Goal: Task Accomplishment & Management: Complete application form

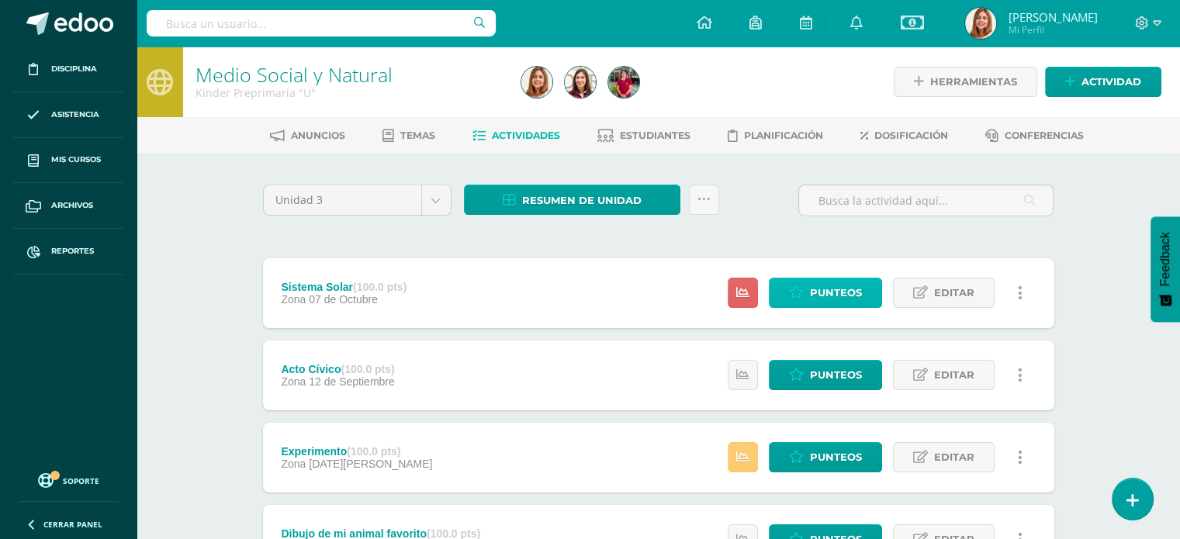
click at [835, 291] on span "Punteos" at bounding box center [836, 293] width 52 height 29
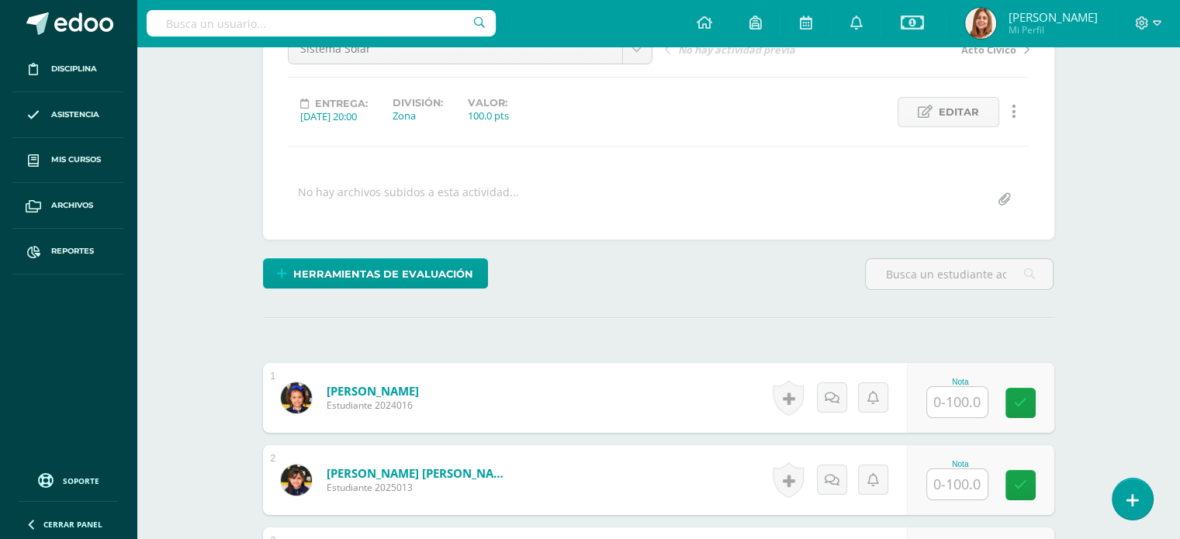
scroll to position [411, 0]
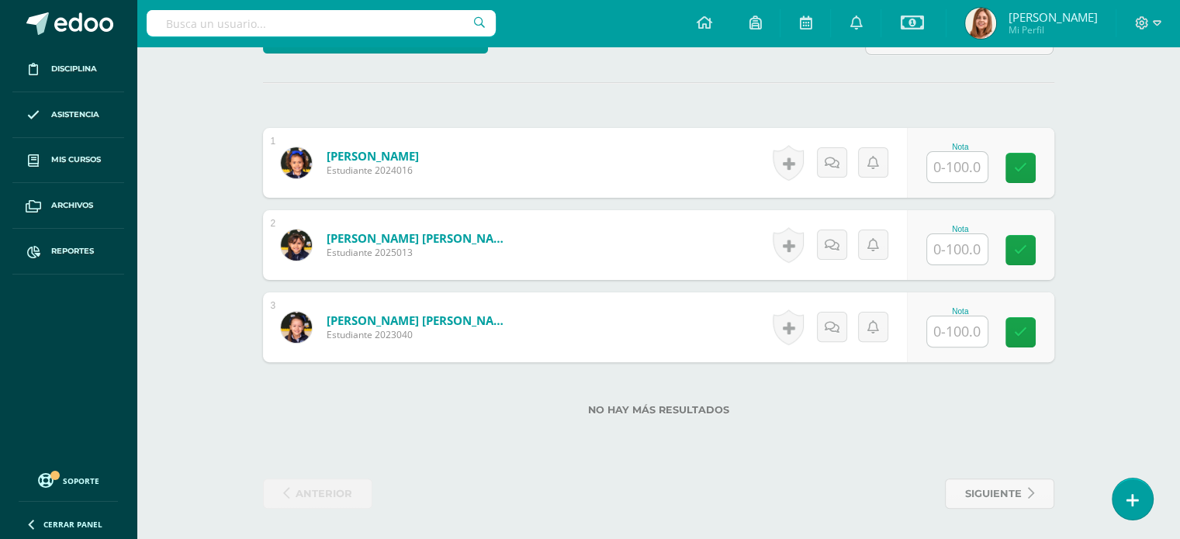
click at [957, 165] on input "text" at bounding box center [957, 167] width 61 height 30
type input "100"
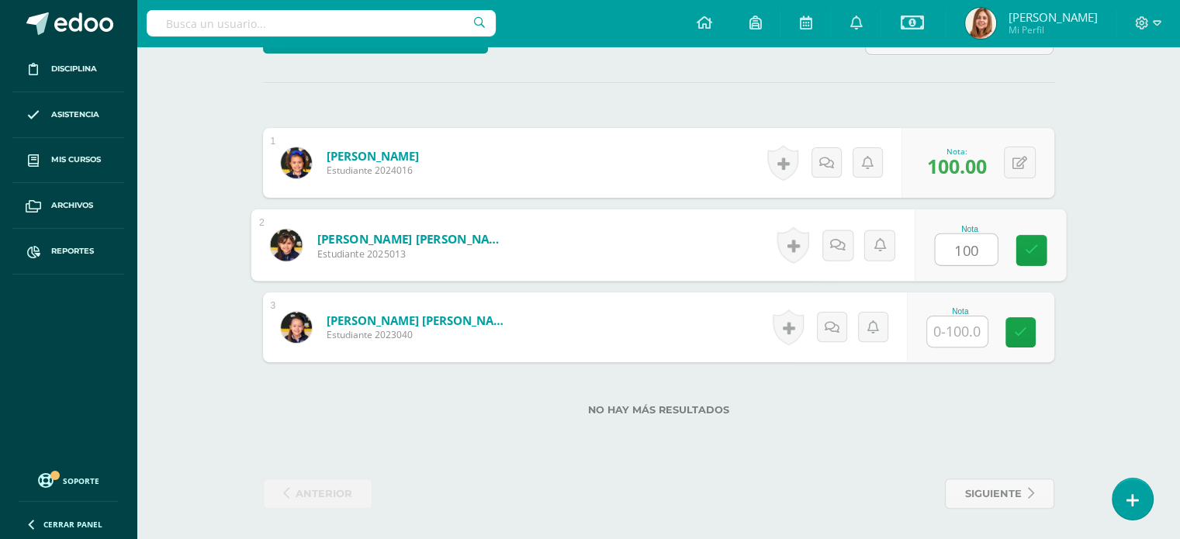
type input "100"
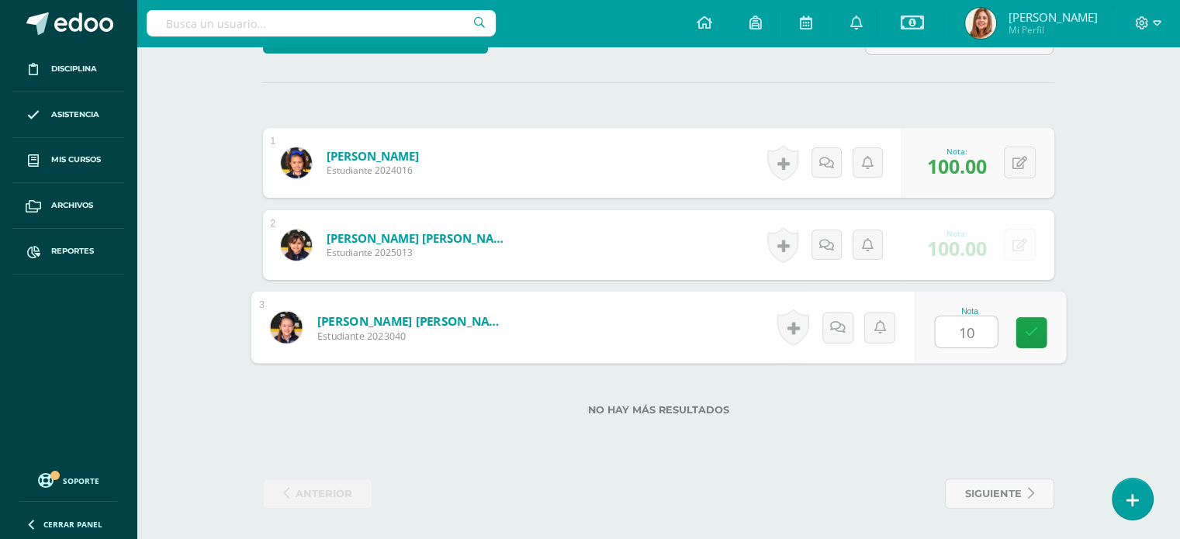
type input "100"
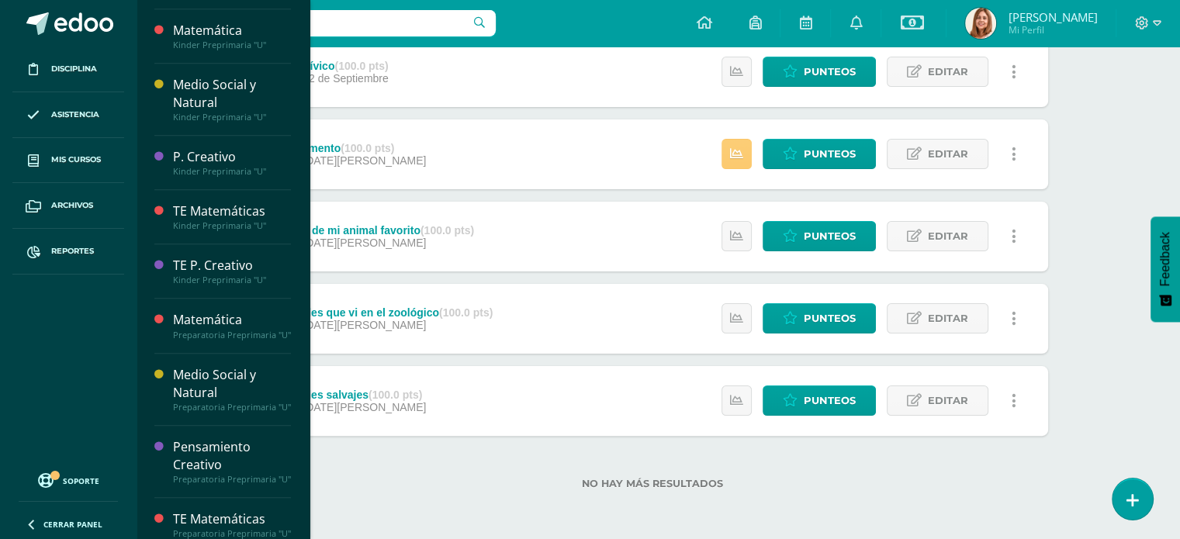
scroll to position [1055, 0]
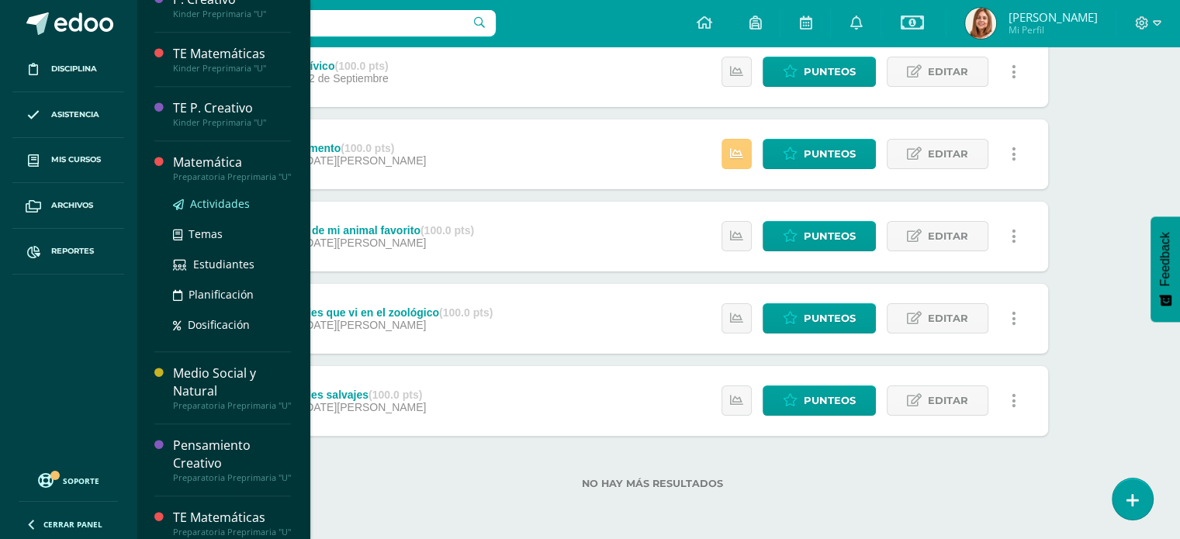
click at [207, 211] on span "Actividades" at bounding box center [220, 203] width 60 height 15
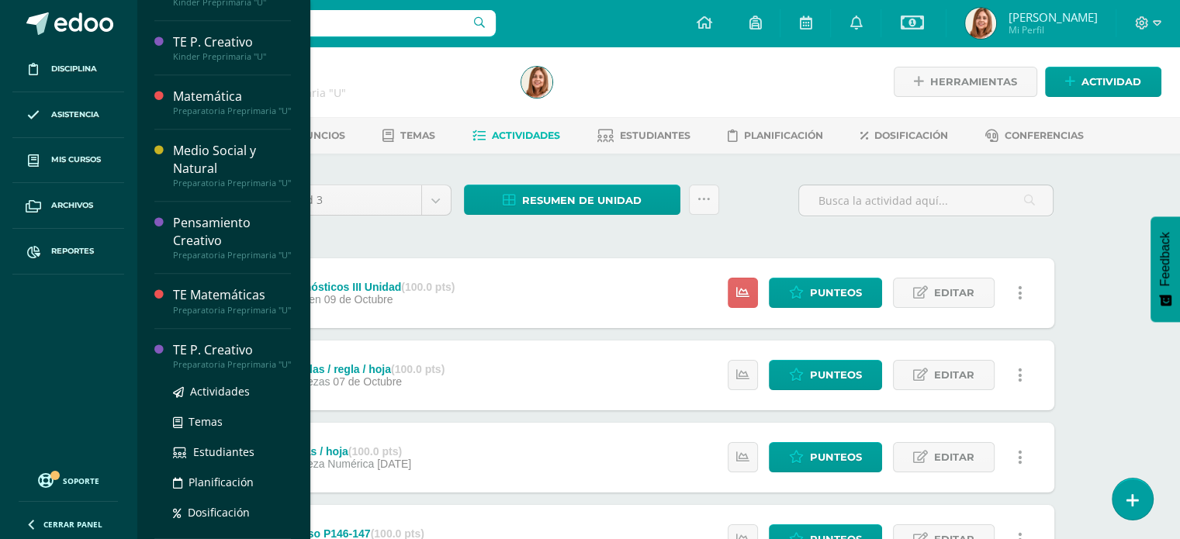
scroll to position [1170, 0]
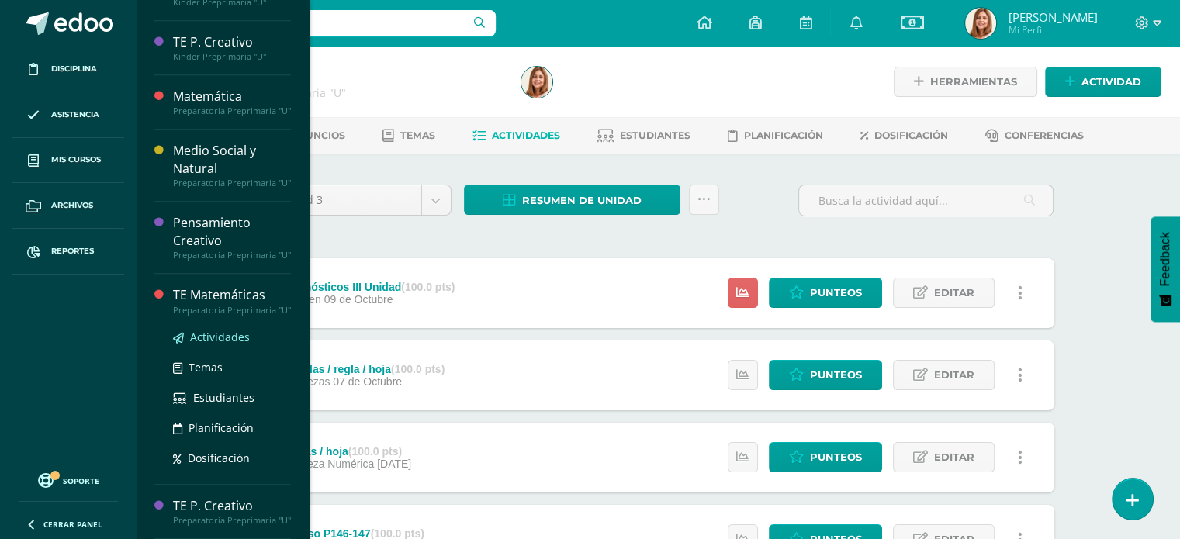
click at [211, 330] on span "Actividades" at bounding box center [220, 337] width 60 height 15
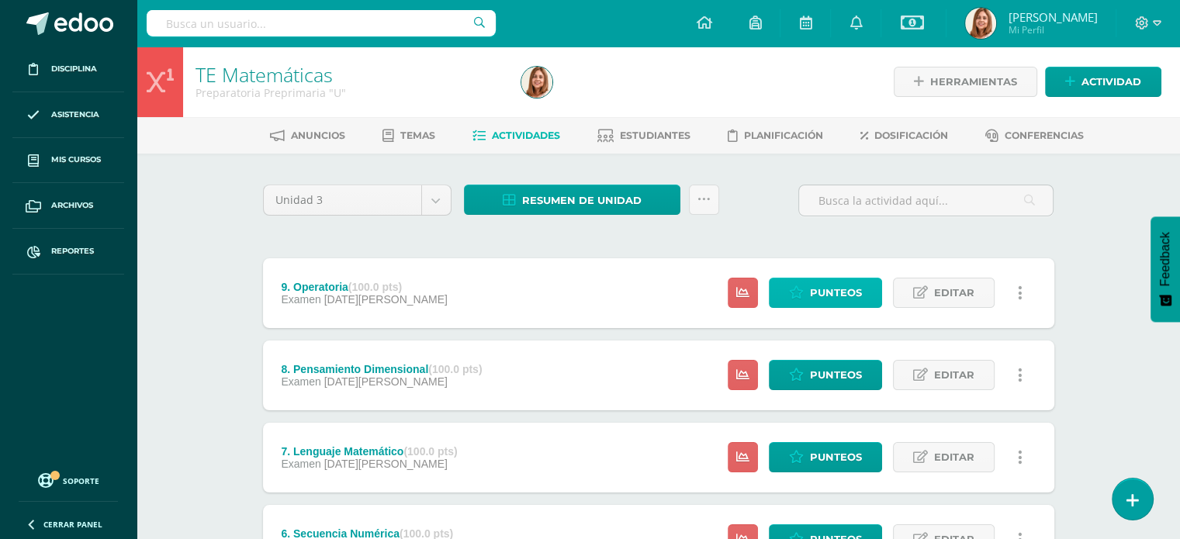
click at [842, 286] on span "Punteos" at bounding box center [836, 293] width 52 height 29
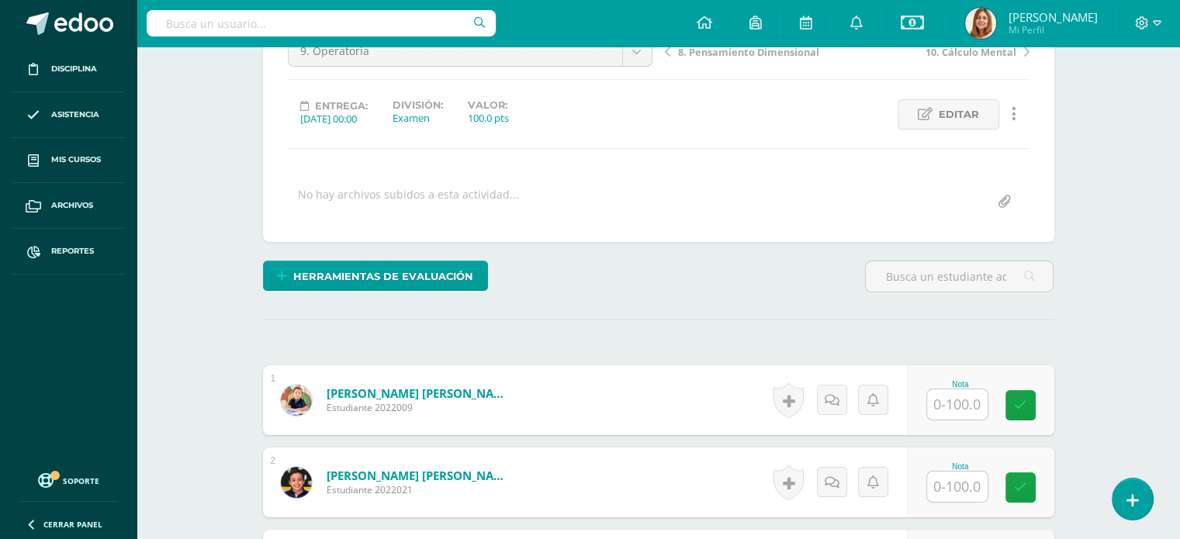
scroll to position [295, 0]
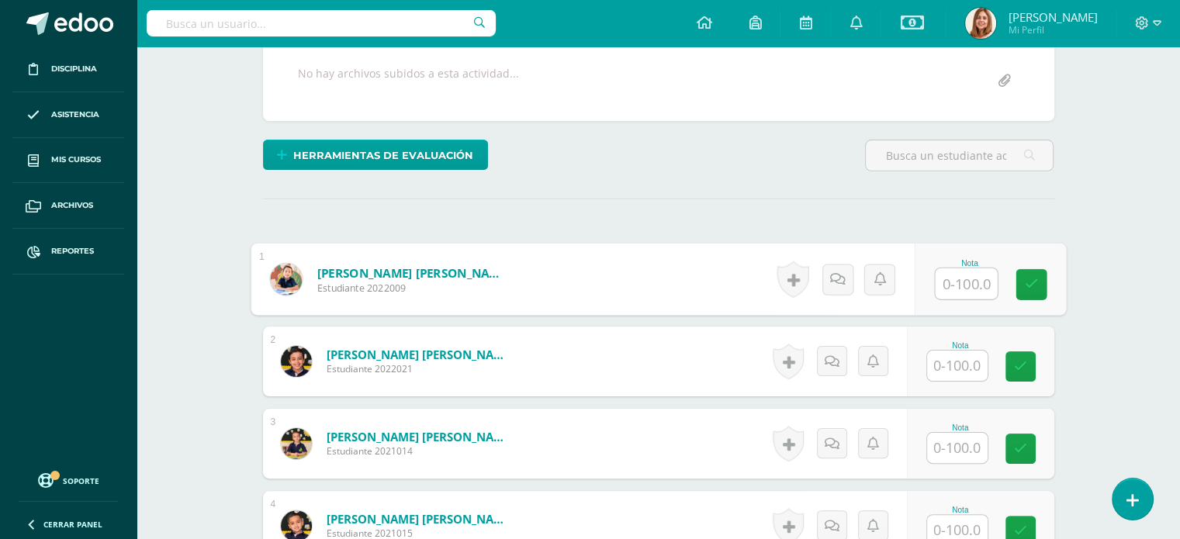
click at [969, 282] on input "text" at bounding box center [966, 283] width 62 height 31
type input "100"
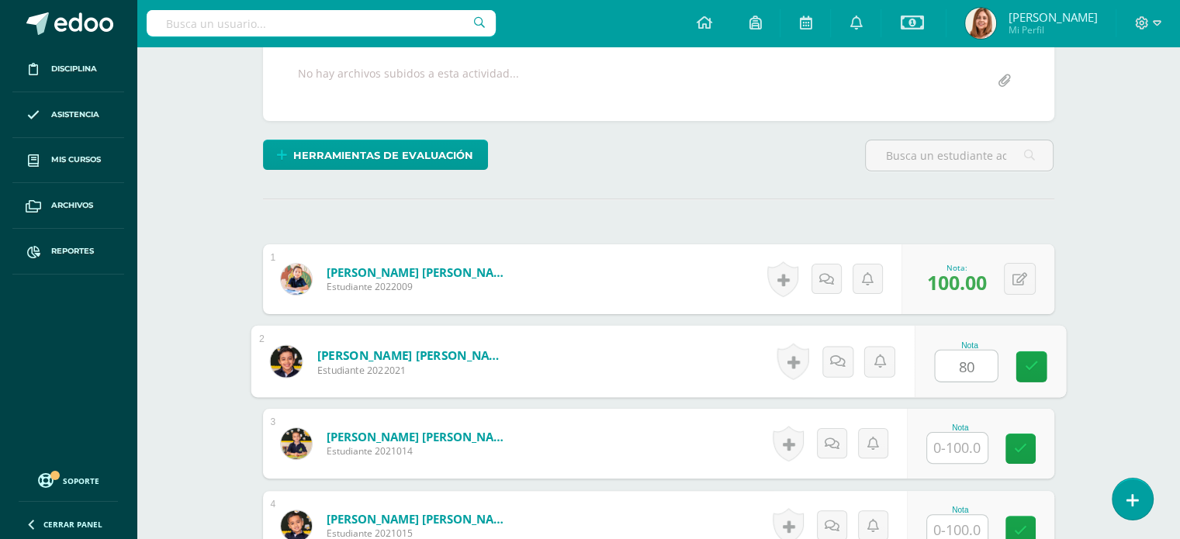
type input "80"
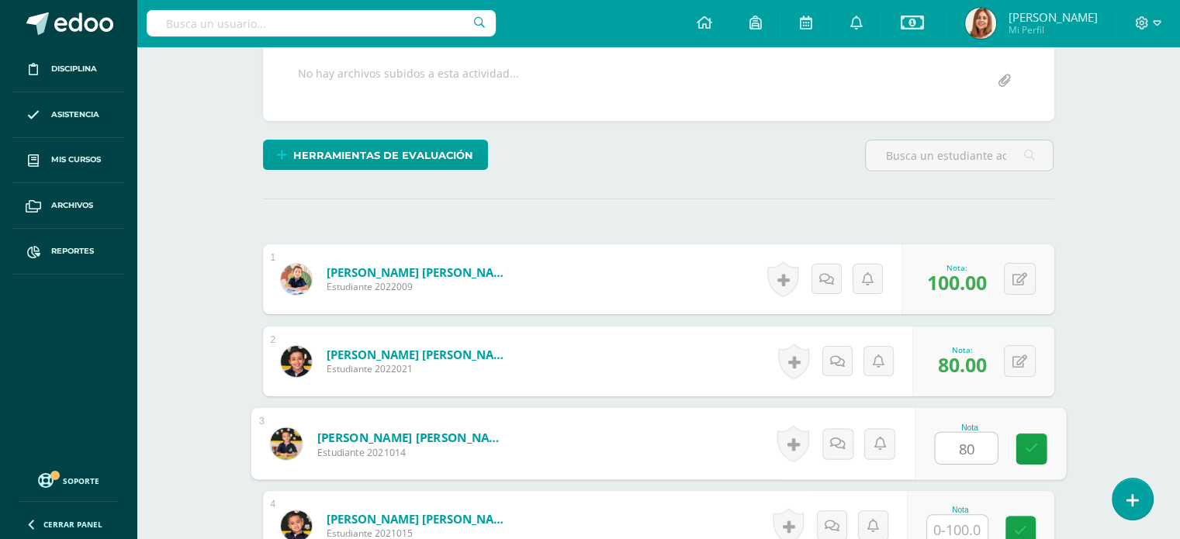
type input "80"
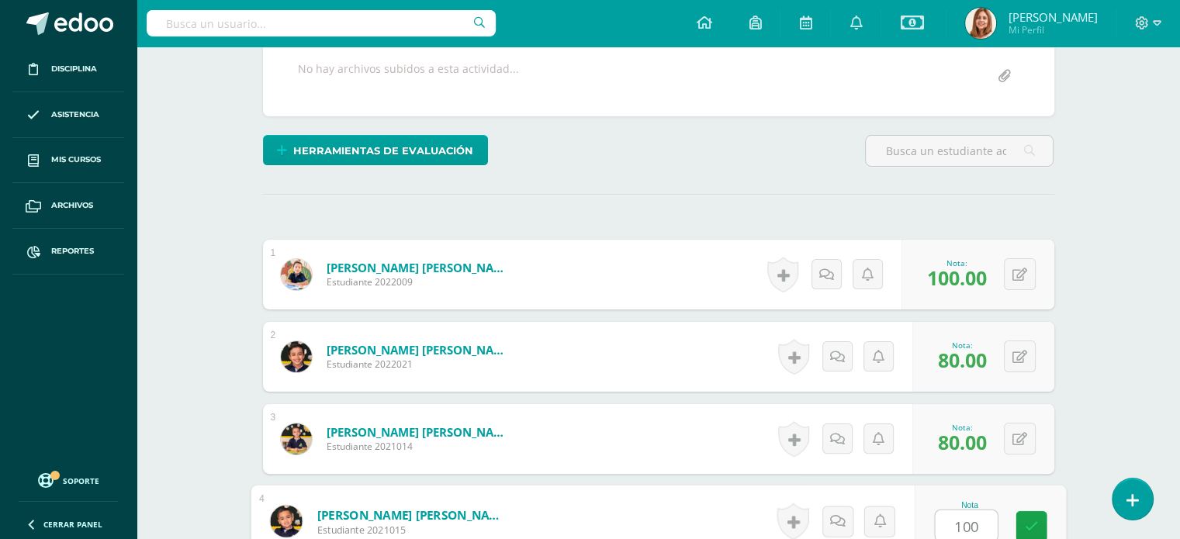
type input "100"
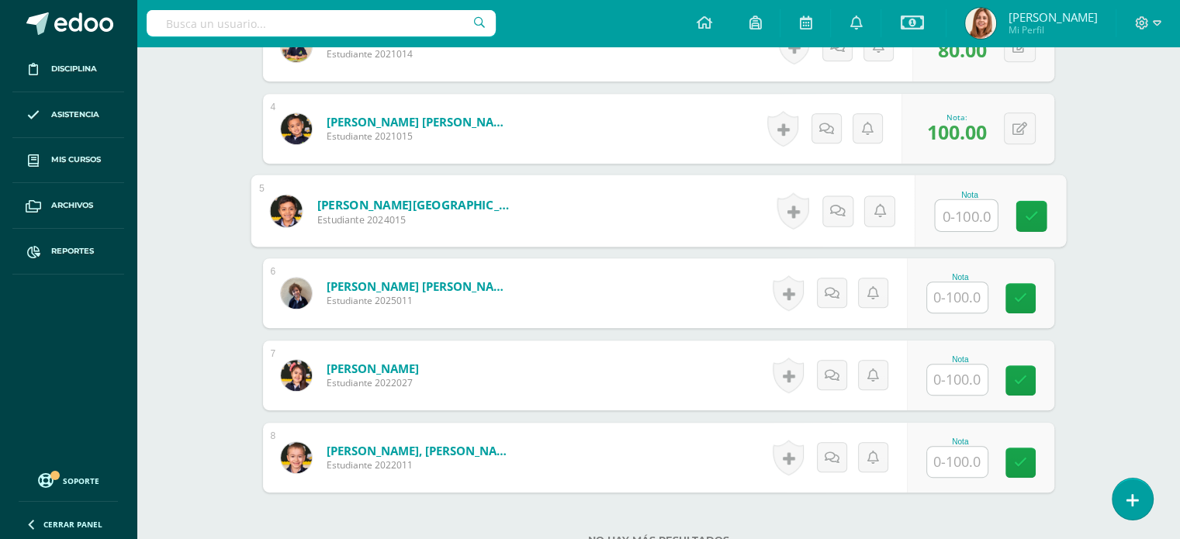
scroll to position [695, 0]
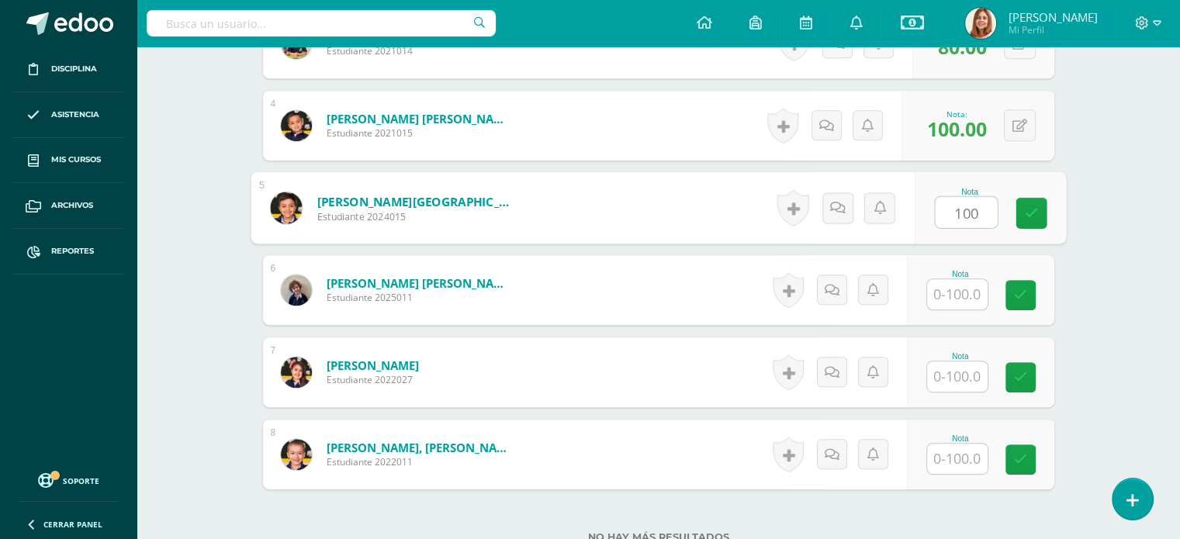
type input "100"
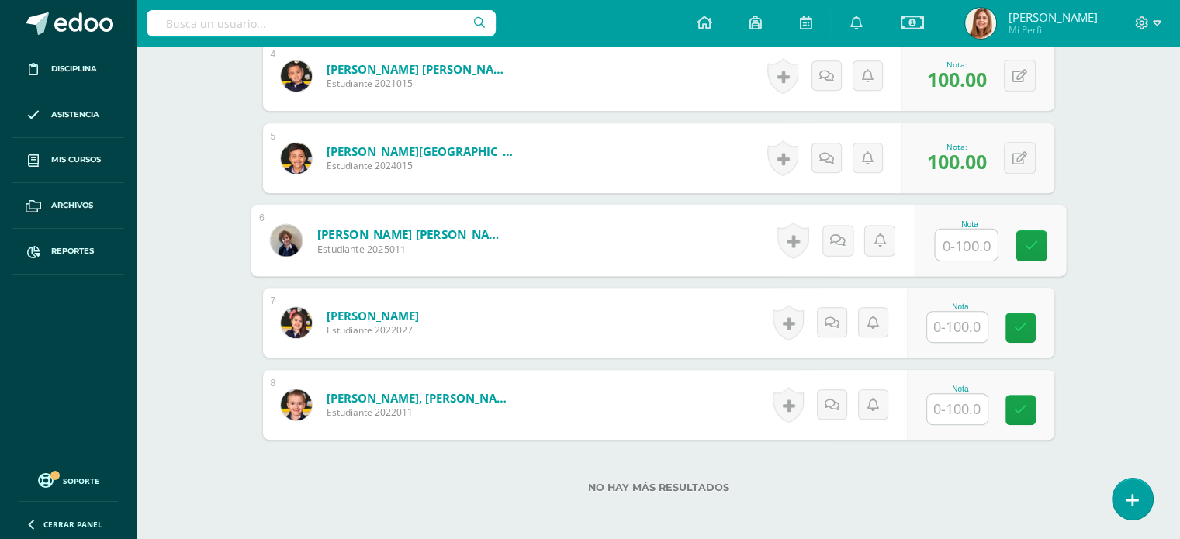
scroll to position [748, 0]
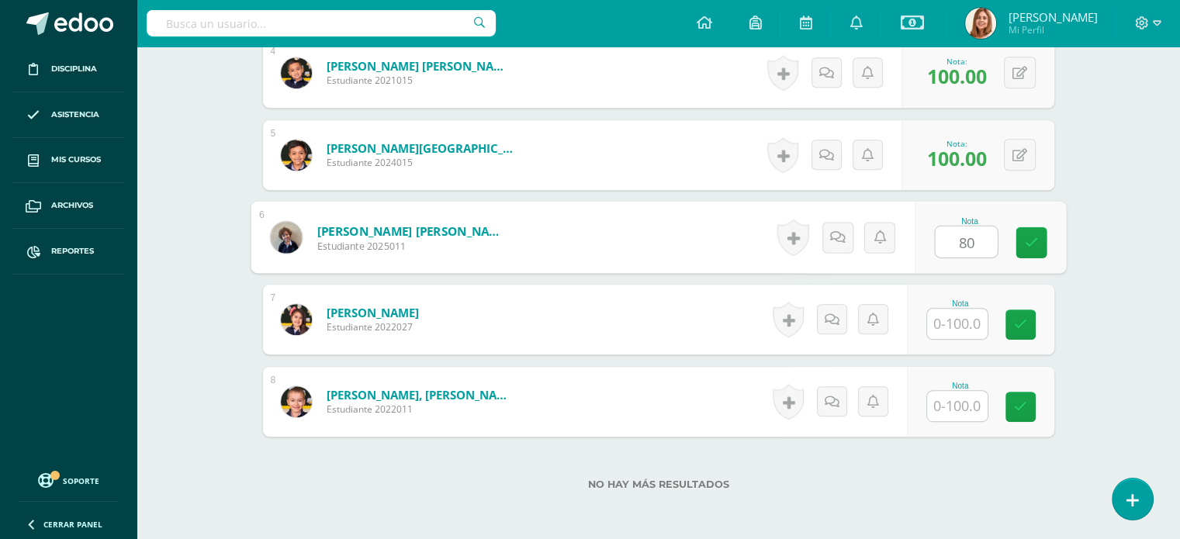
type input "80"
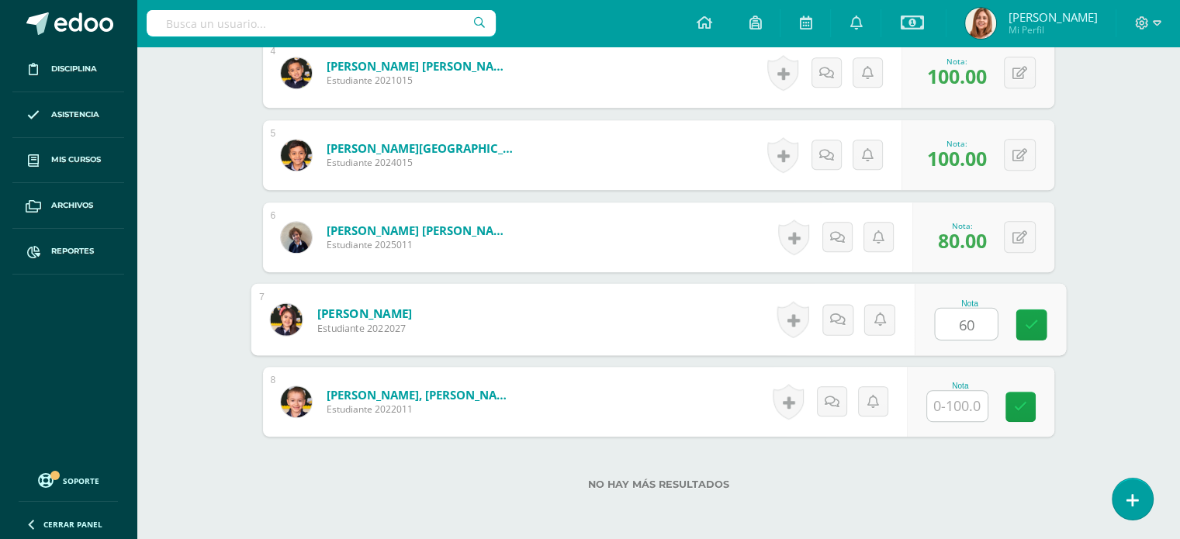
type input "60"
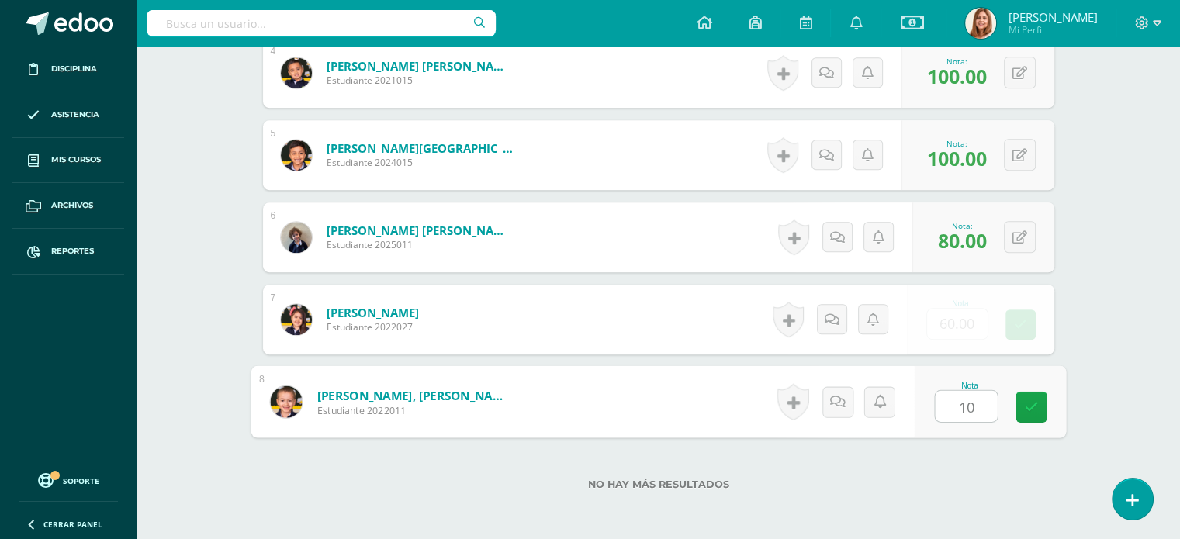
type input "100"
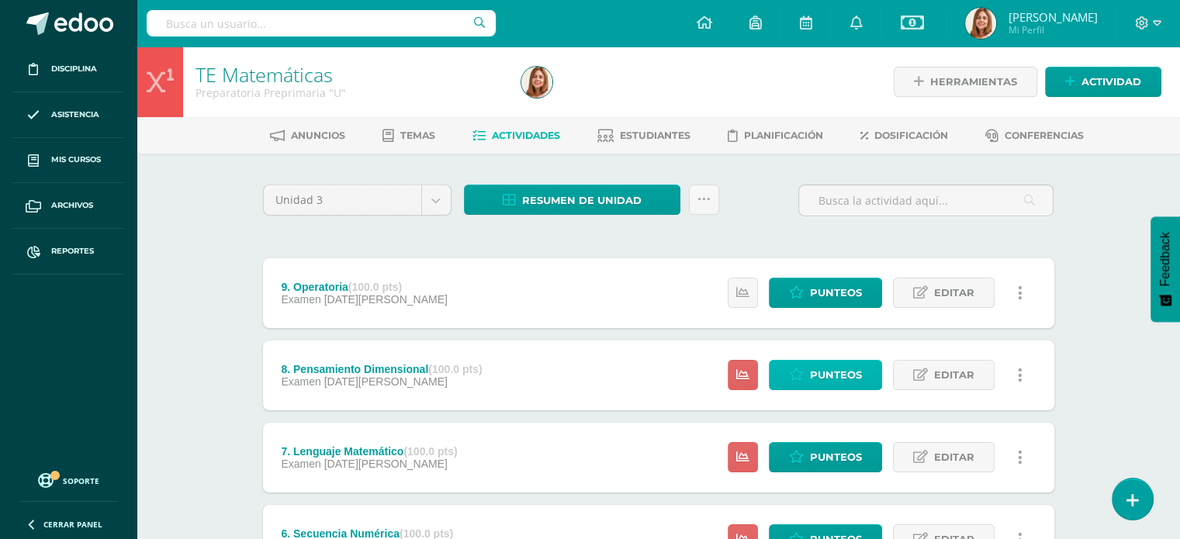
click at [838, 378] on span "Punteos" at bounding box center [836, 375] width 52 height 29
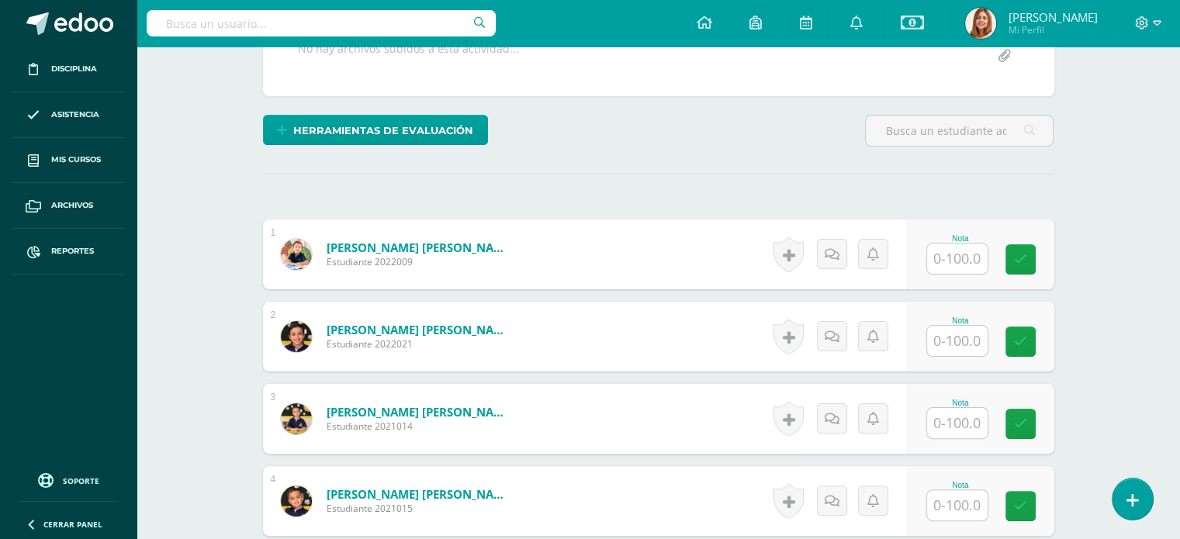
scroll to position [323, 0]
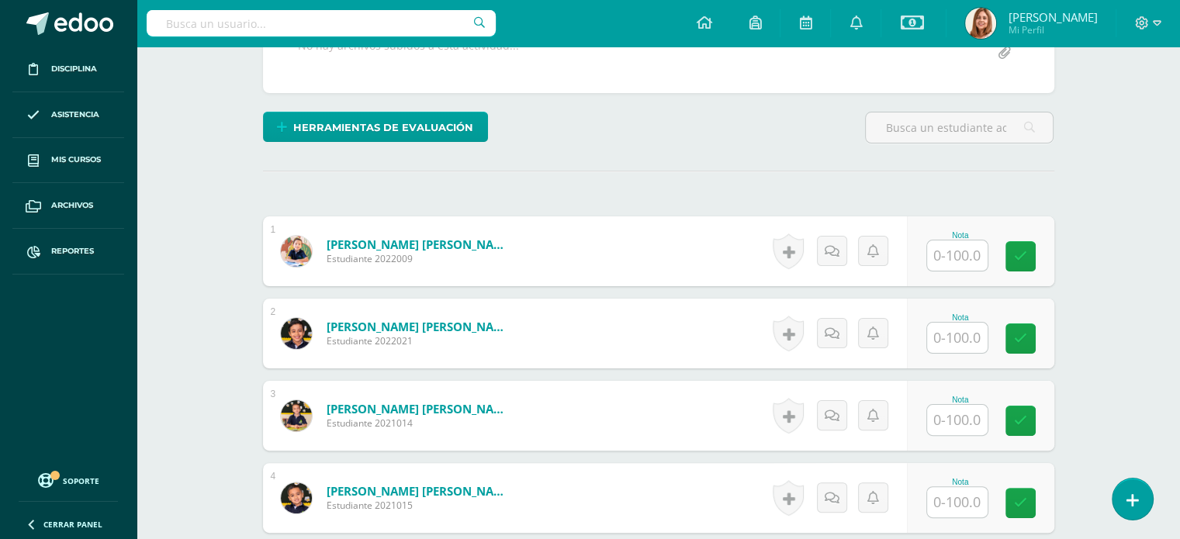
click at [956, 252] on input "text" at bounding box center [957, 256] width 61 height 30
type input "100"
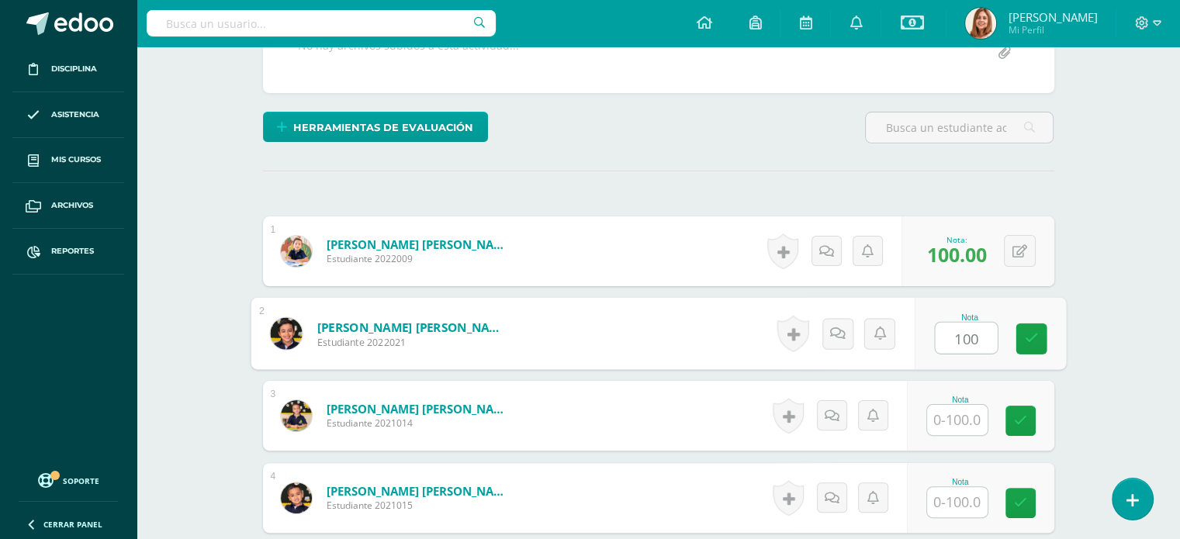
type input "100"
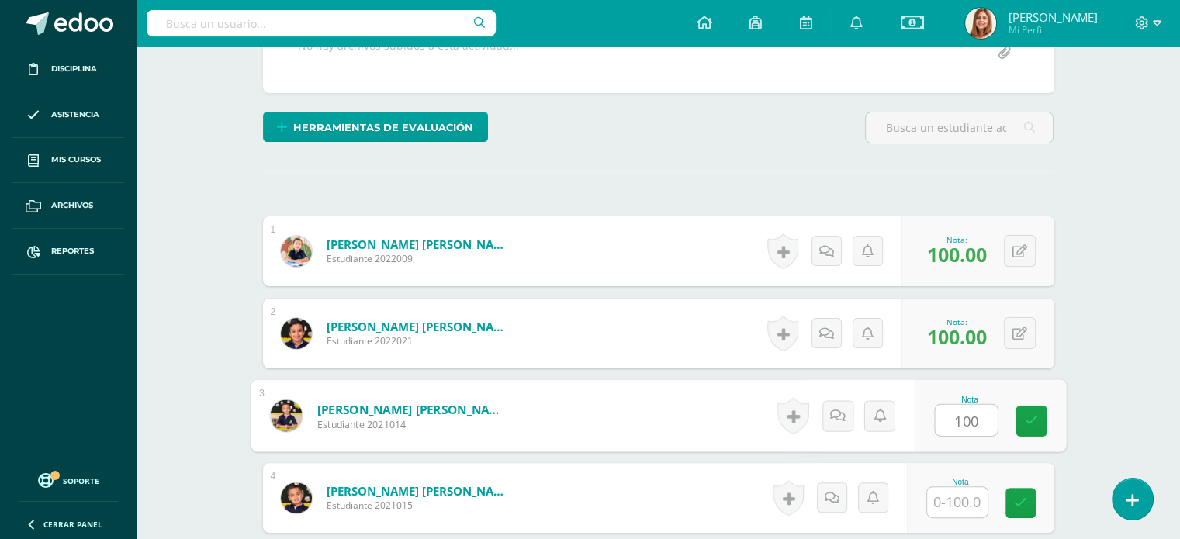
type input "100"
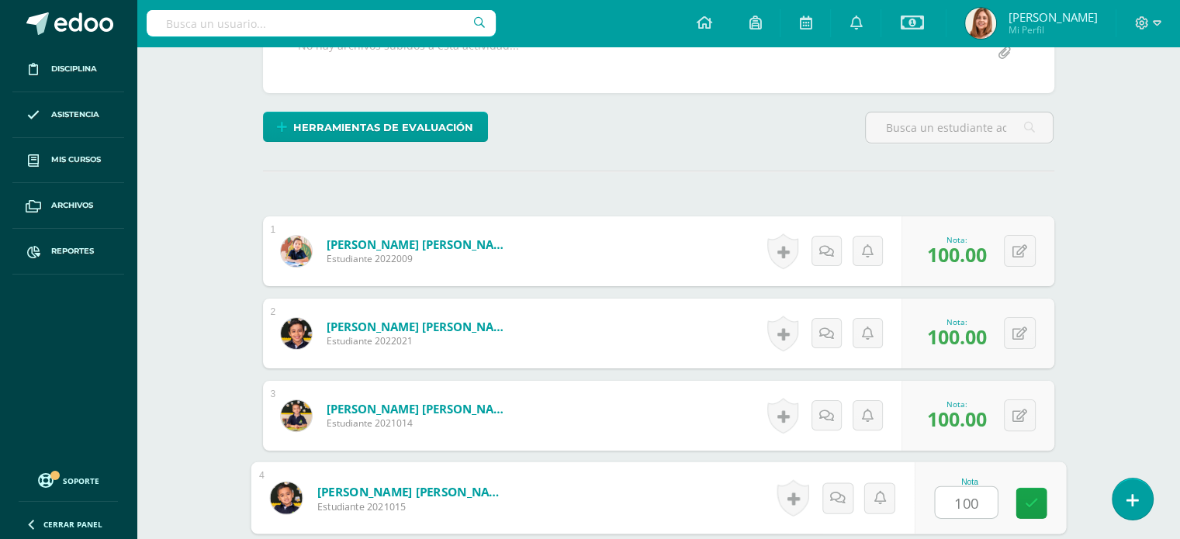
type input "100"
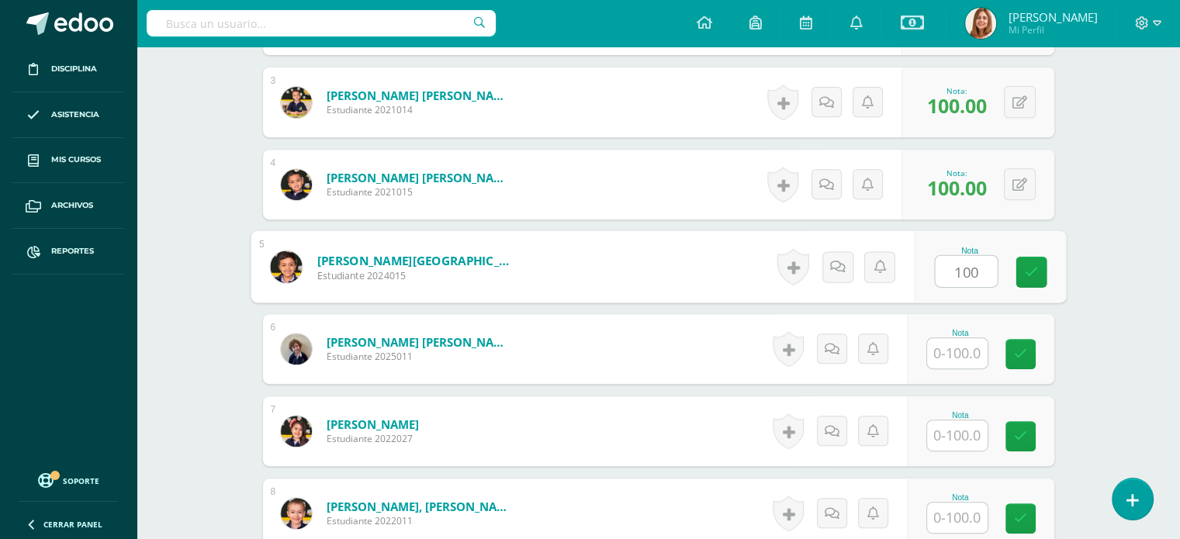
type input "100"
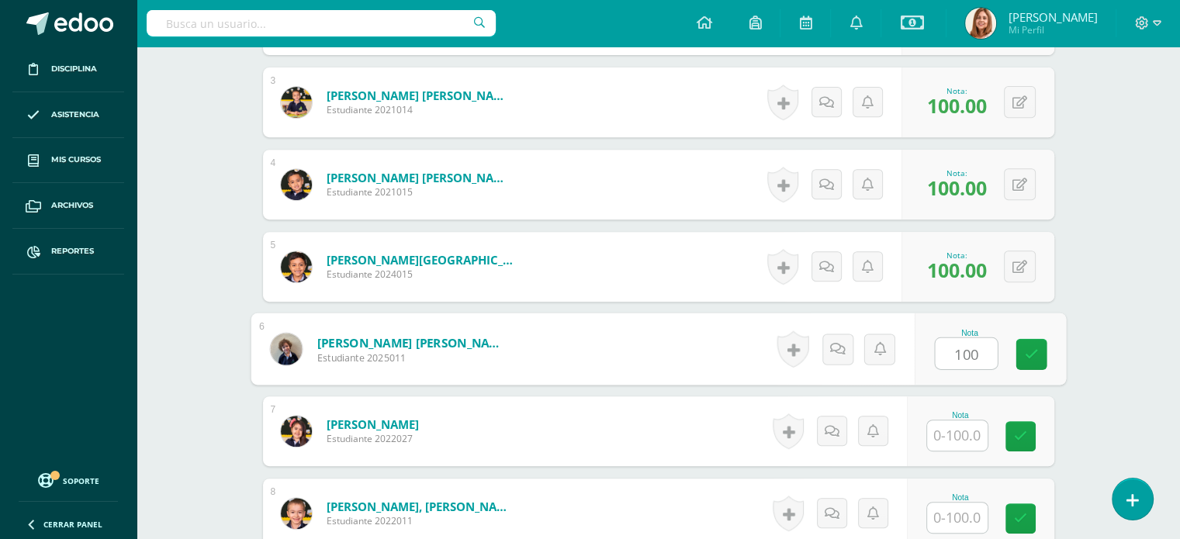
type input "100"
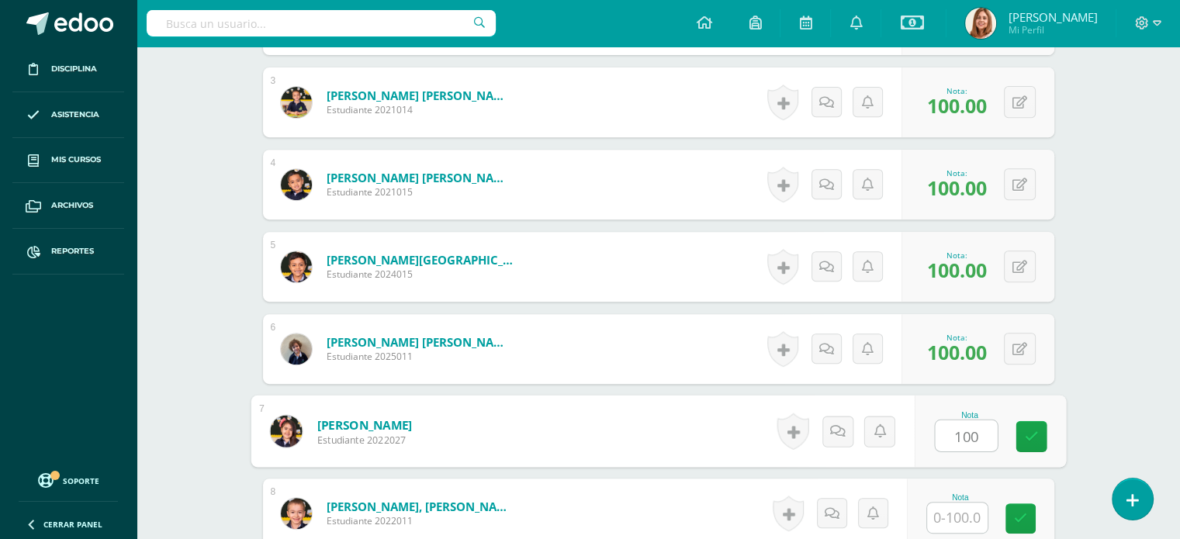
type input "100"
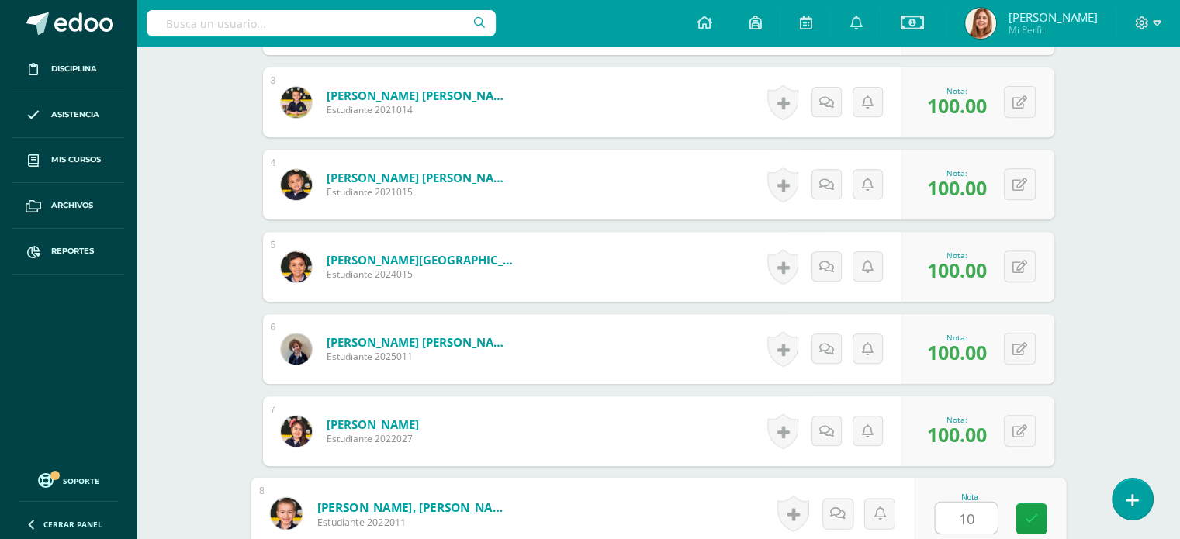
type input "100"
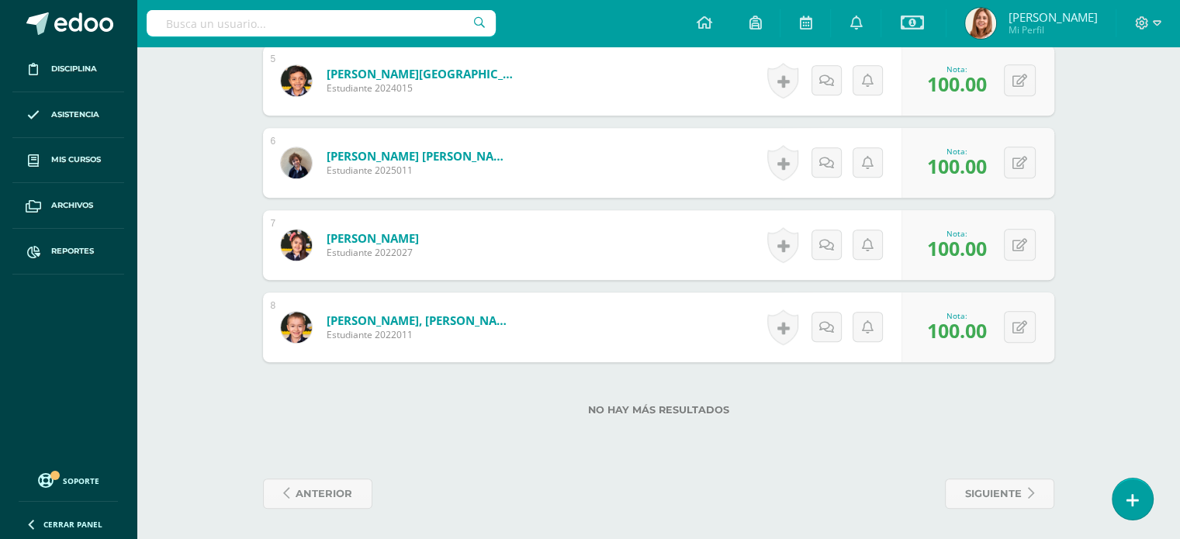
scroll to position [822, 0]
click at [1013, 499] on span "siguiente" at bounding box center [993, 494] width 57 height 29
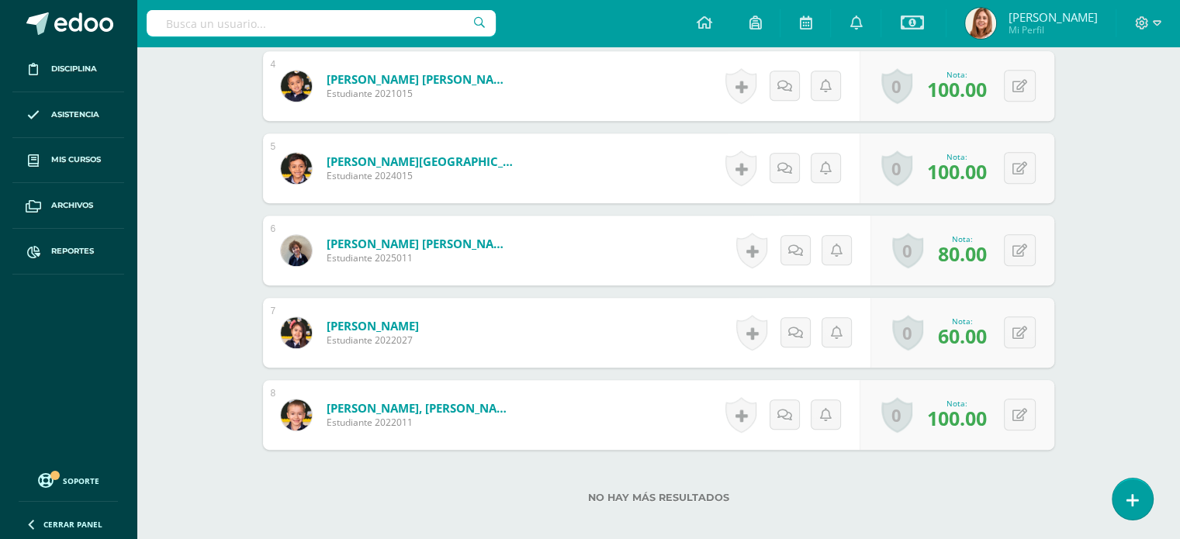
scroll to position [823, 0]
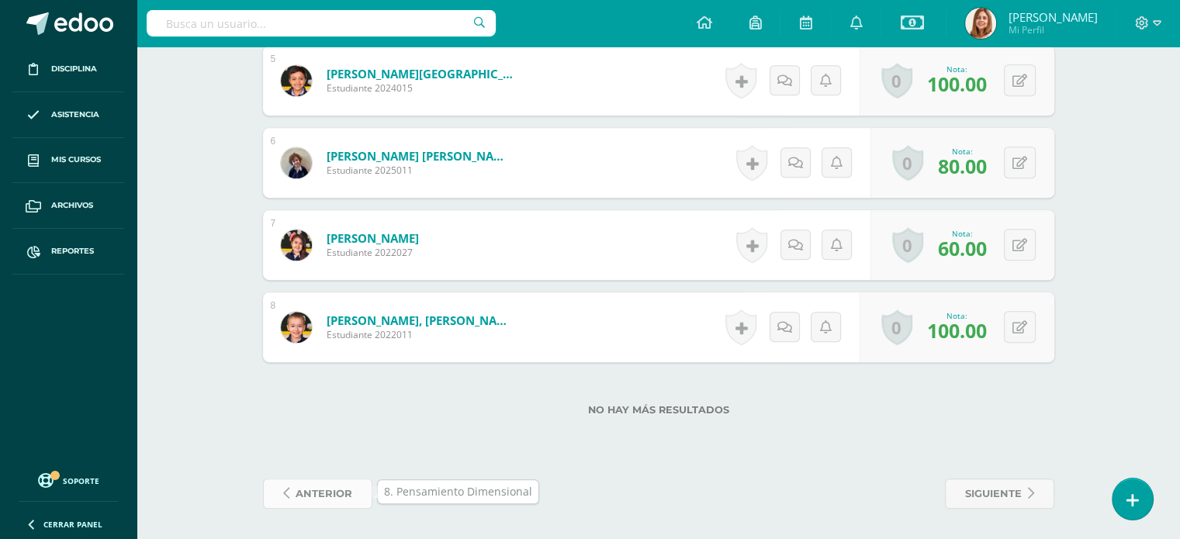
click at [339, 497] on span "anterior" at bounding box center [324, 494] width 57 height 29
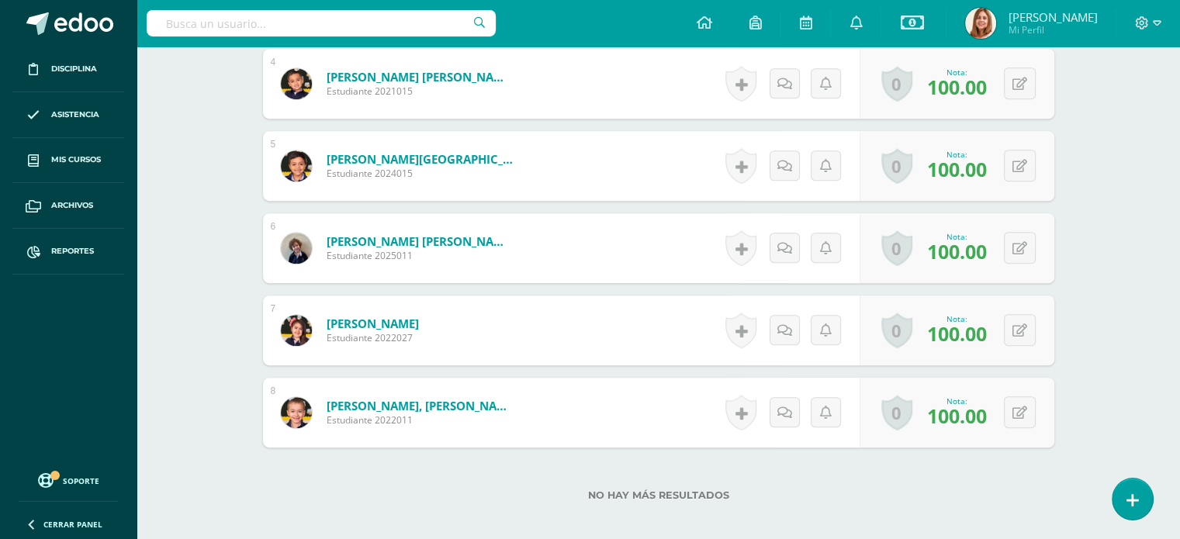
scroll to position [823, 0]
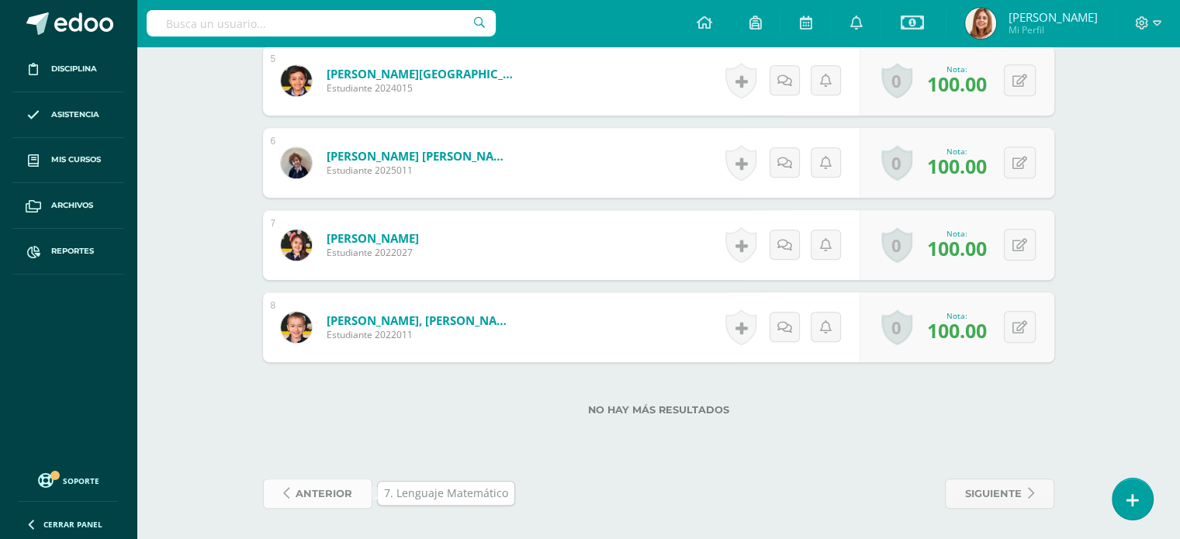
click at [331, 500] on span "anterior" at bounding box center [324, 494] width 57 height 29
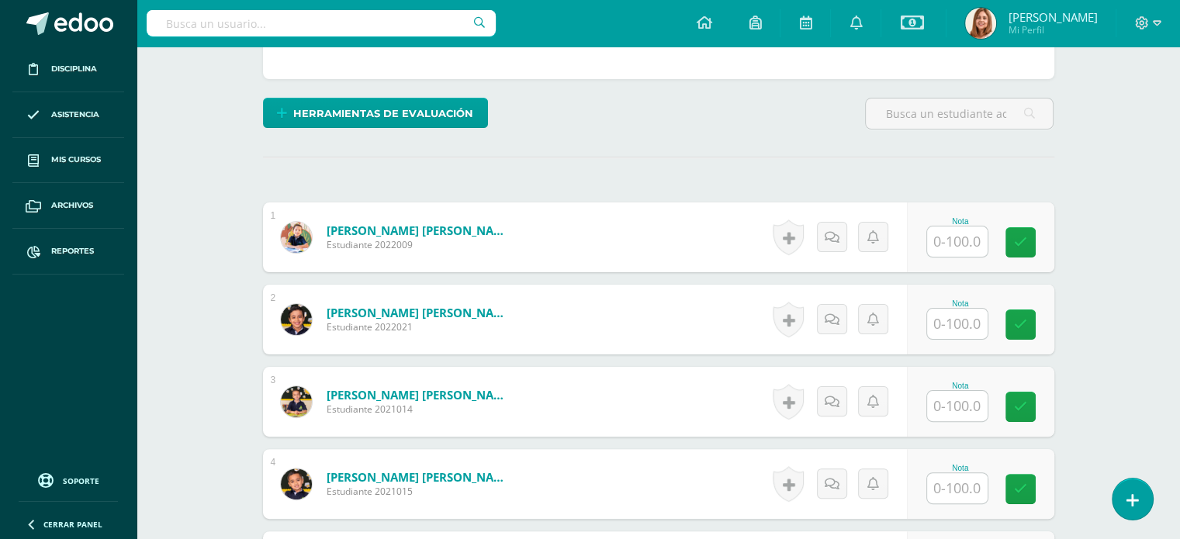
scroll to position [338, 0]
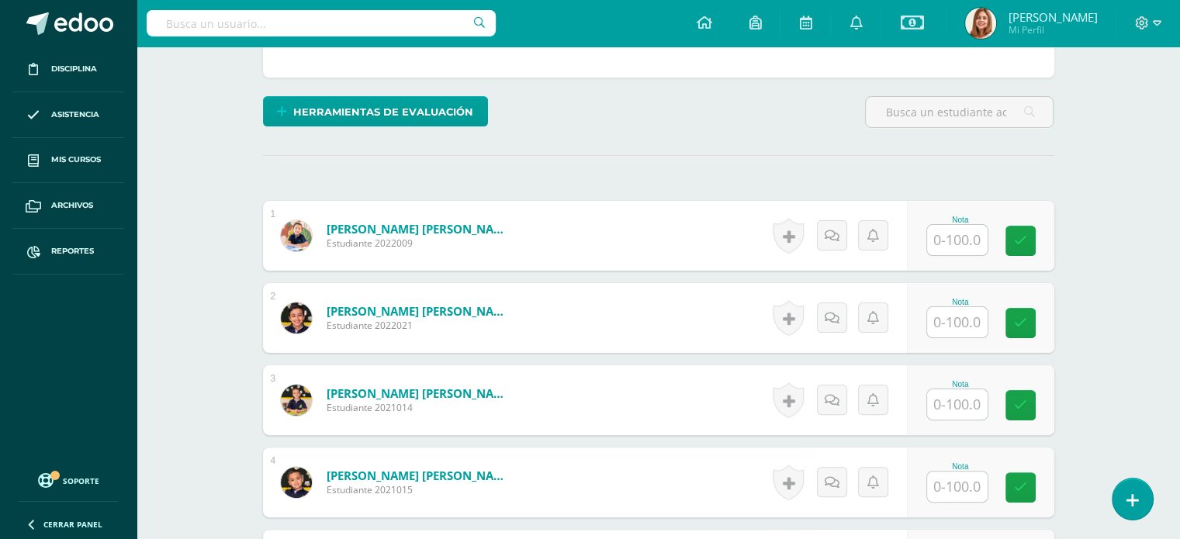
click at [949, 237] on input "text" at bounding box center [957, 240] width 61 height 30
type input "100"
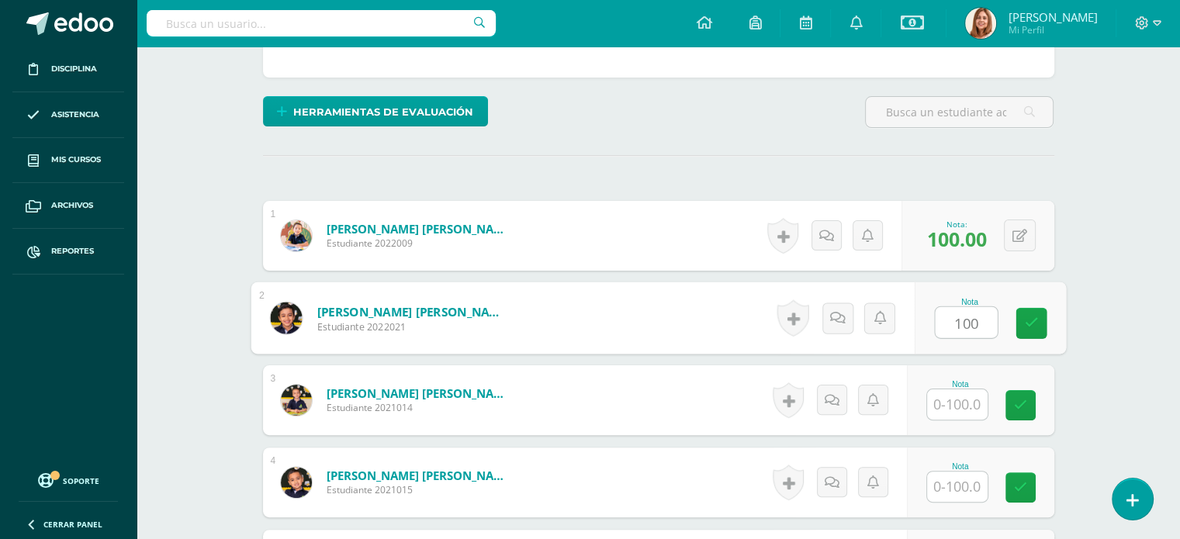
type input "100"
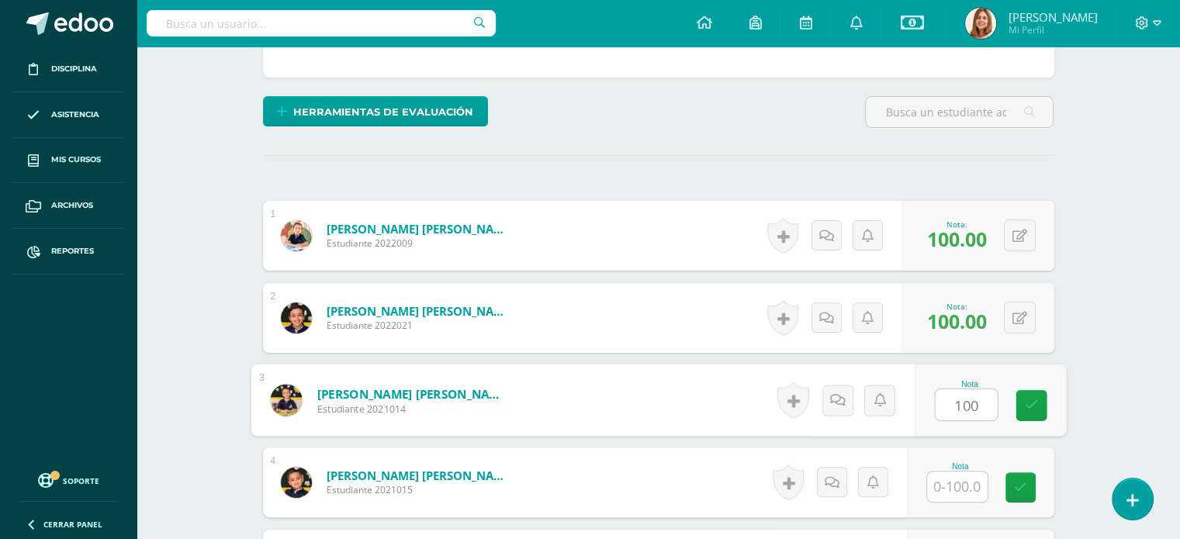
type input "100"
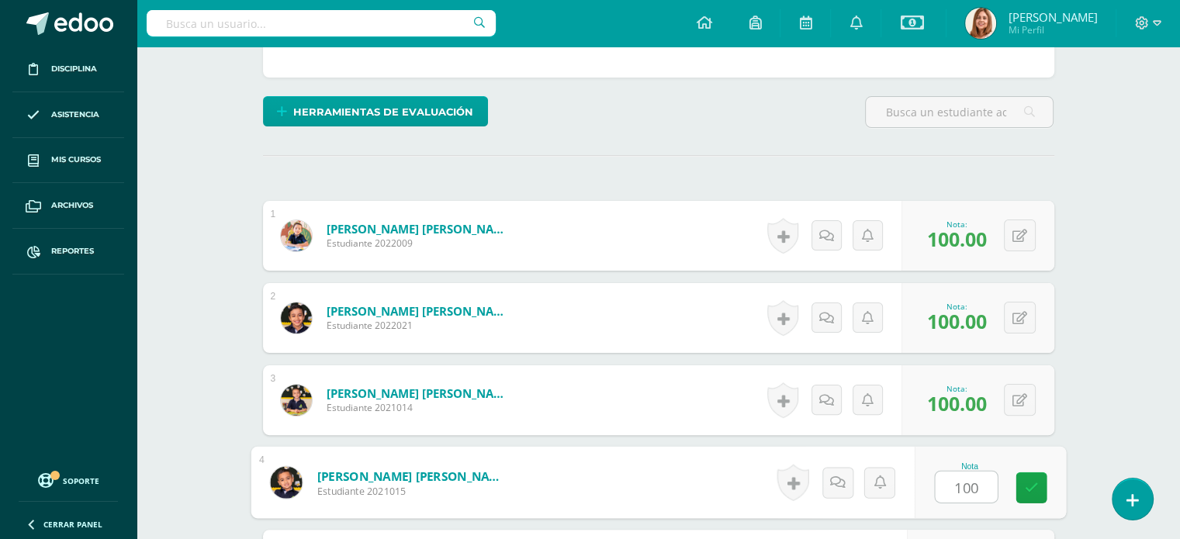
type input "100"
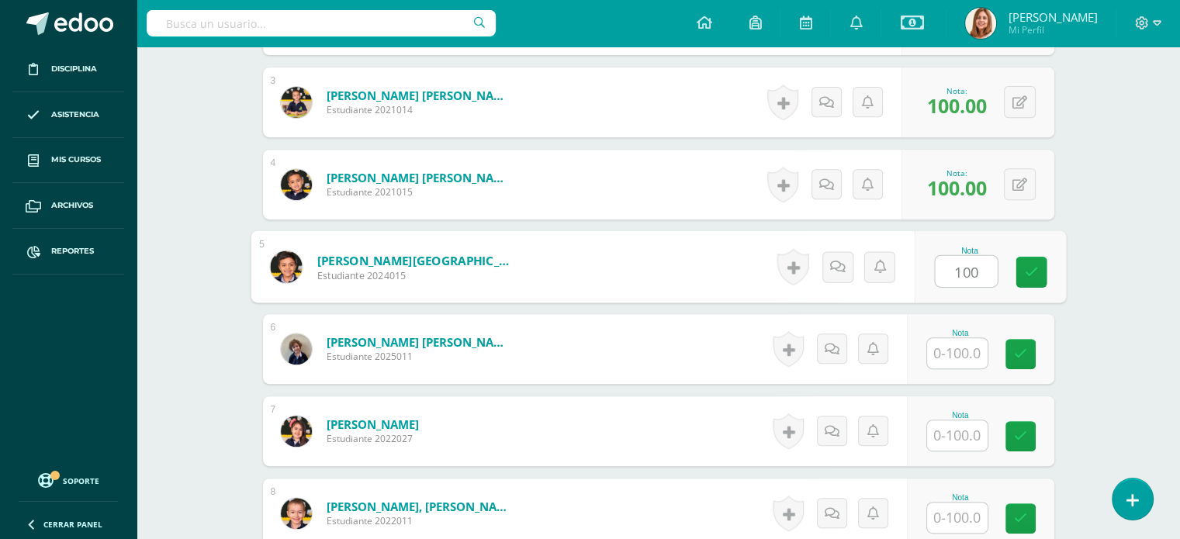
type input "100"
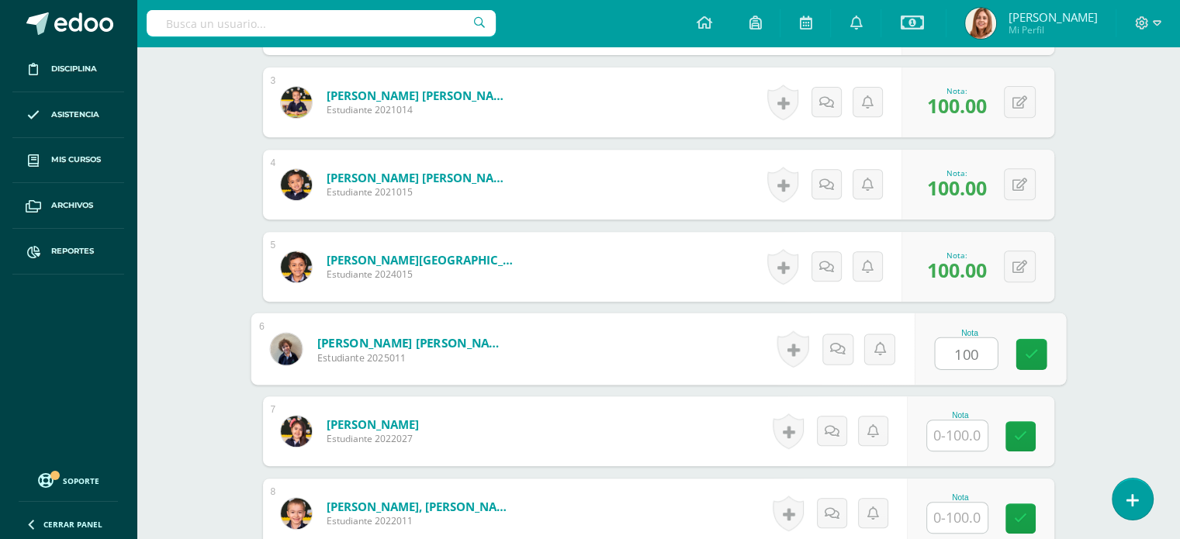
type input "100"
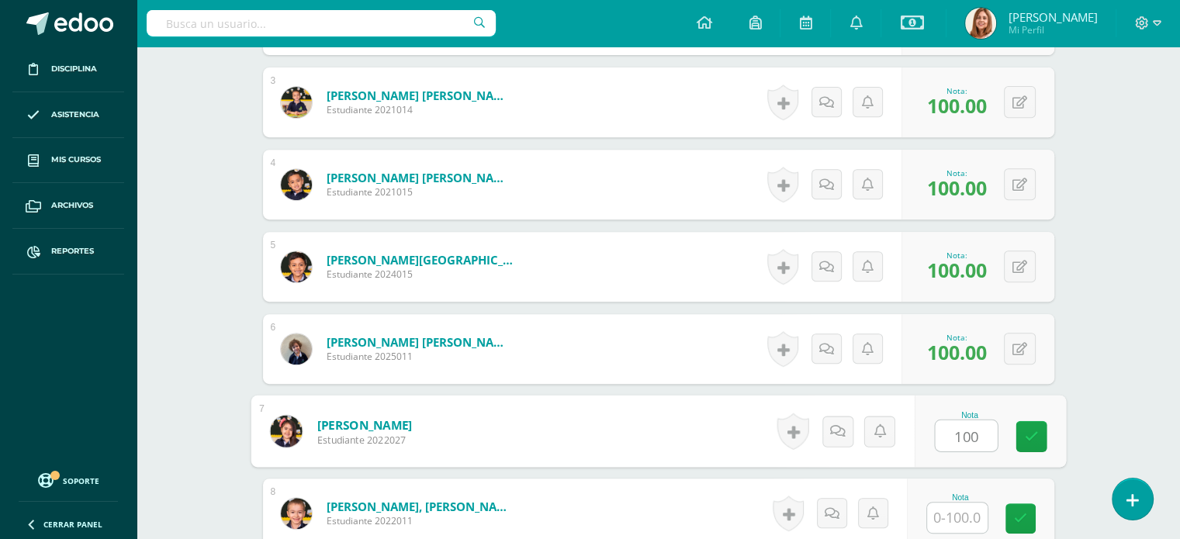
type input "100"
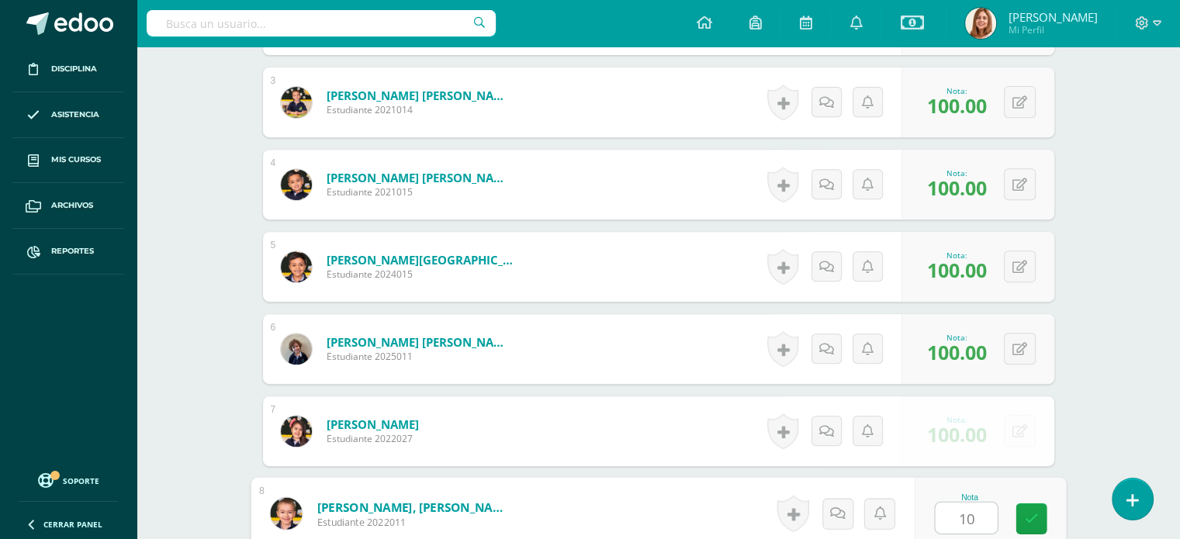
type input "100"
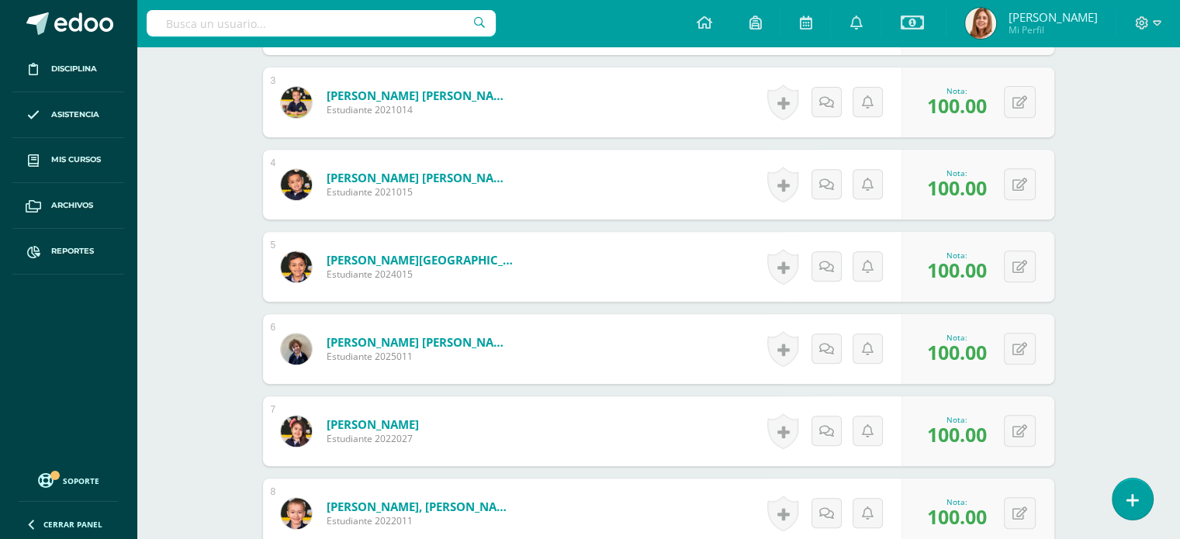
scroll to position [823, 0]
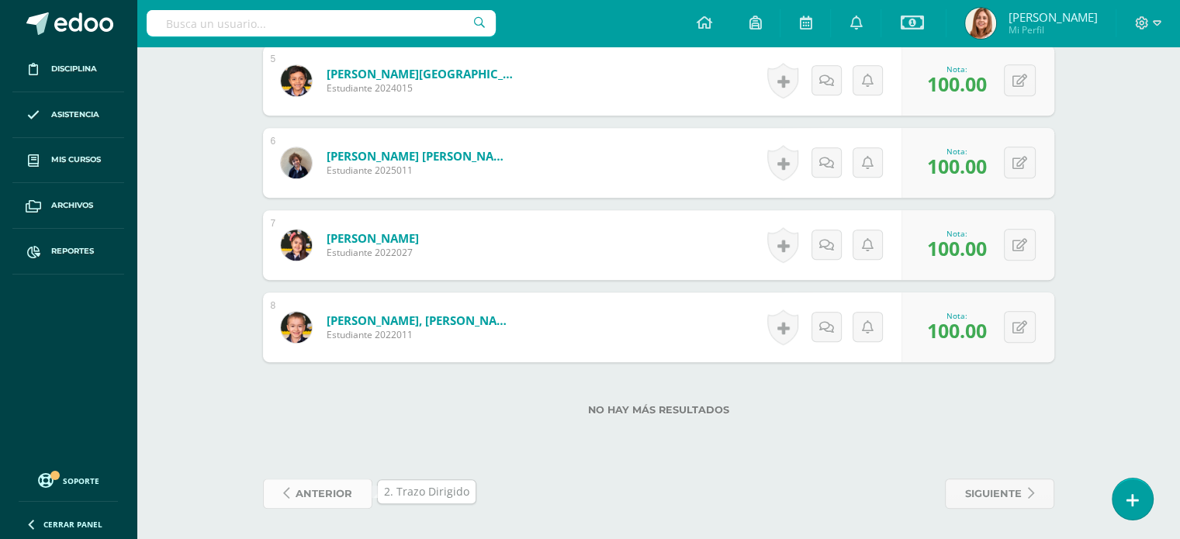
click at [292, 493] on link "anterior" at bounding box center [317, 494] width 109 height 30
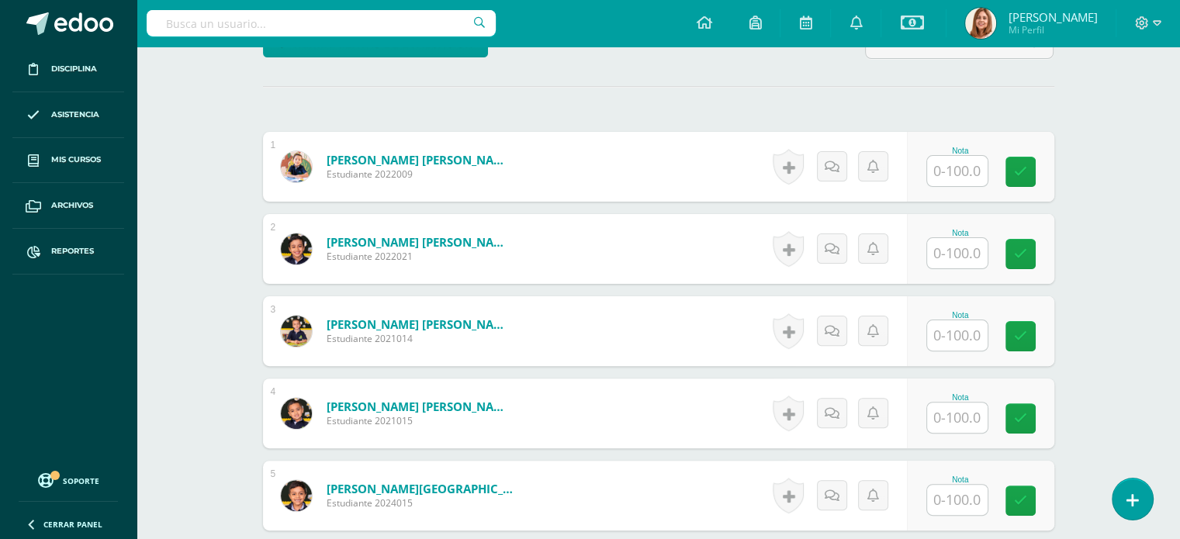
scroll to position [392, 0]
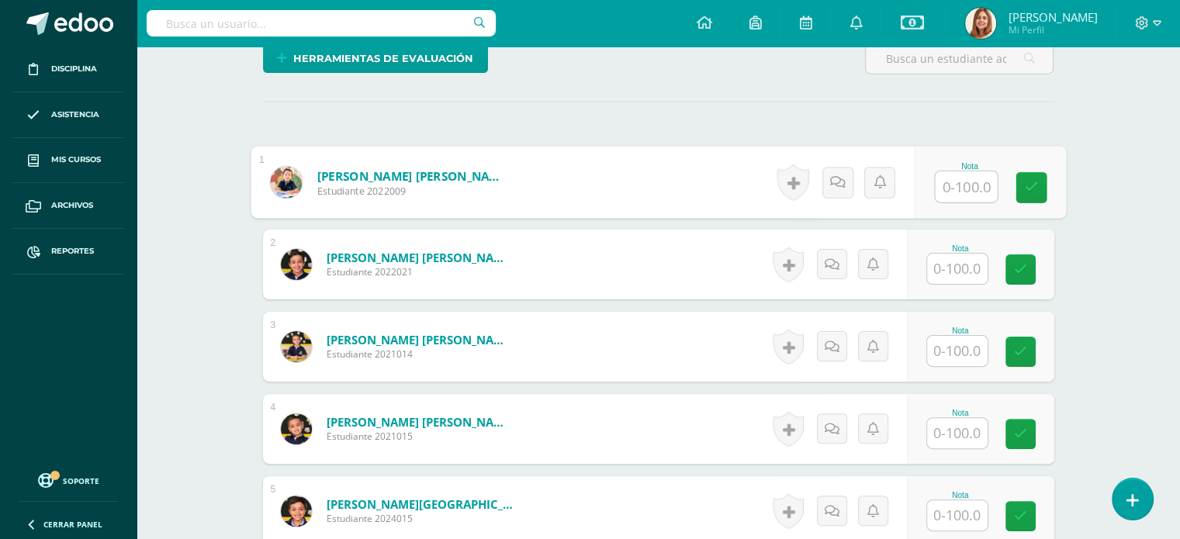
click at [987, 185] on input "text" at bounding box center [966, 186] width 62 height 31
type input "100"
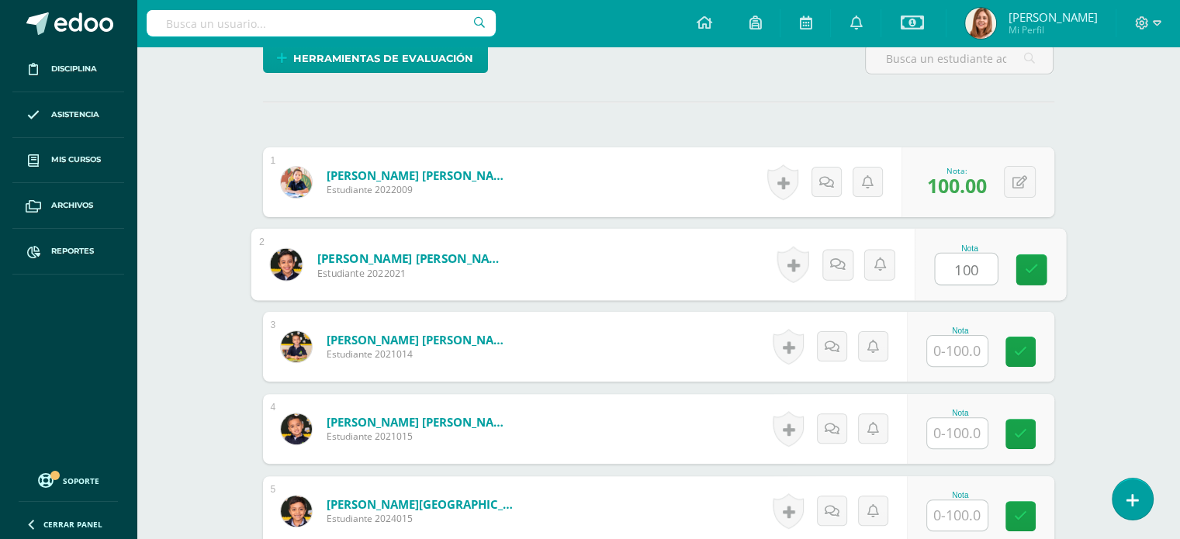
type input "100"
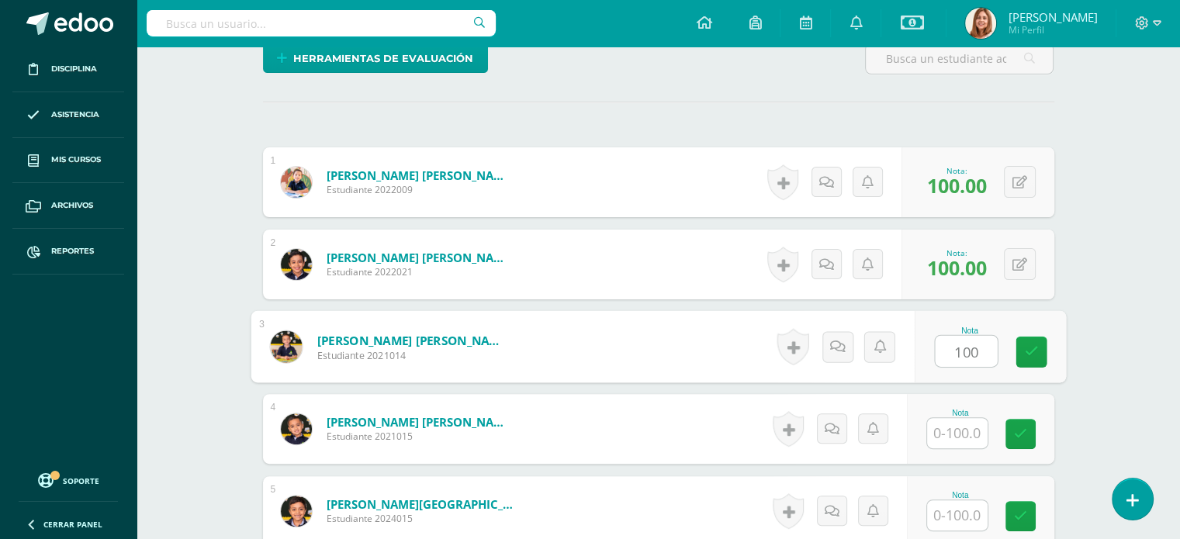
type input "100"
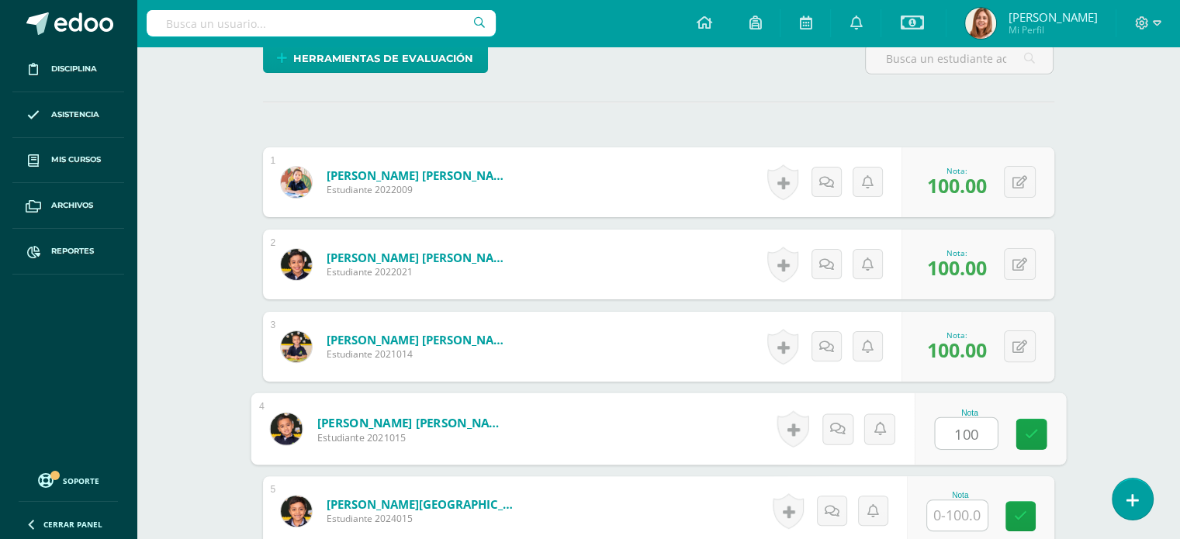
type input "100"
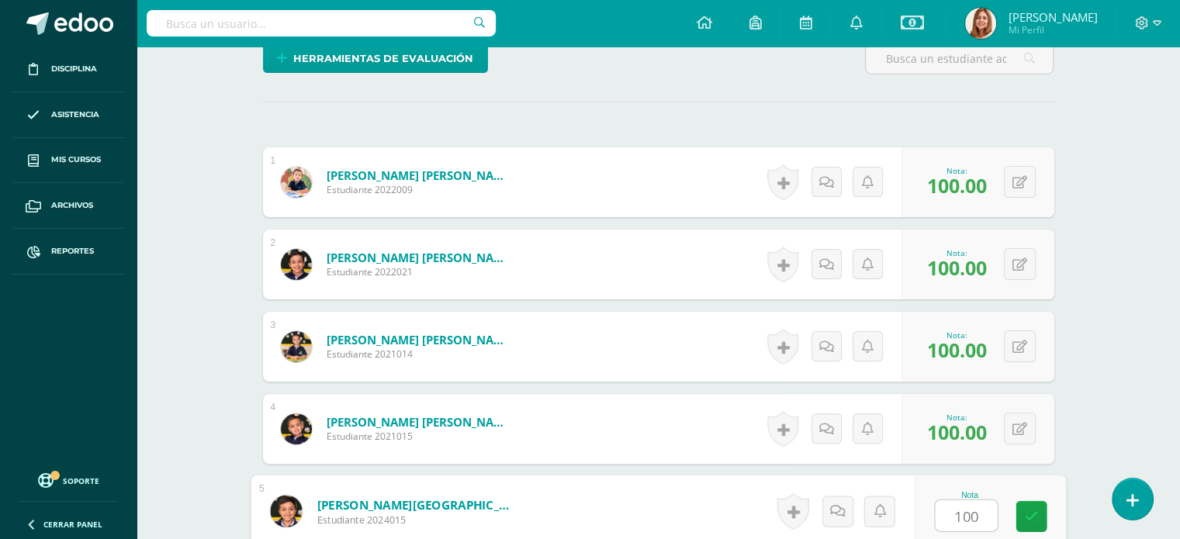
type input "100"
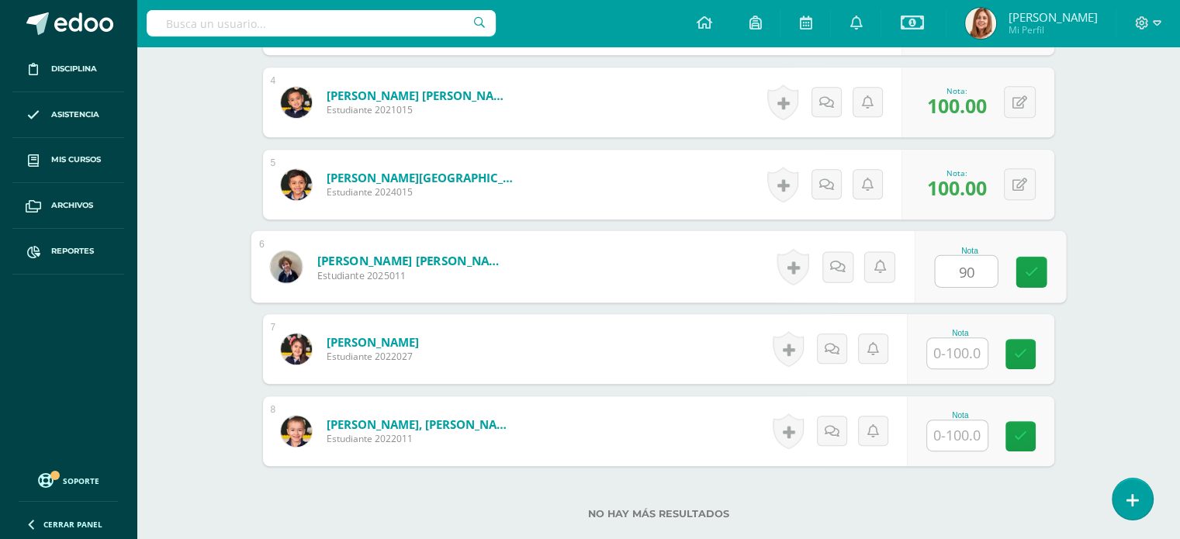
type input "90"
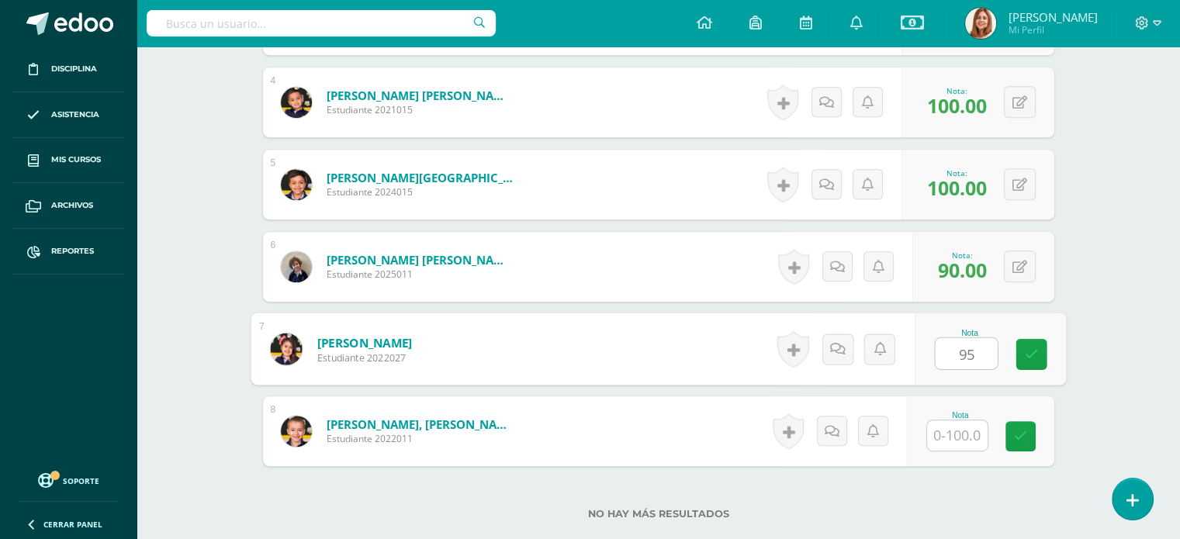
type input "95"
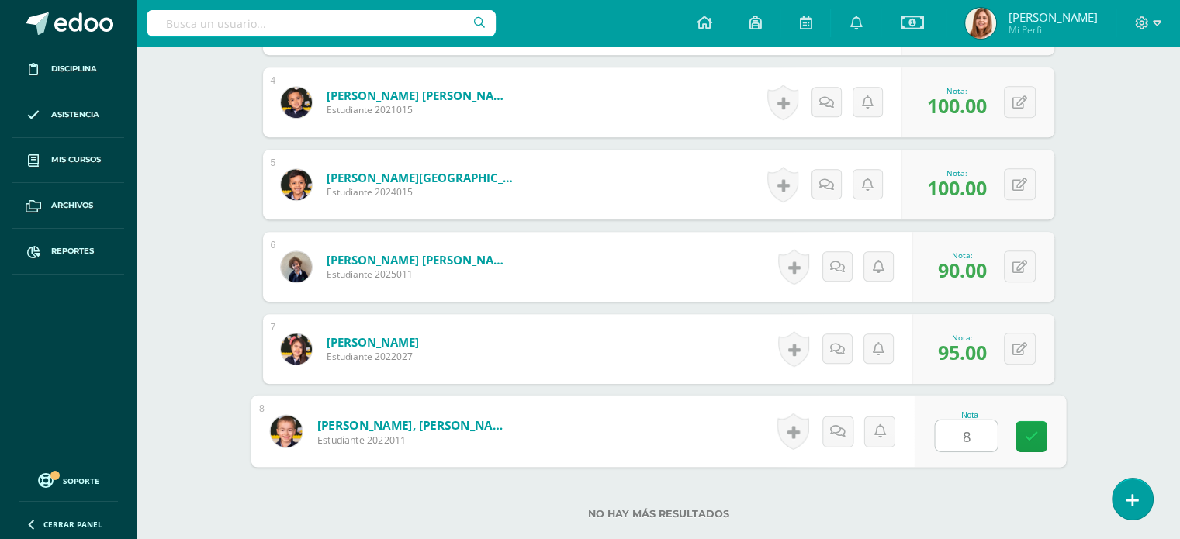
type input "85"
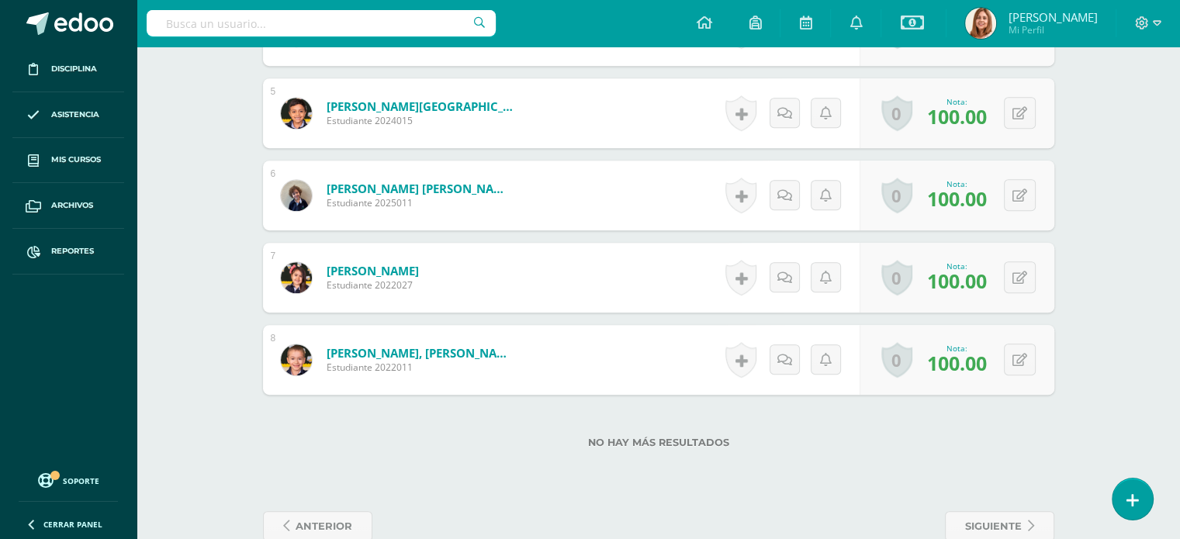
scroll to position [823, 0]
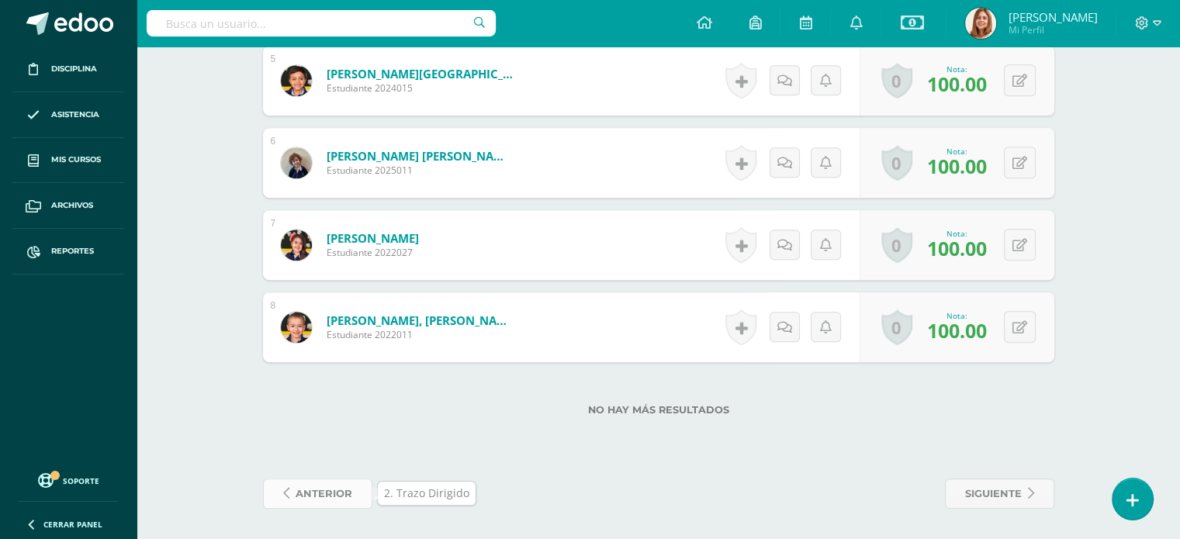
click at [286, 497] on icon at bounding box center [286, 493] width 6 height 13
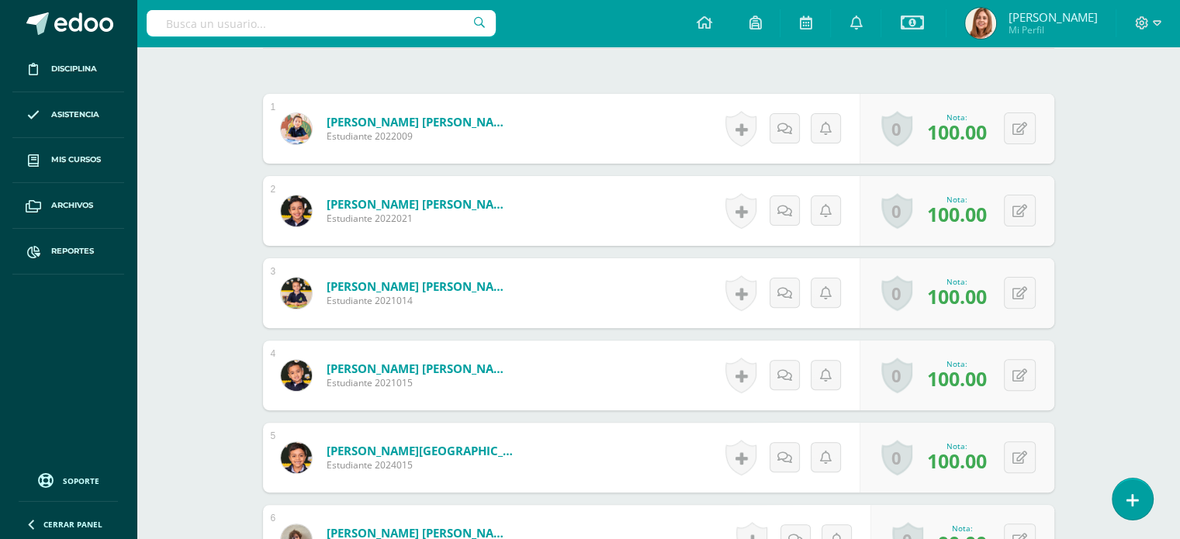
scroll to position [823, 0]
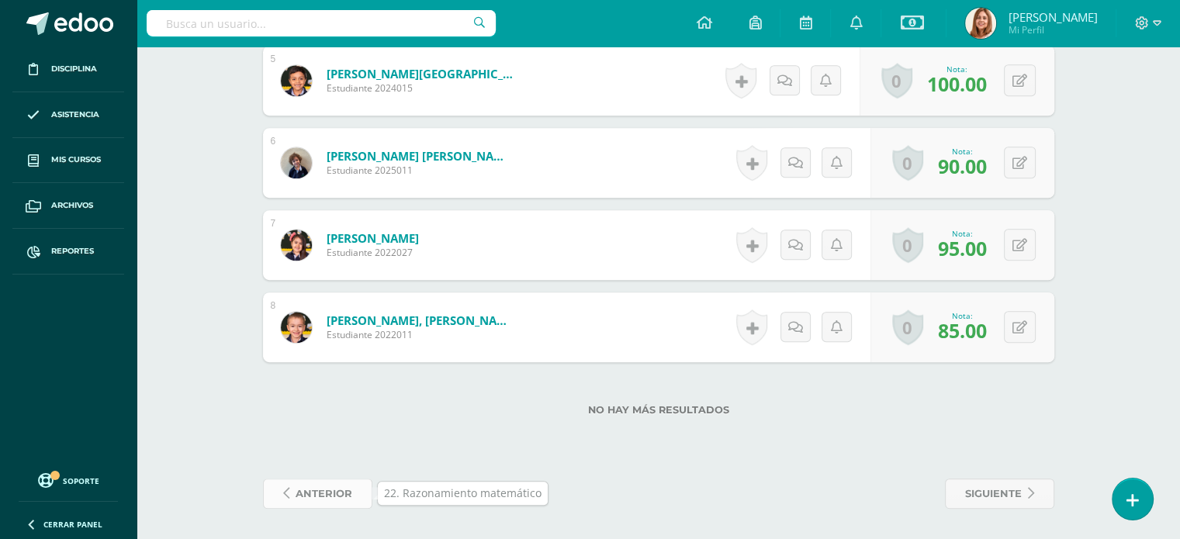
click at [287, 490] on icon at bounding box center [286, 493] width 6 height 13
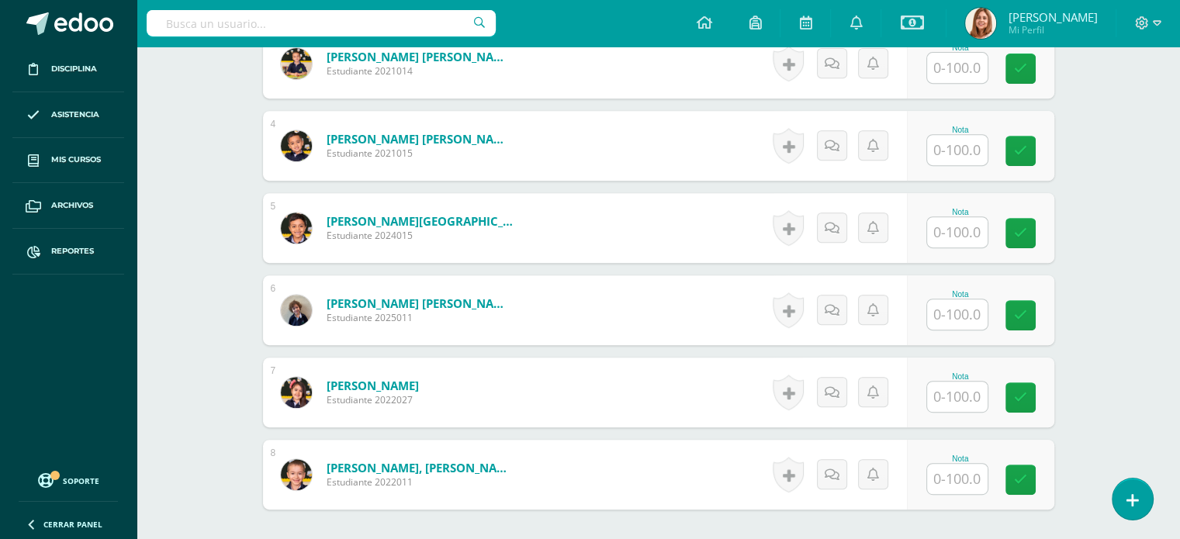
scroll to position [823, 0]
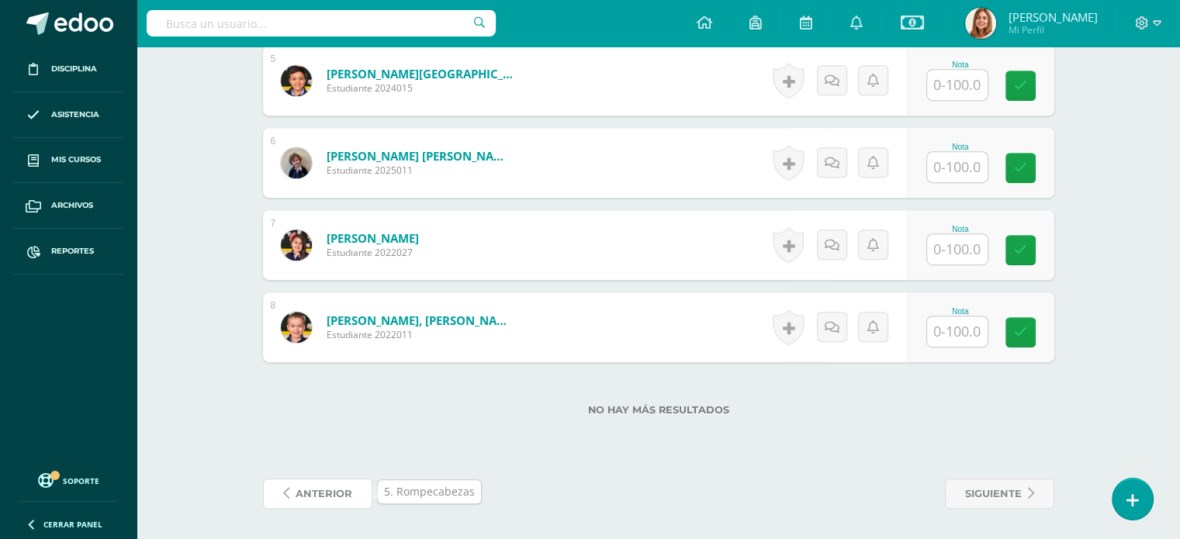
click at [287, 490] on icon at bounding box center [286, 493] width 6 height 13
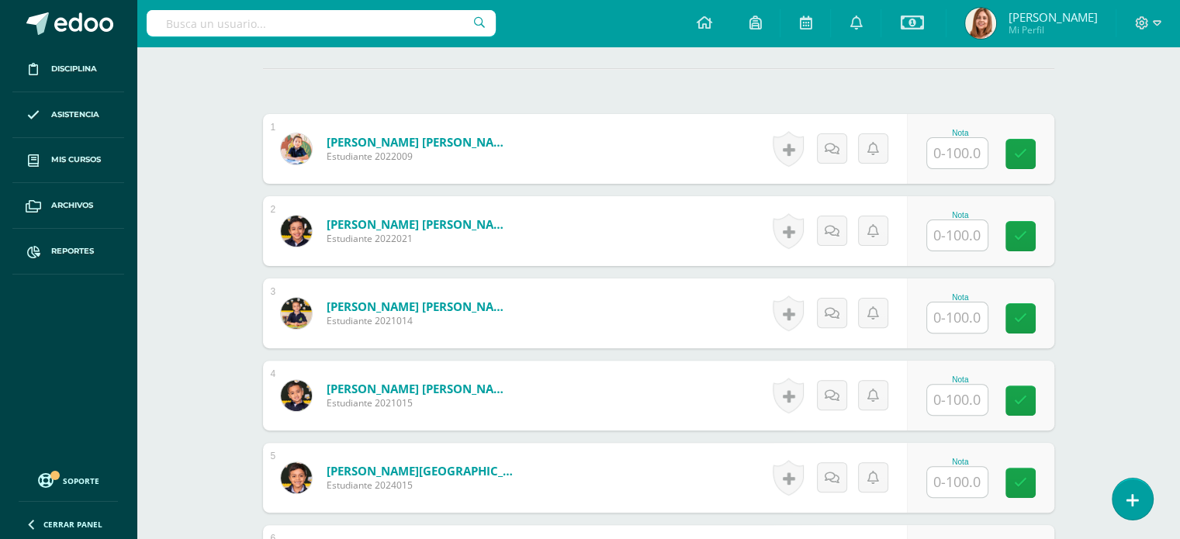
scroll to position [395, 0]
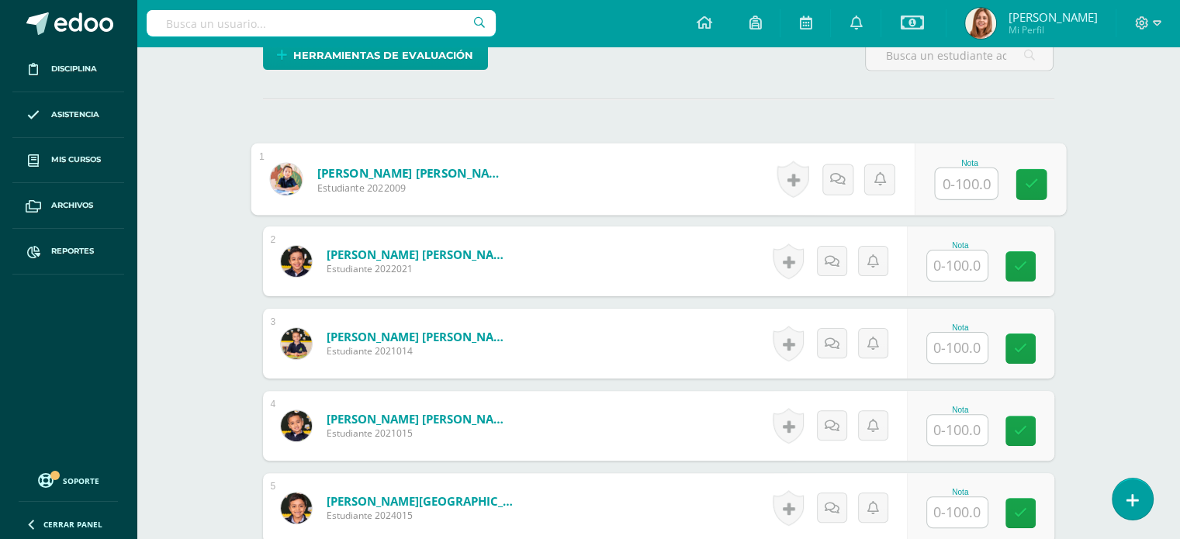
click at [953, 186] on input "text" at bounding box center [966, 183] width 62 height 31
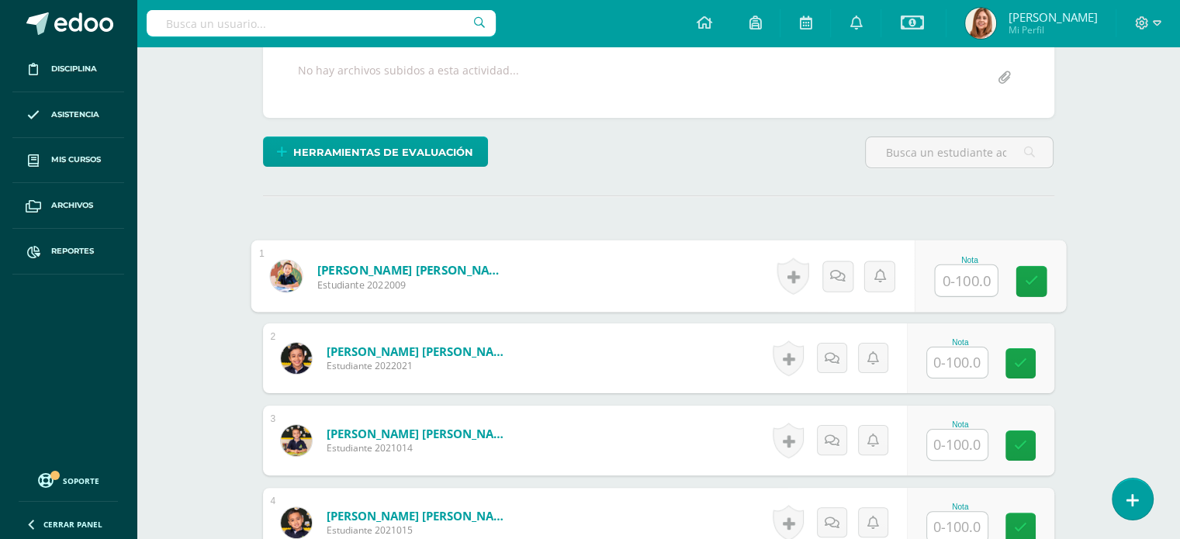
scroll to position [301, 0]
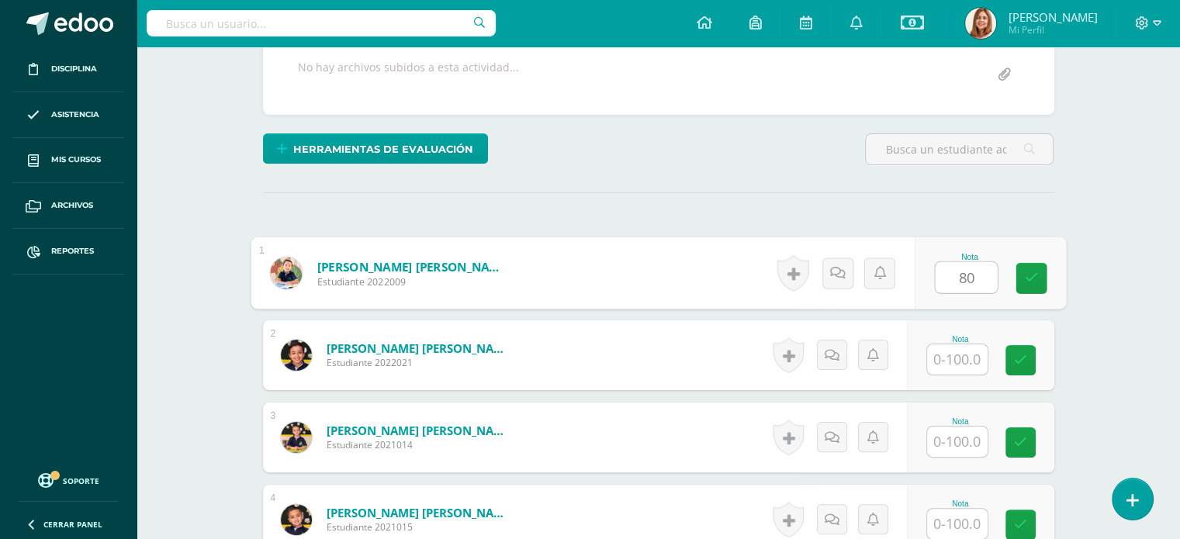
type input "80"
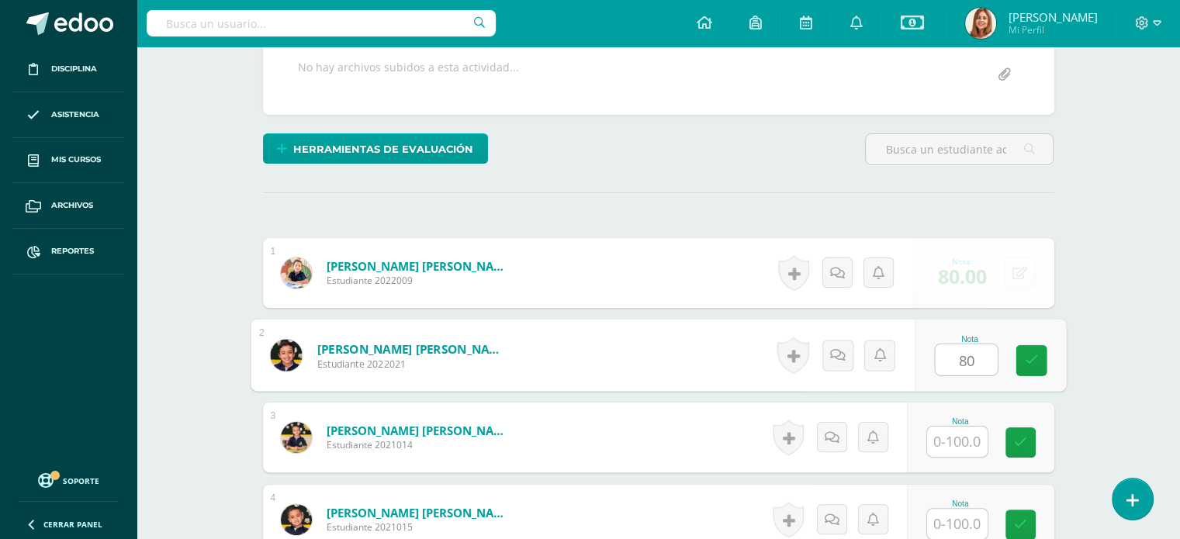
type input "80"
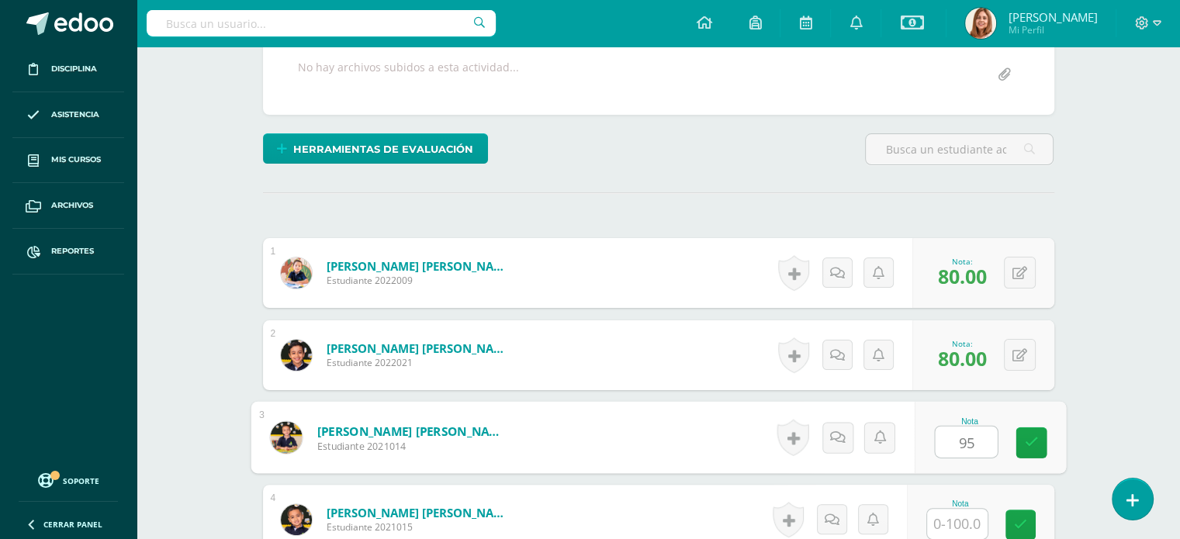
type input "95"
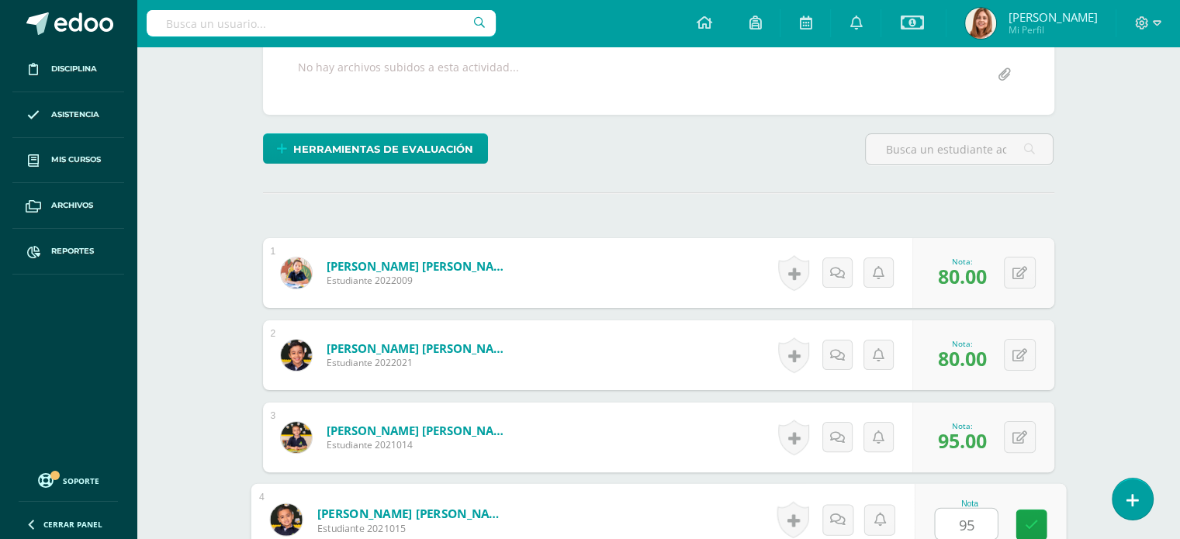
type input "95"
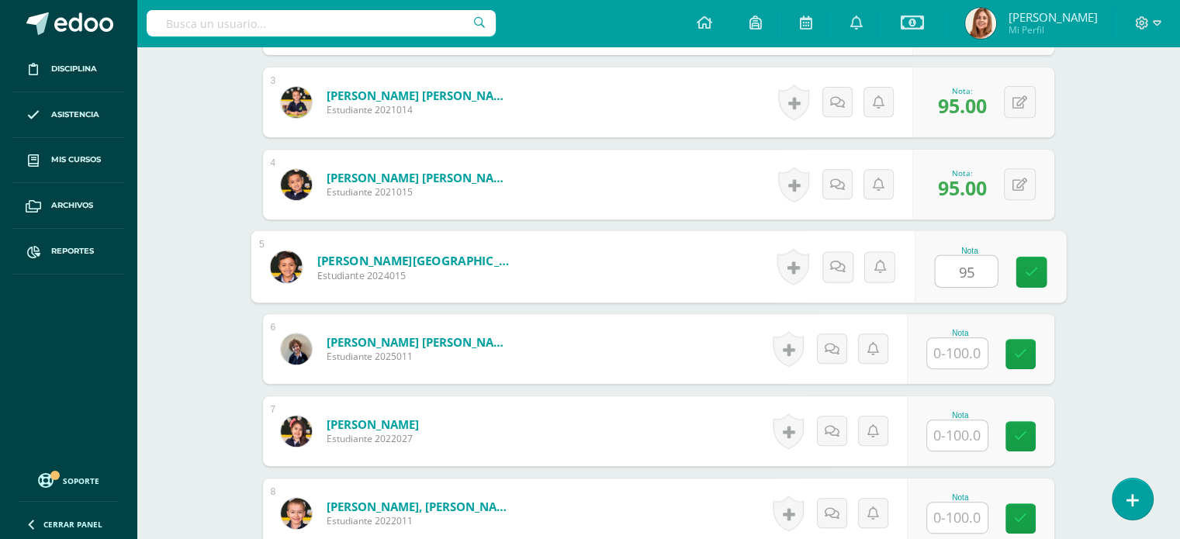
type input "95"
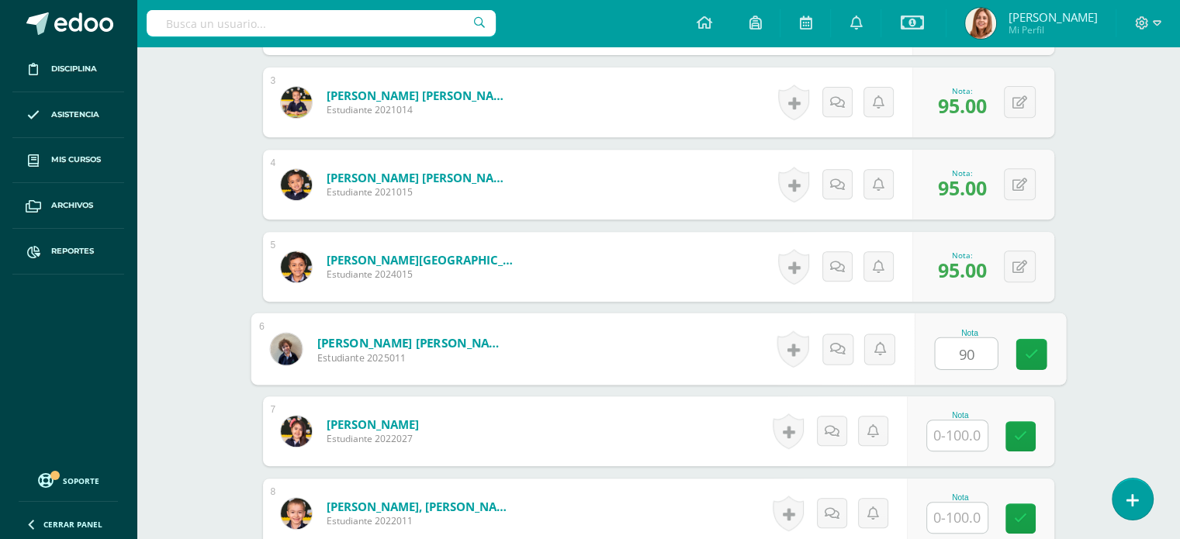
type input "90"
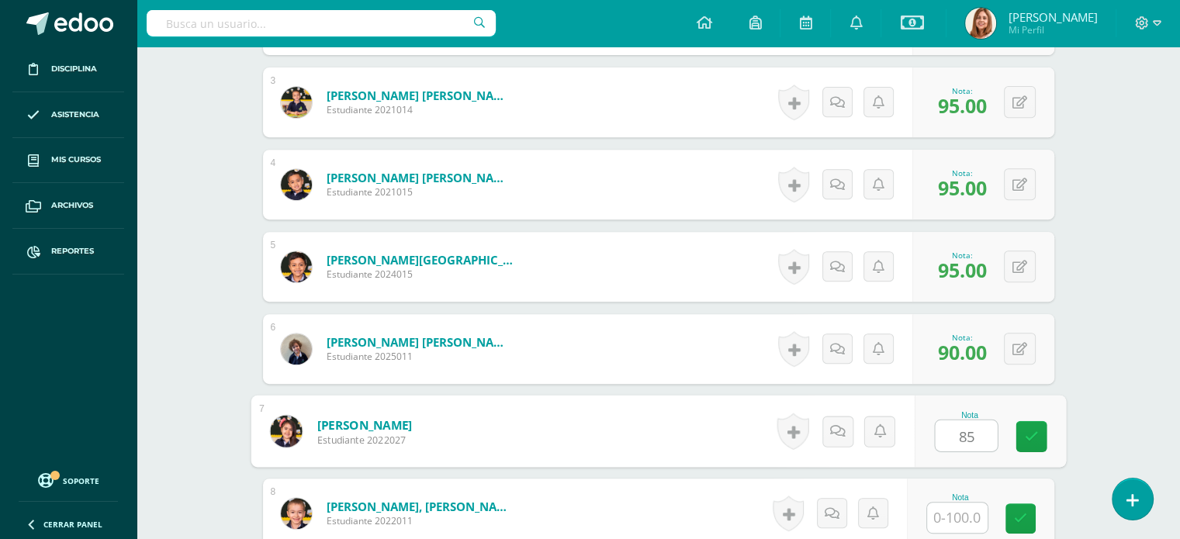
type input "85"
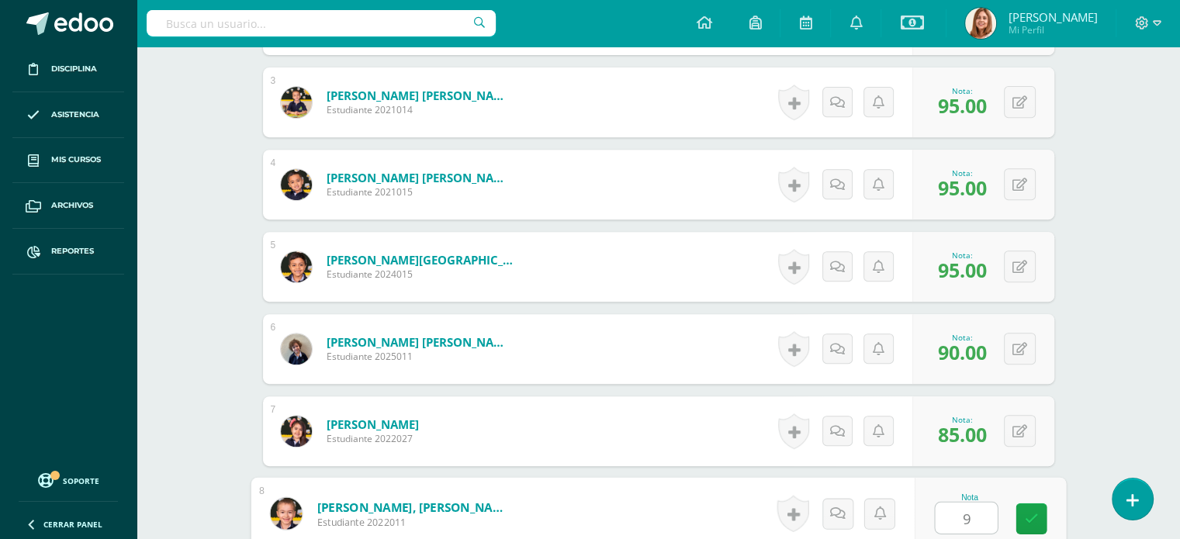
type input "90"
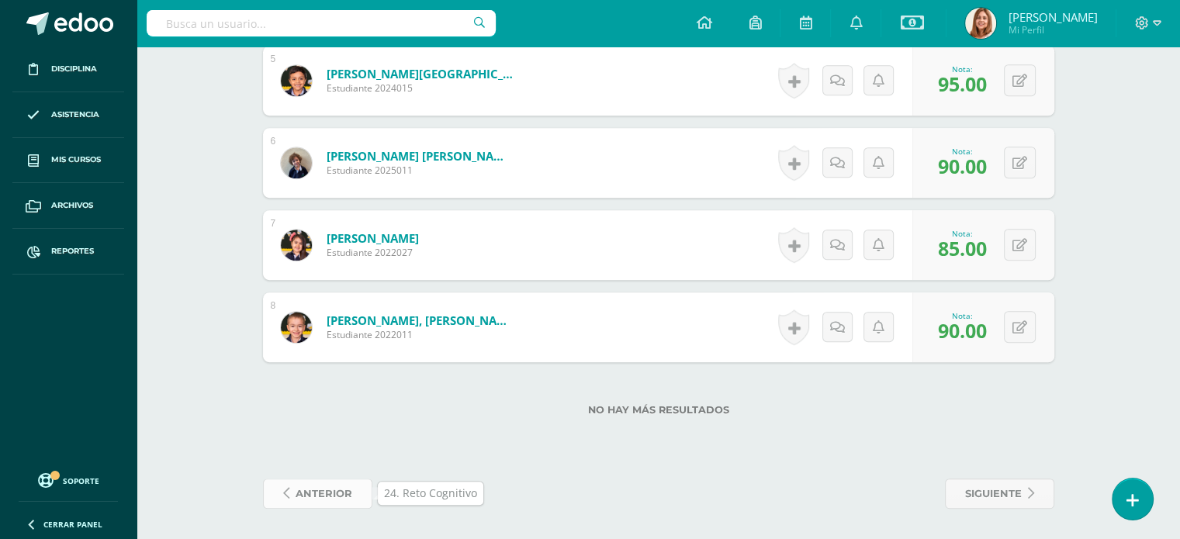
drag, startPoint x: 293, startPoint y: 489, endPoint x: 283, endPoint y: 494, distance: 10.8
click at [283, 494] on icon at bounding box center [286, 493] width 6 height 13
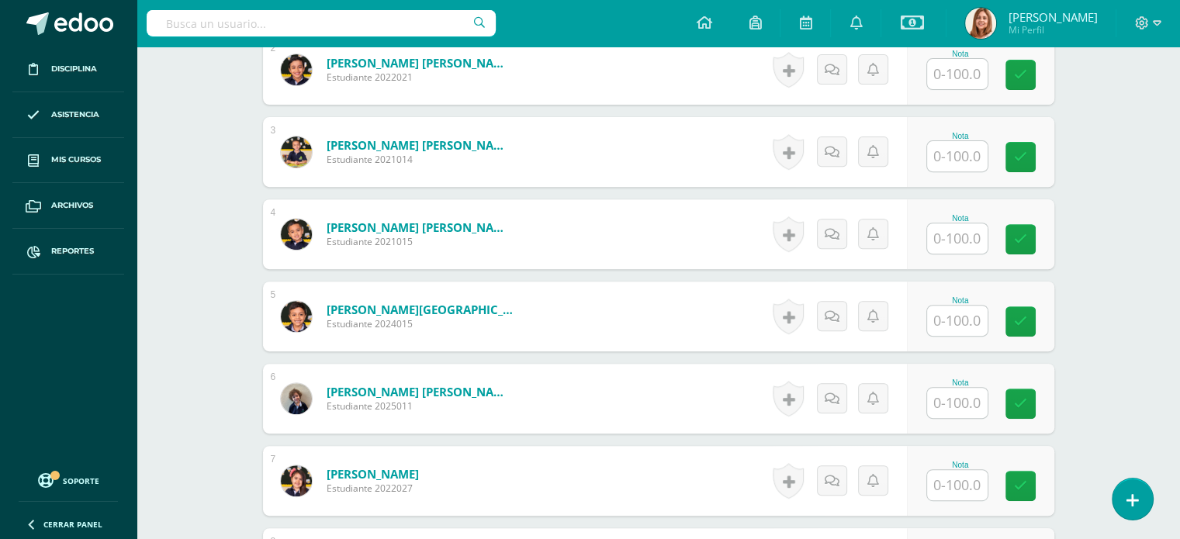
scroll to position [823, 0]
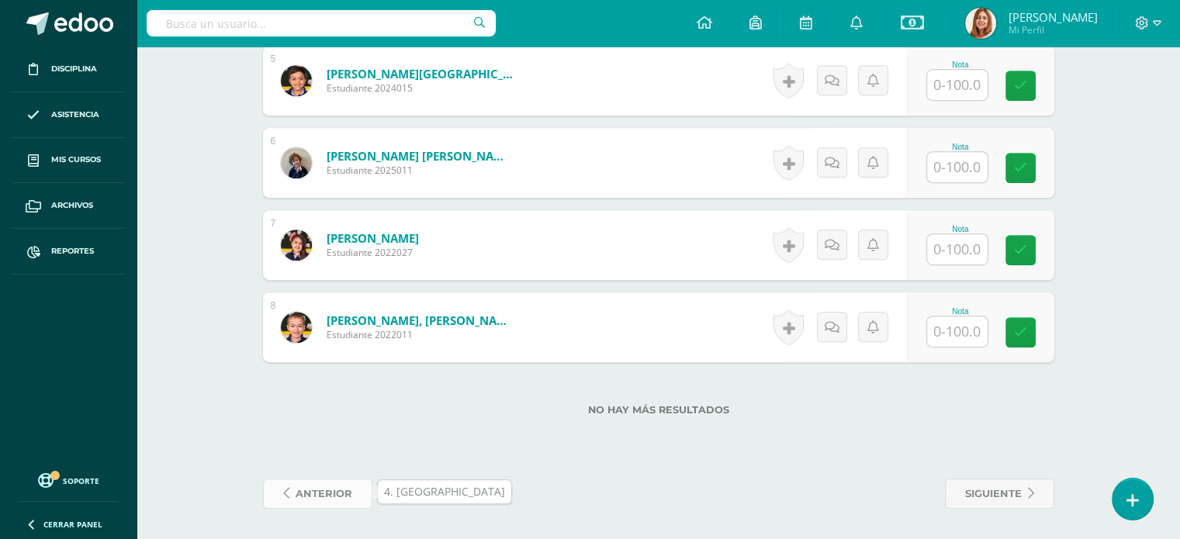
click at [329, 490] on span "anterior" at bounding box center [324, 494] width 57 height 29
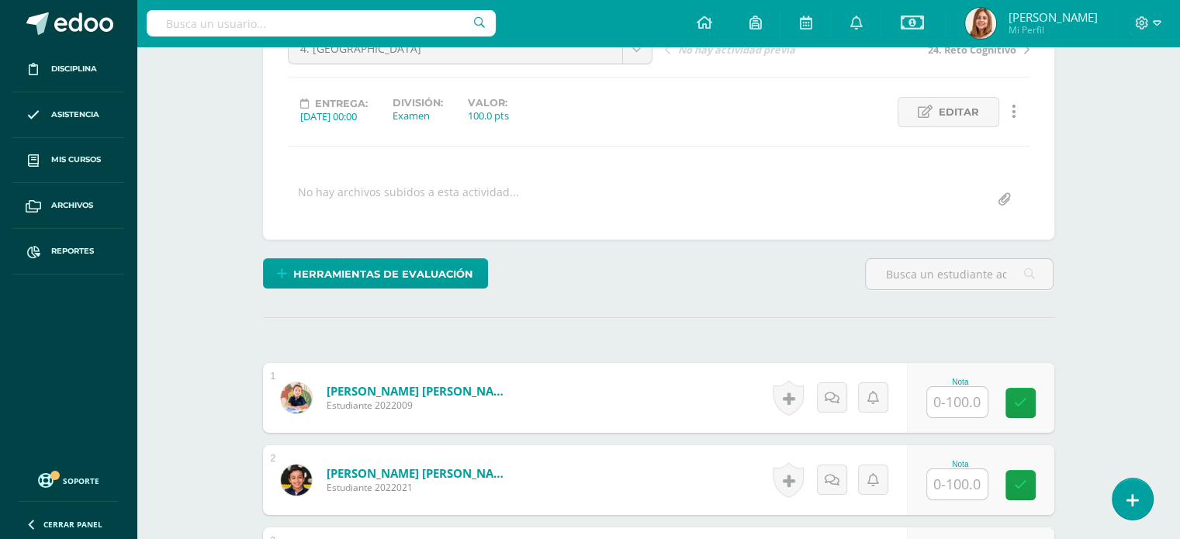
scroll to position [388, 0]
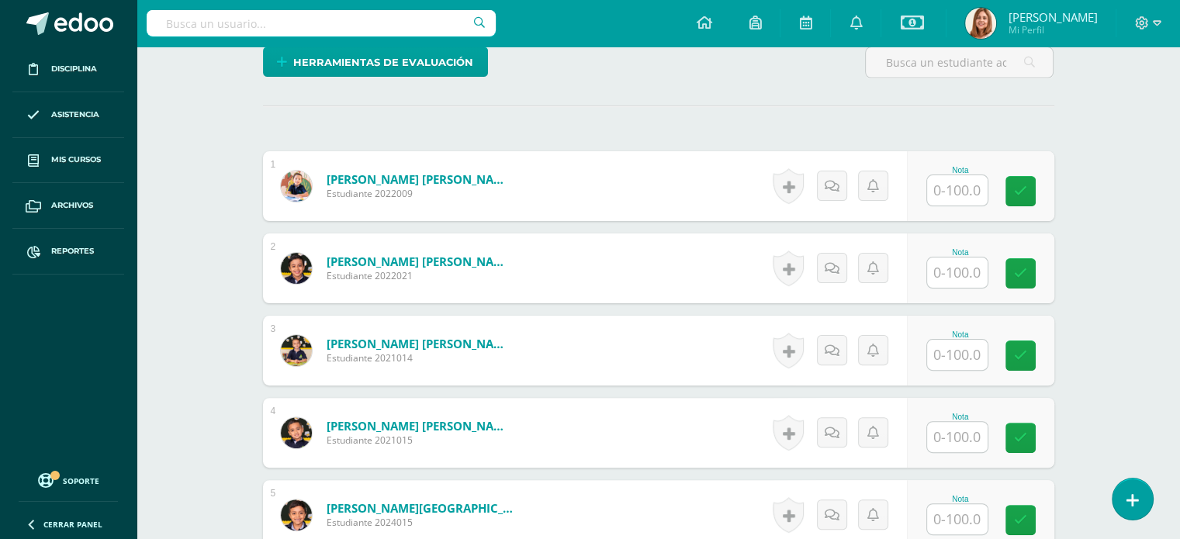
click at [954, 189] on input "text" at bounding box center [957, 190] width 61 height 30
type input "80"
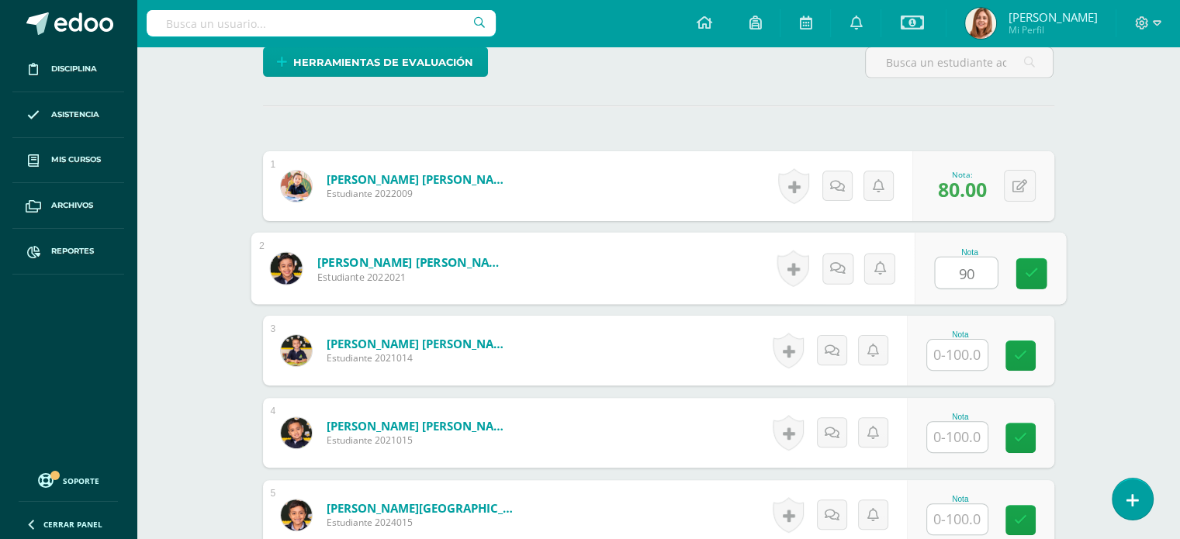
type input "90"
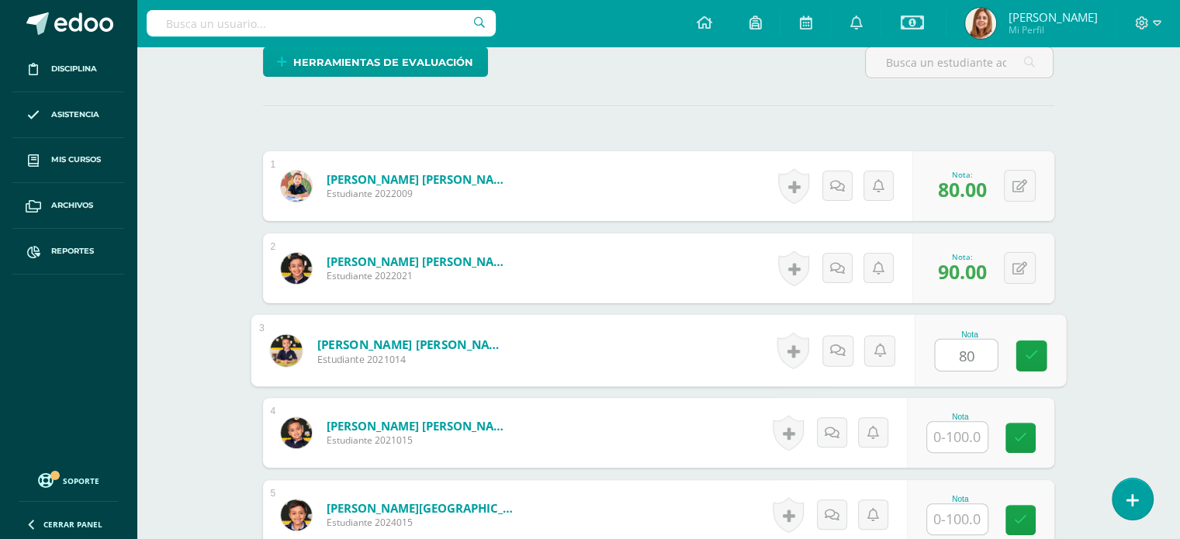
type input "80"
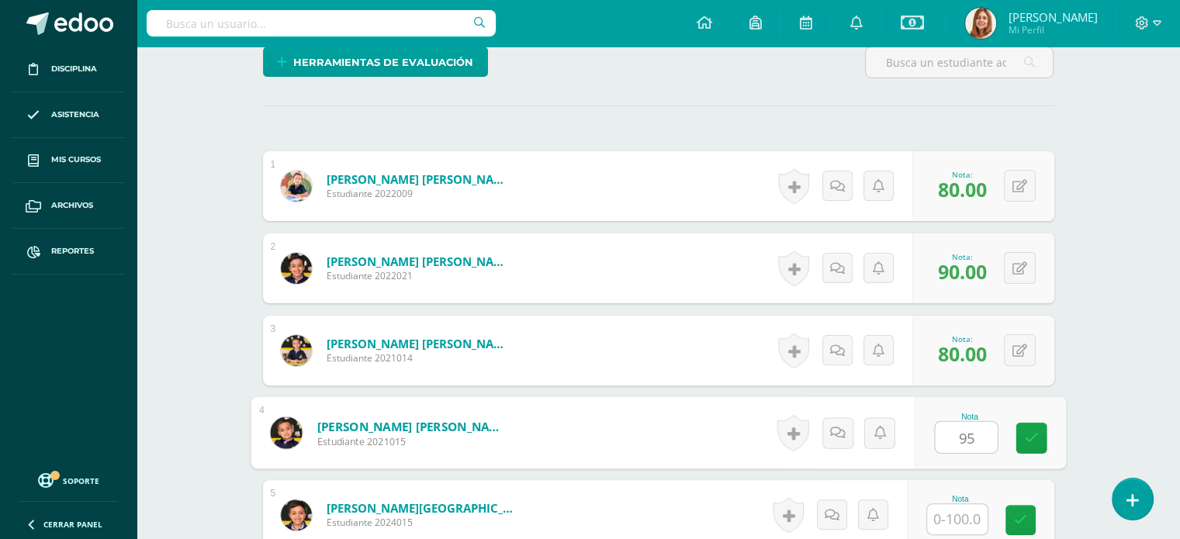
type input "95"
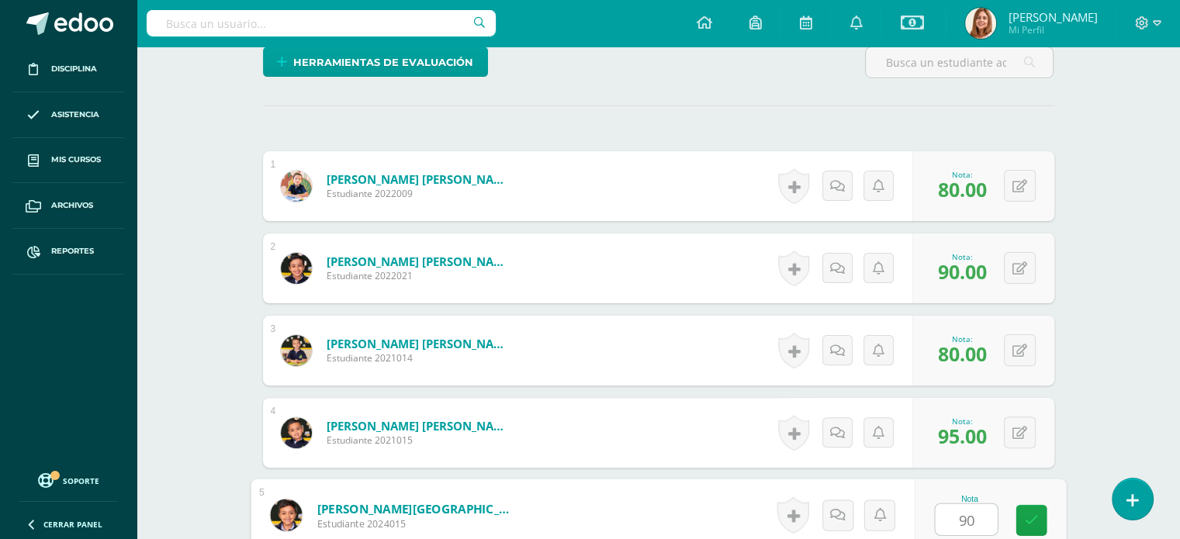
type input "90"
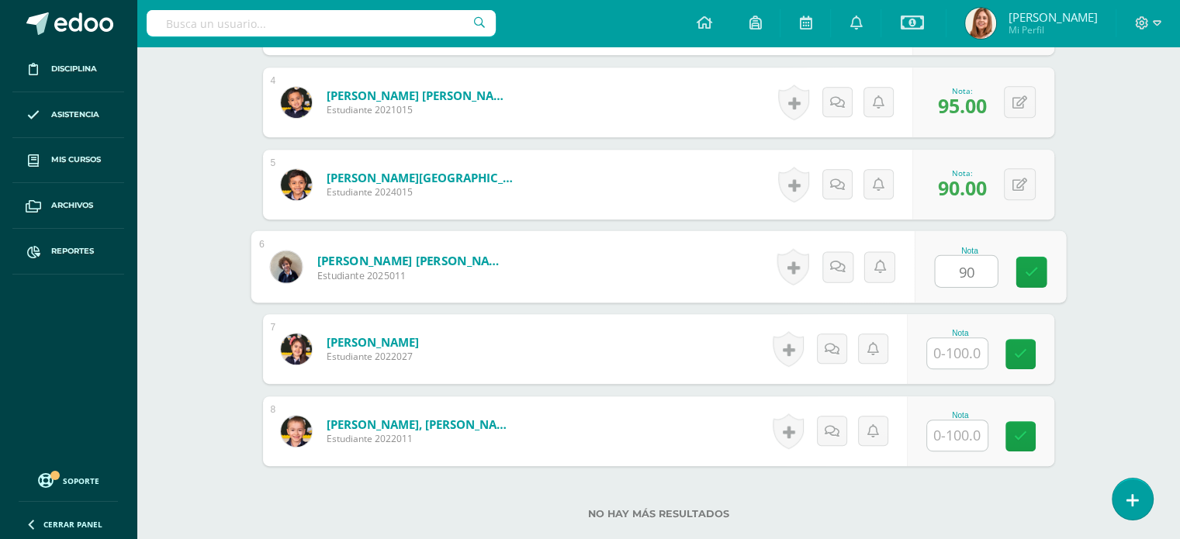
type input "90"
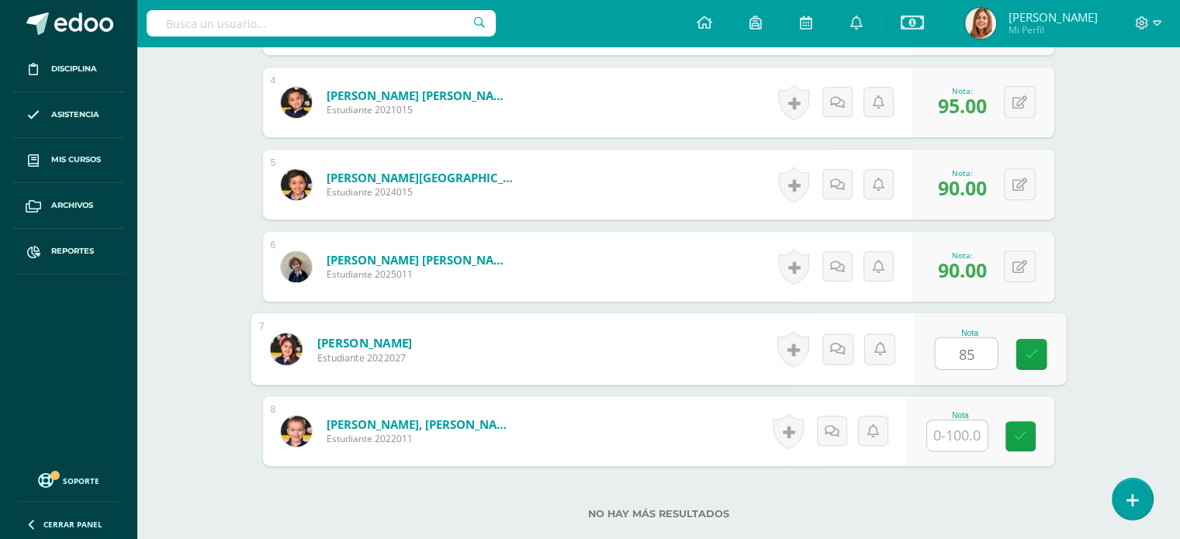
type input "85"
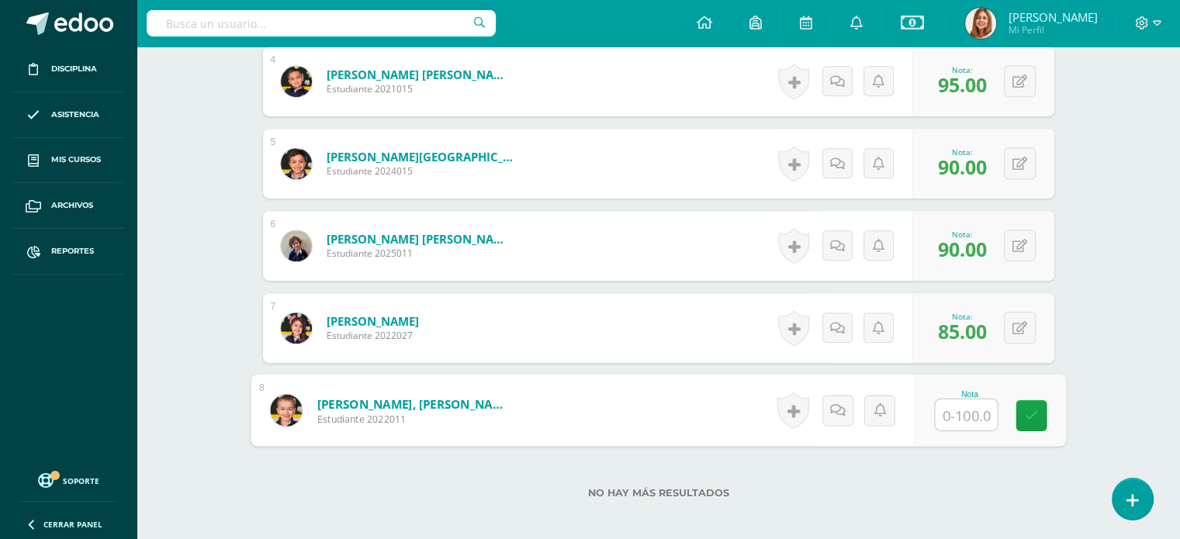
scroll to position [742, 0]
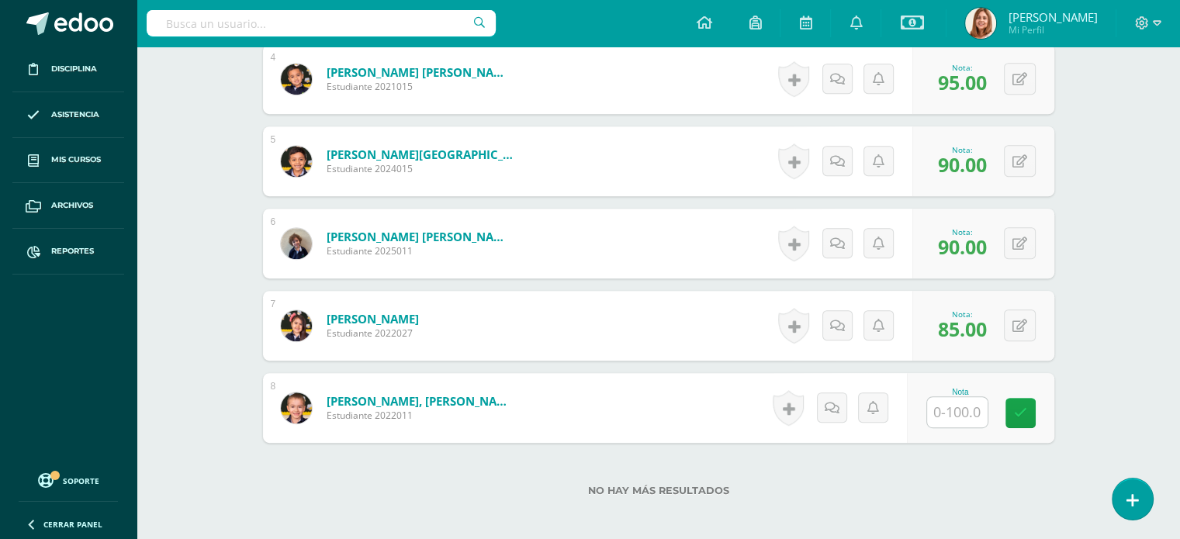
click at [948, 154] on span "90.00" at bounding box center [962, 164] width 49 height 26
click at [1019, 236] on button at bounding box center [1020, 243] width 32 height 32
type input "80"
click at [1022, 320] on icon at bounding box center [1020, 326] width 15 height 13
type input "90"
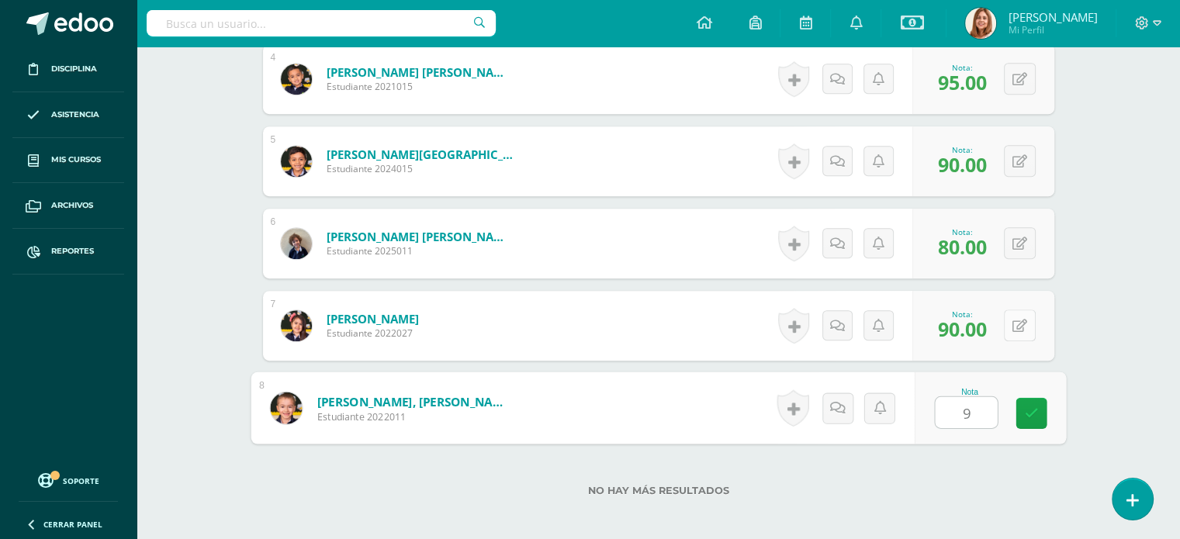
type input "90"
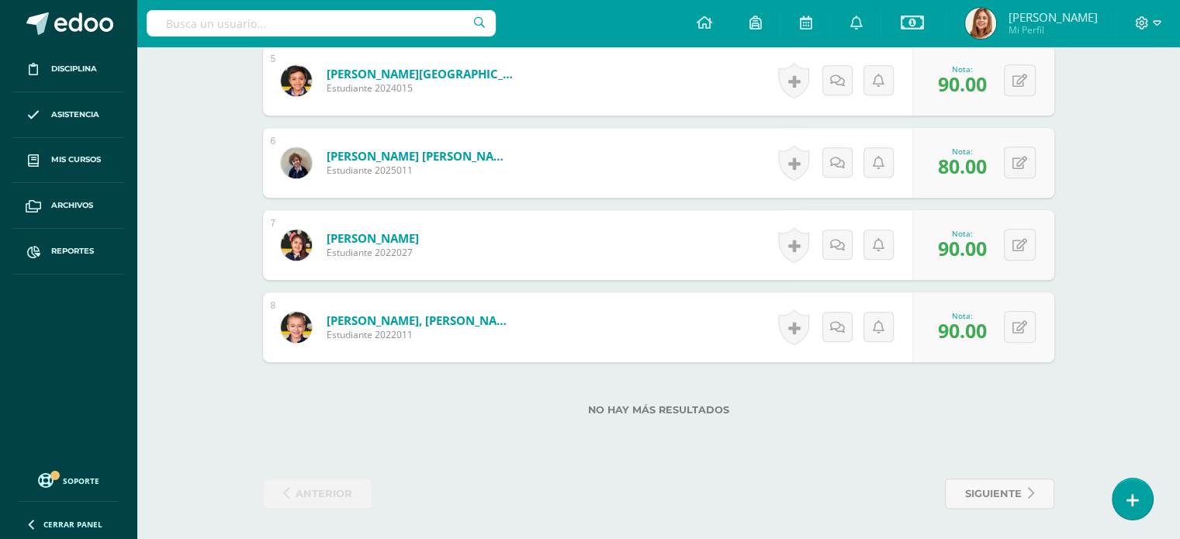
scroll to position [0, 0]
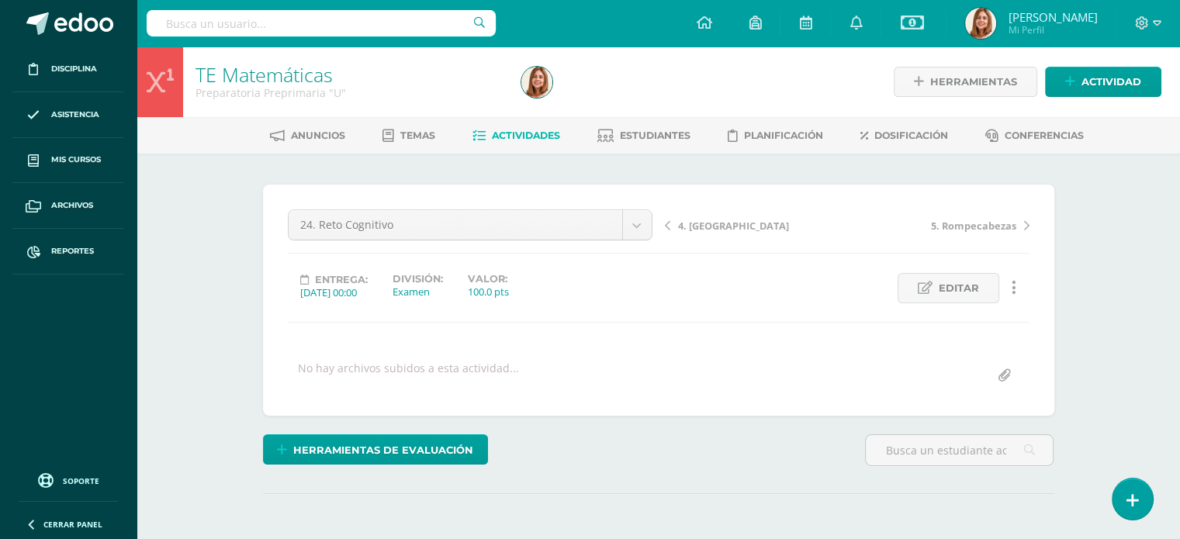
click at [534, 134] on span "Actividades" at bounding box center [526, 136] width 68 height 12
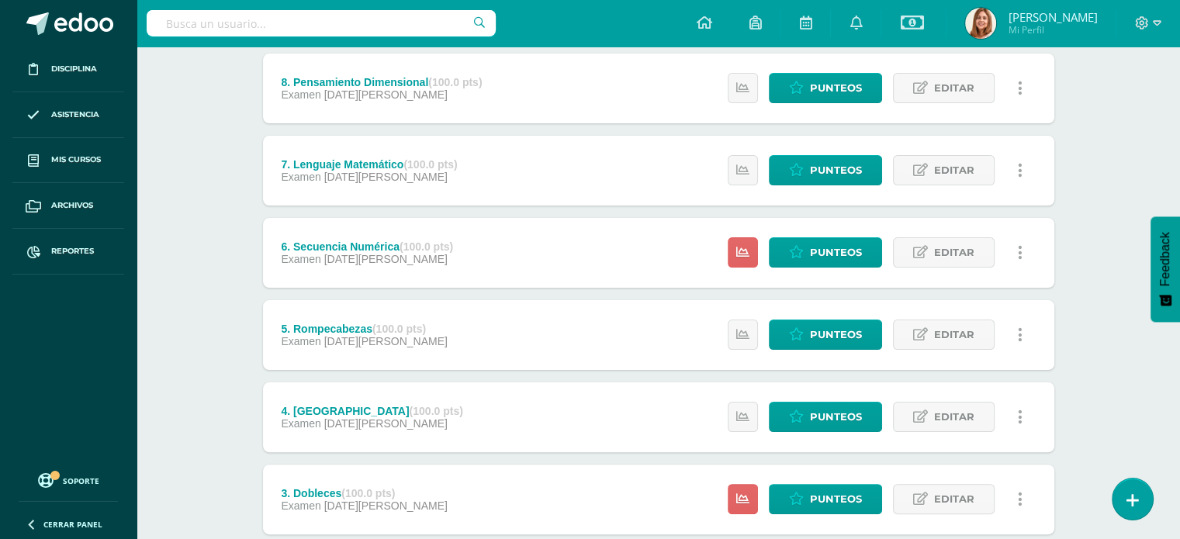
scroll to position [288, 0]
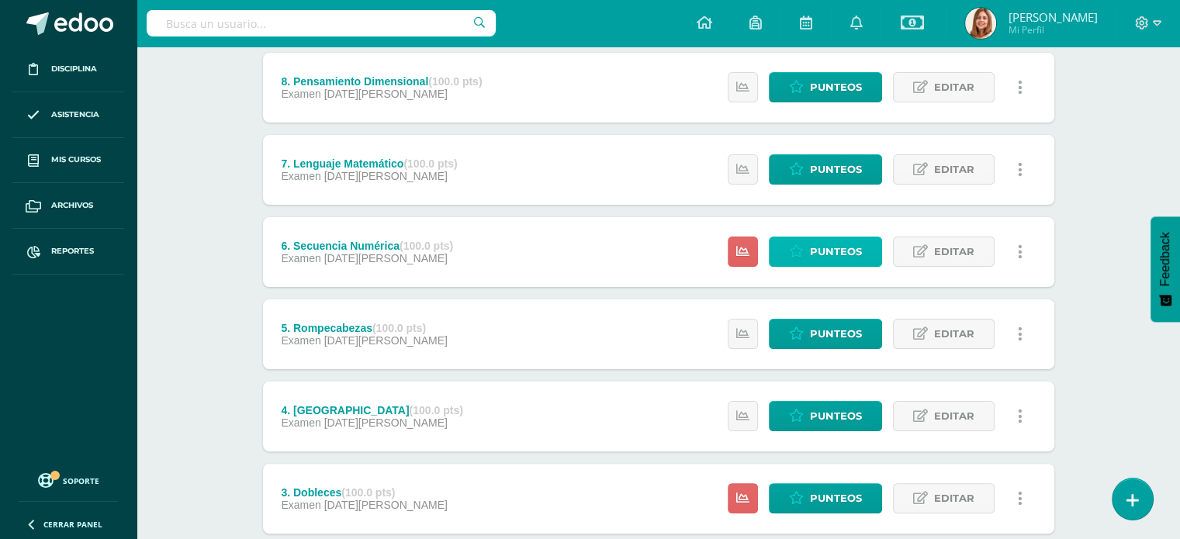
click at [819, 246] on span "Punteos" at bounding box center [836, 251] width 52 height 29
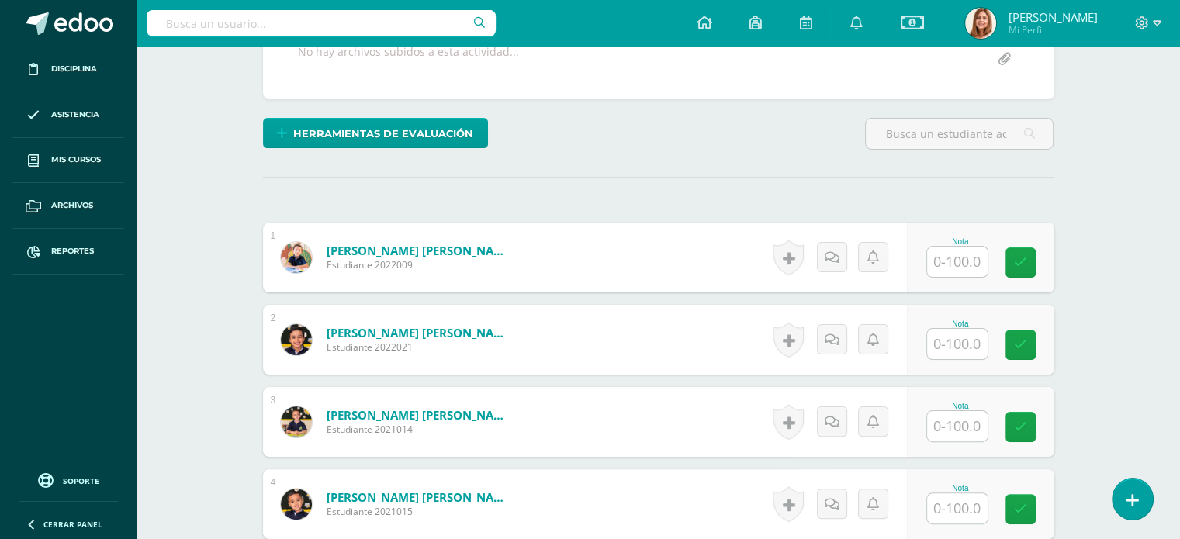
scroll to position [334, 0]
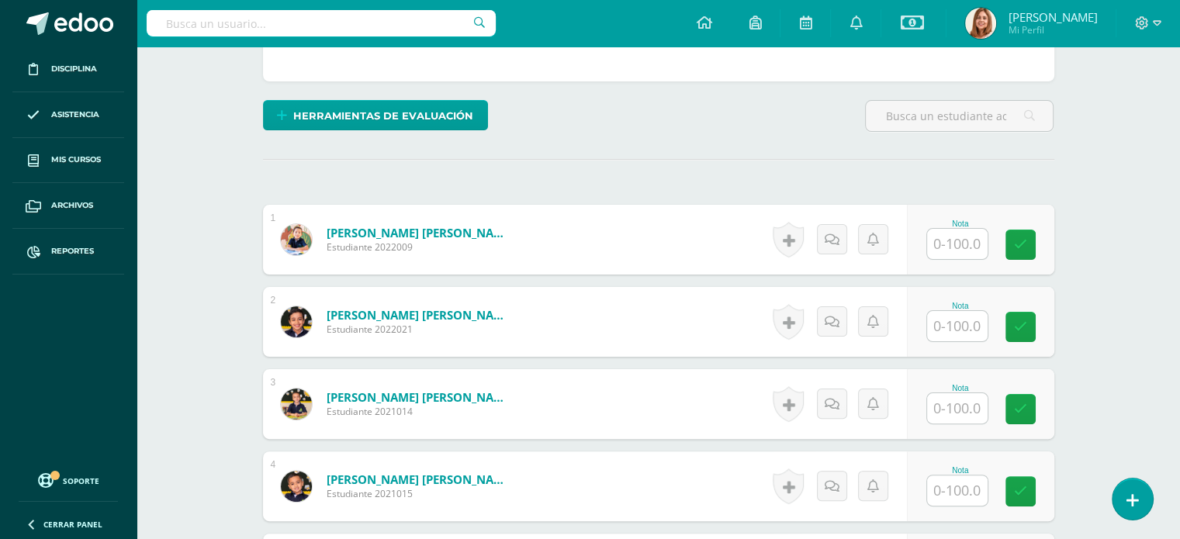
click at [958, 239] on input "text" at bounding box center [957, 244] width 61 height 30
type input "99"
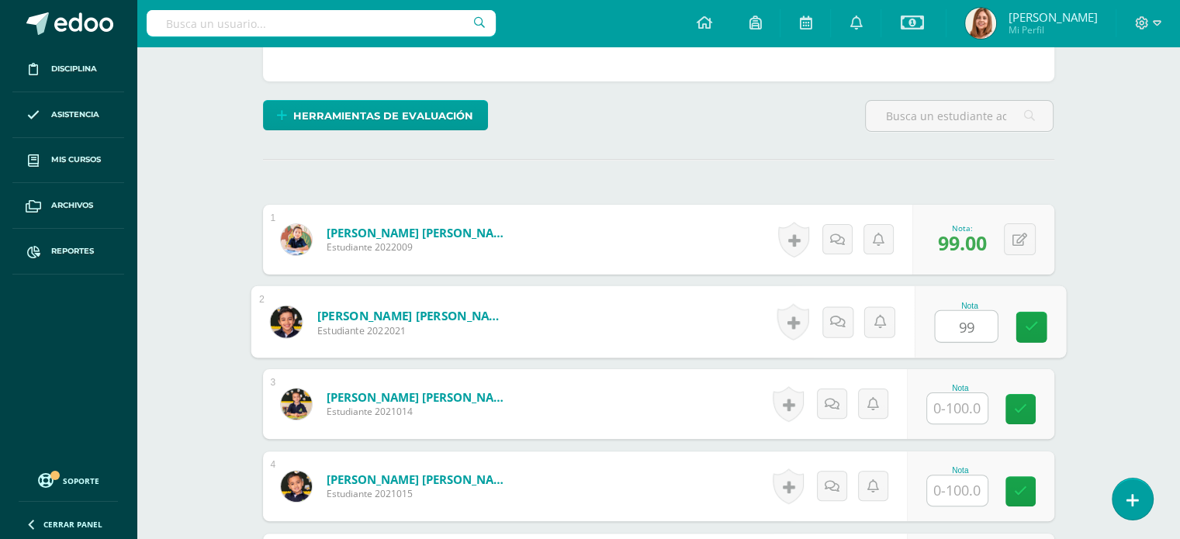
type input "99"
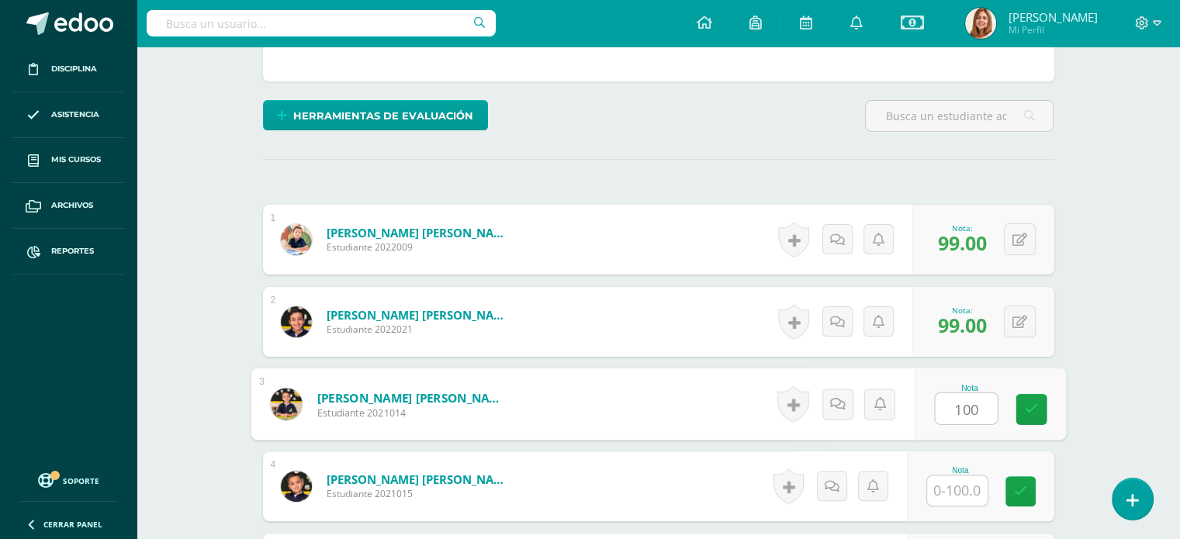
type input "100"
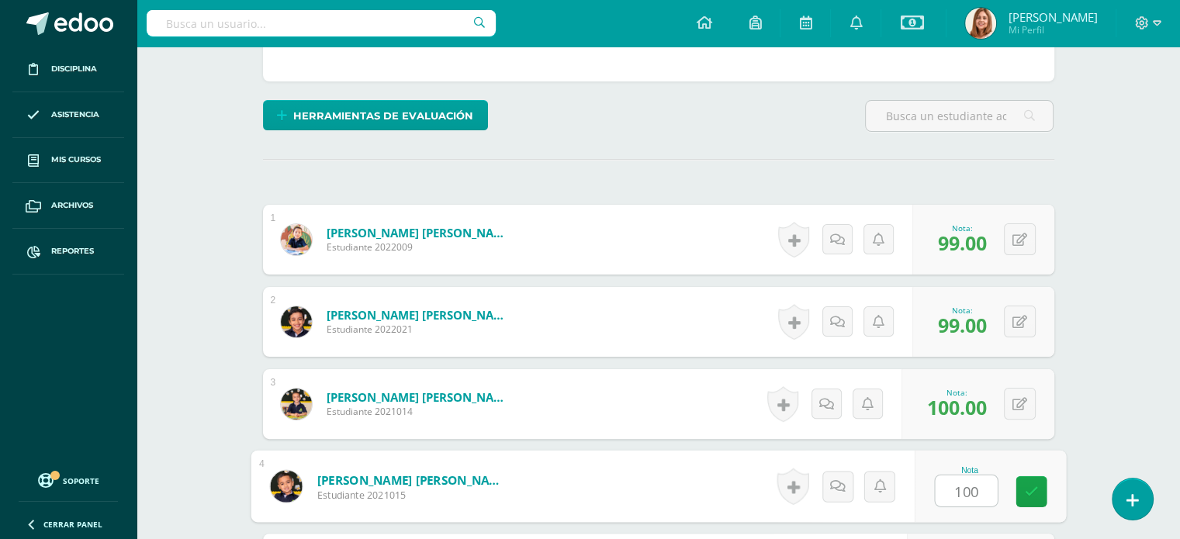
type input "100"
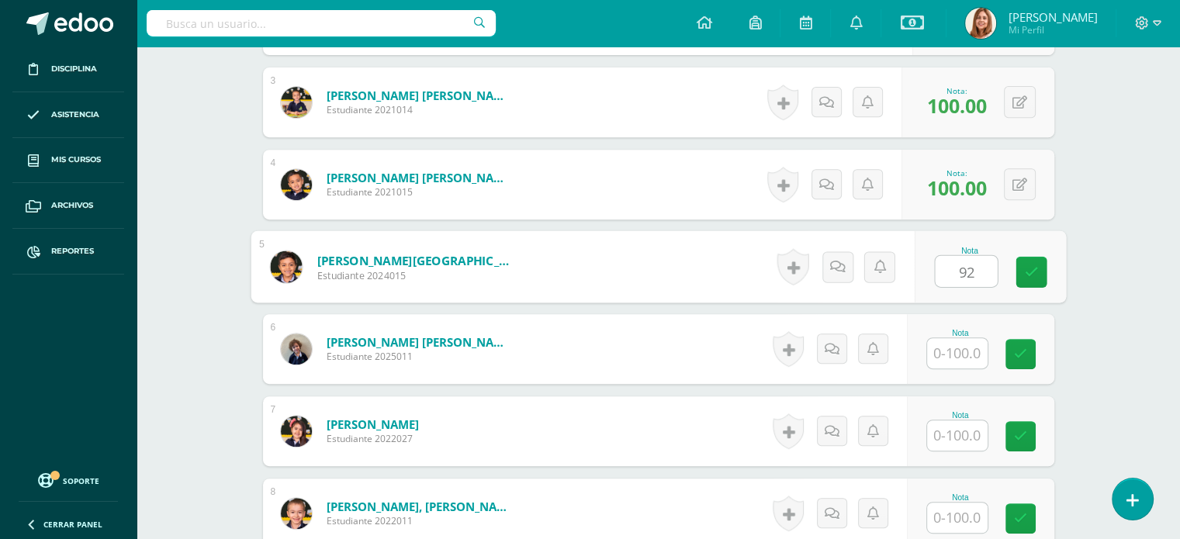
type input "92"
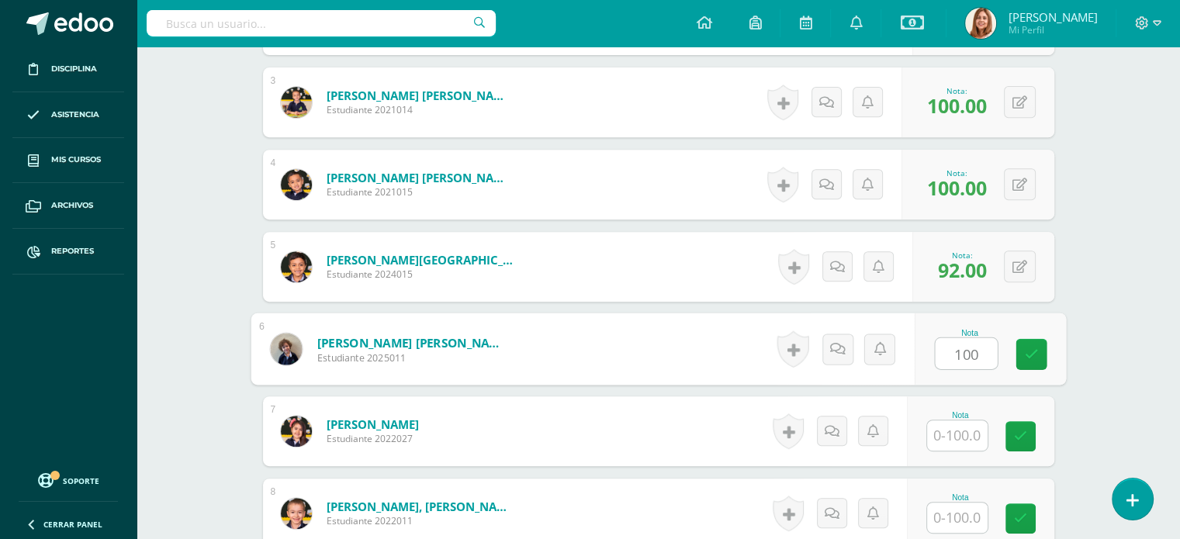
type input "100"
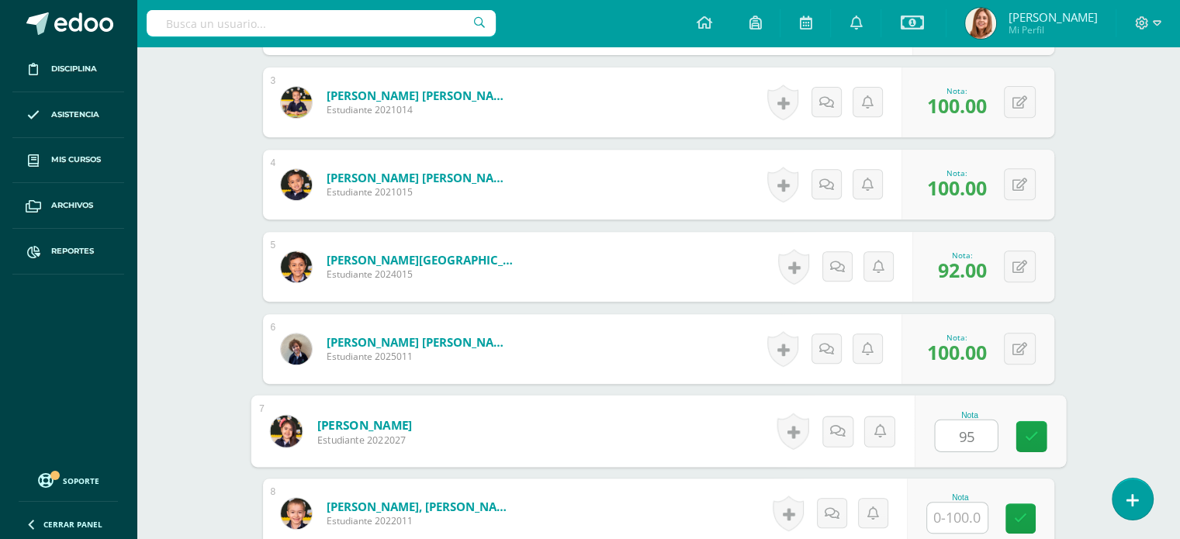
type input "95"
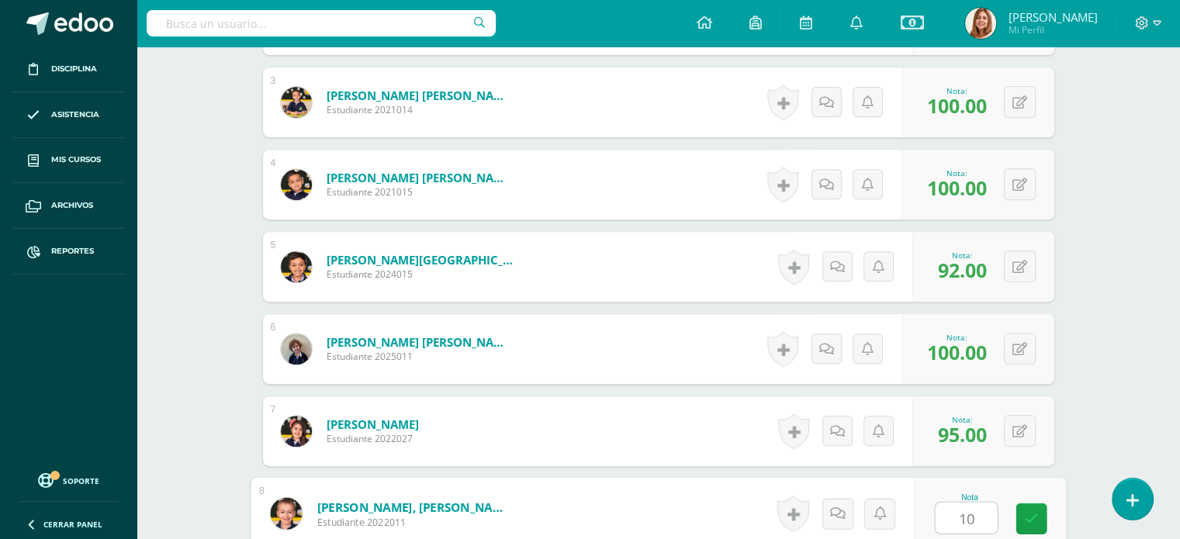
type input "100"
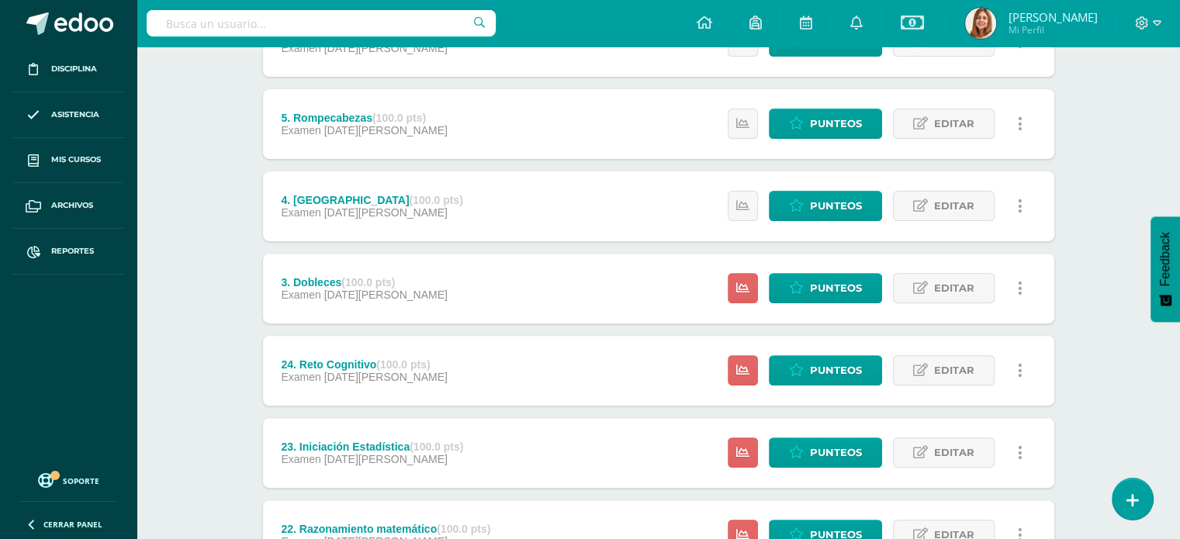
scroll to position [499, 0]
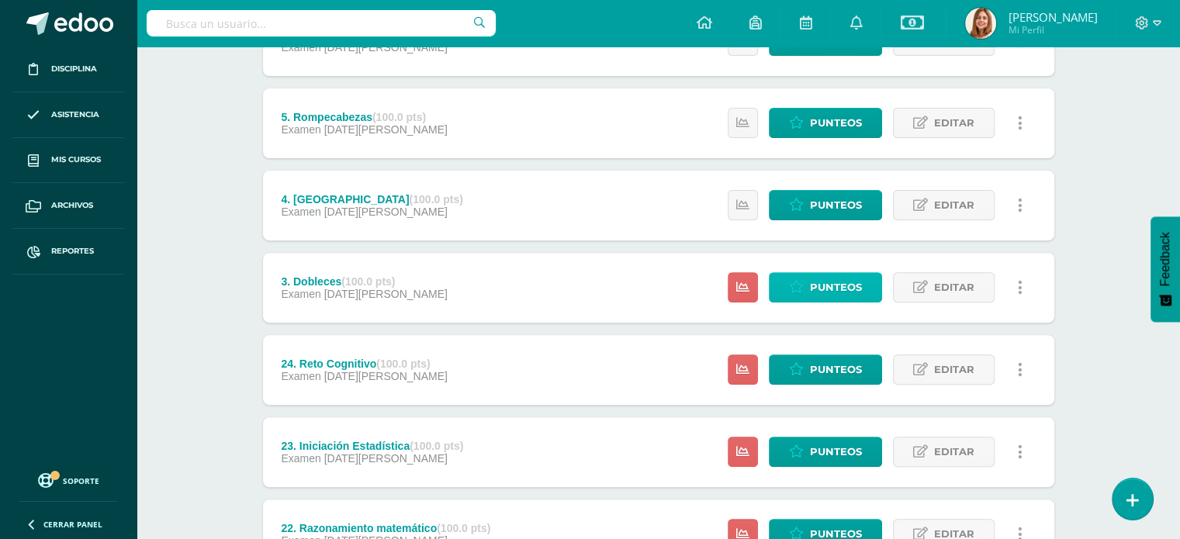
click at [816, 287] on span "Punteos" at bounding box center [836, 287] width 52 height 29
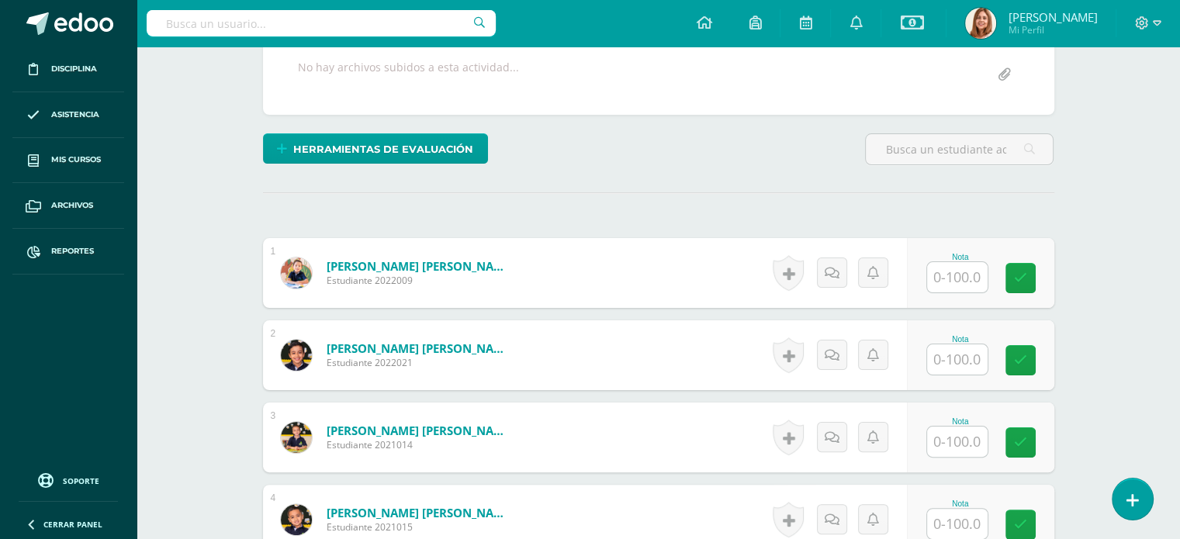
scroll to position [303, 0]
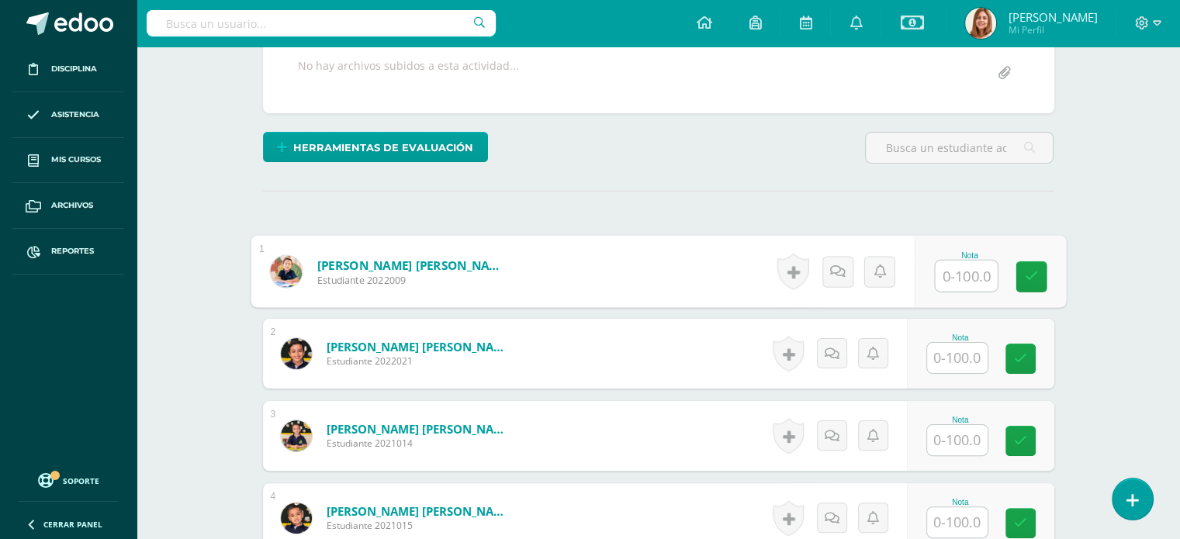
click at [968, 270] on input "text" at bounding box center [966, 276] width 62 height 31
type input "85"
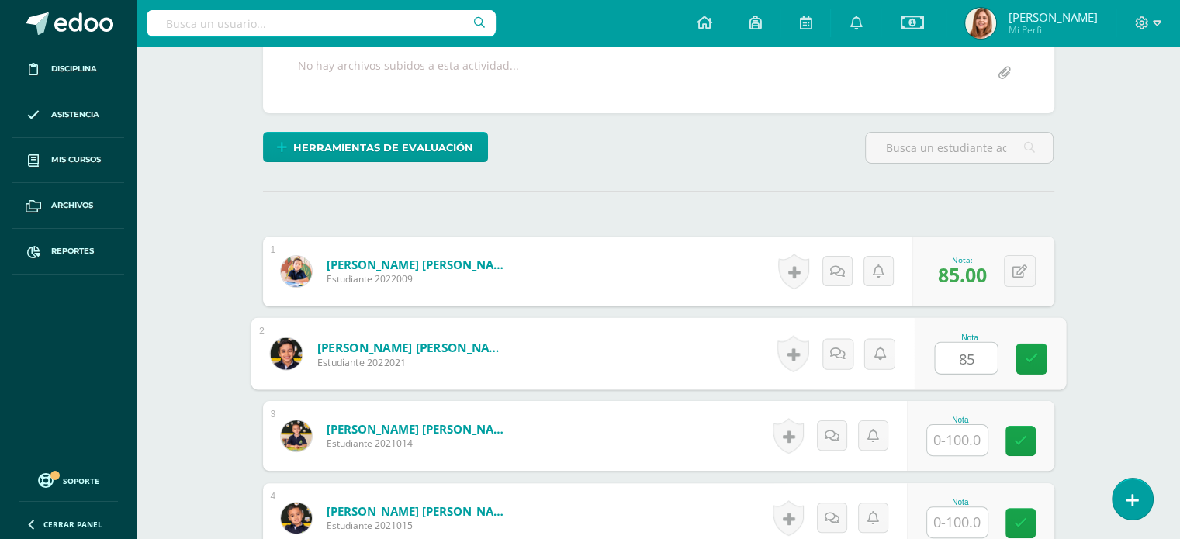
type input "85"
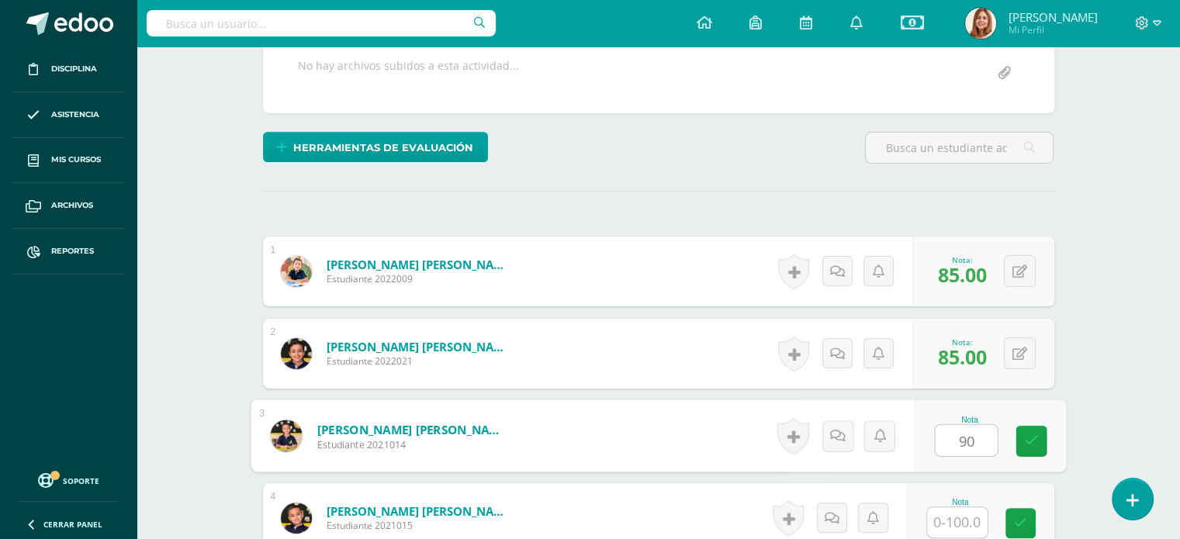
type input "90"
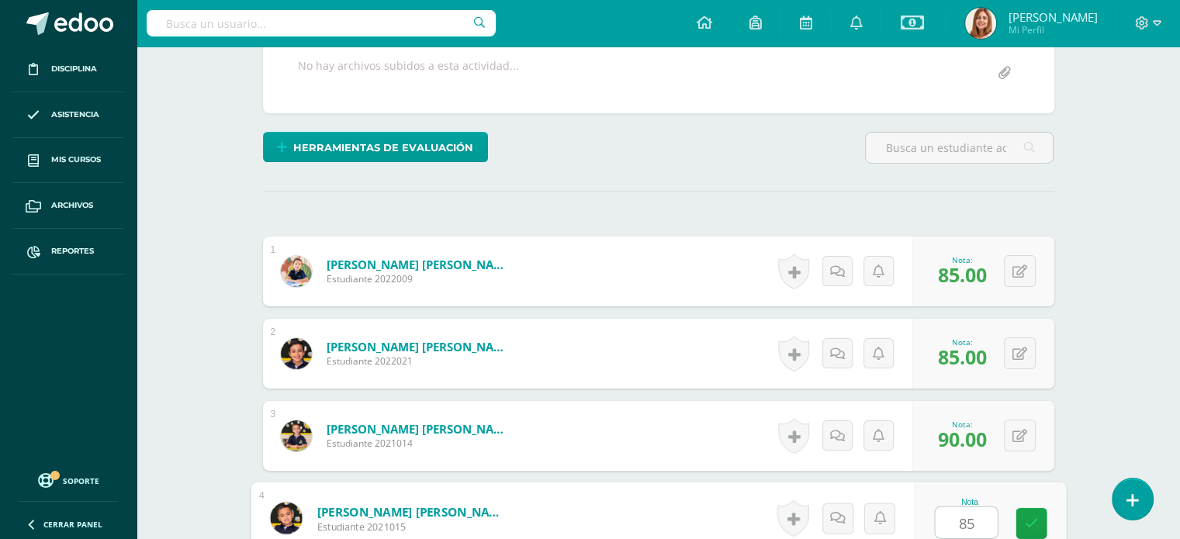
type input "85"
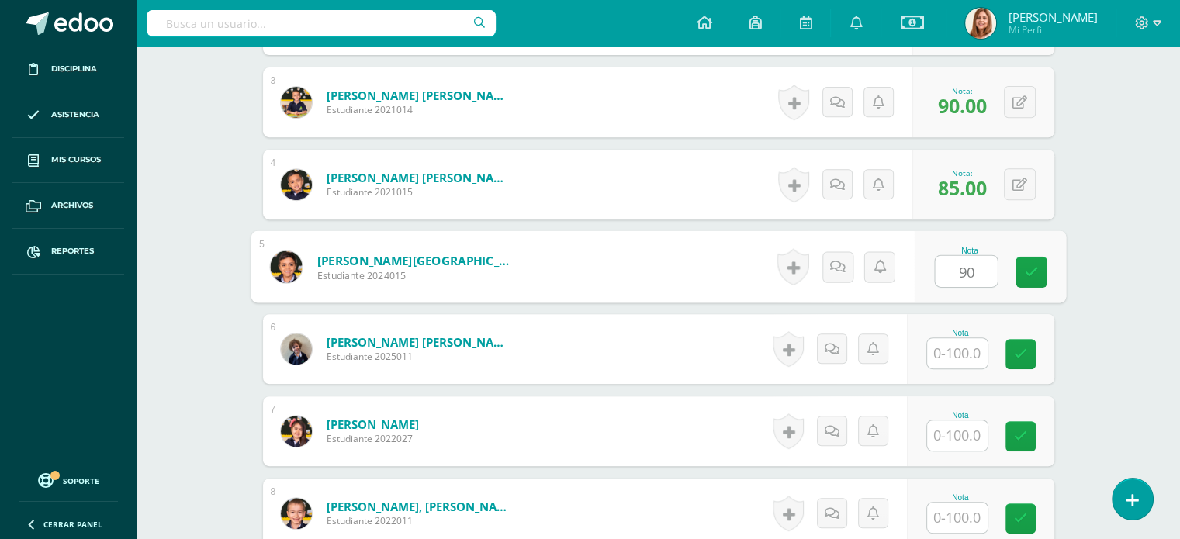
type input "90"
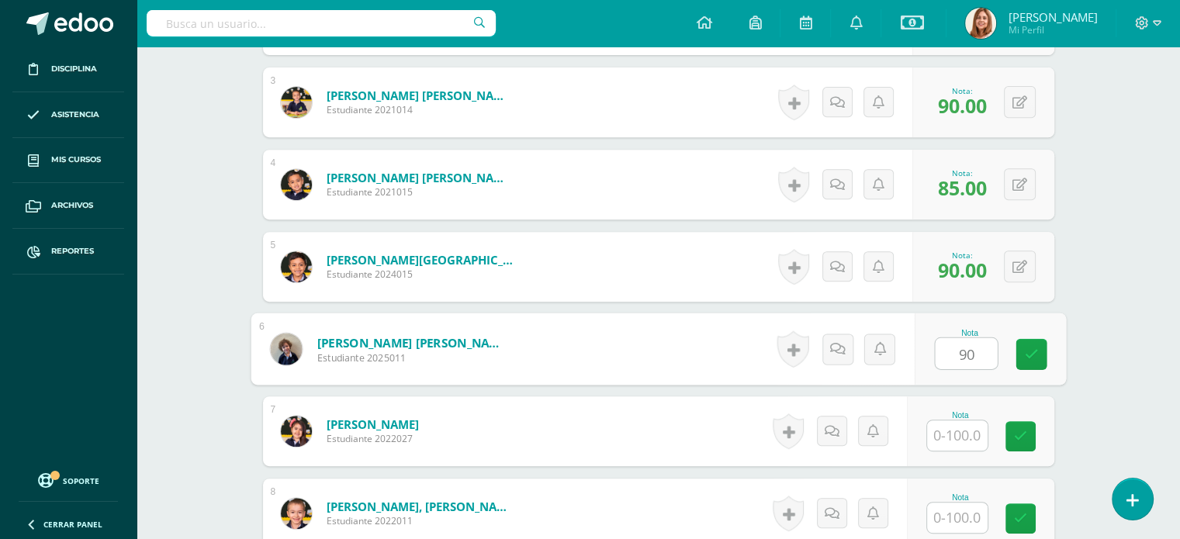
type input "90"
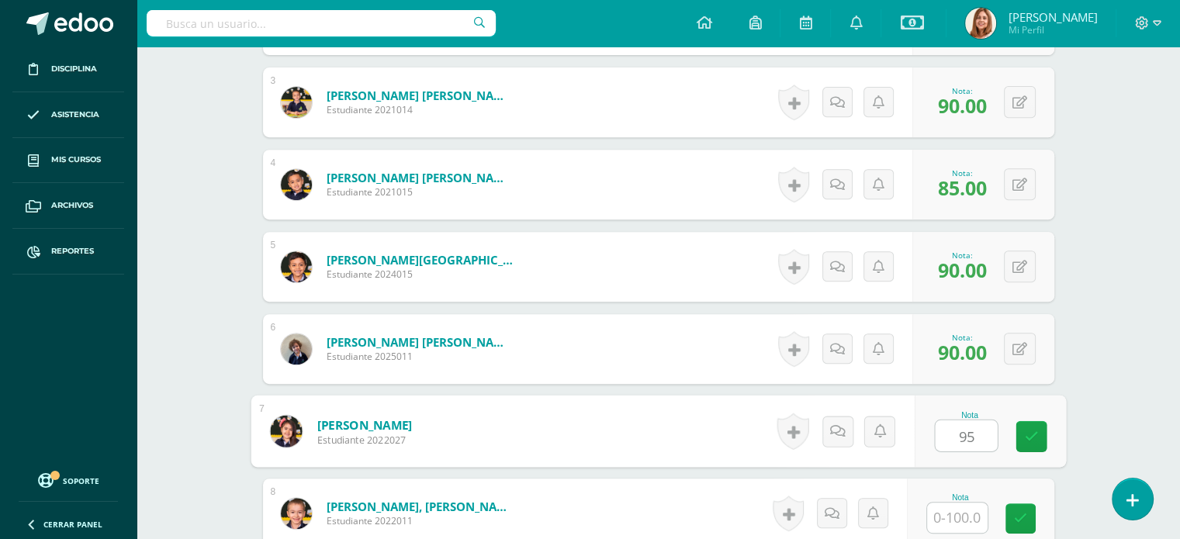
type input "95"
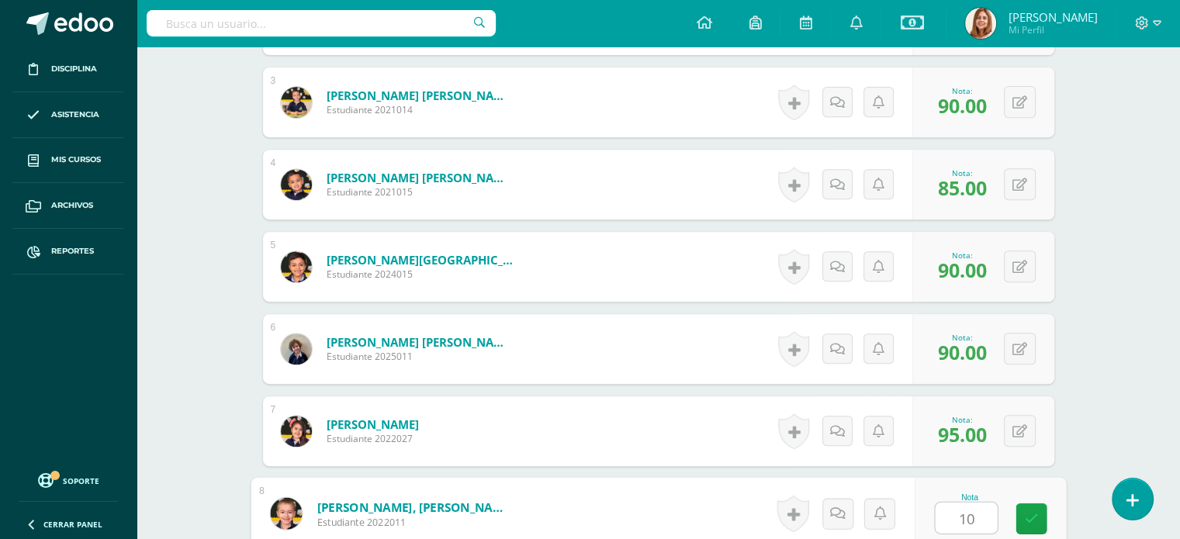
type input "100"
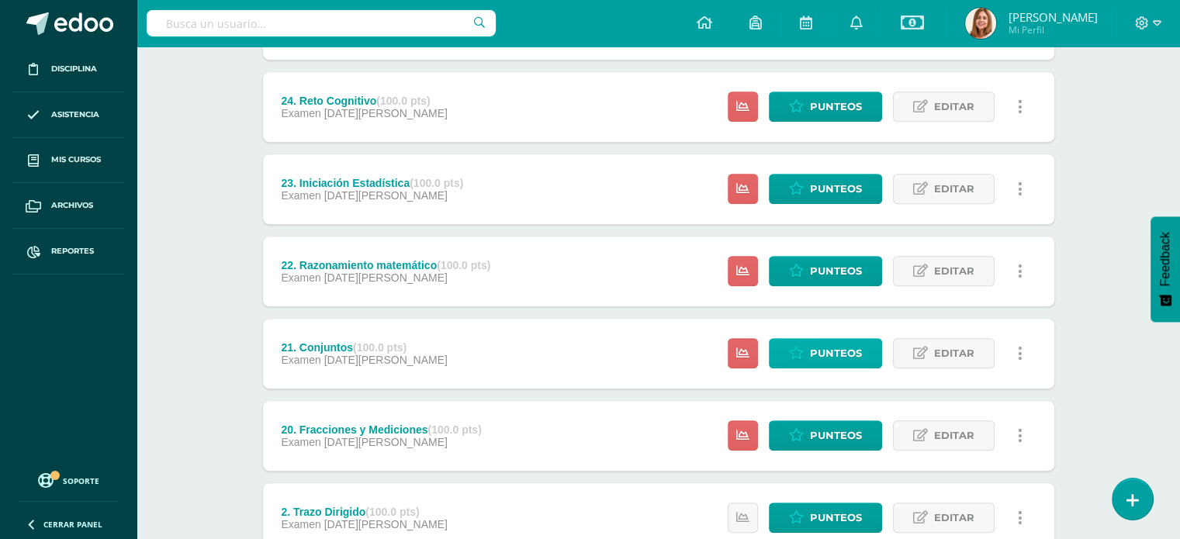
scroll to position [763, 0]
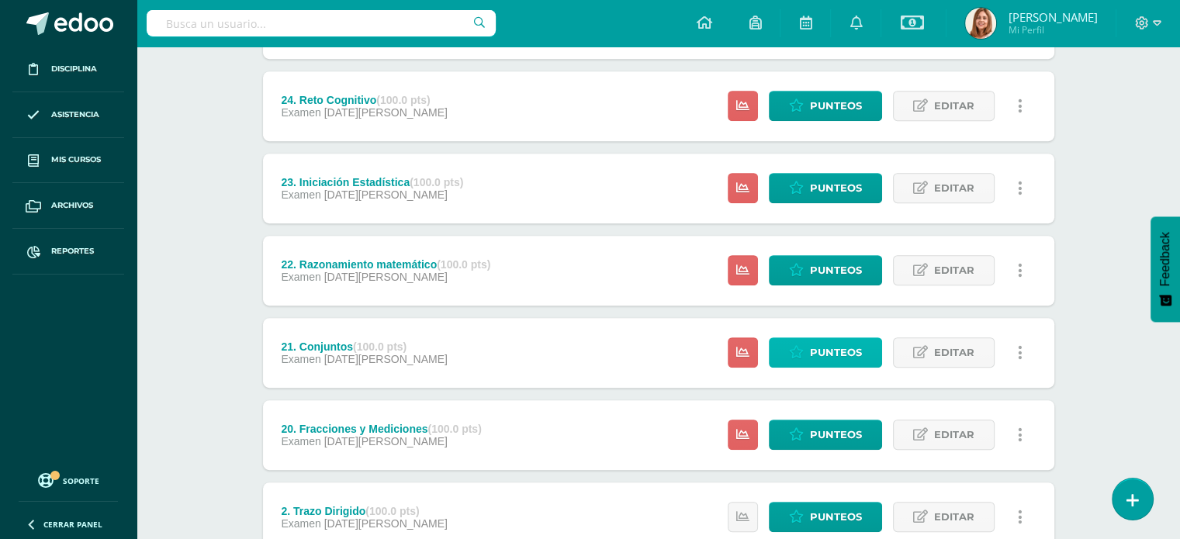
click at [826, 346] on span "Punteos" at bounding box center [836, 352] width 52 height 29
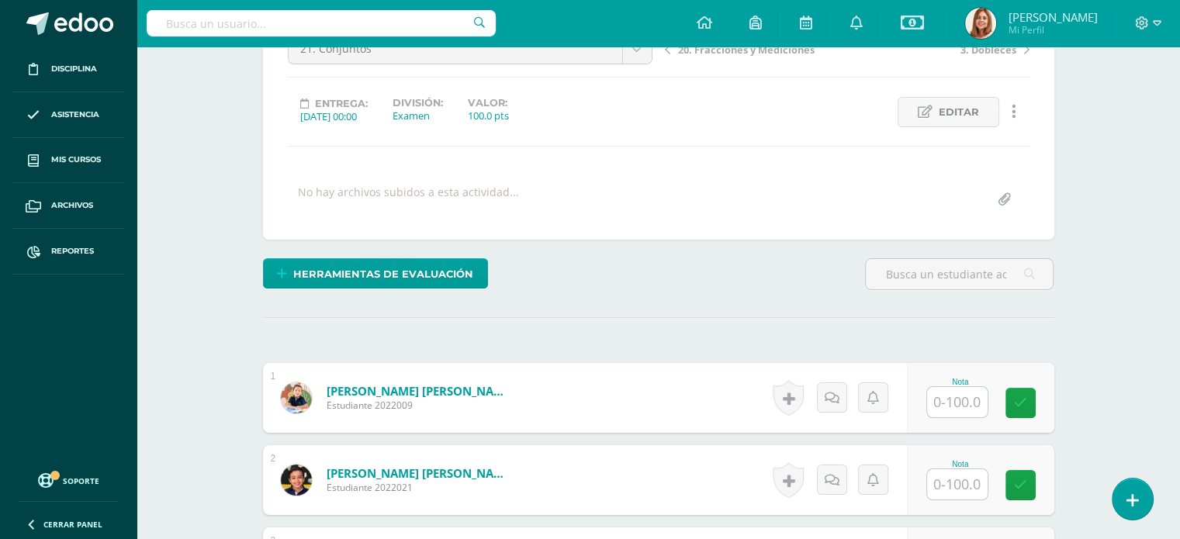
click at [954, 395] on input "text" at bounding box center [957, 402] width 61 height 30
type input "100"
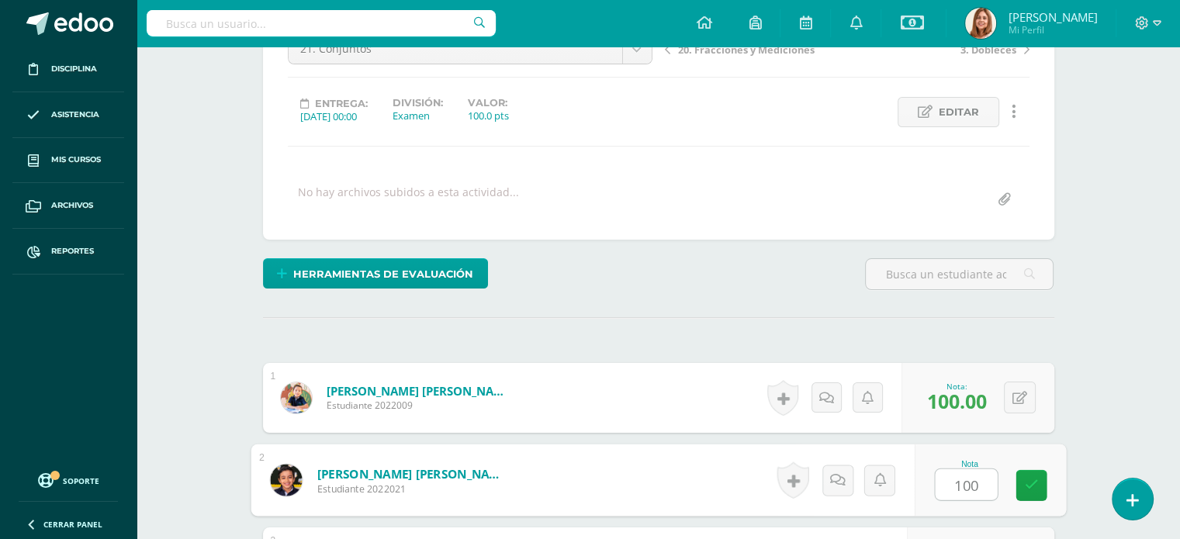
type input "100"
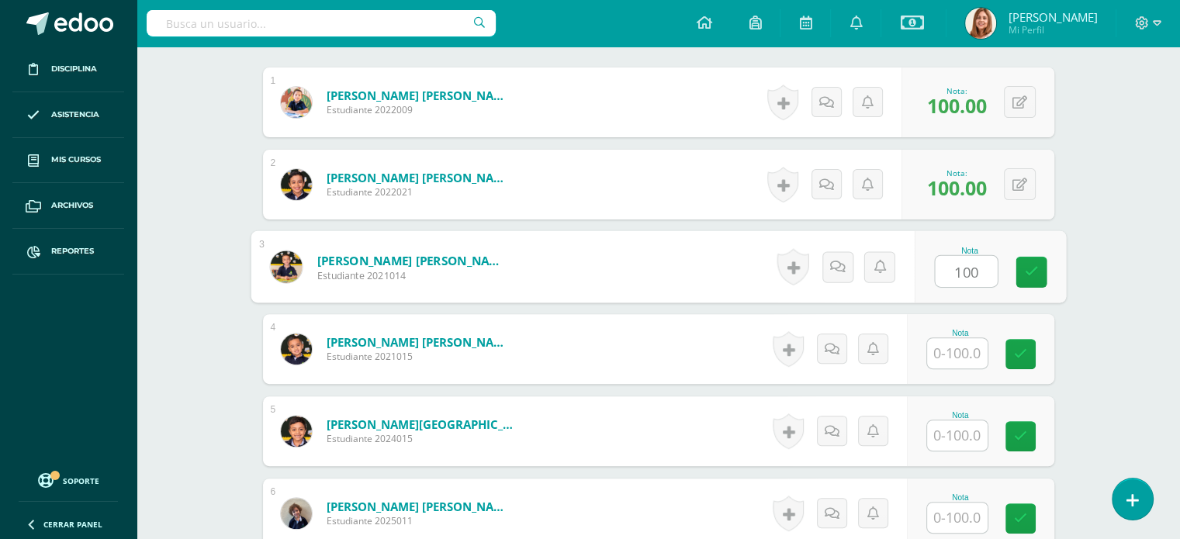
type input "100"
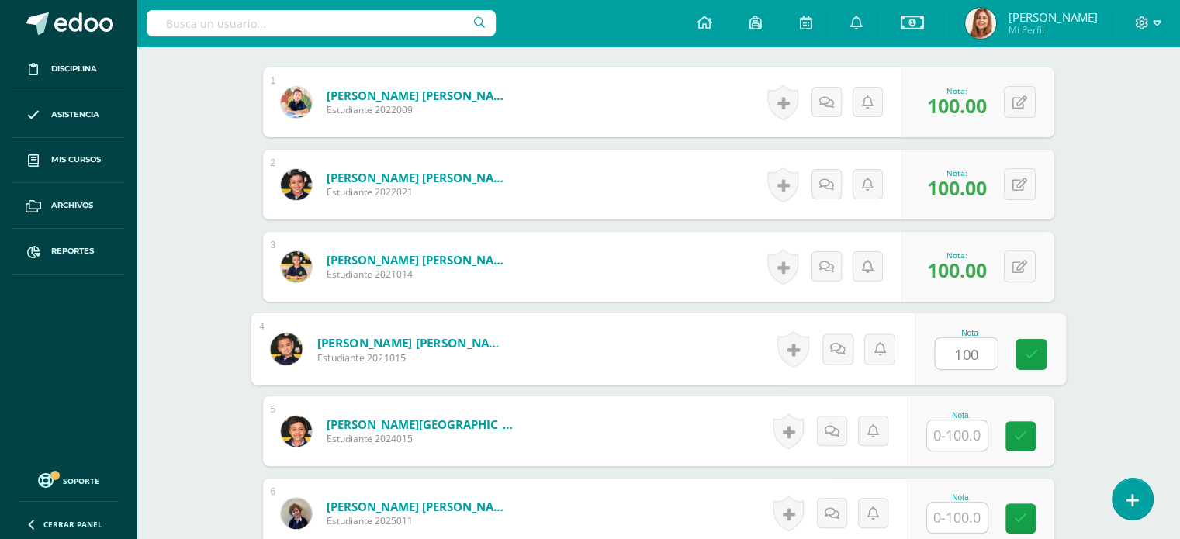
type input "100"
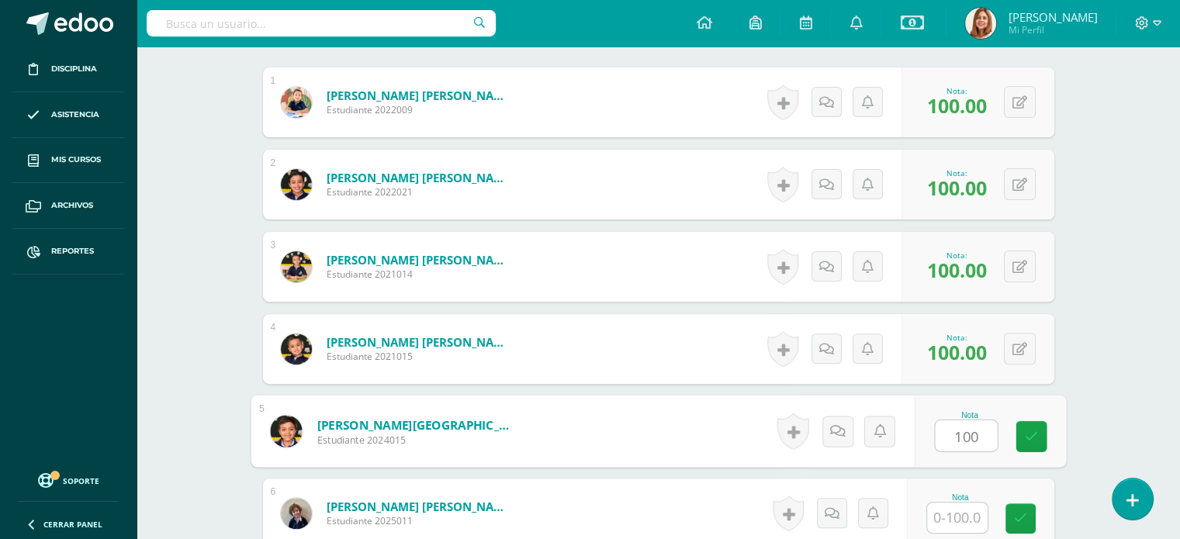
type input "100"
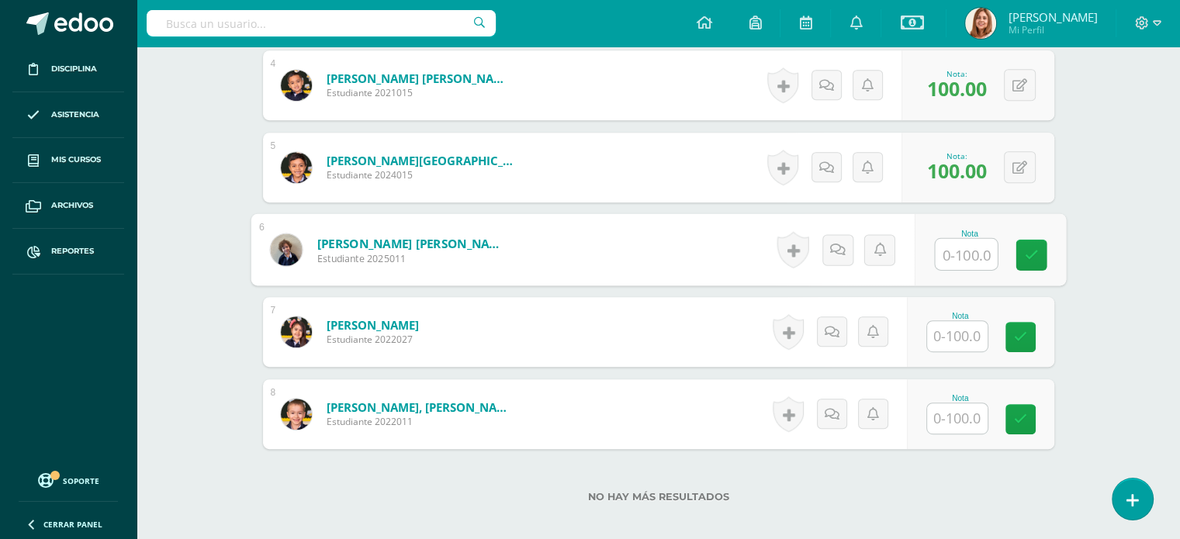
scroll to position [737, 0]
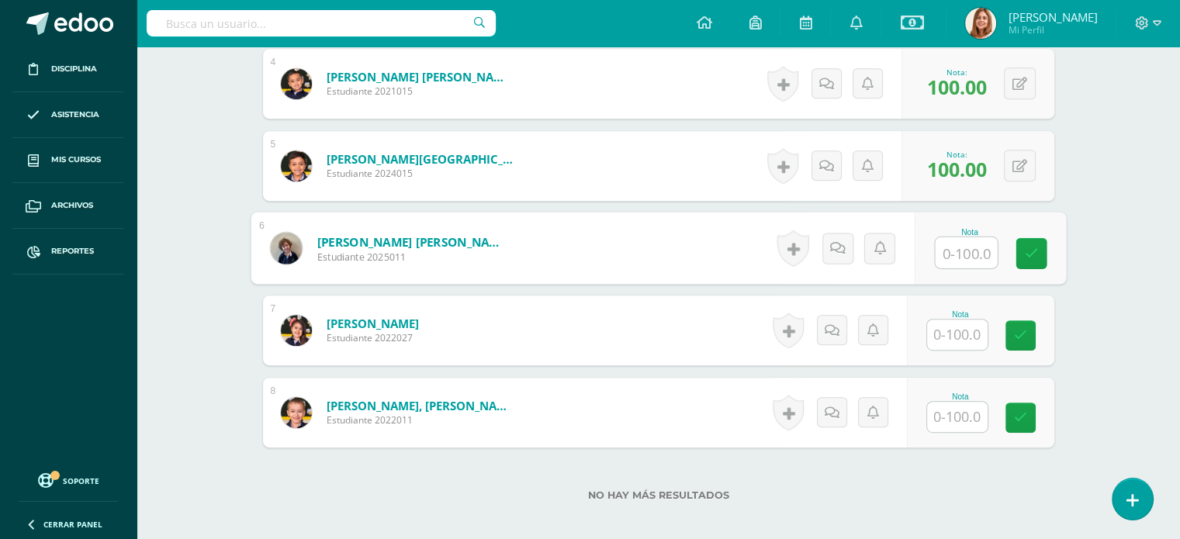
click at [978, 334] on input "text" at bounding box center [957, 335] width 61 height 30
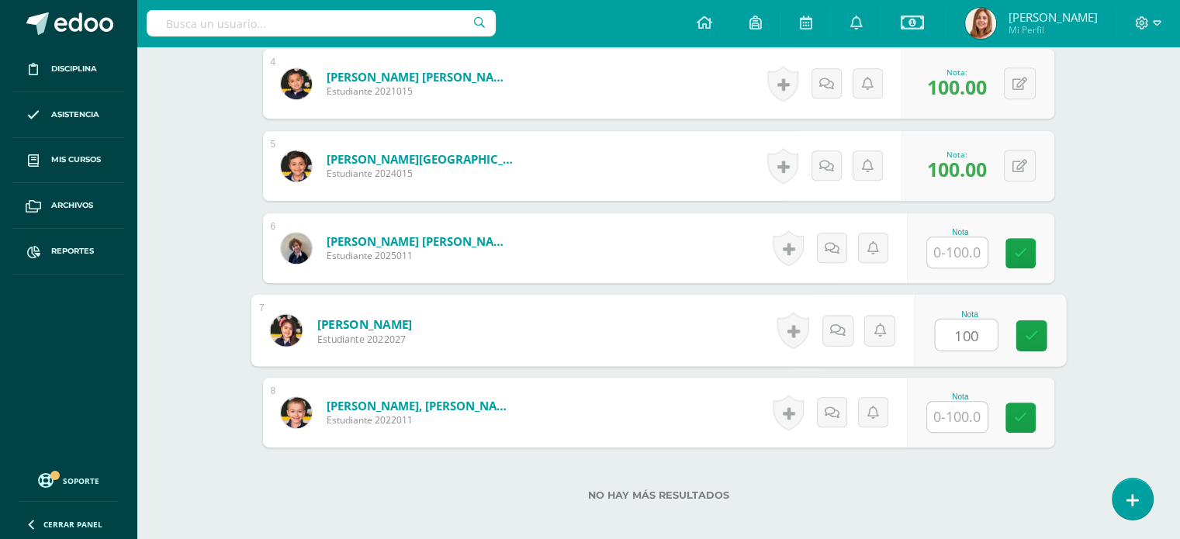
type input "100"
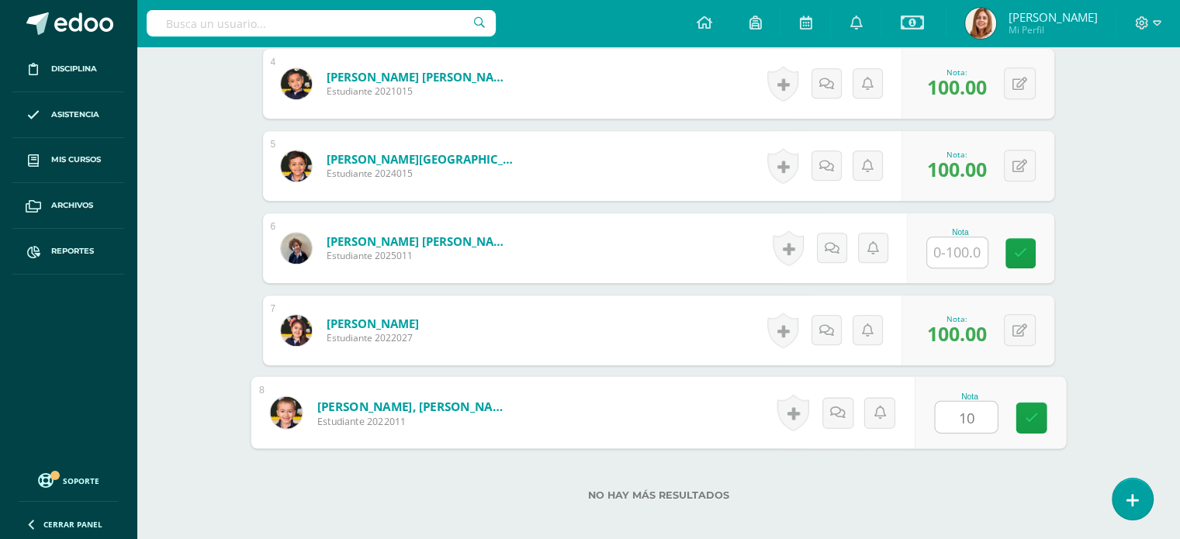
type input "100"
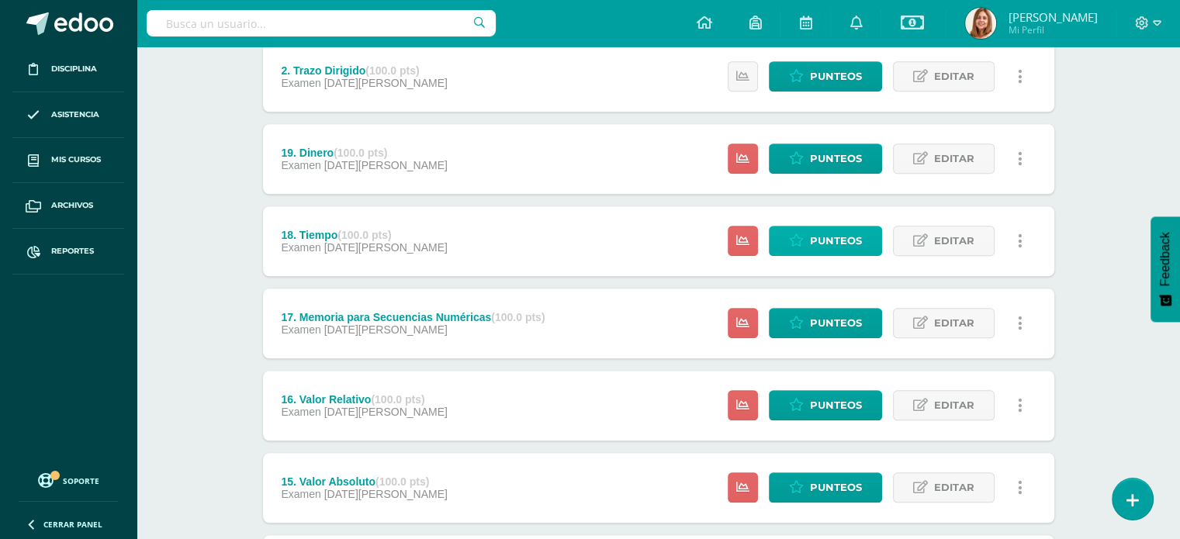
scroll to position [1207, 0]
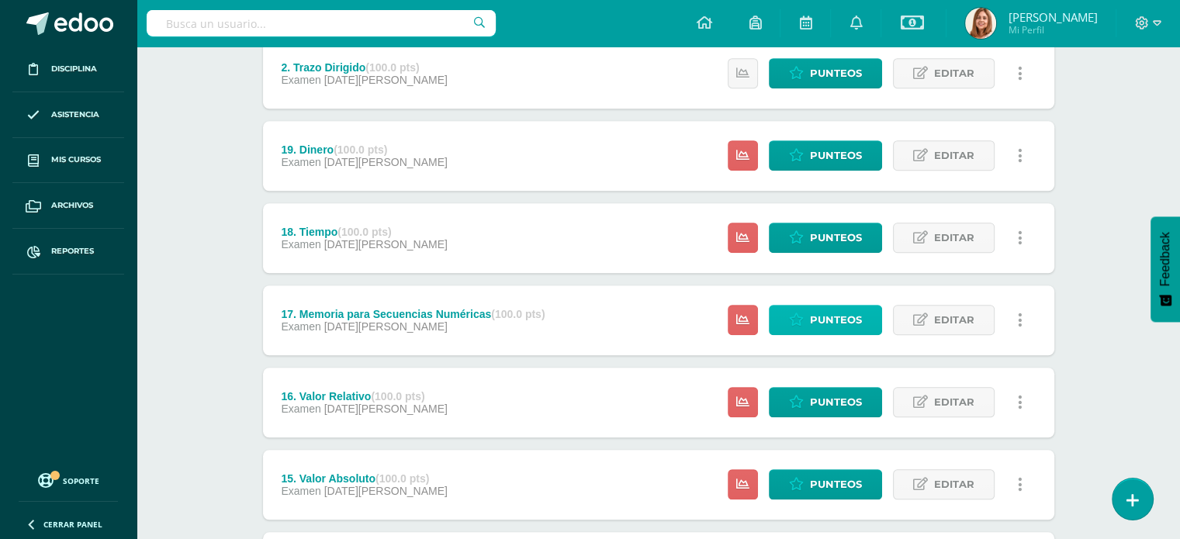
click at [835, 316] on span "Punteos" at bounding box center [836, 320] width 52 height 29
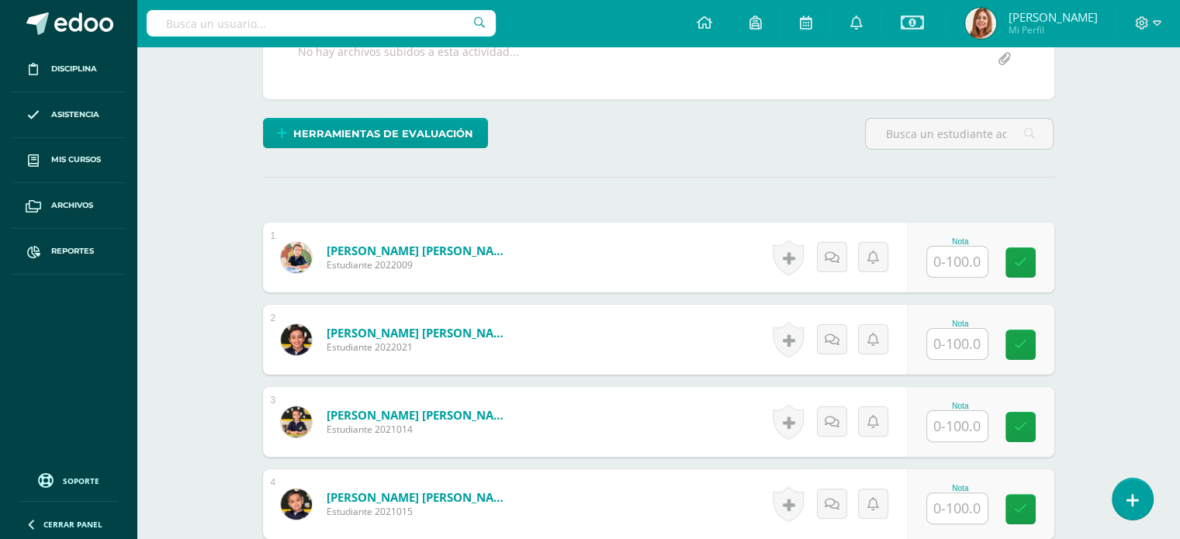
scroll to position [328, 0]
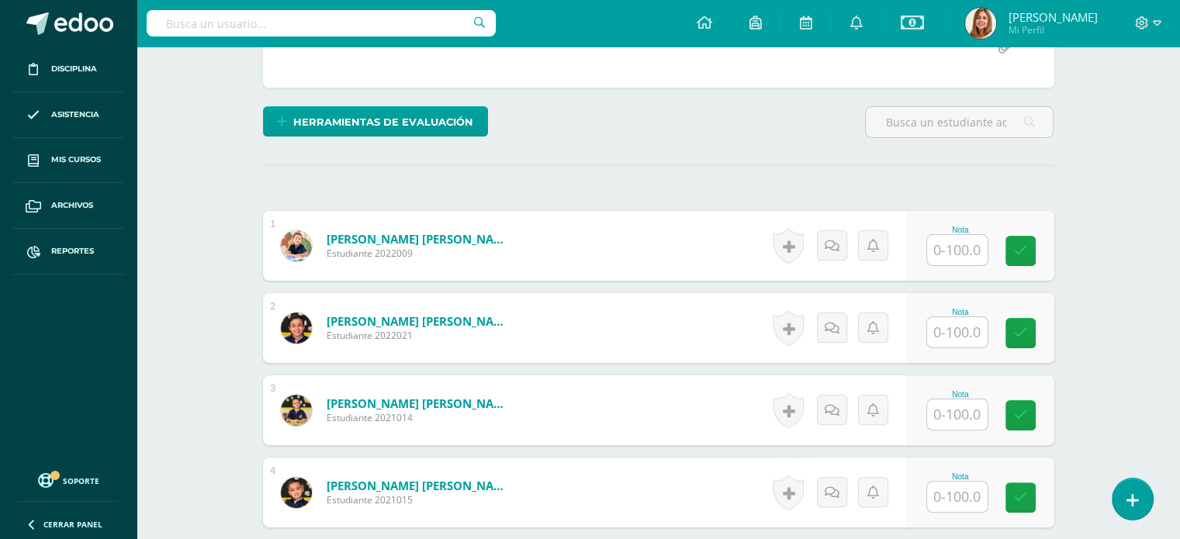
click at [963, 251] on input "text" at bounding box center [957, 250] width 61 height 30
type input "100"
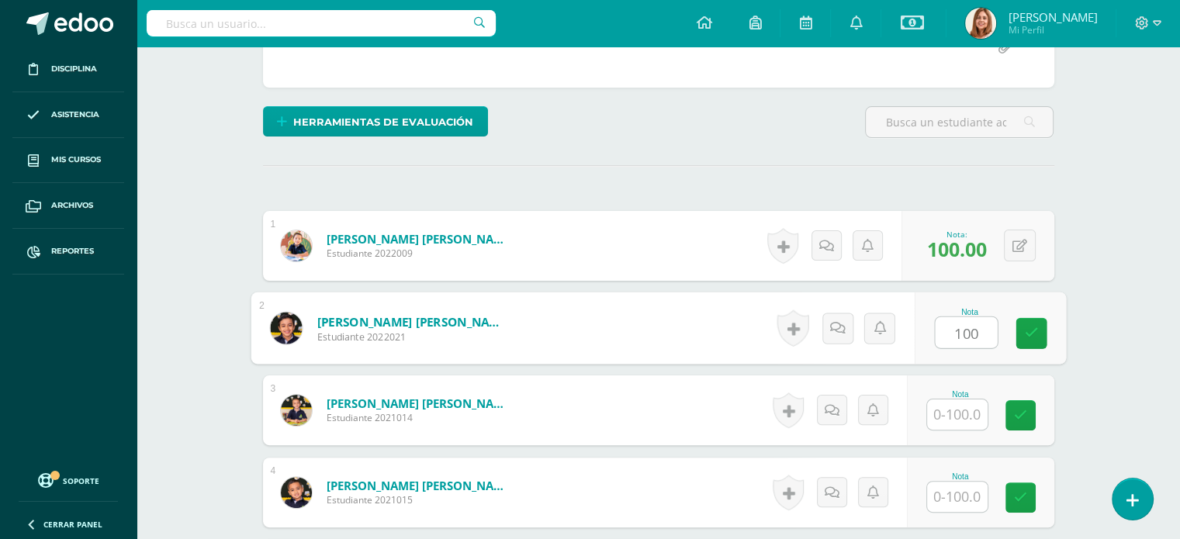
type input "100"
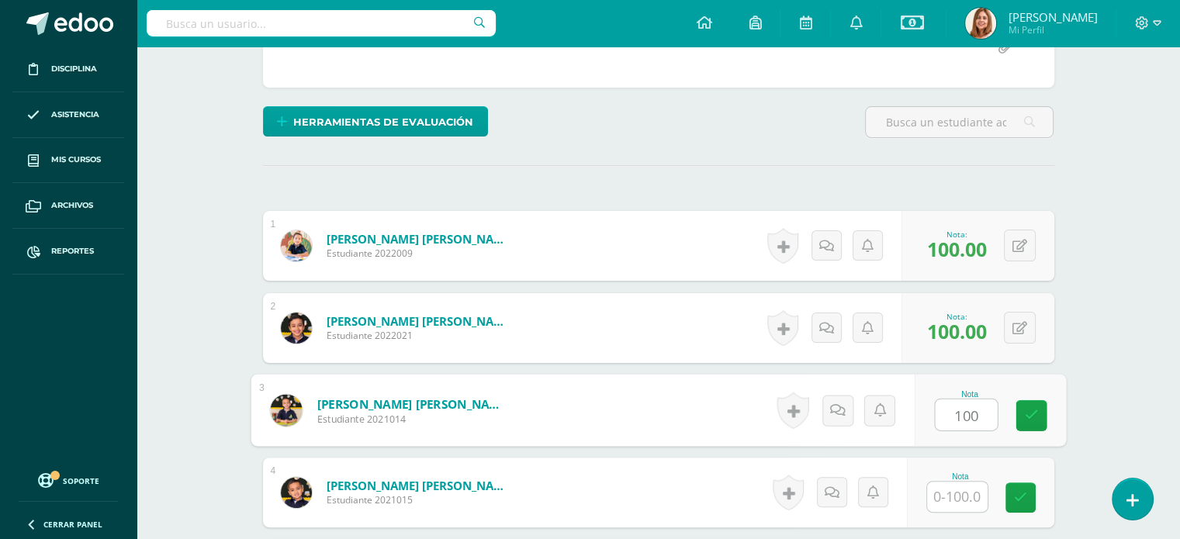
type input "100"
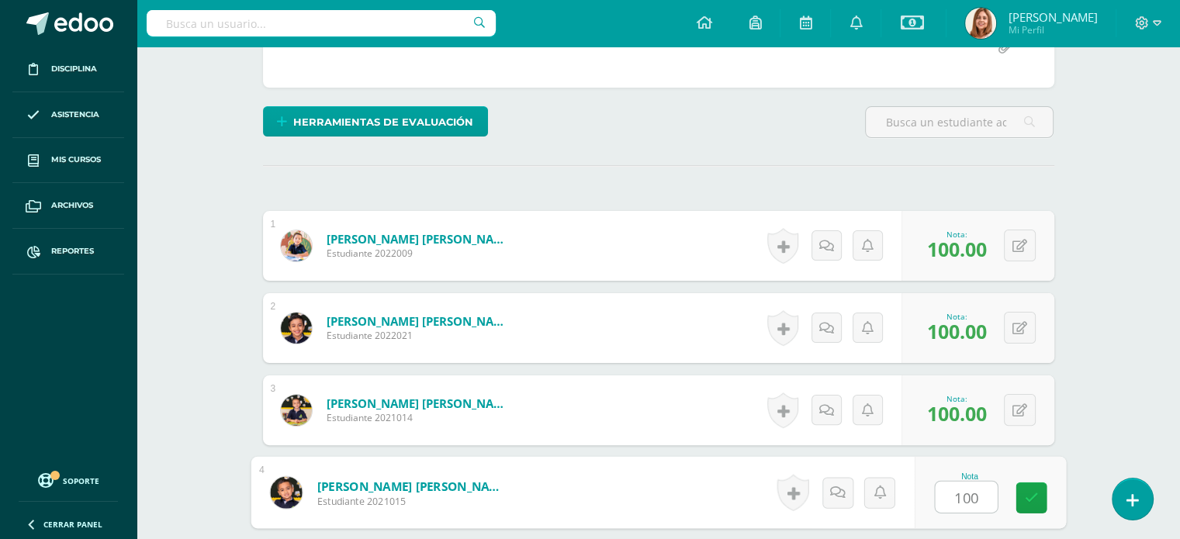
type input "100"
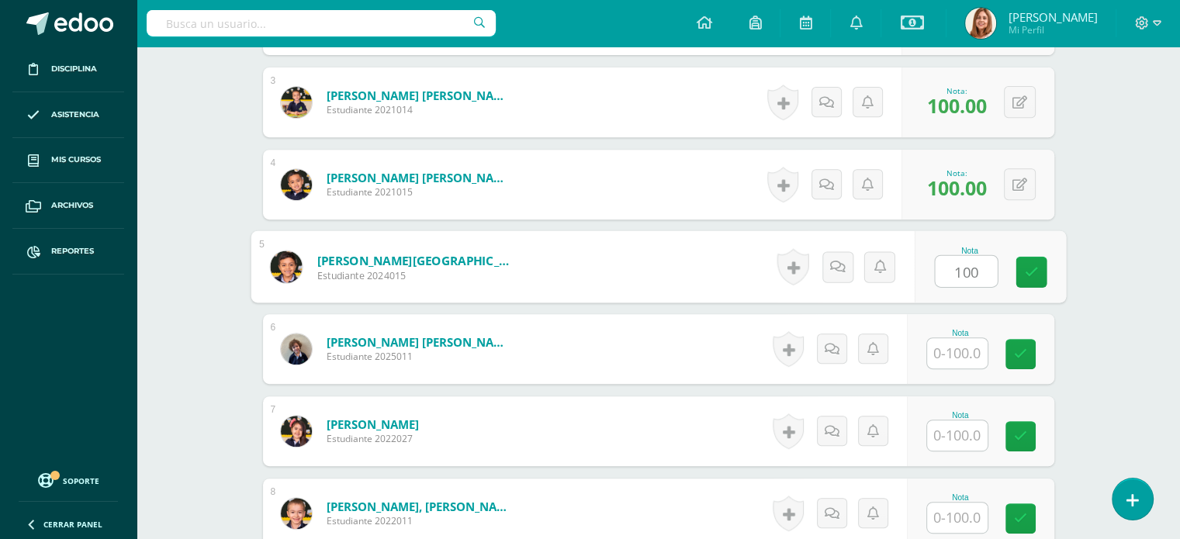
type input "100"
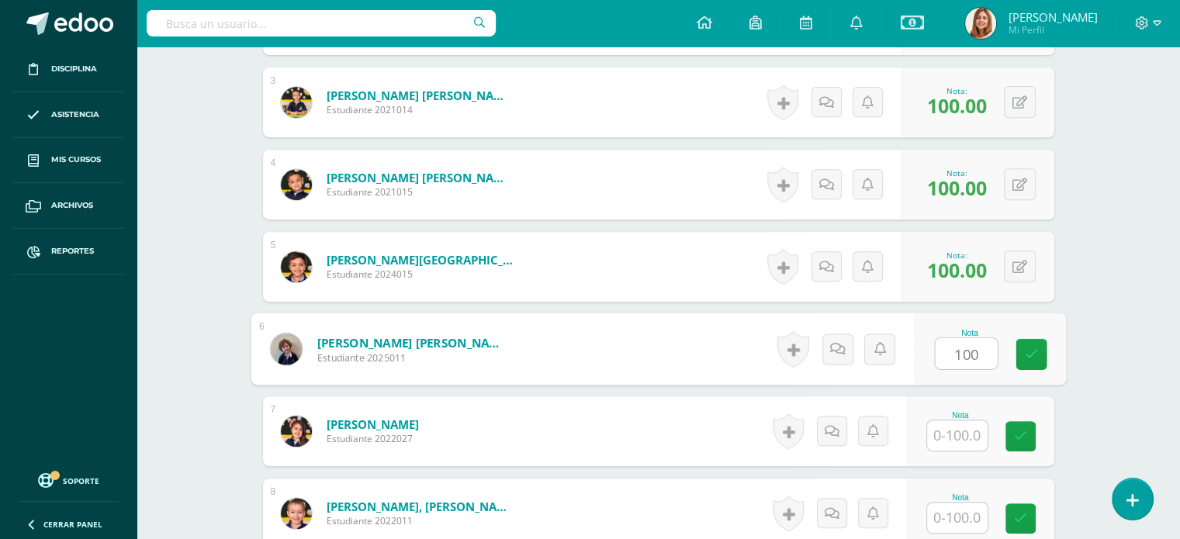
type input "100"
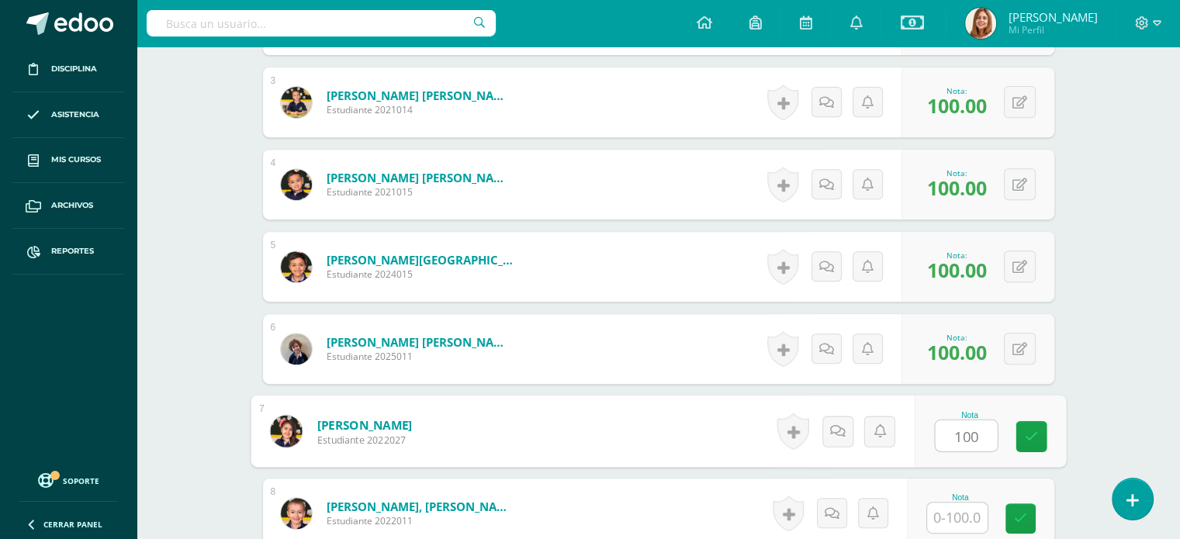
type input "100"
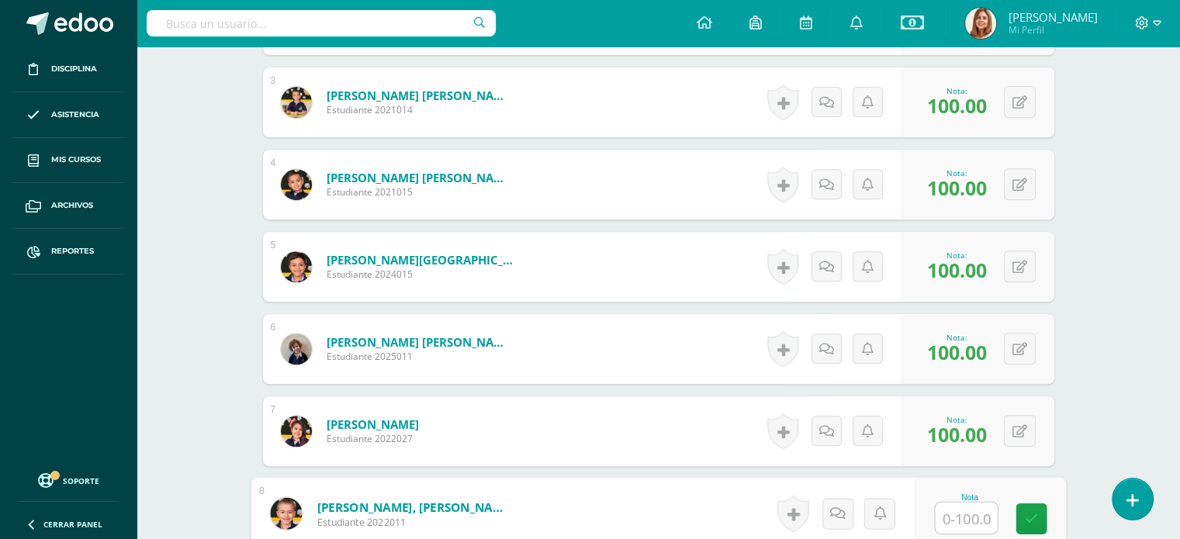
scroll to position [823, 0]
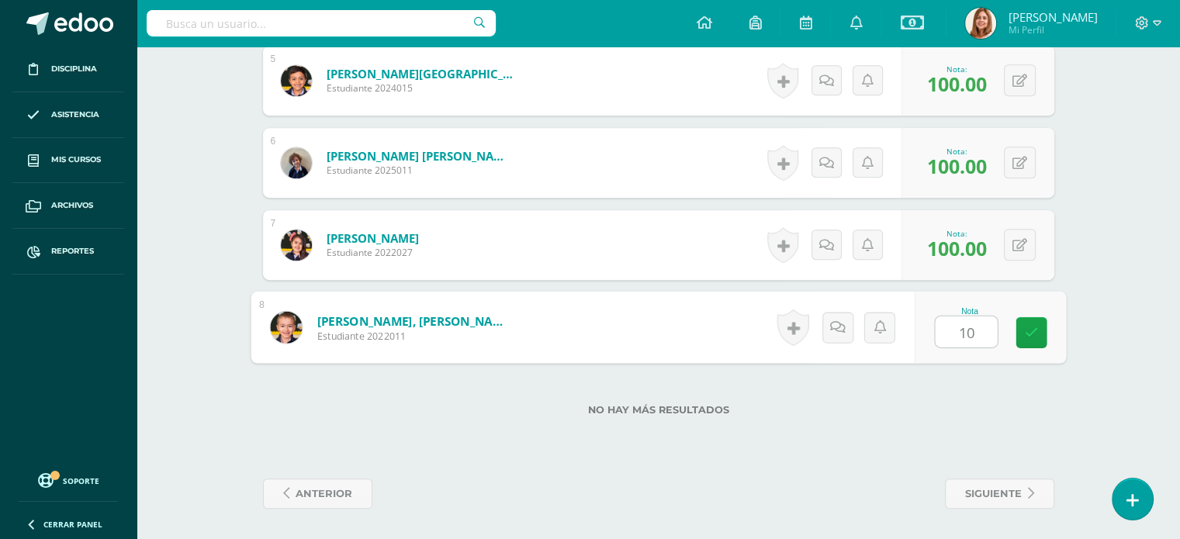
type input "100"
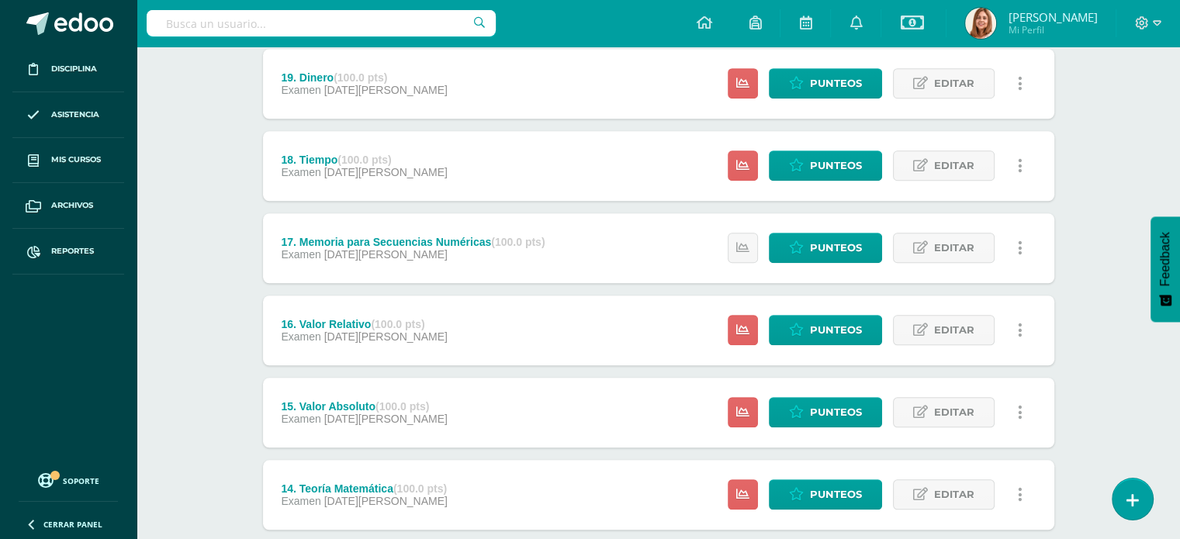
scroll to position [1330, 0]
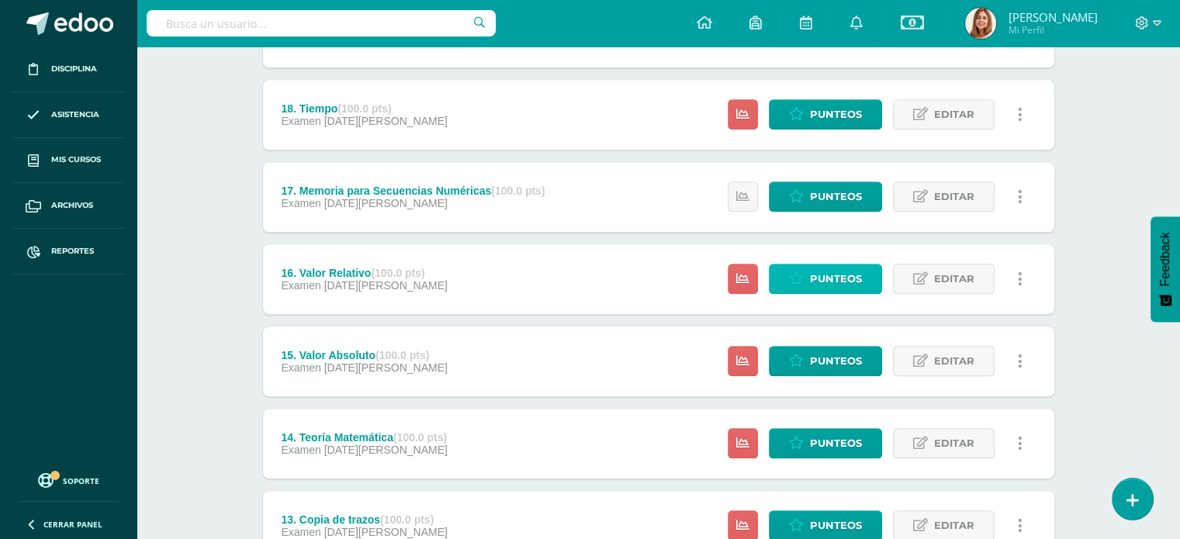
click at [833, 275] on span "Punteos" at bounding box center [836, 279] width 52 height 29
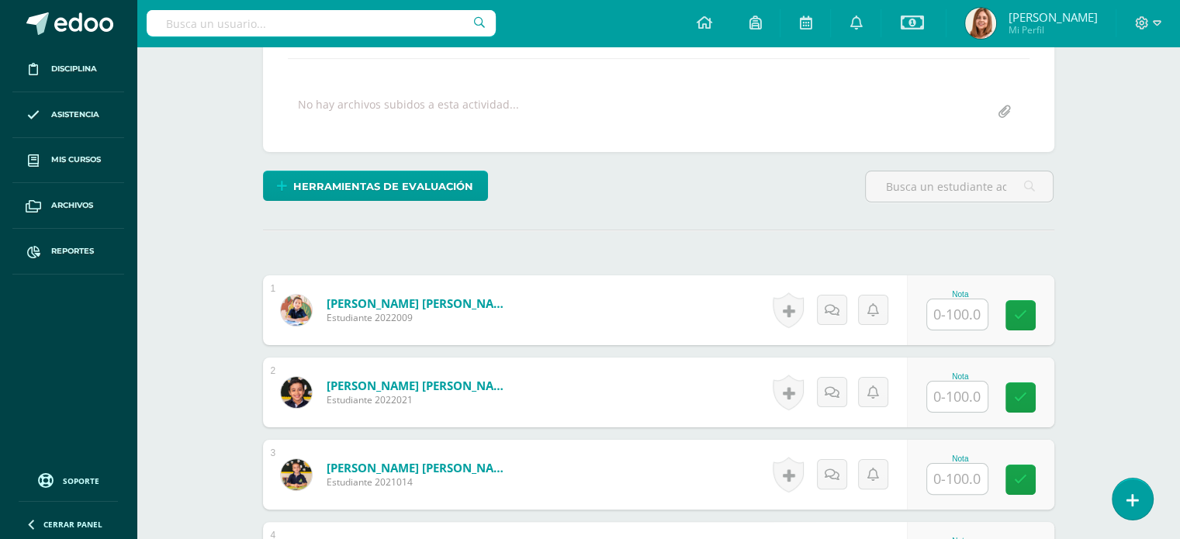
scroll to position [341, 0]
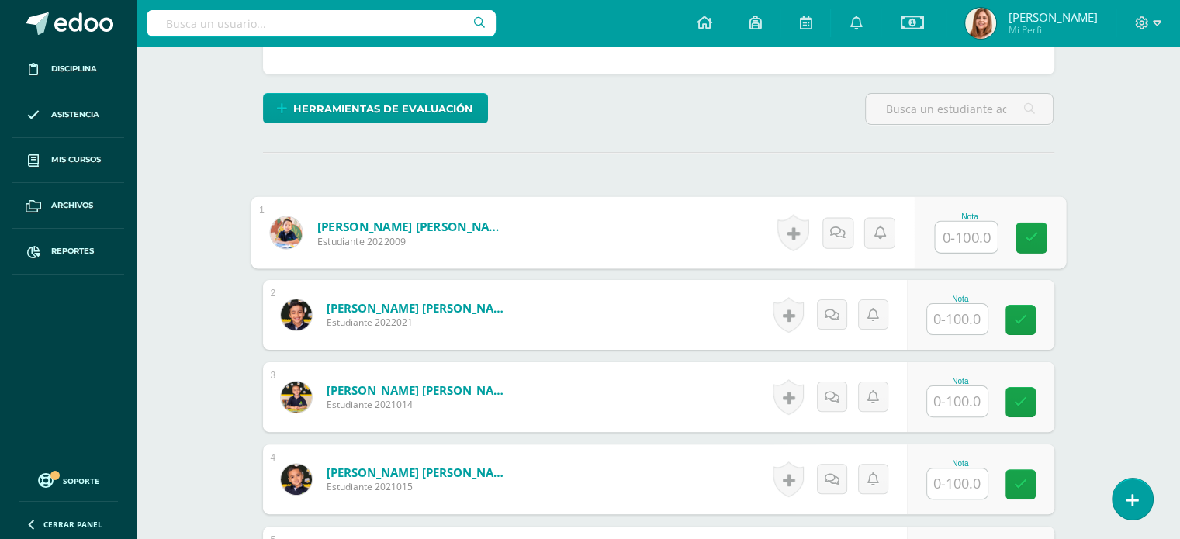
click at [969, 239] on input "text" at bounding box center [966, 237] width 62 height 31
type input "100"
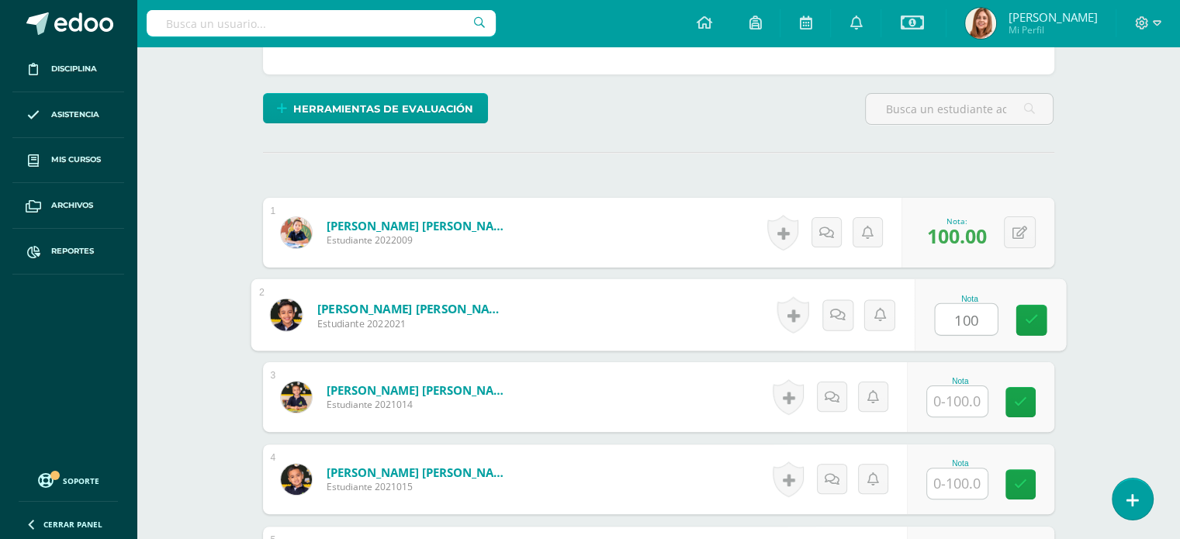
type input "100"
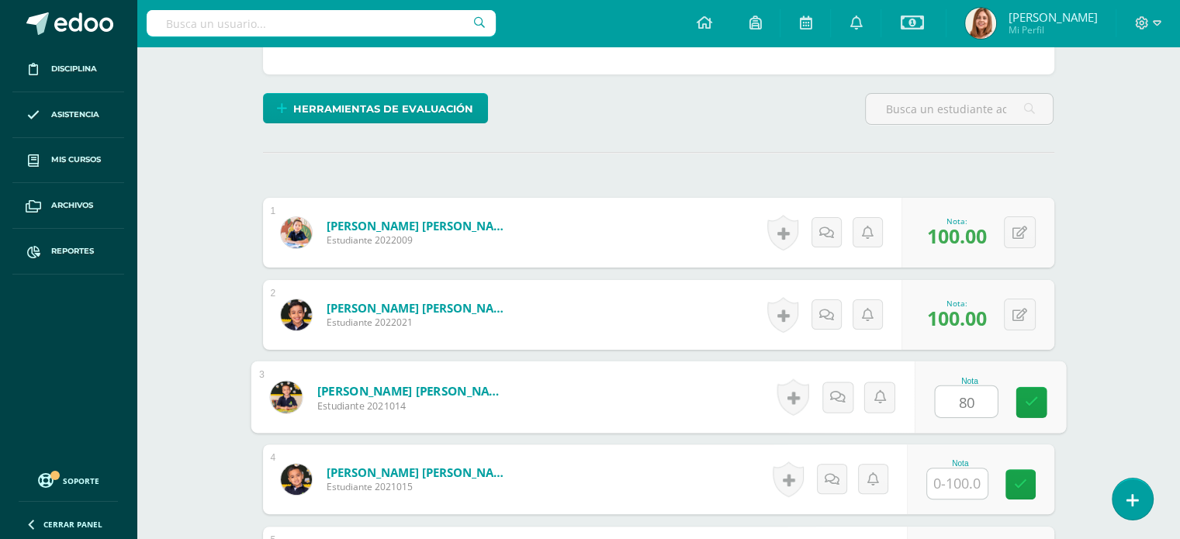
type input "80"
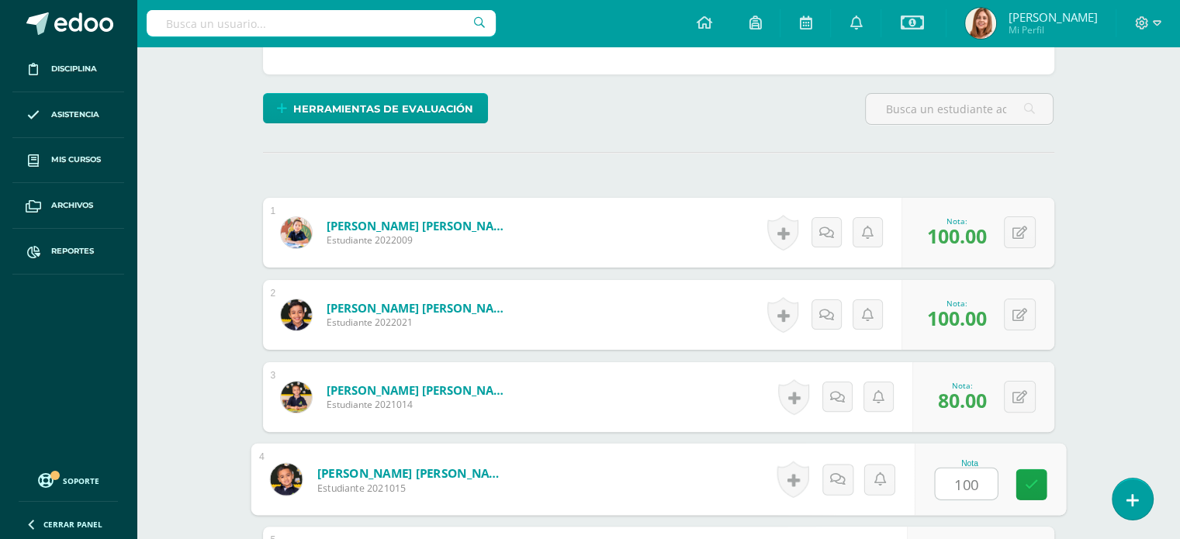
type input "100"
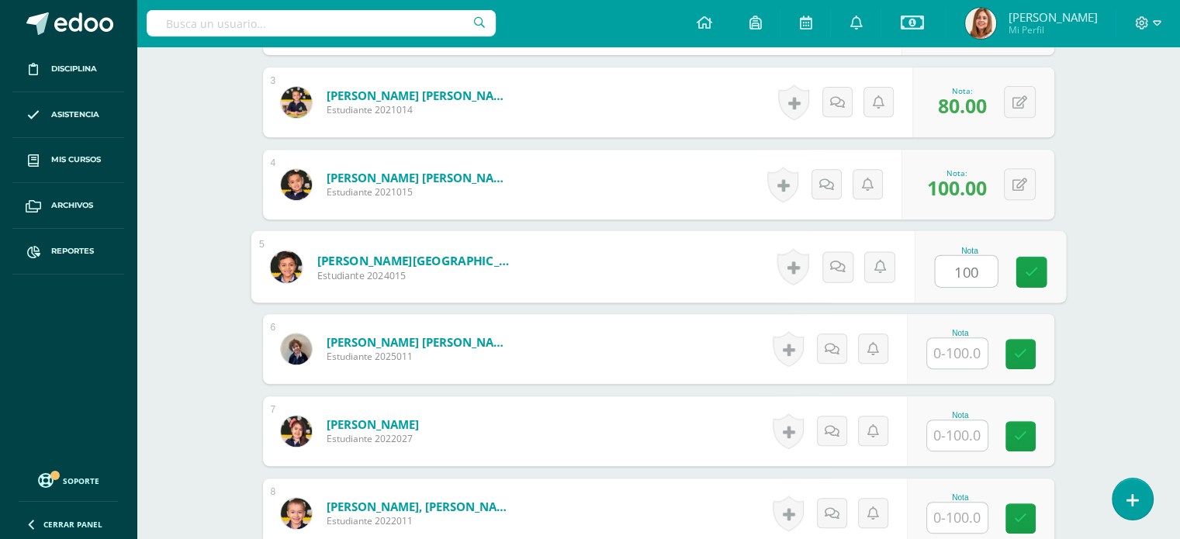
type input "100"
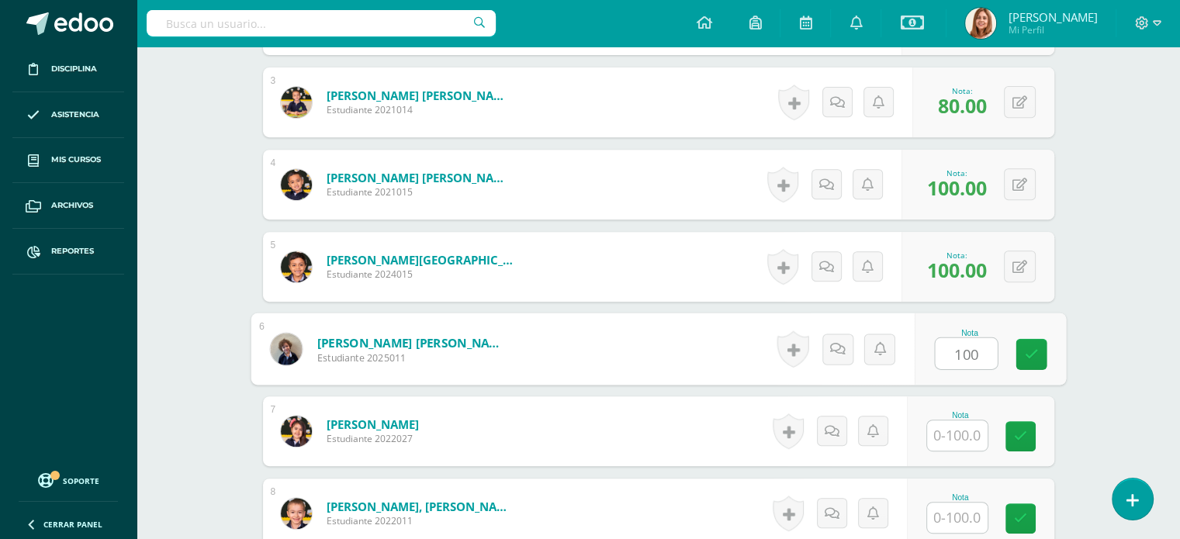
type input "100"
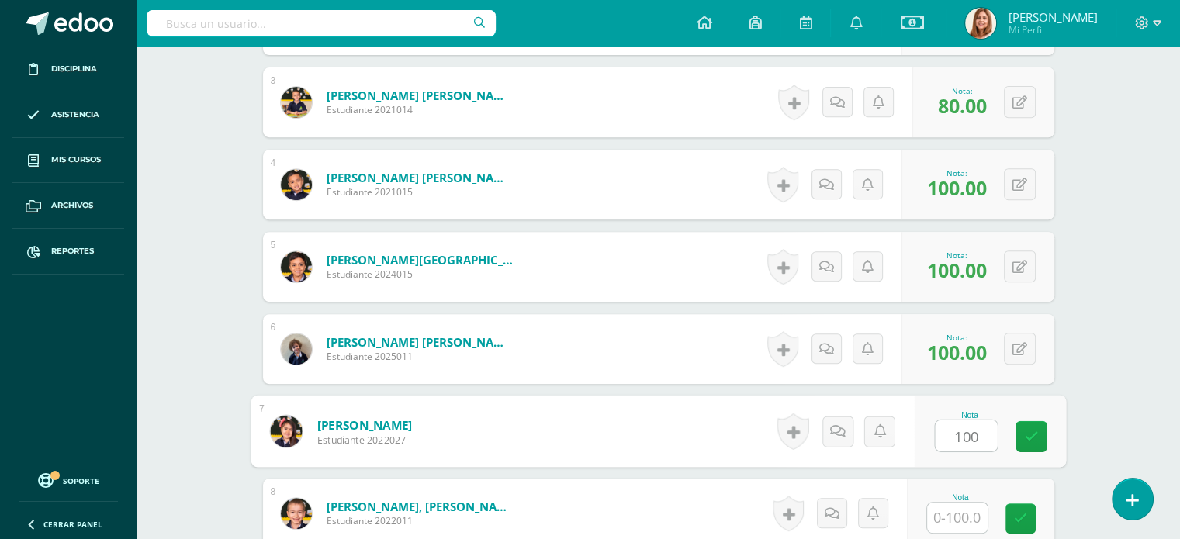
type input "100"
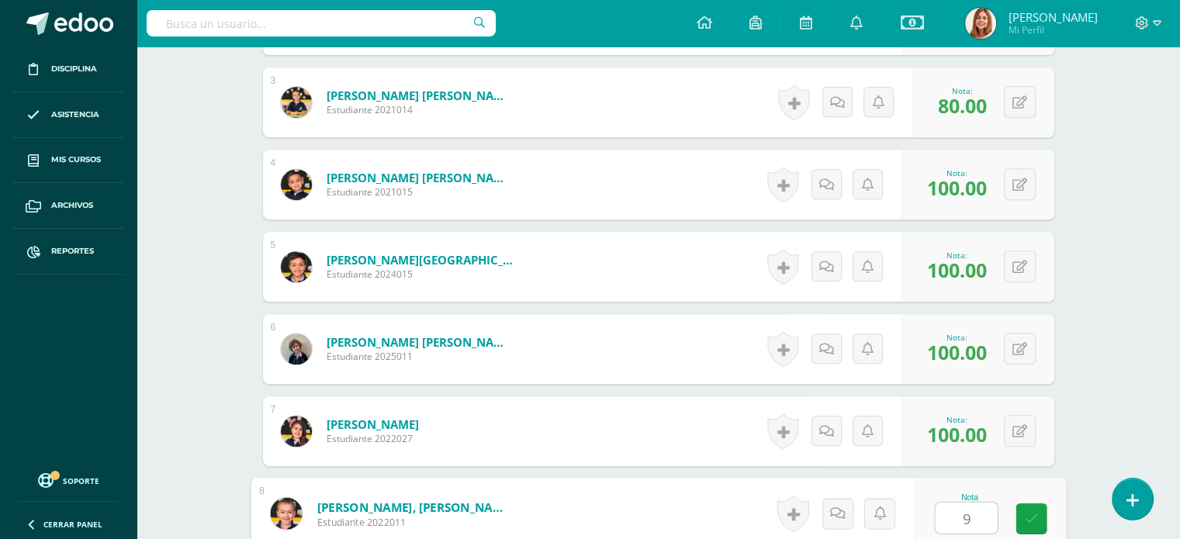
type input "90"
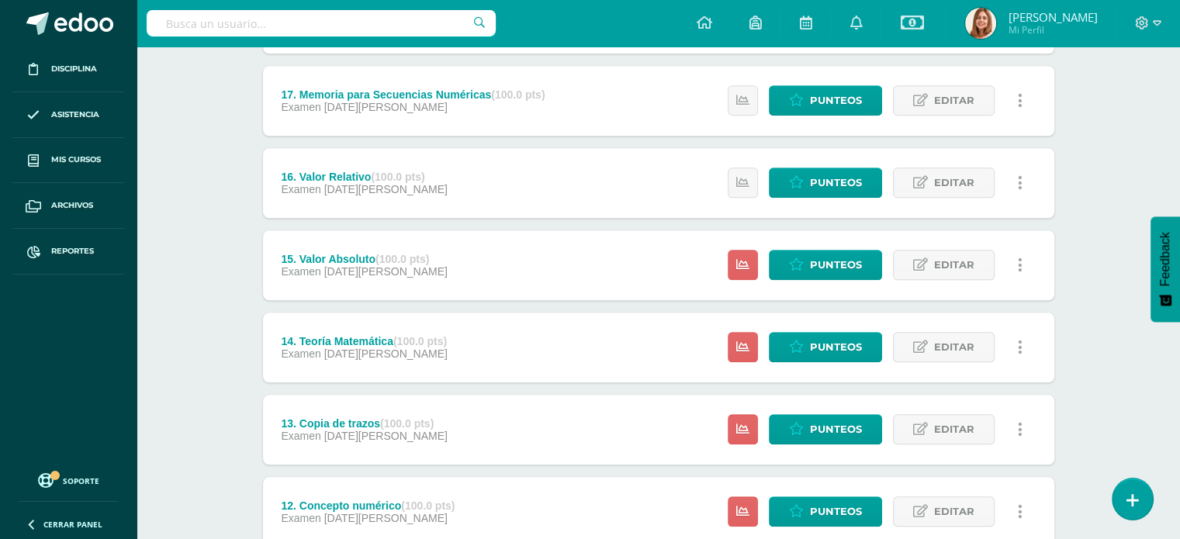
scroll to position [1427, 0]
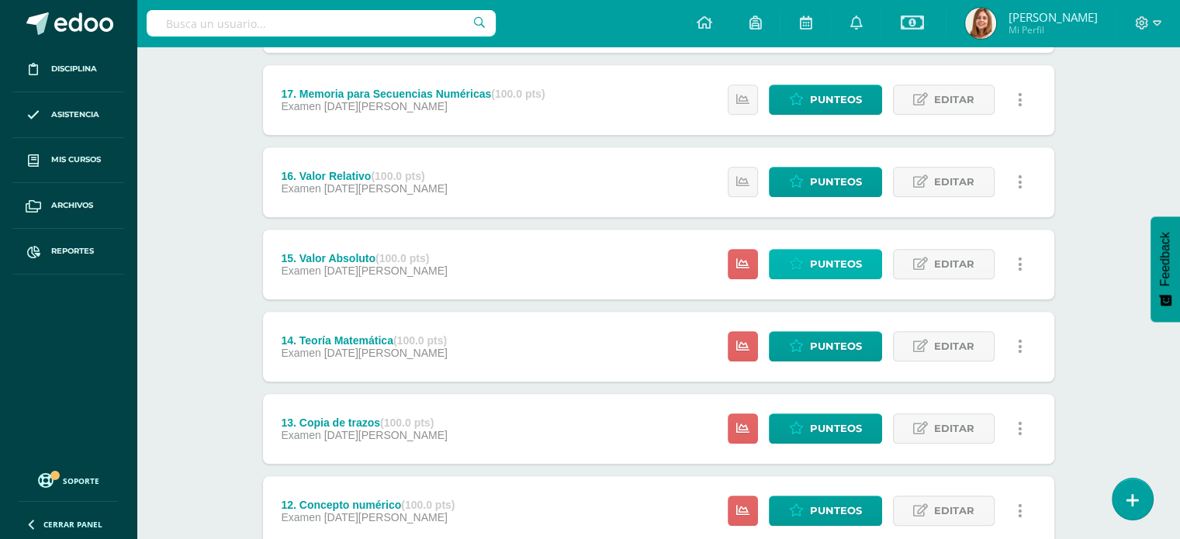
click at [803, 263] on icon at bounding box center [796, 264] width 15 height 13
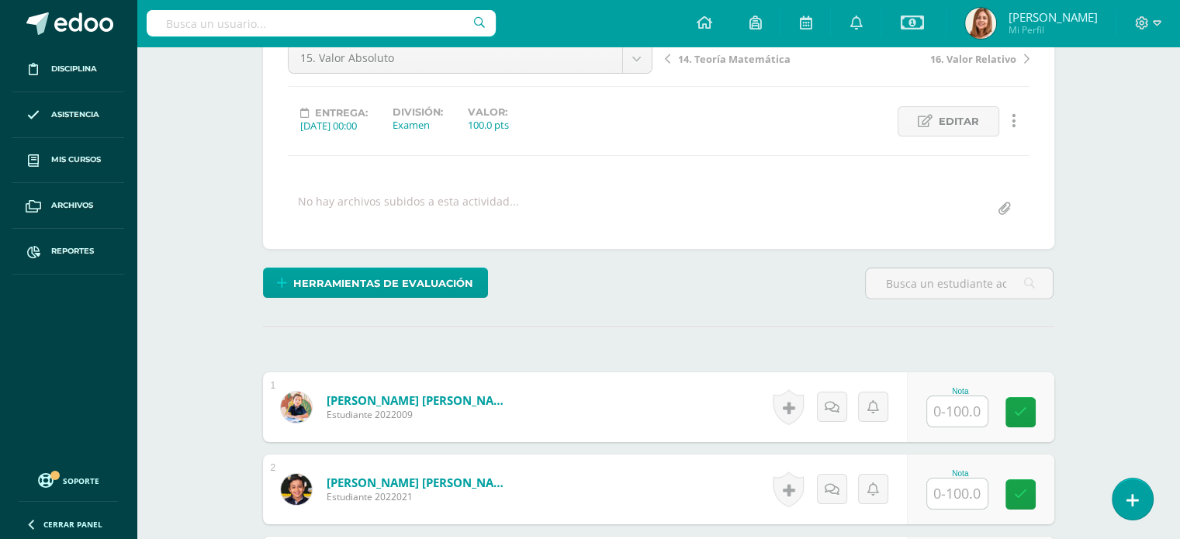
scroll to position [199, 0]
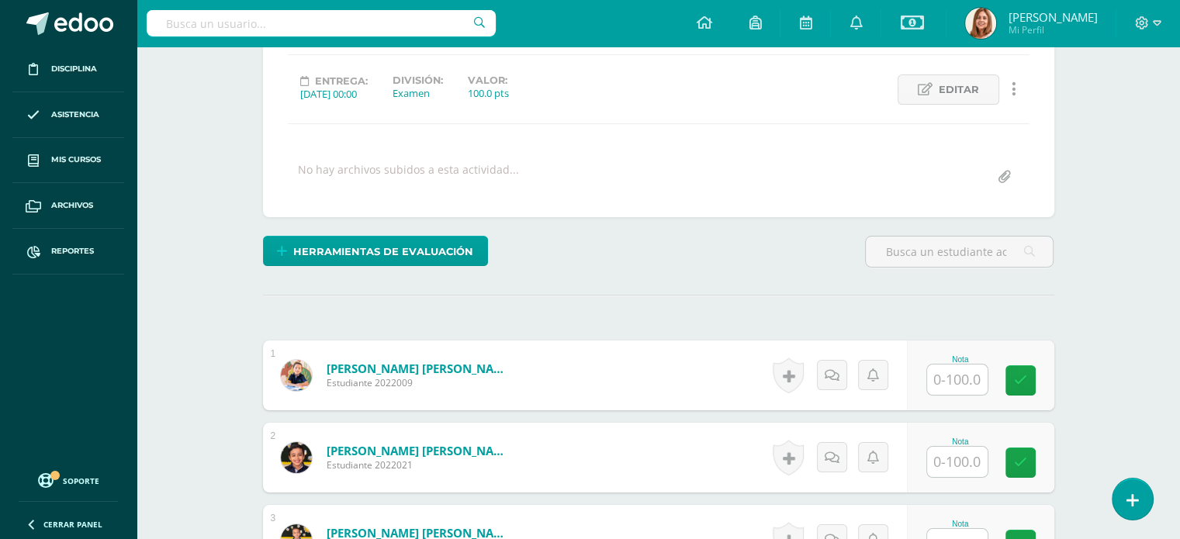
click at [956, 376] on input "text" at bounding box center [957, 380] width 61 height 30
type input "100"
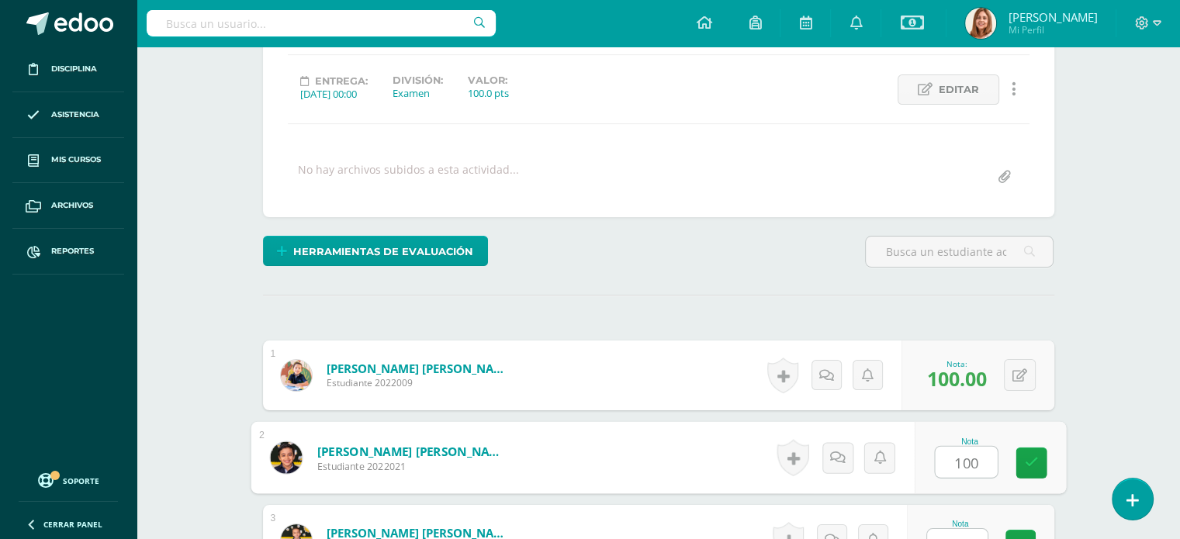
type input "100"
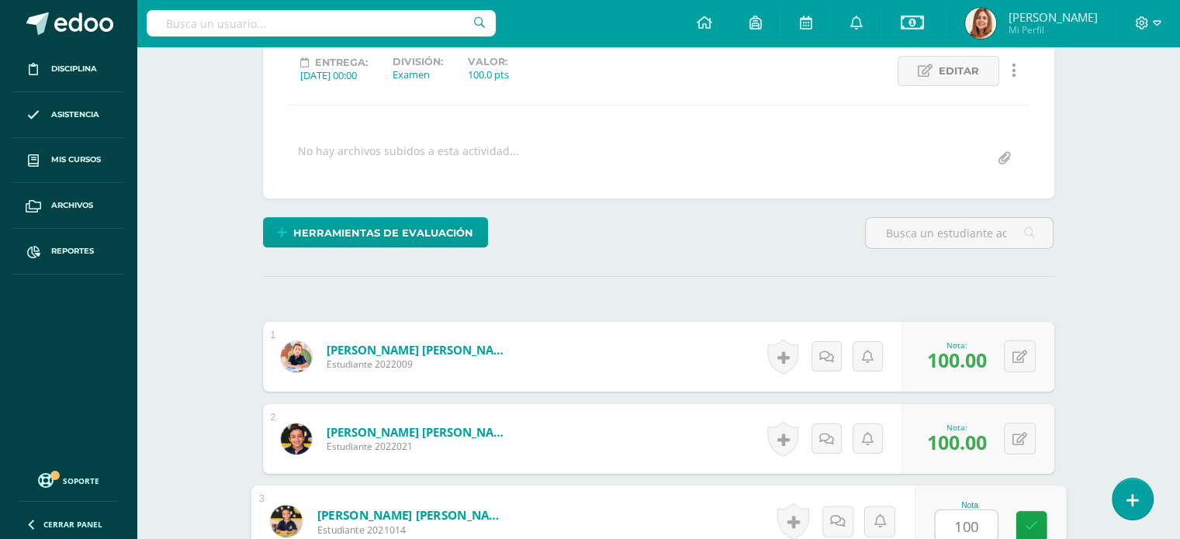
type input "100"
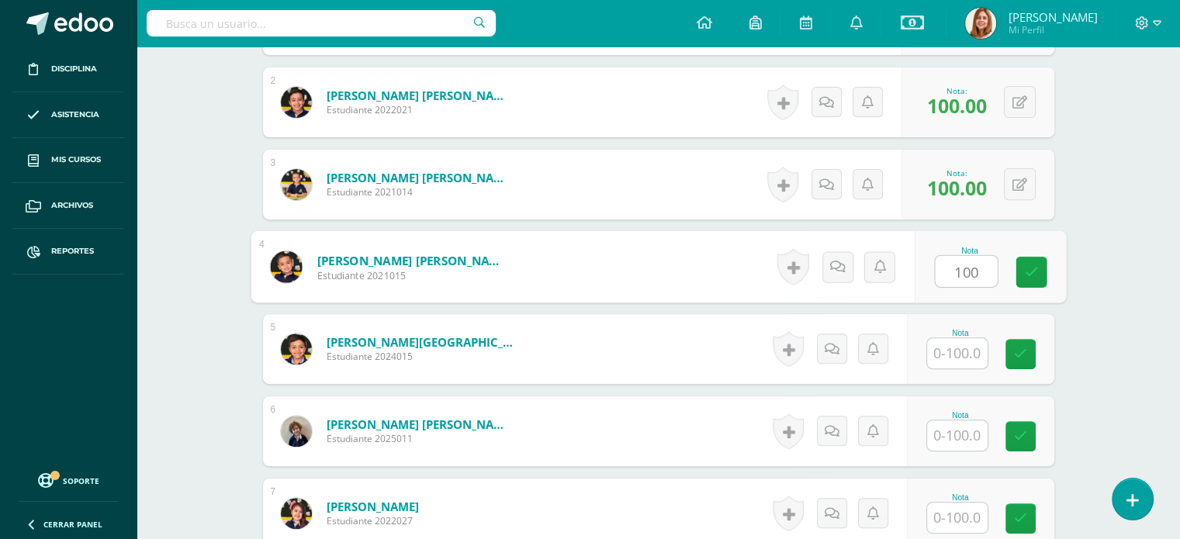
type input "100"
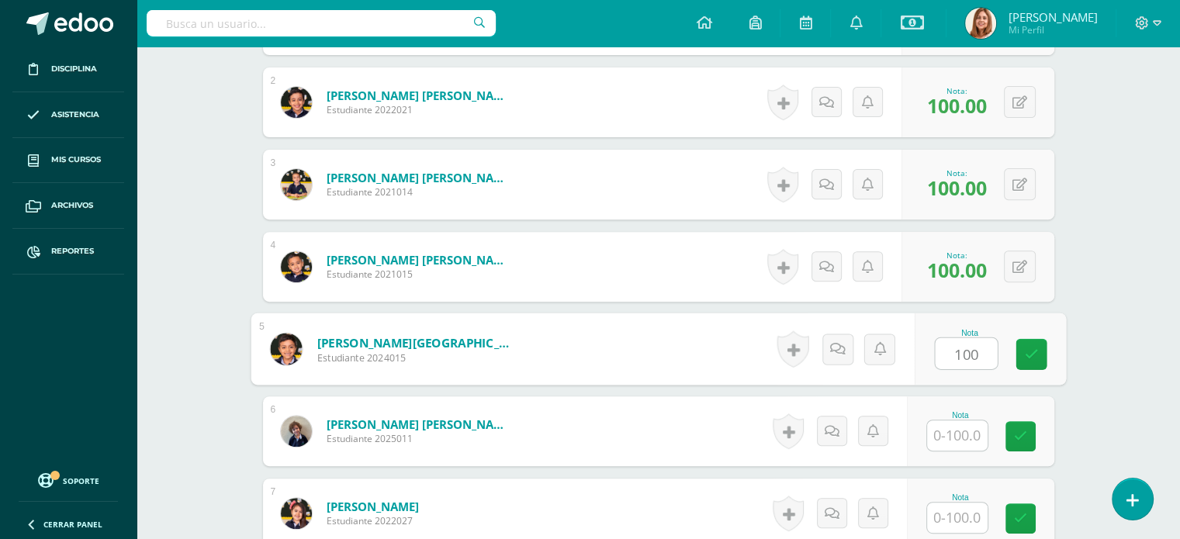
type input "100"
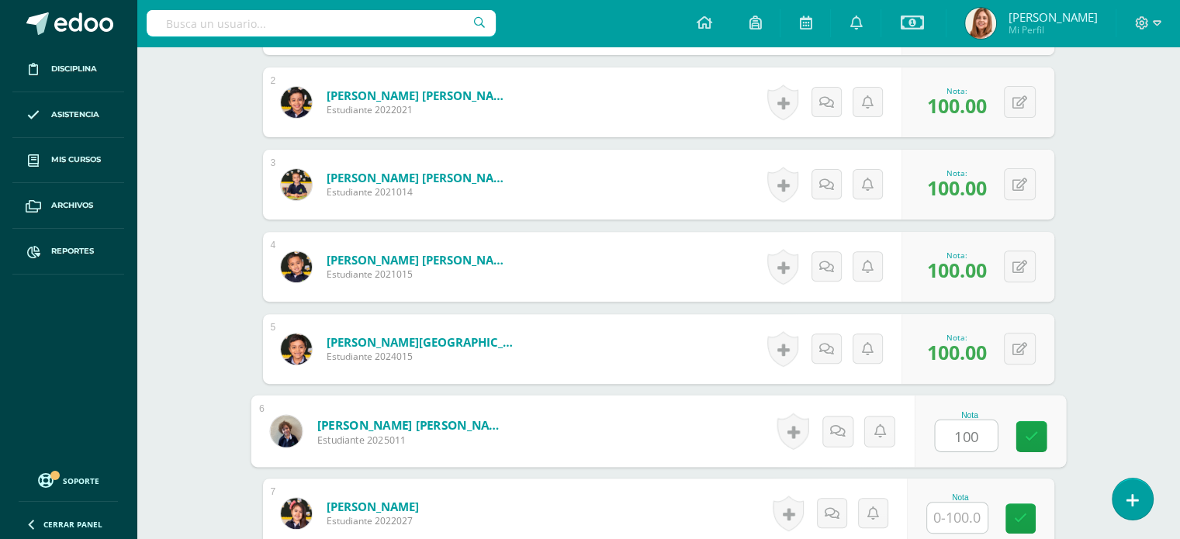
type input "100"
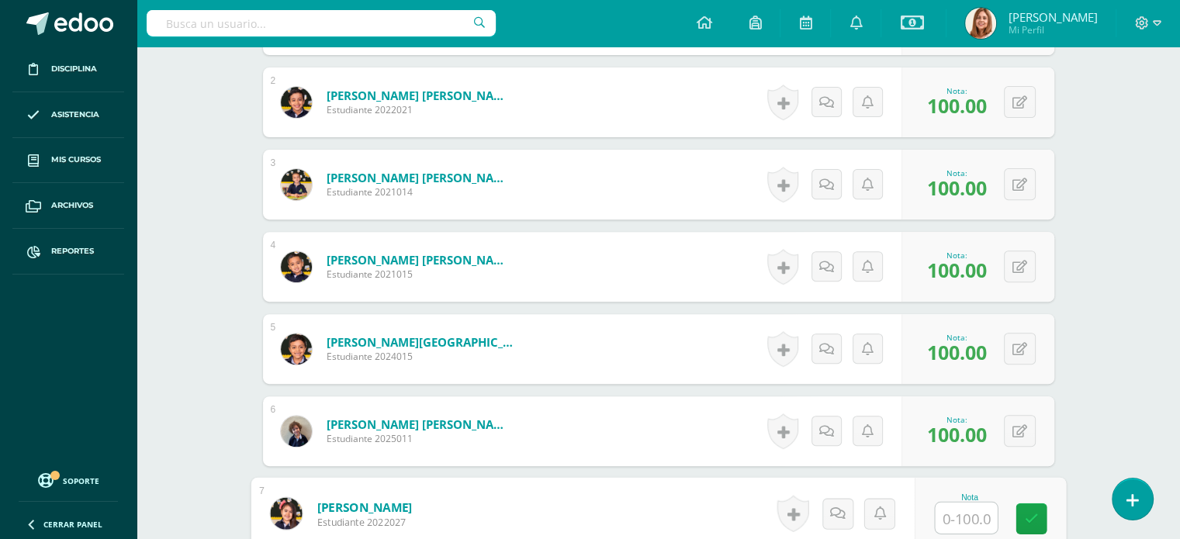
scroll to position [823, 0]
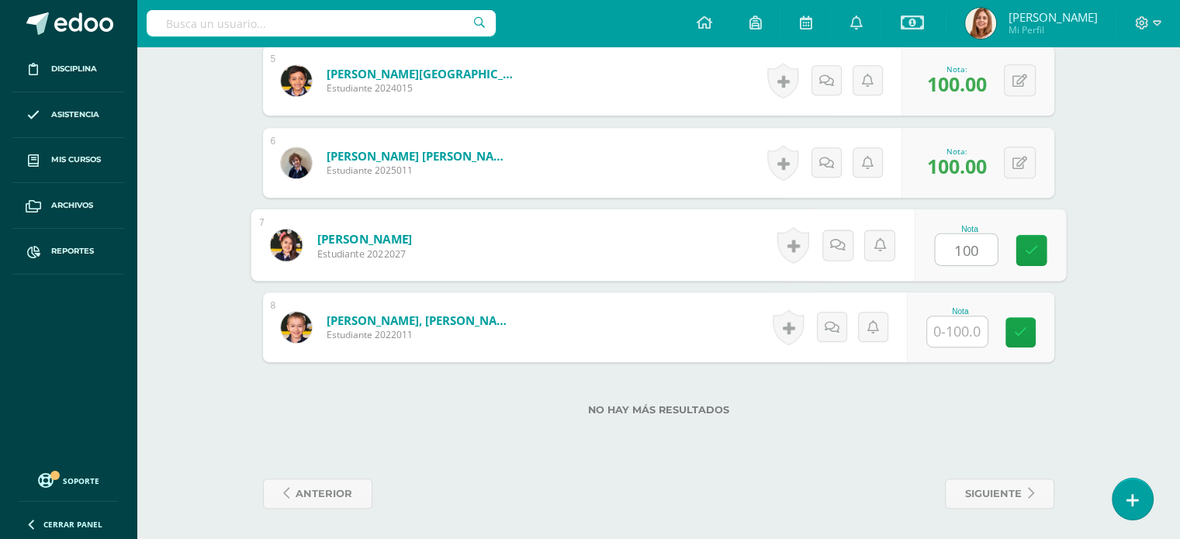
type input "100"
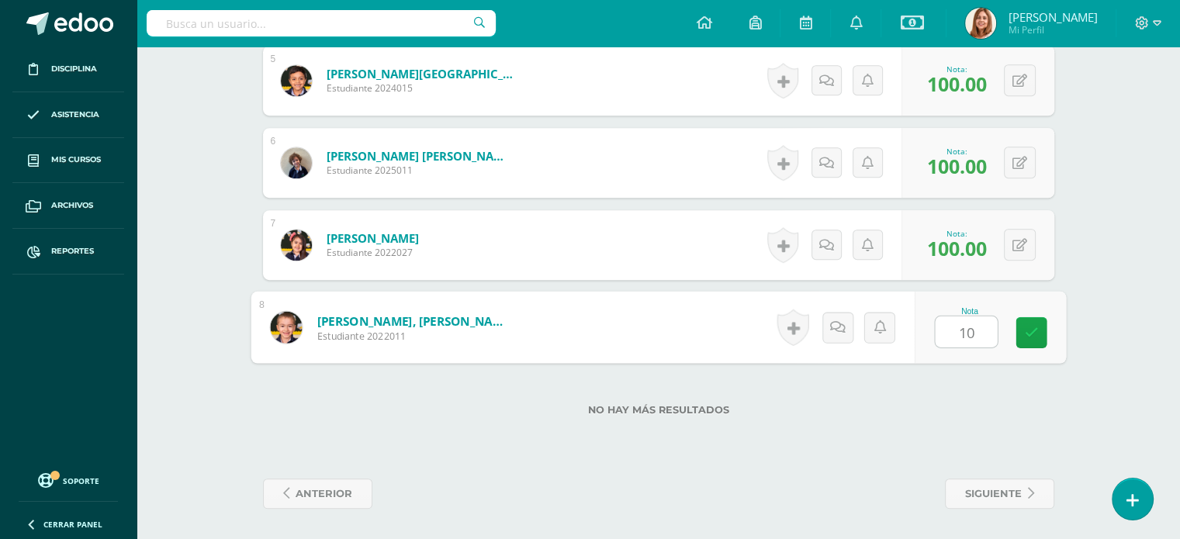
type input "100"
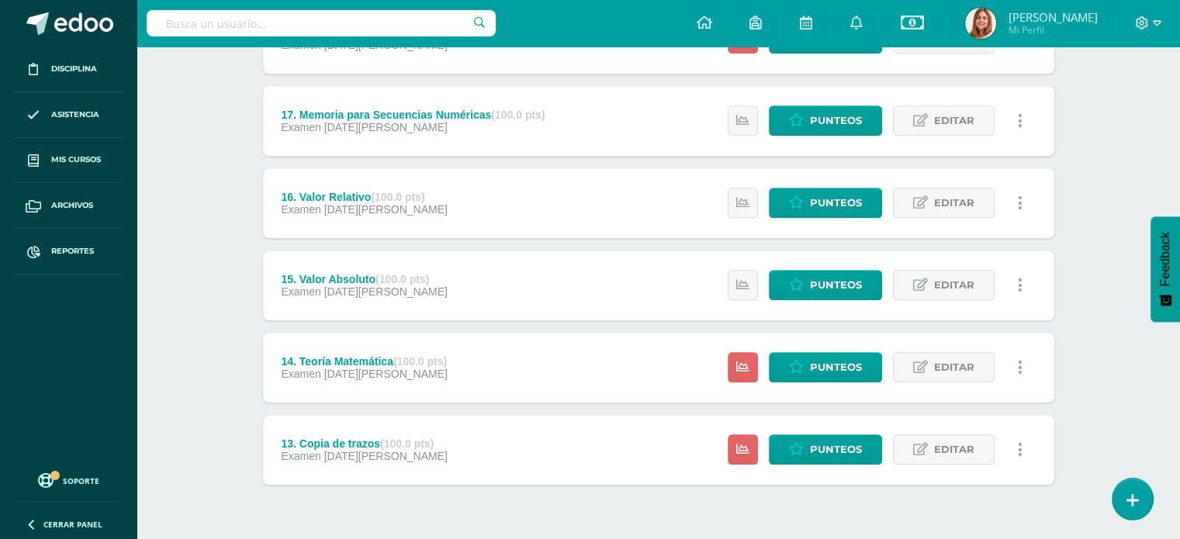
scroll to position [1405, 0]
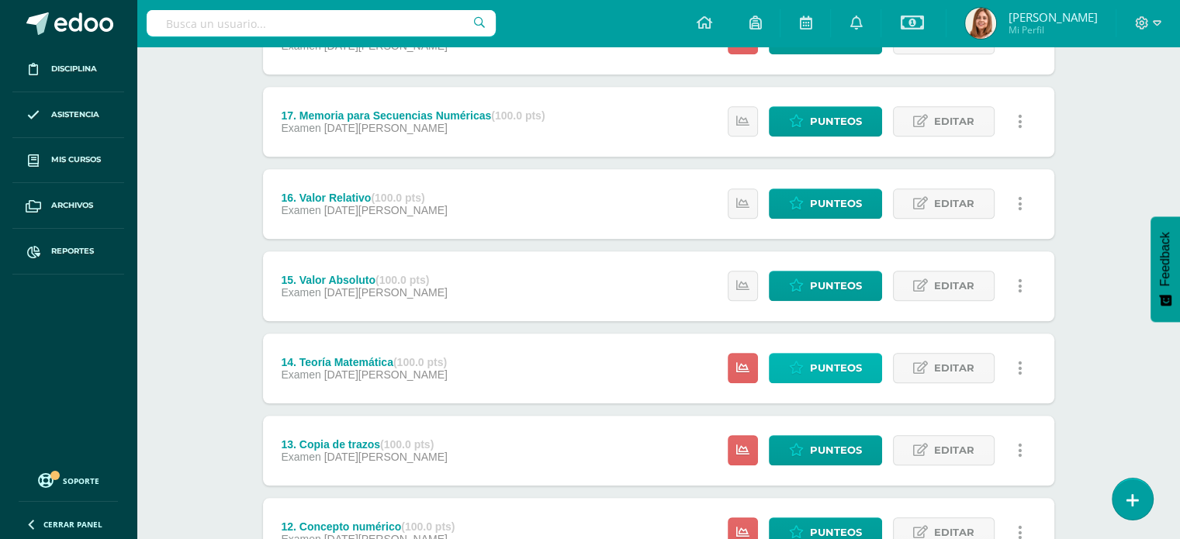
click at [801, 372] on icon at bounding box center [796, 368] width 15 height 13
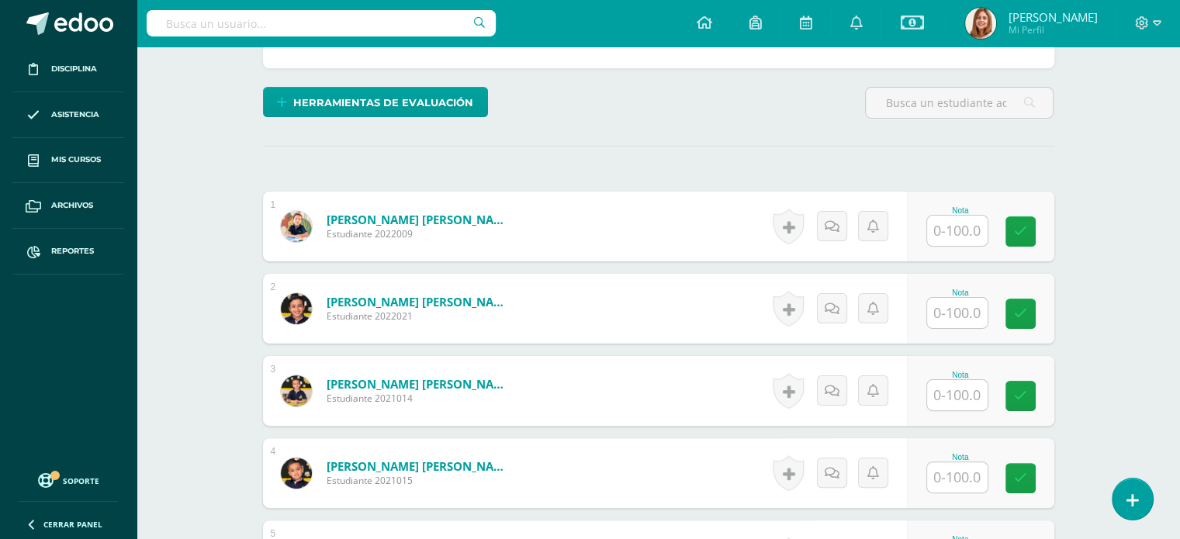
scroll to position [355, 0]
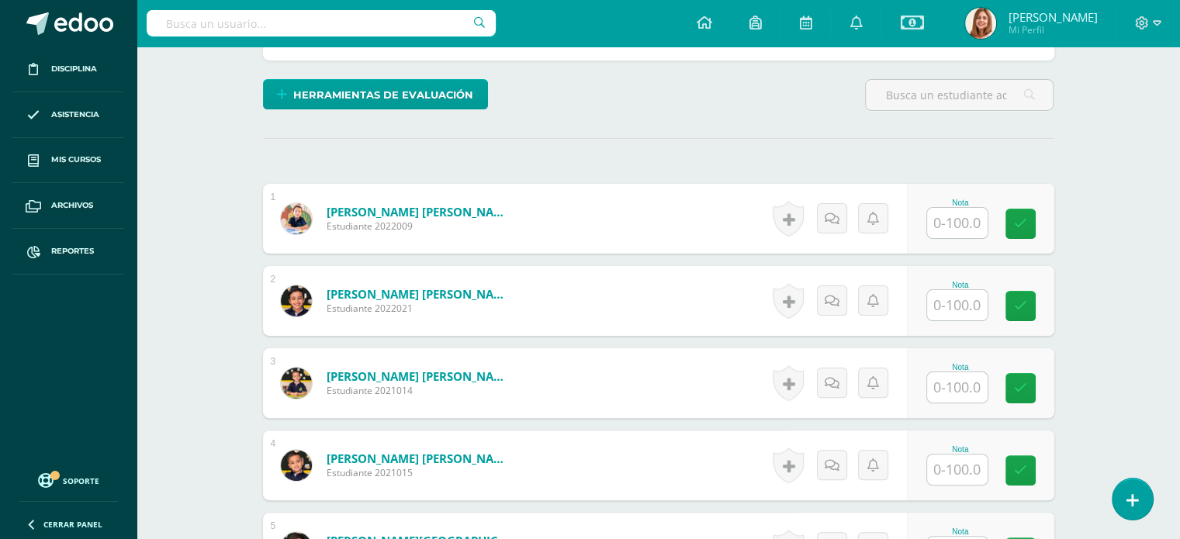
click at [978, 220] on input "text" at bounding box center [957, 223] width 61 height 30
type input "100"
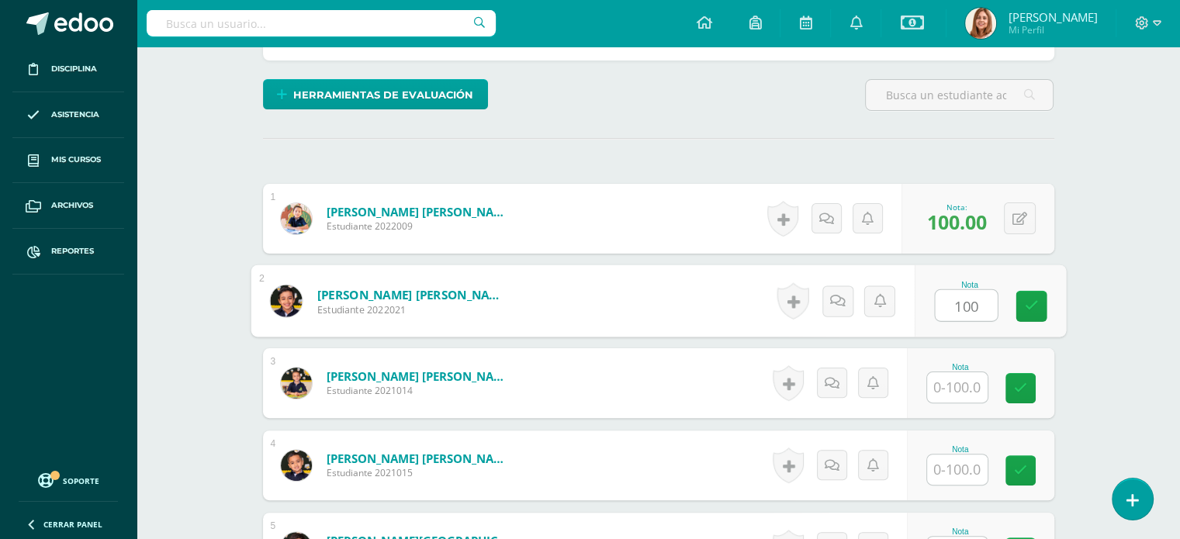
type input "100"
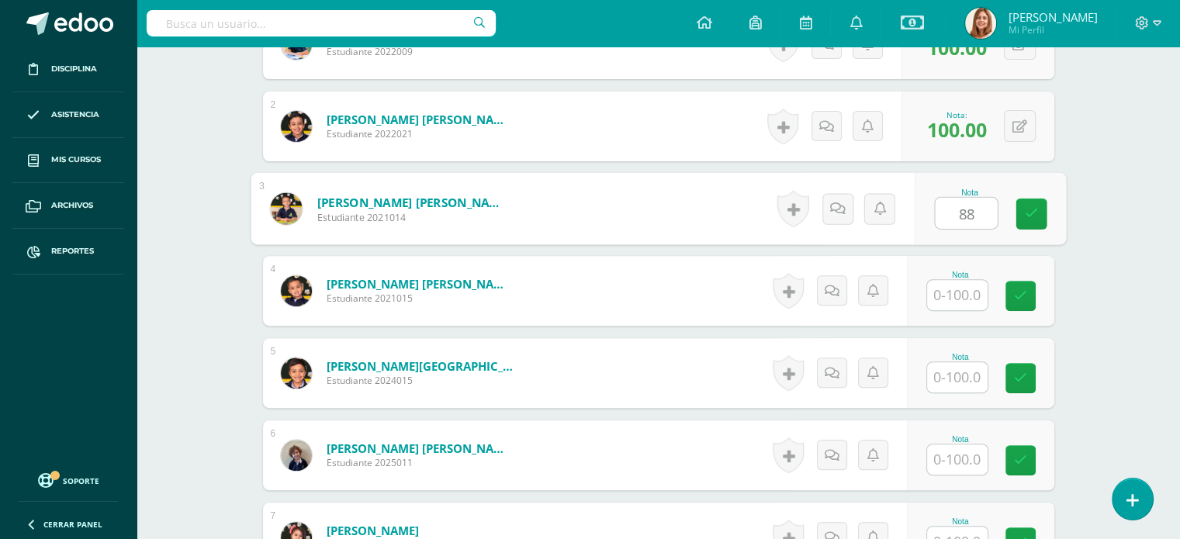
scroll to position [531, 0]
type input "88"
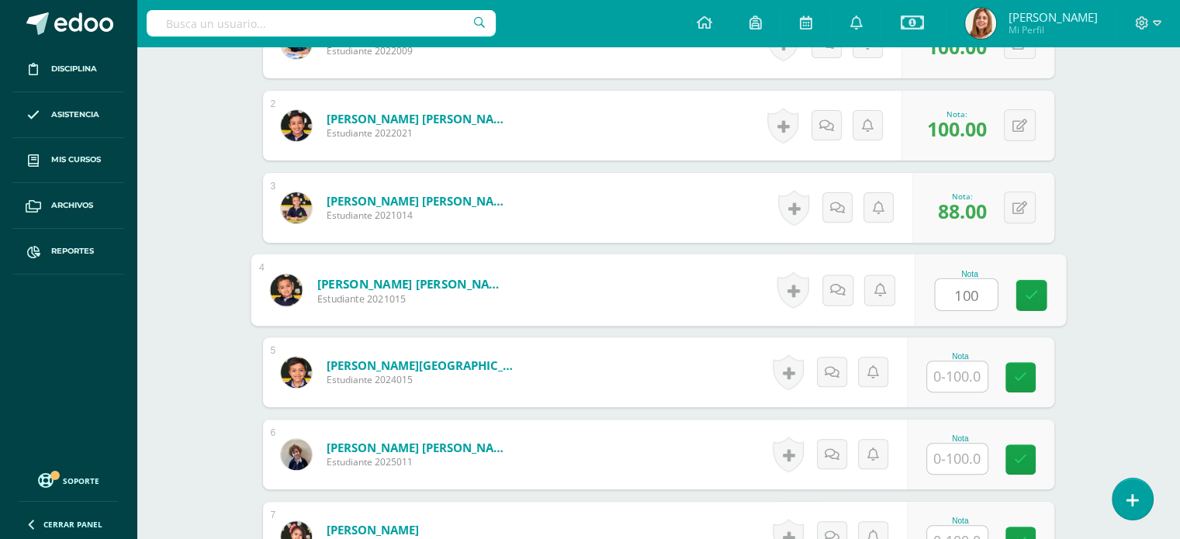
type input "100"
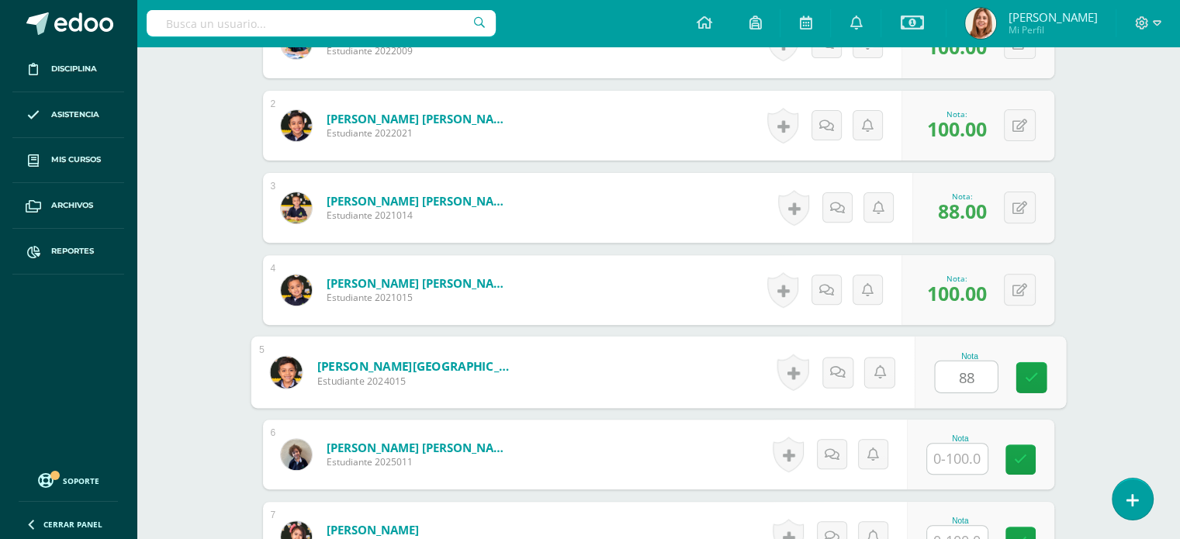
type input "88"
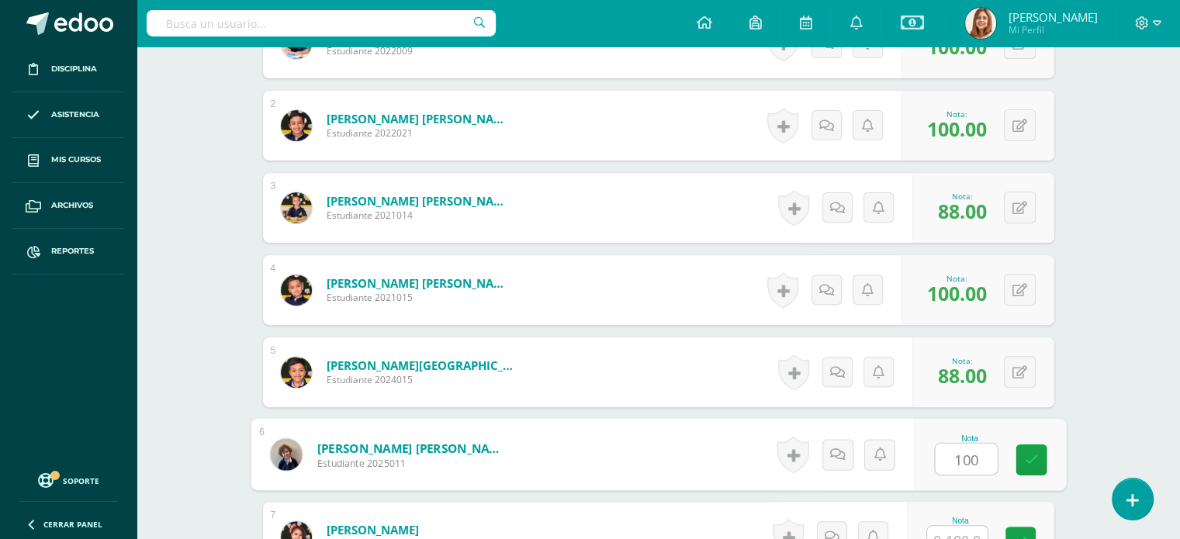
type input "100"
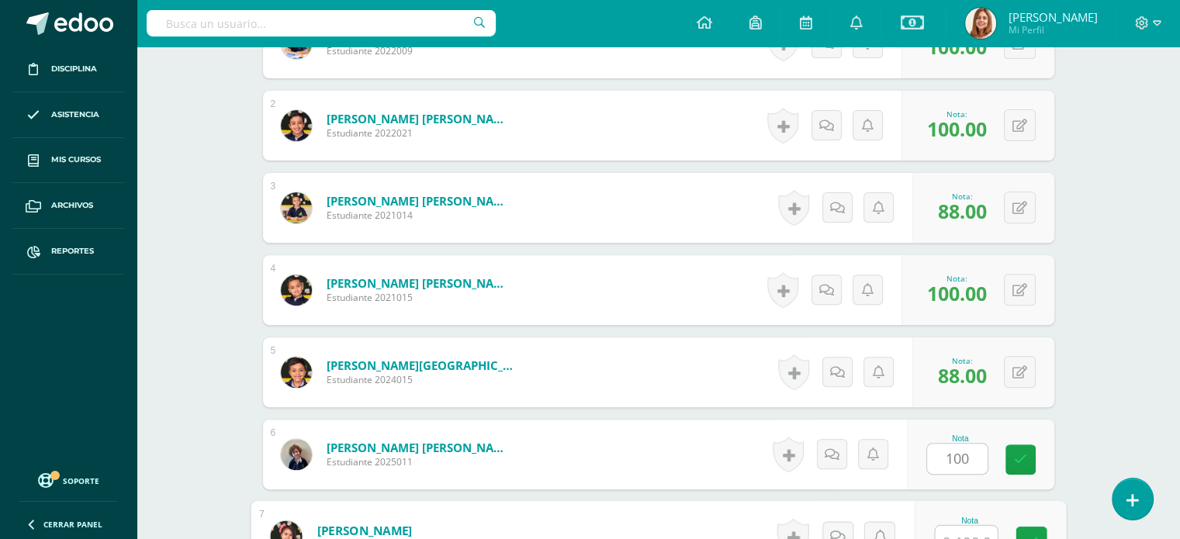
scroll to position [546, 0]
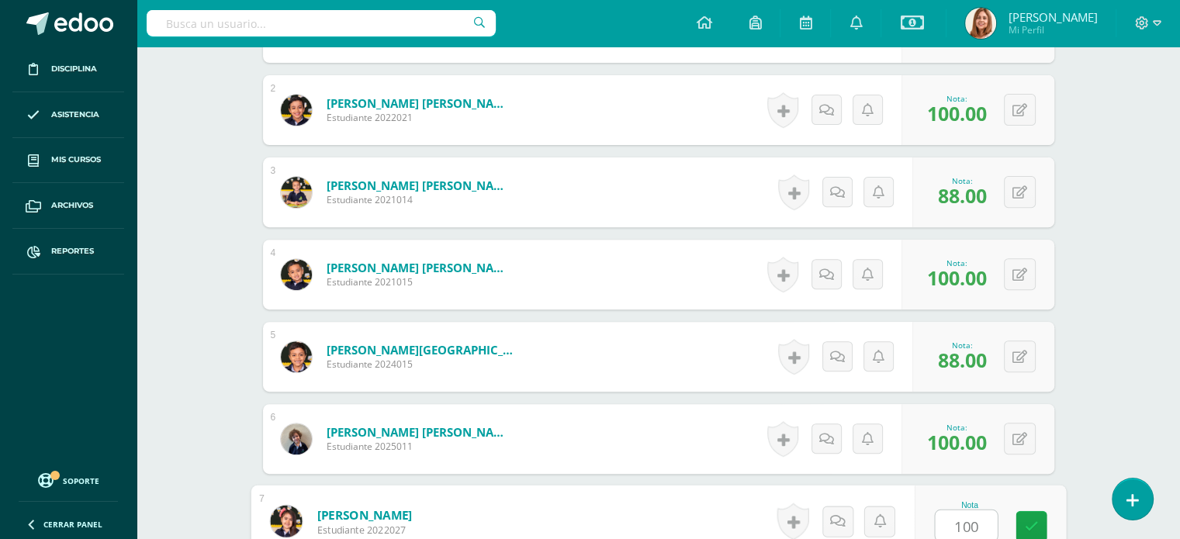
type input "100"
type input "}"
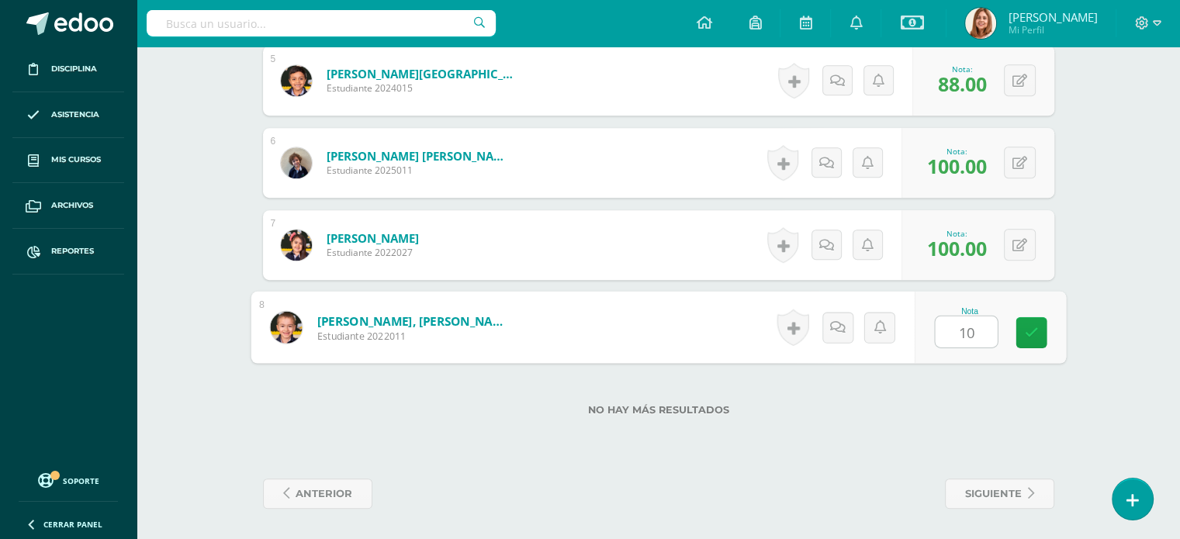
type input "100"
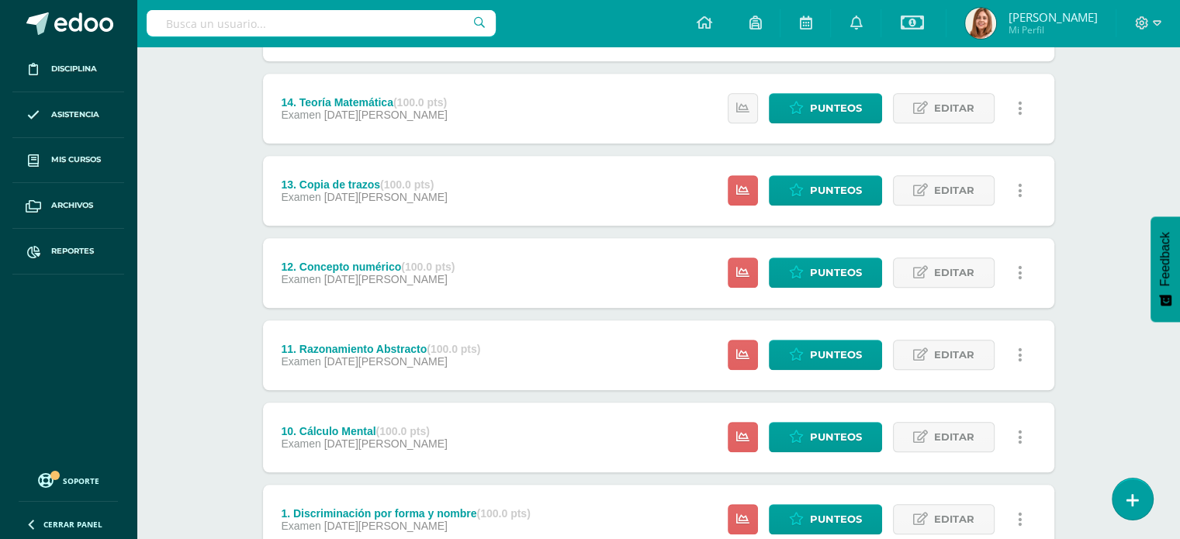
scroll to position [1664, 0]
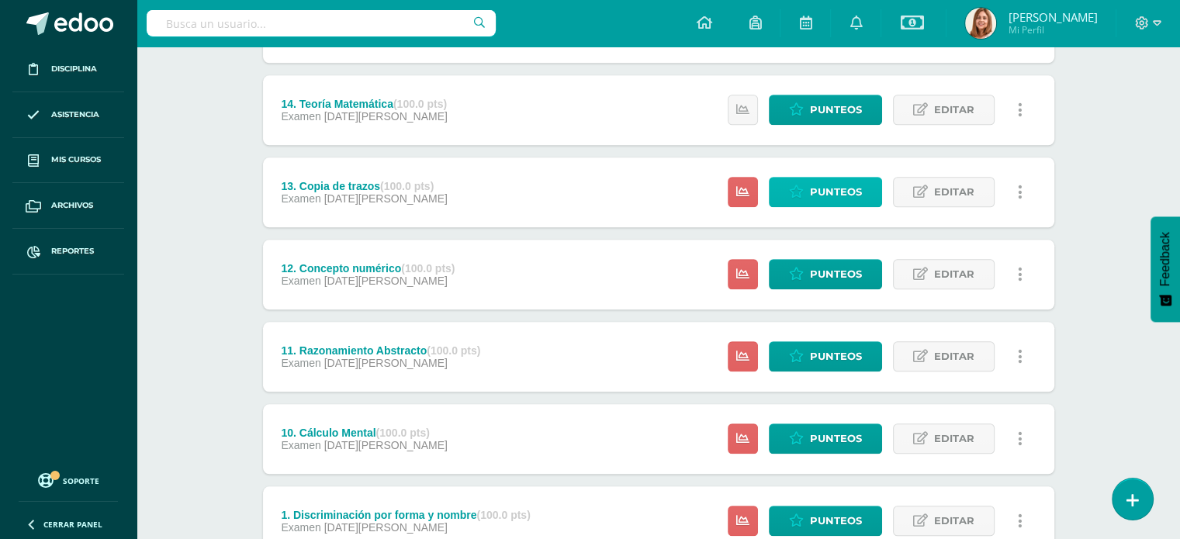
click at [791, 189] on icon at bounding box center [796, 191] width 15 height 13
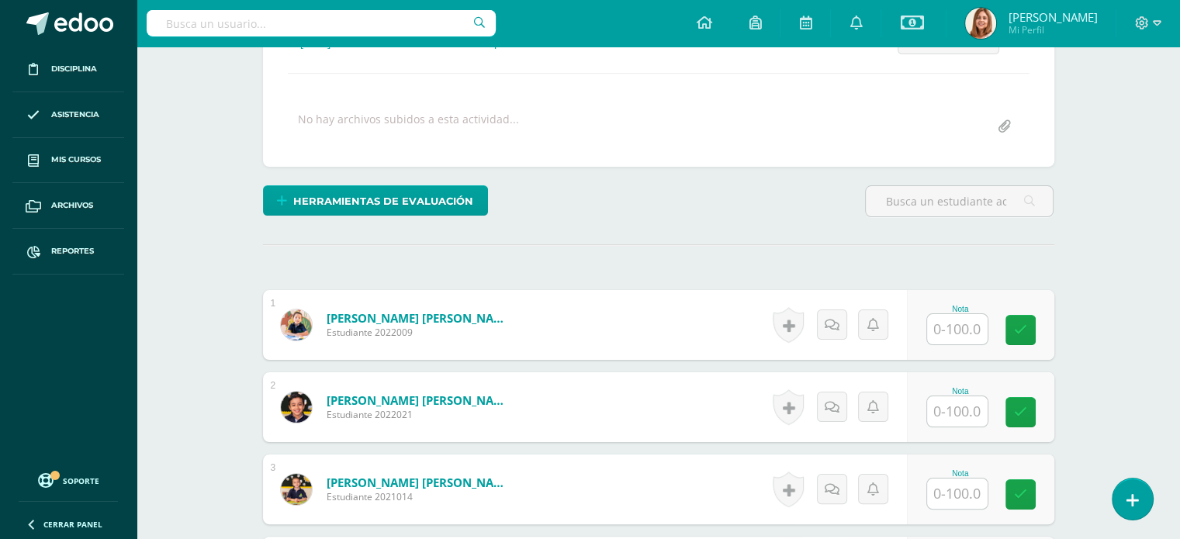
scroll to position [254, 0]
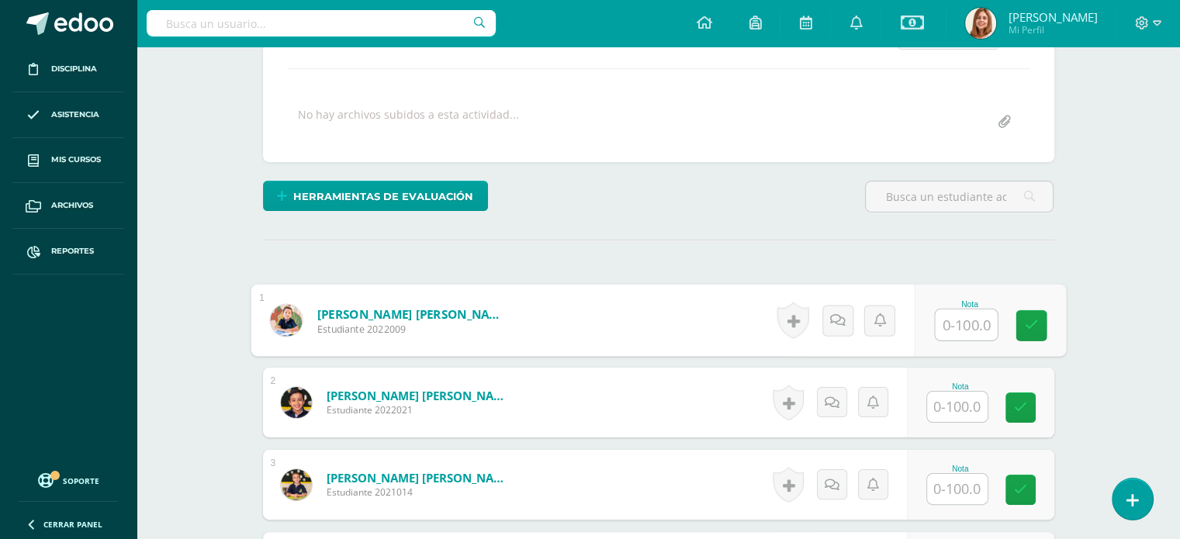
click at [955, 328] on input "text" at bounding box center [966, 325] width 62 height 31
type input "100"
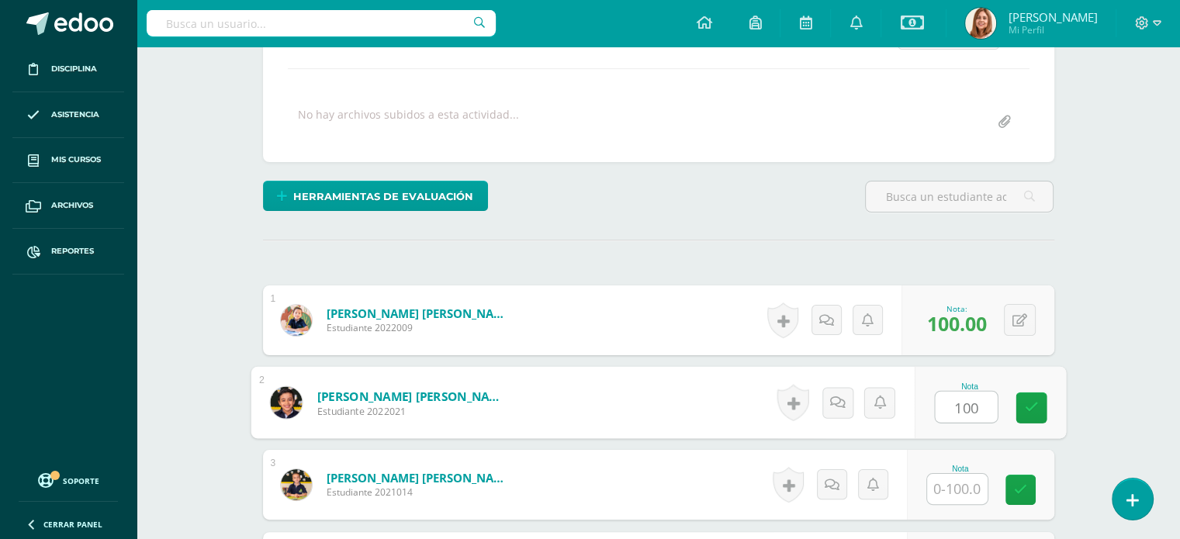
type input "100"
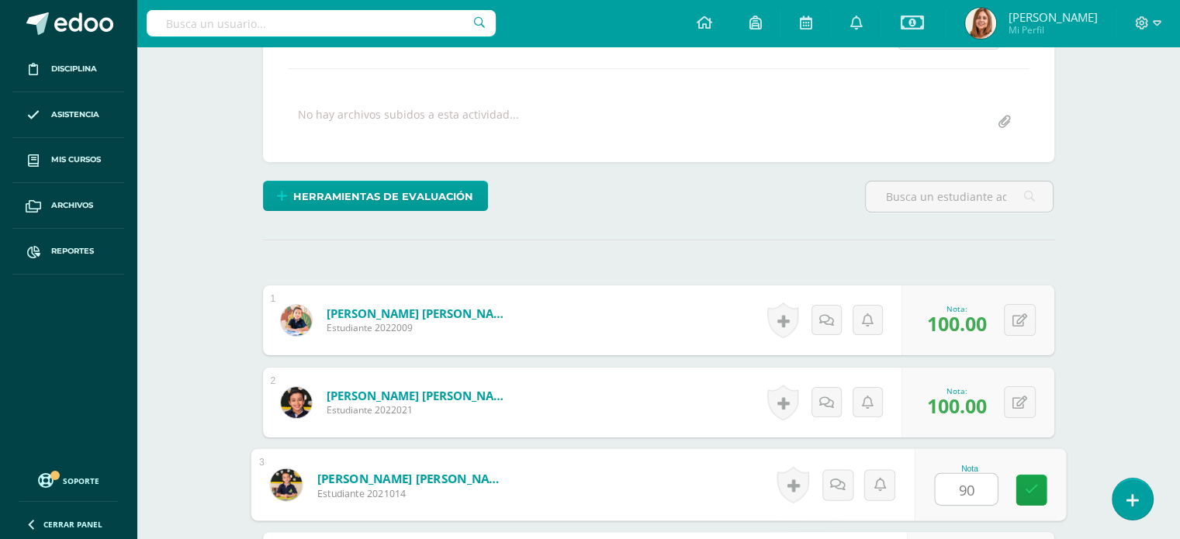
type input "90"
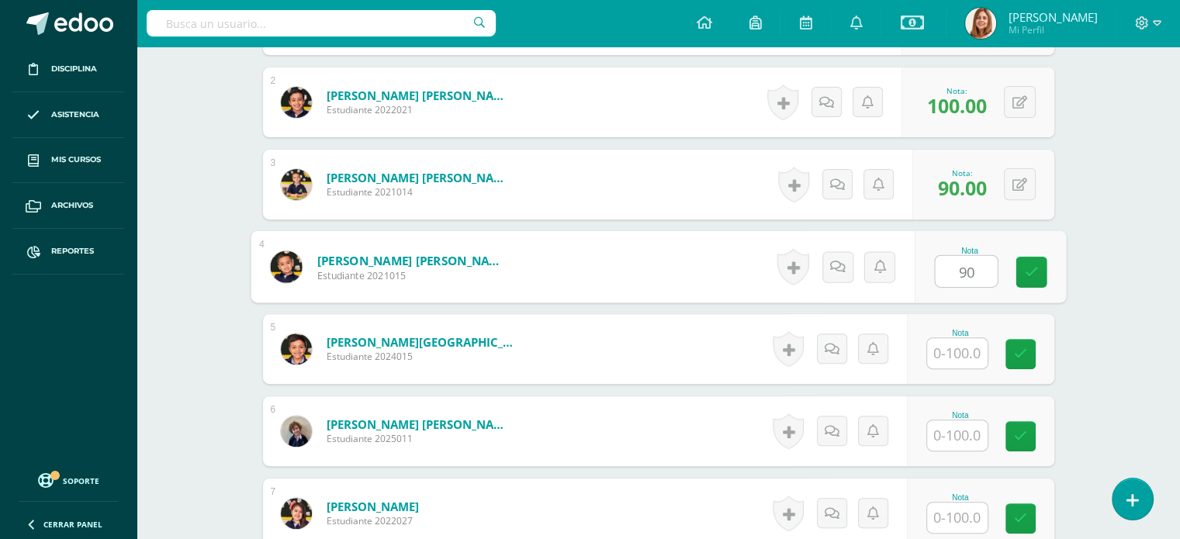
type input "90"
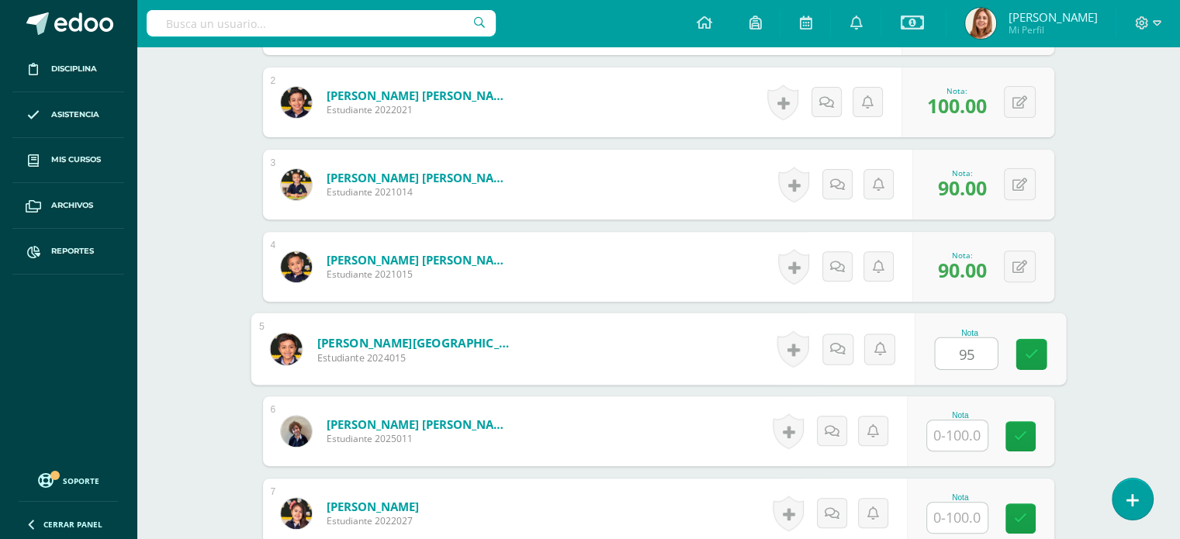
type input "95"
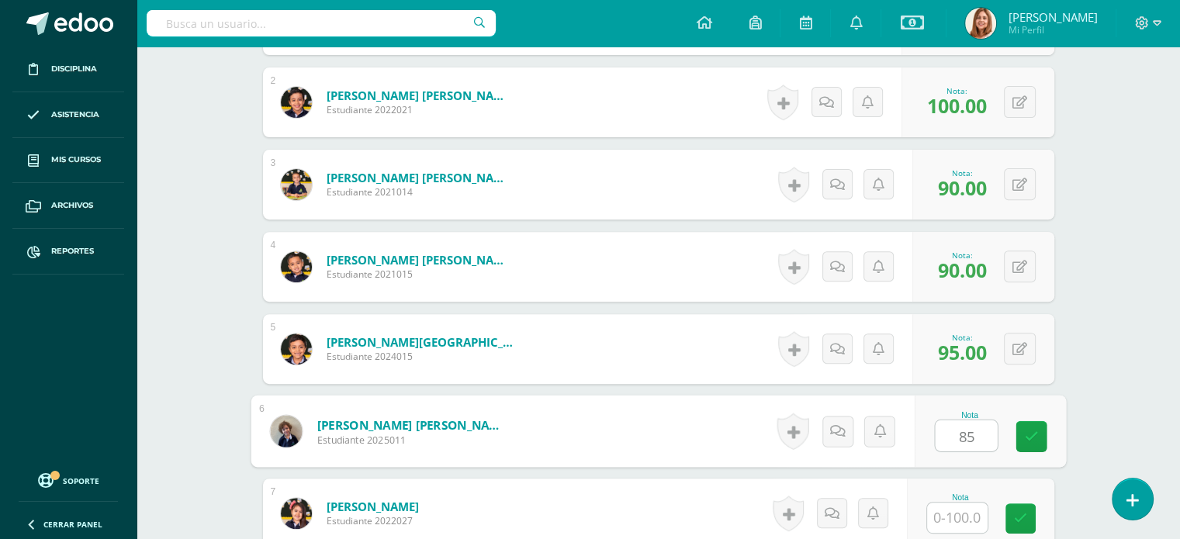
type input "85"
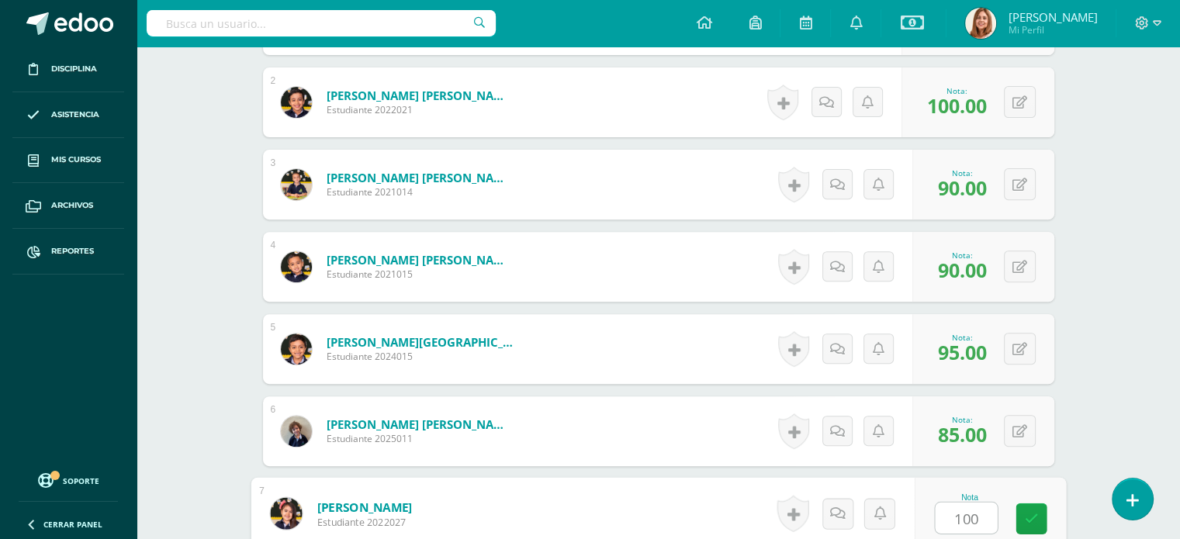
type input "100"
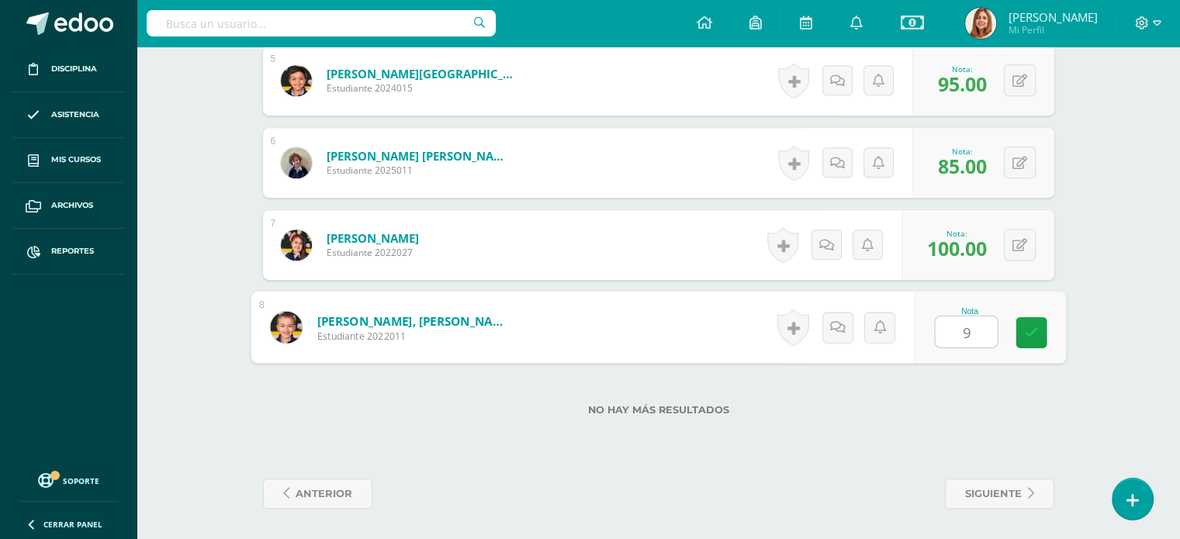
type input "90"
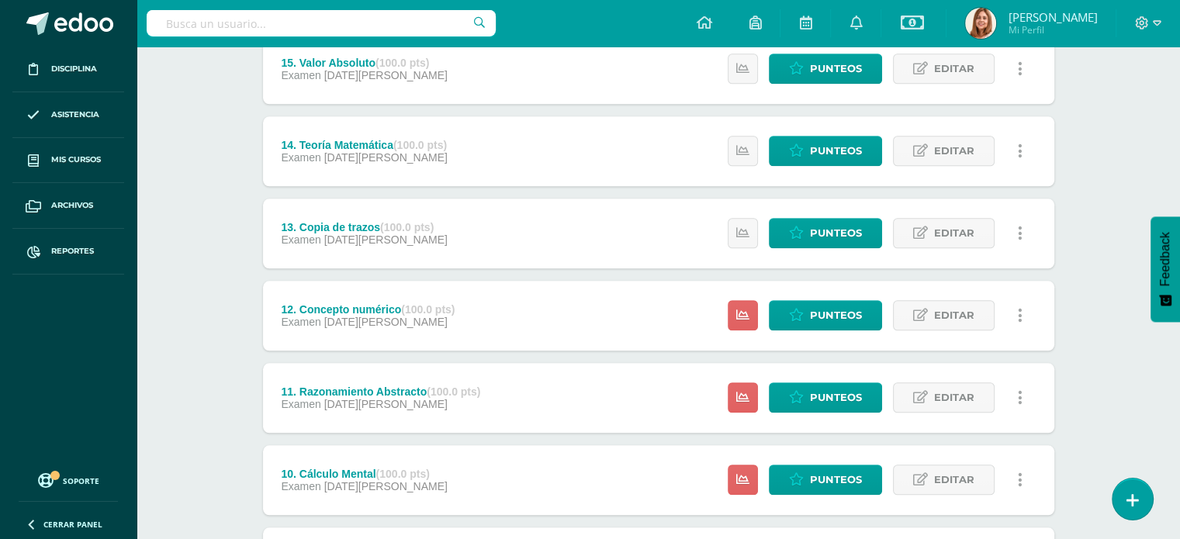
scroll to position [1623, 0]
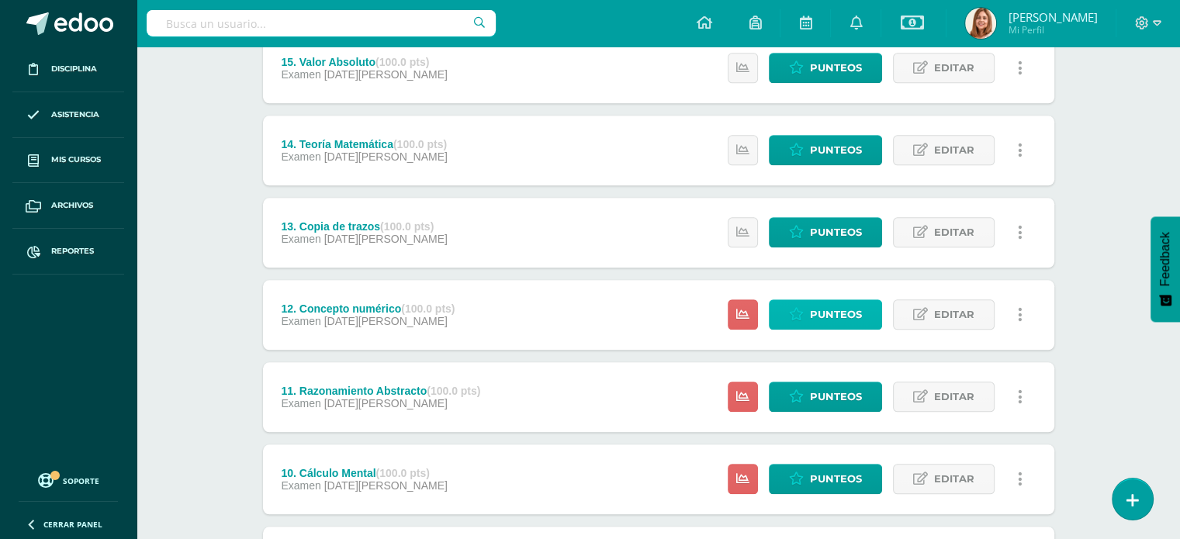
click at [850, 313] on span "Punteos" at bounding box center [836, 314] width 52 height 29
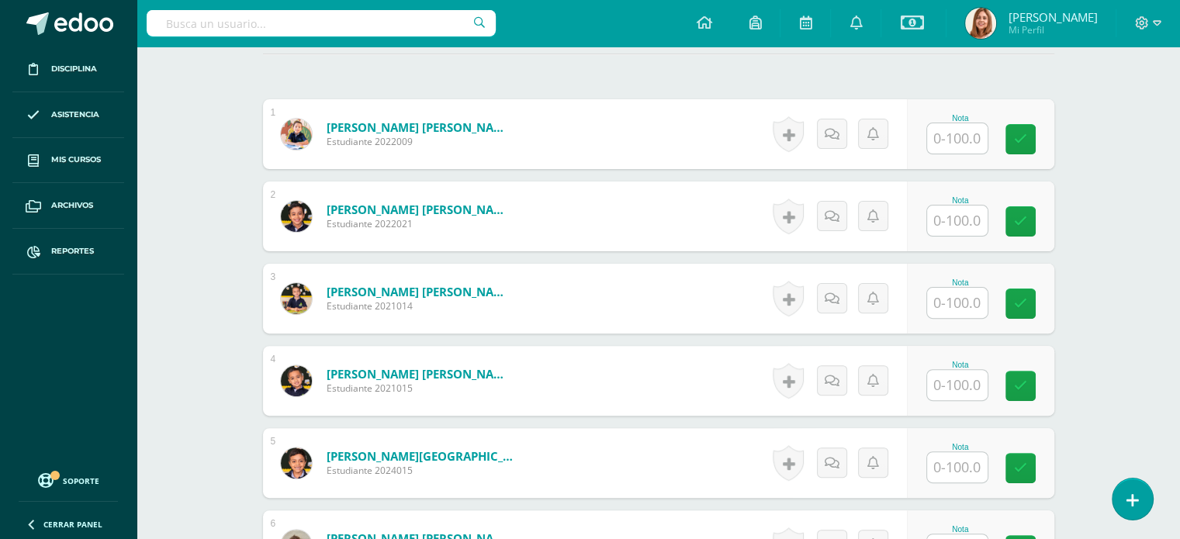
scroll to position [433, 0]
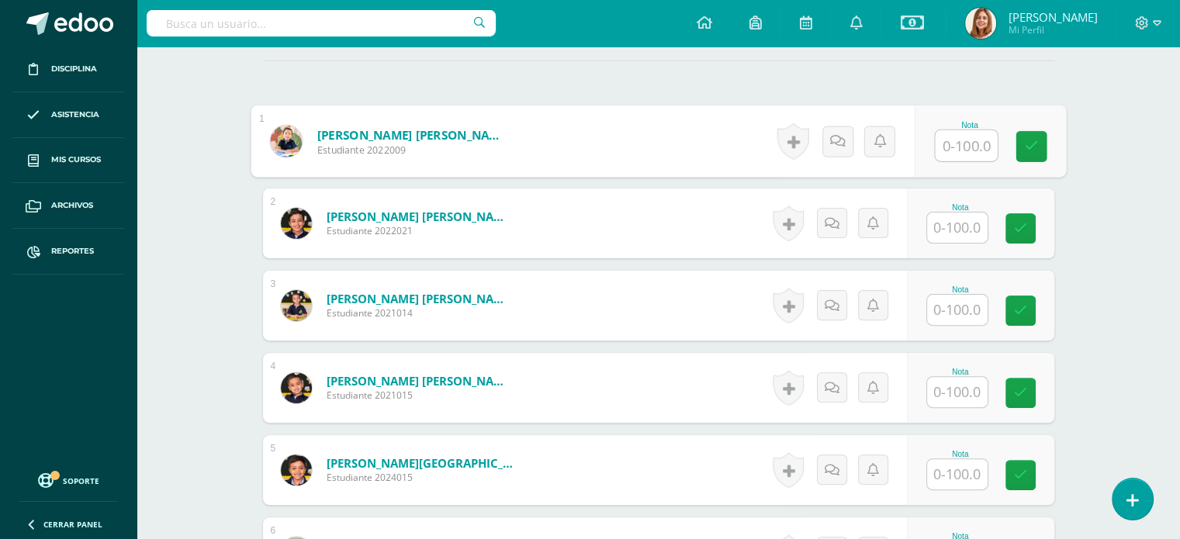
click at [978, 146] on input "text" at bounding box center [966, 145] width 62 height 31
type input "100"
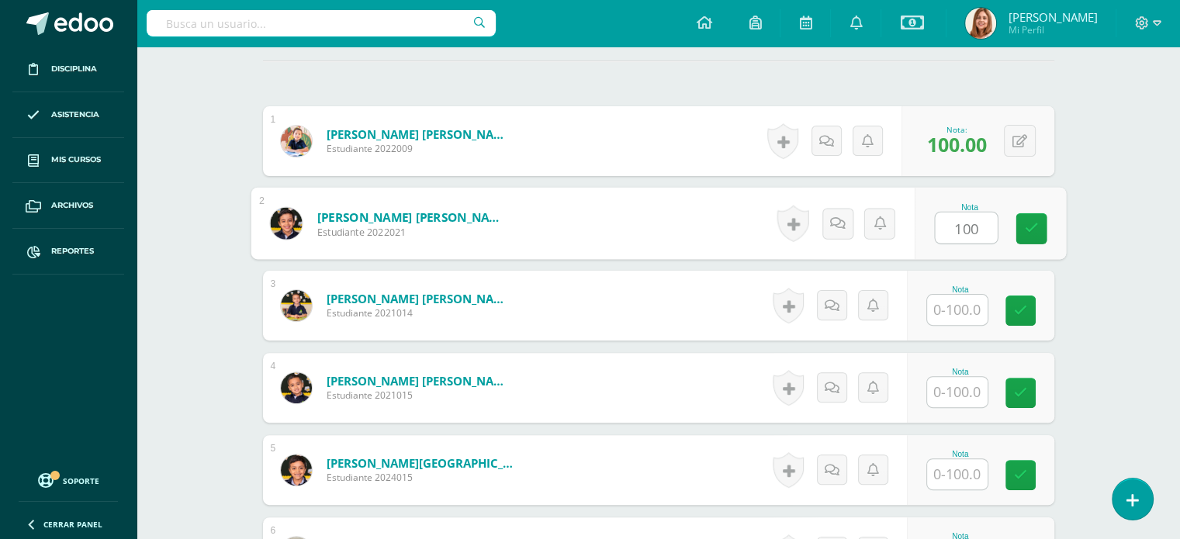
type input "100"
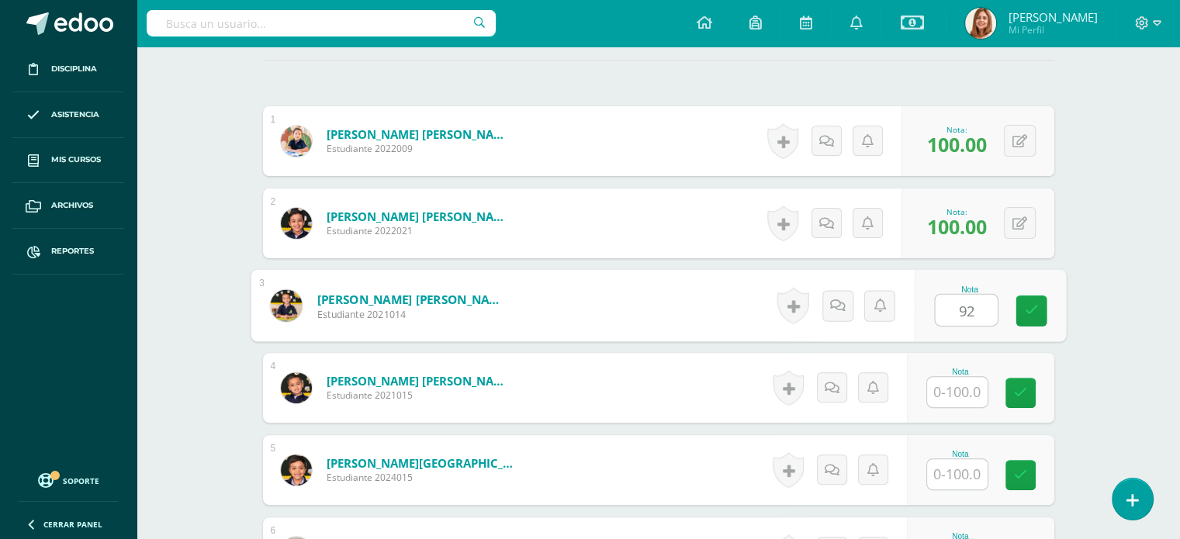
type input "92"
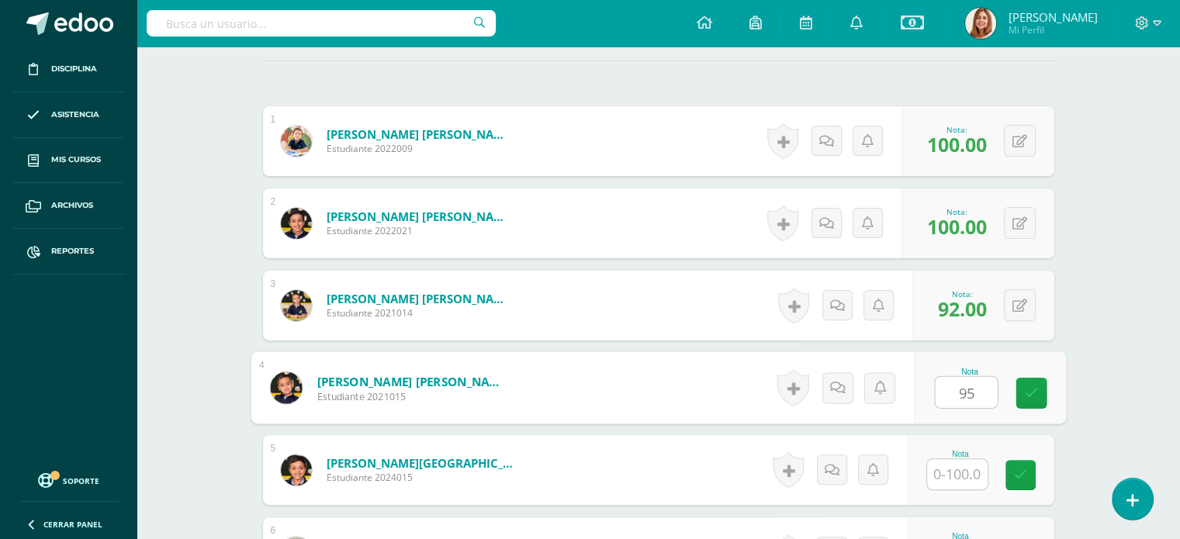
type input "95"
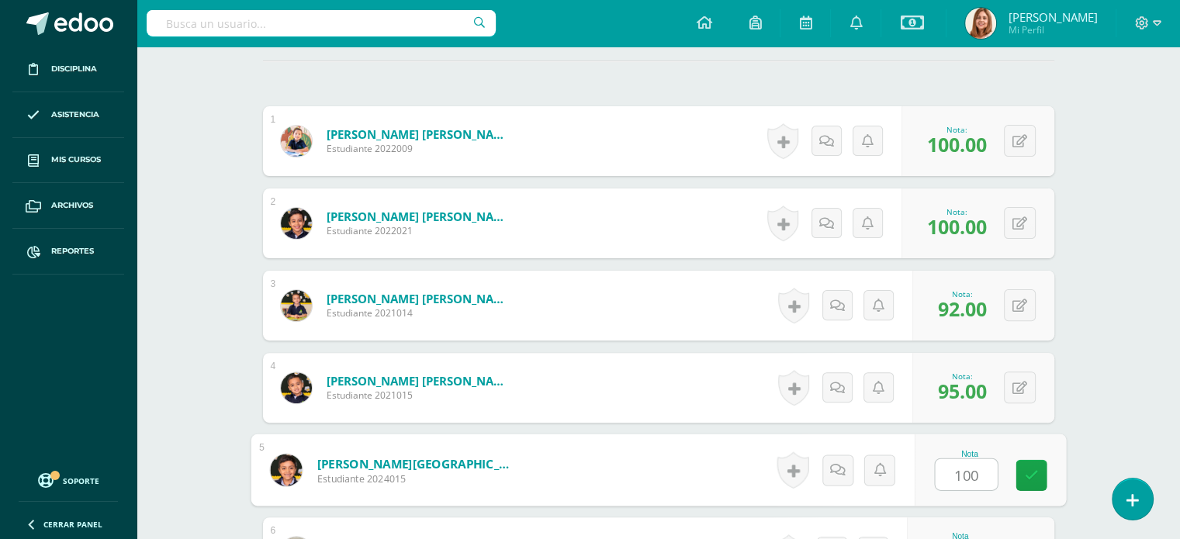
type input "100"
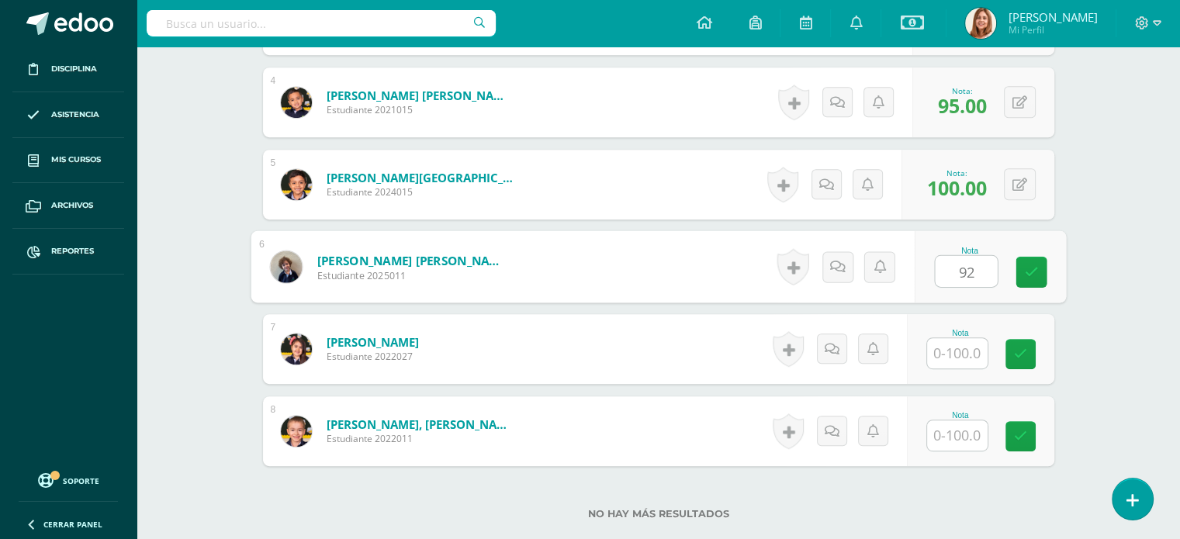
type input "92"
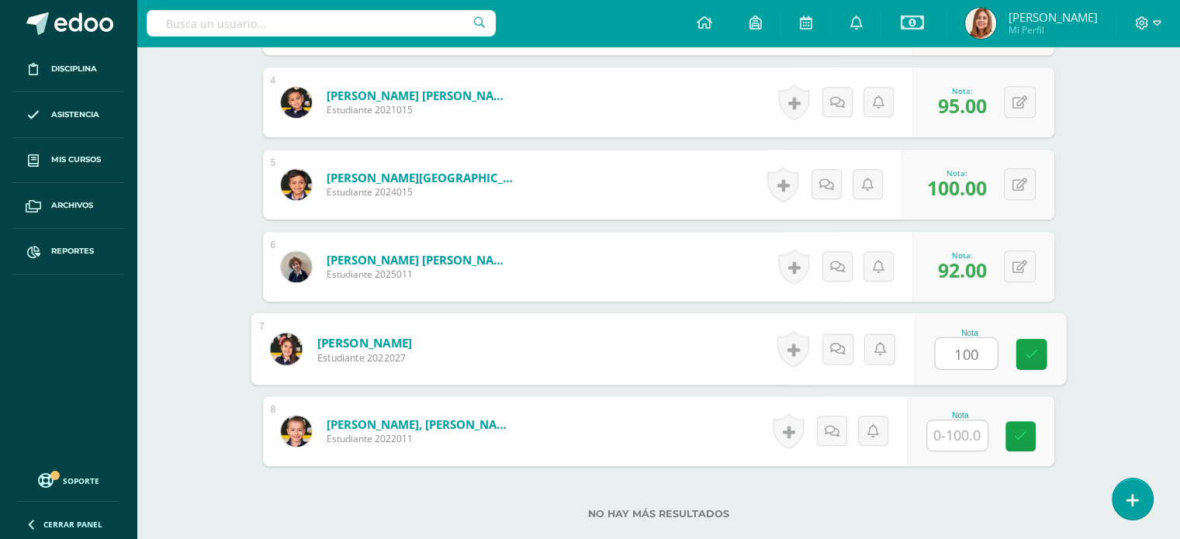
type input "100"
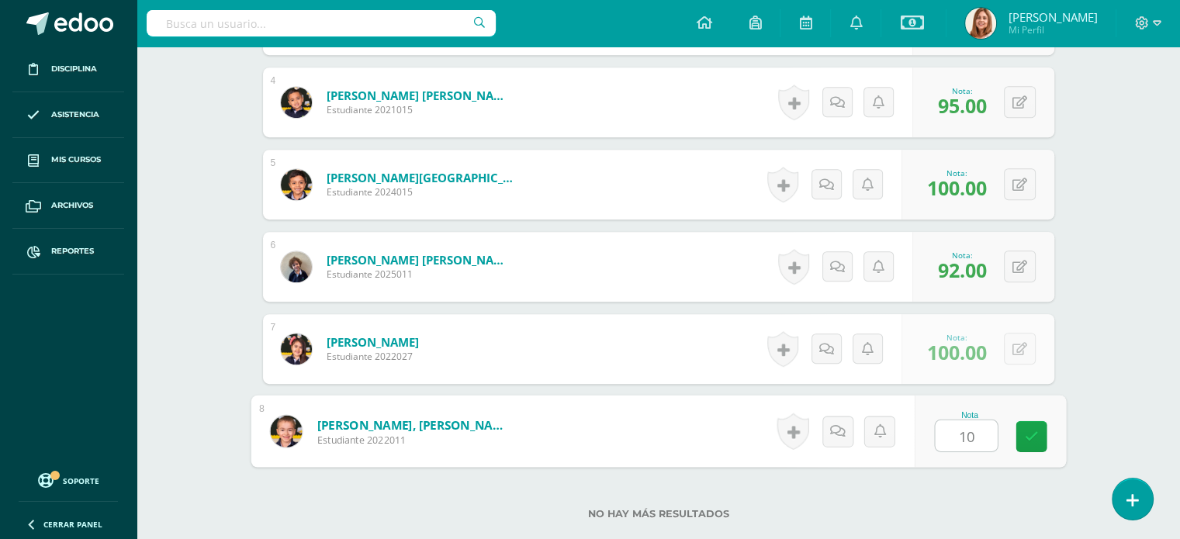
type input "100"
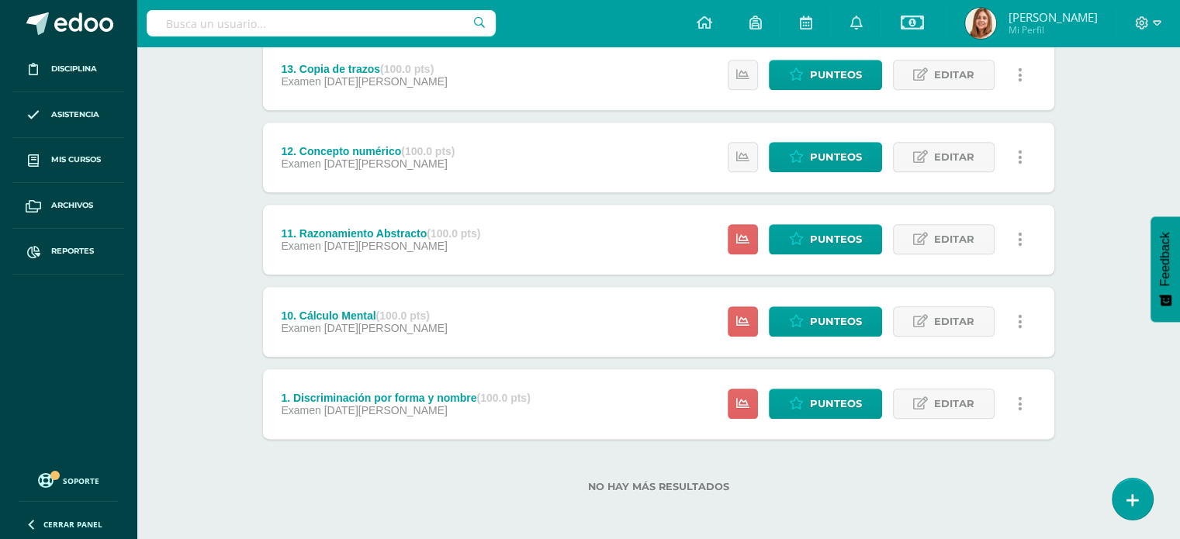
scroll to position [1784, 0]
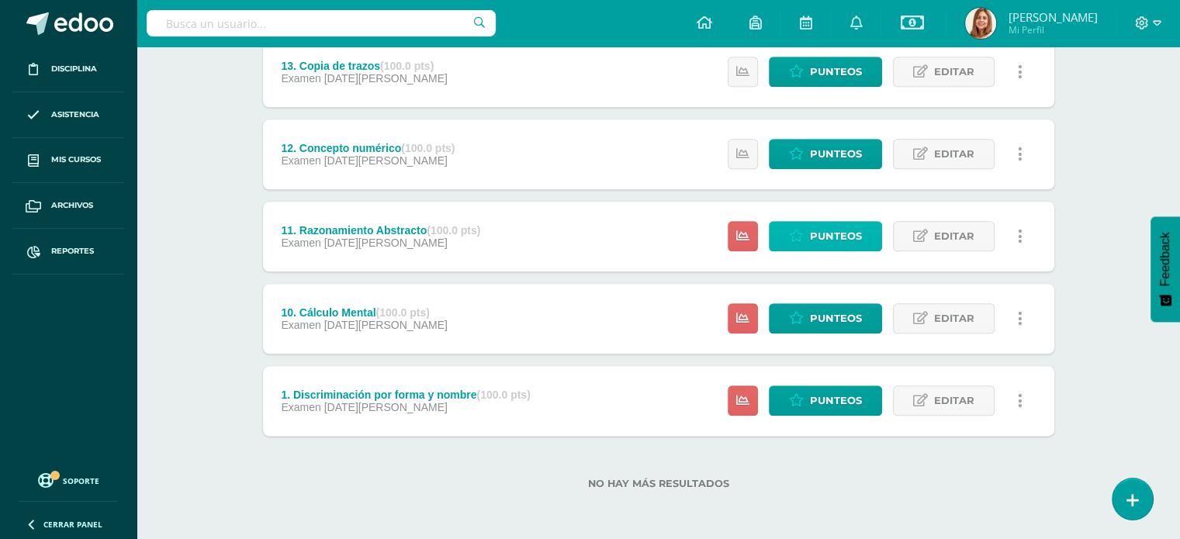
click at [795, 228] on link "Punteos" at bounding box center [825, 236] width 113 height 30
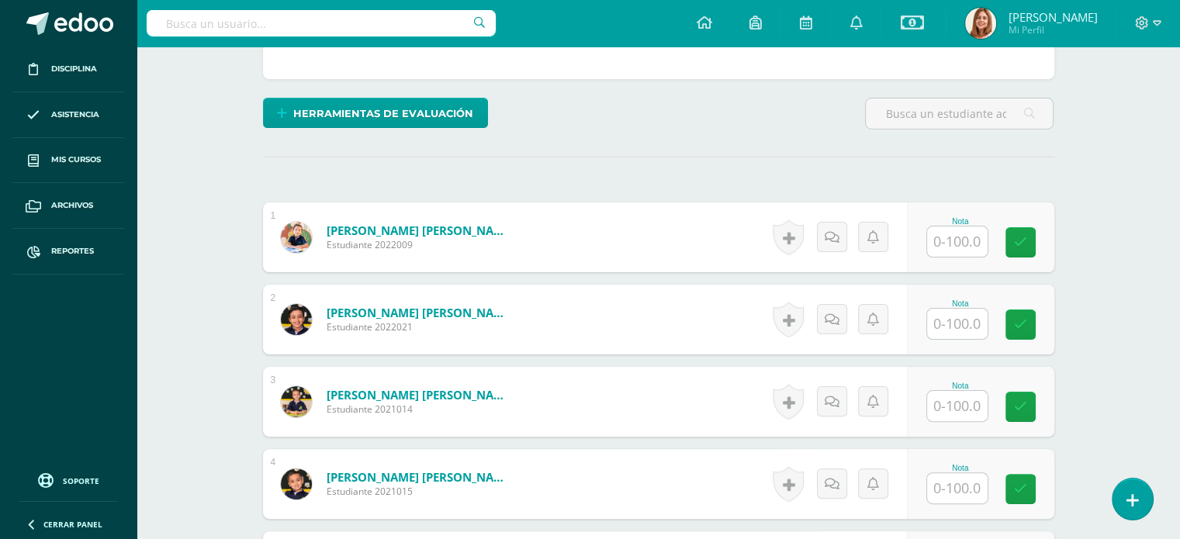
scroll to position [374, 0]
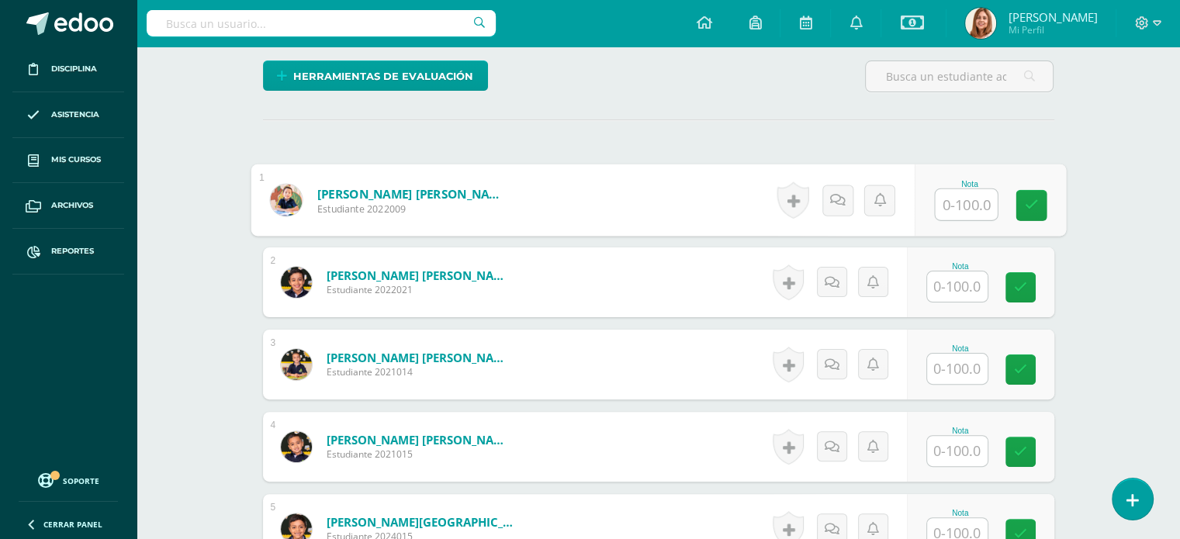
click at [965, 200] on input "text" at bounding box center [966, 204] width 62 height 31
type input "100"
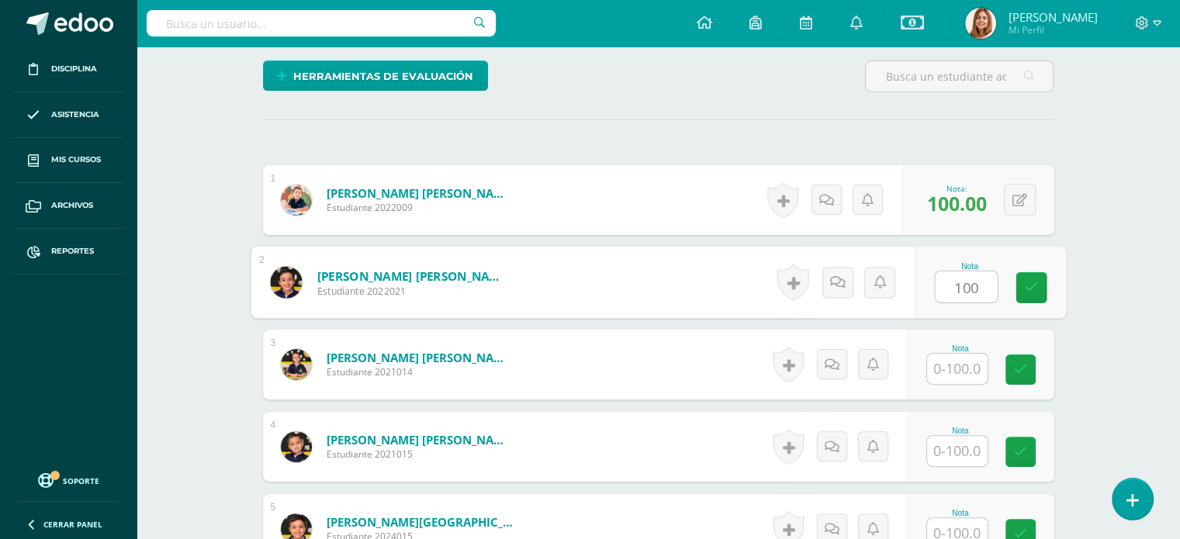
type input "100"
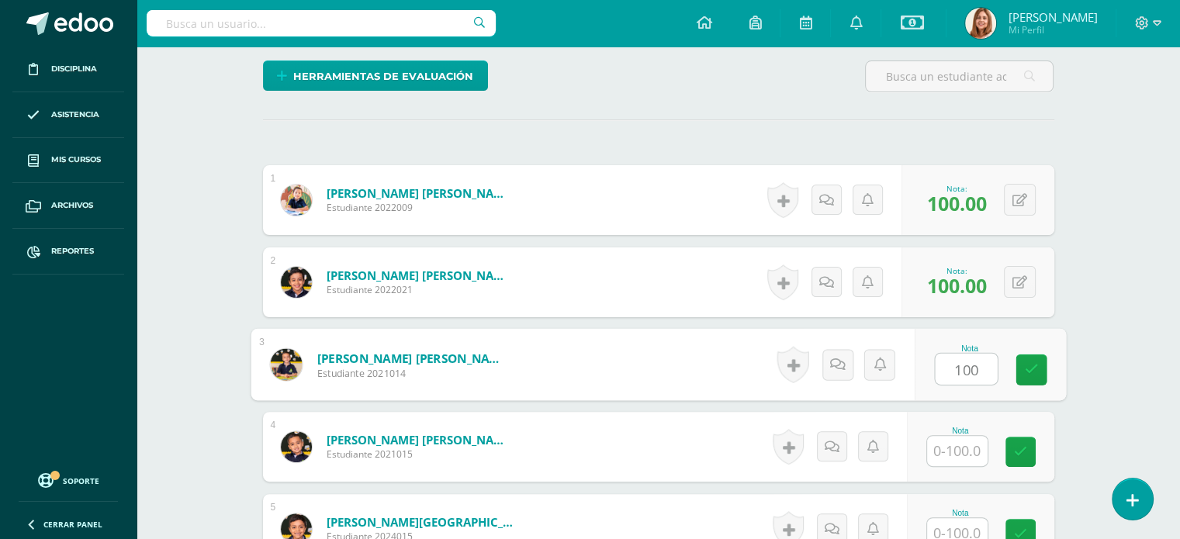
type input "100"
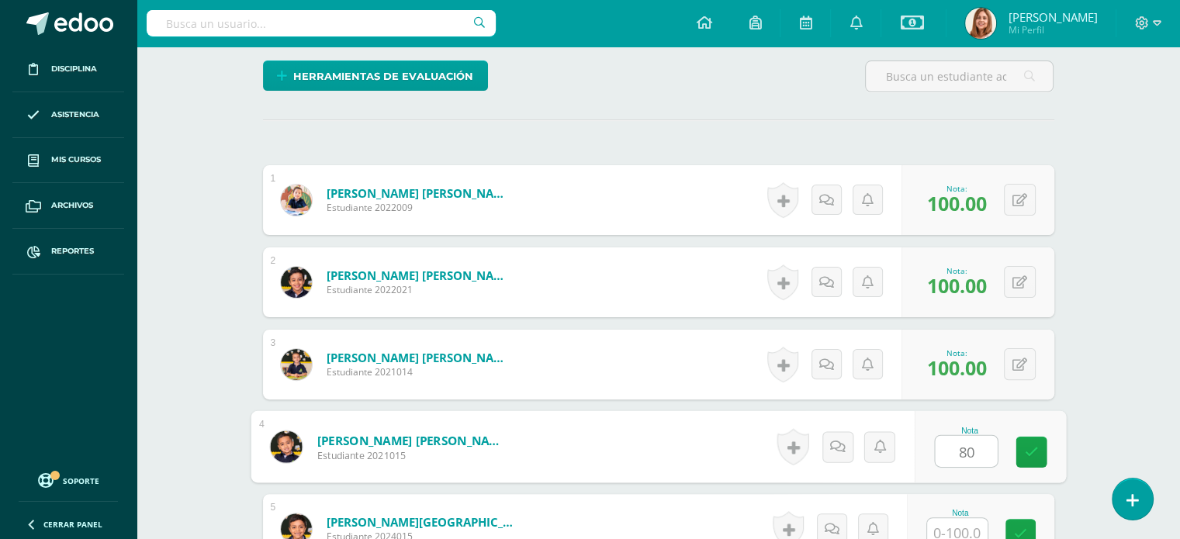
type input "80"
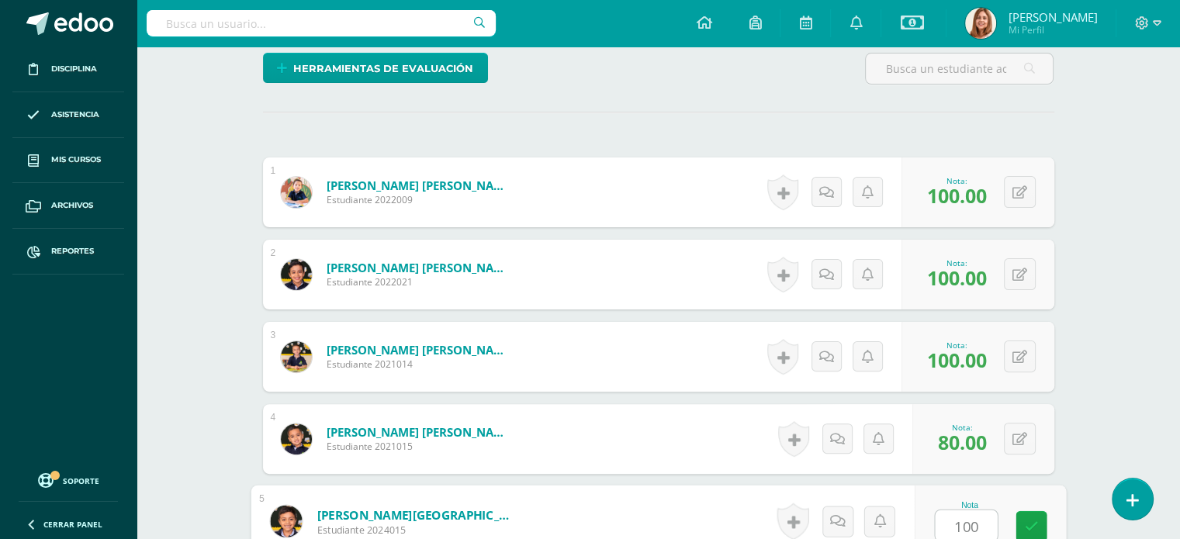
type input "100"
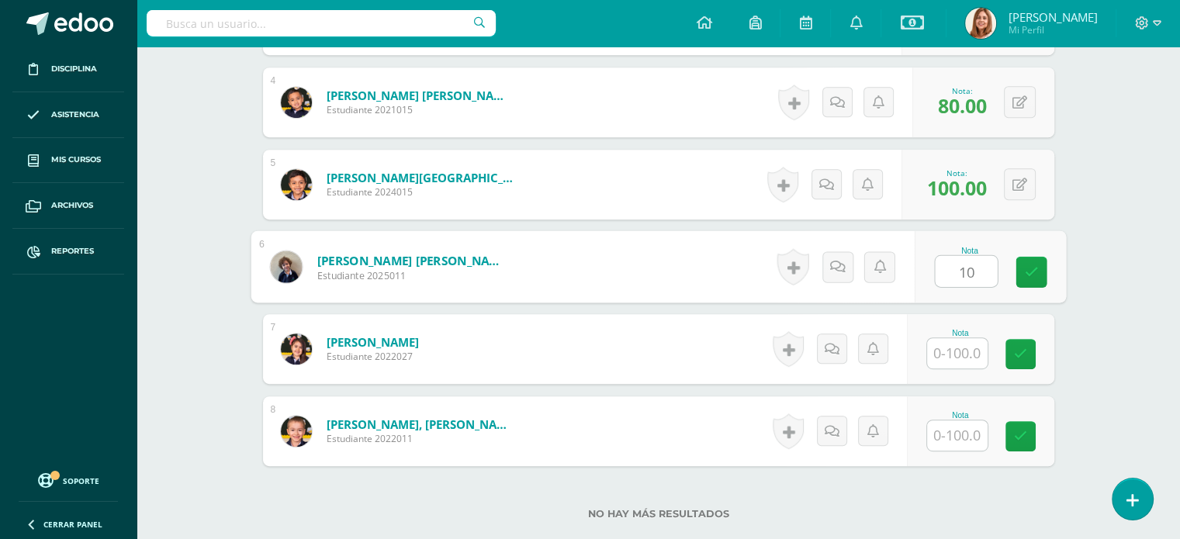
type input "10"
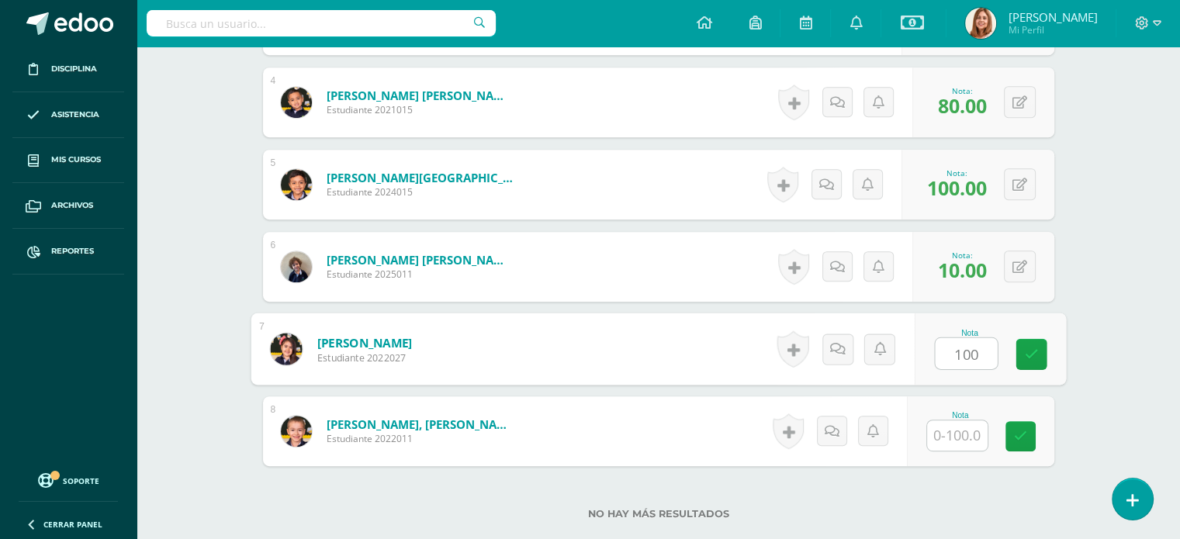
type input "100"
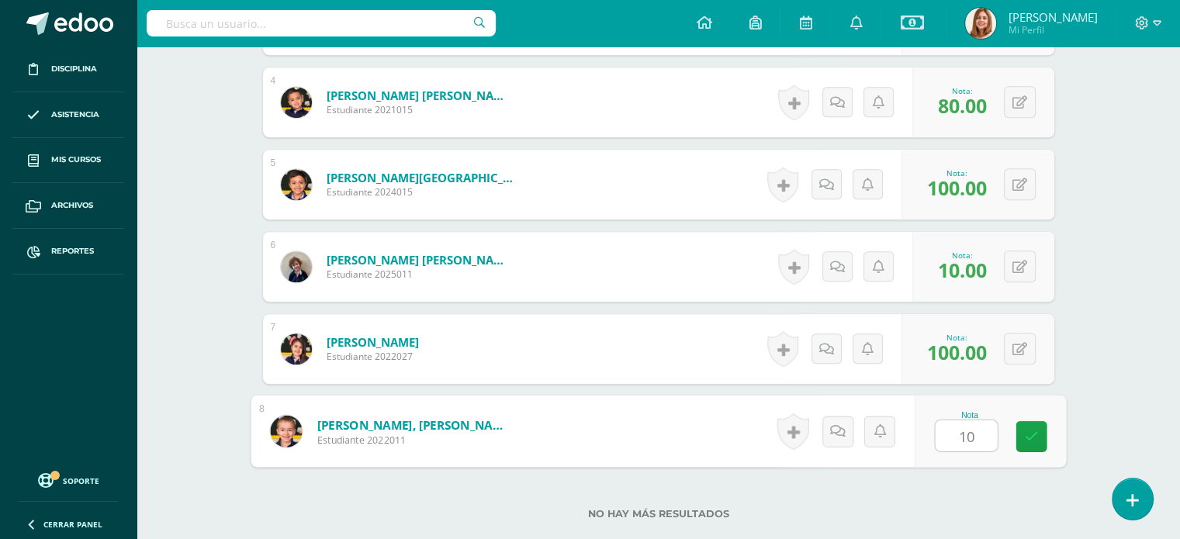
type input "100"
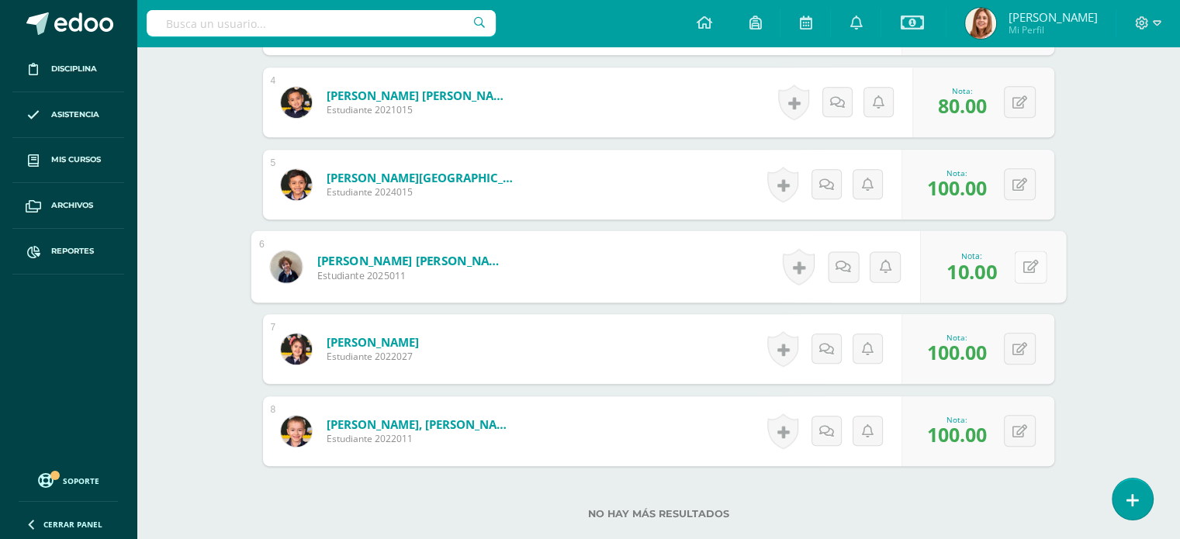
click at [1018, 260] on button at bounding box center [1030, 267] width 33 height 33
type input "100"
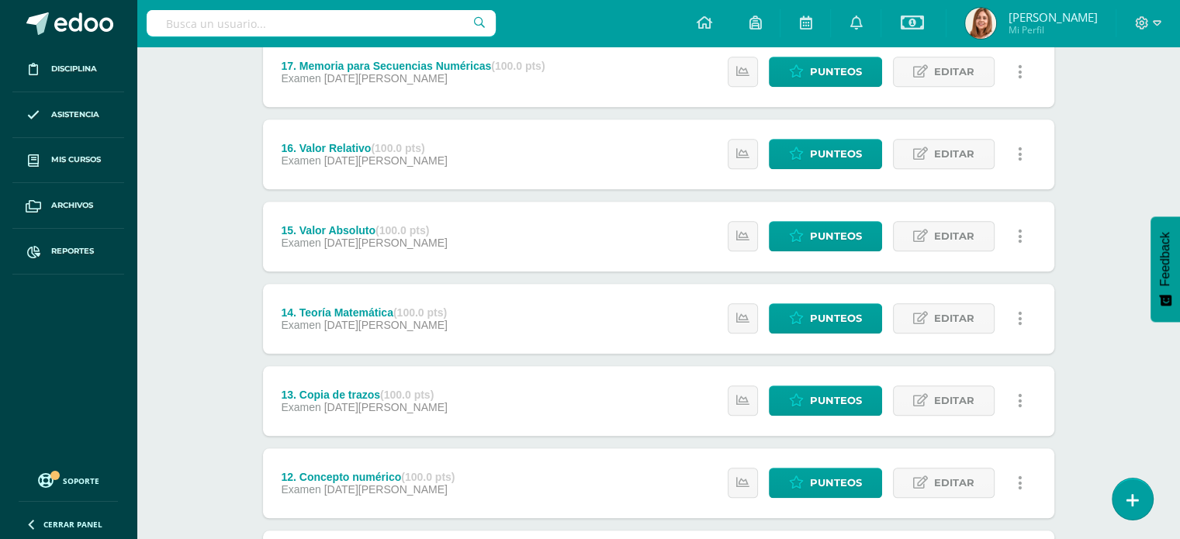
scroll to position [1784, 0]
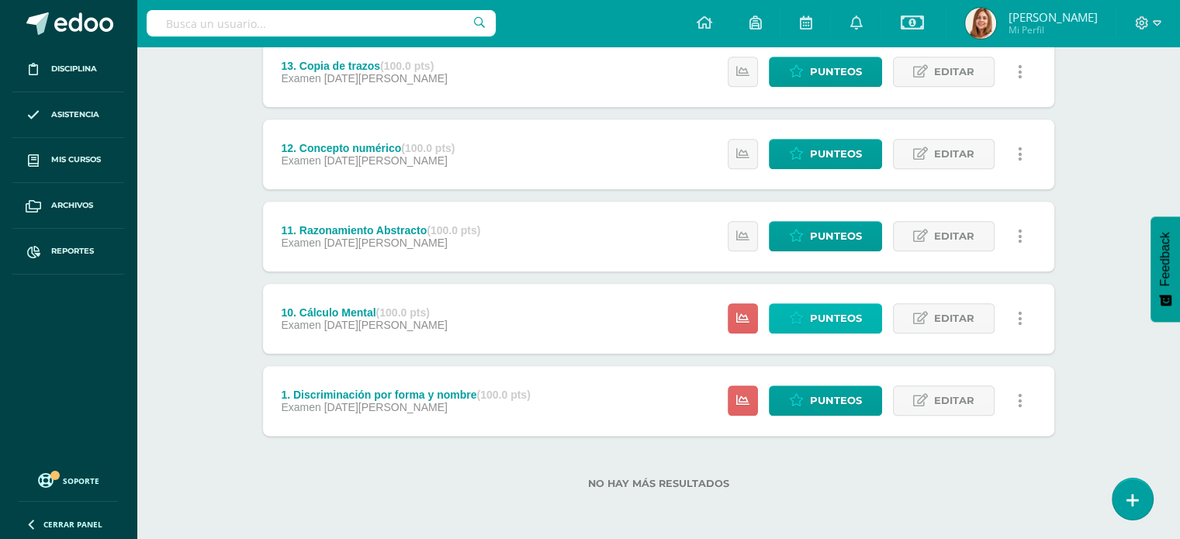
click at [843, 316] on span "Punteos" at bounding box center [836, 318] width 52 height 29
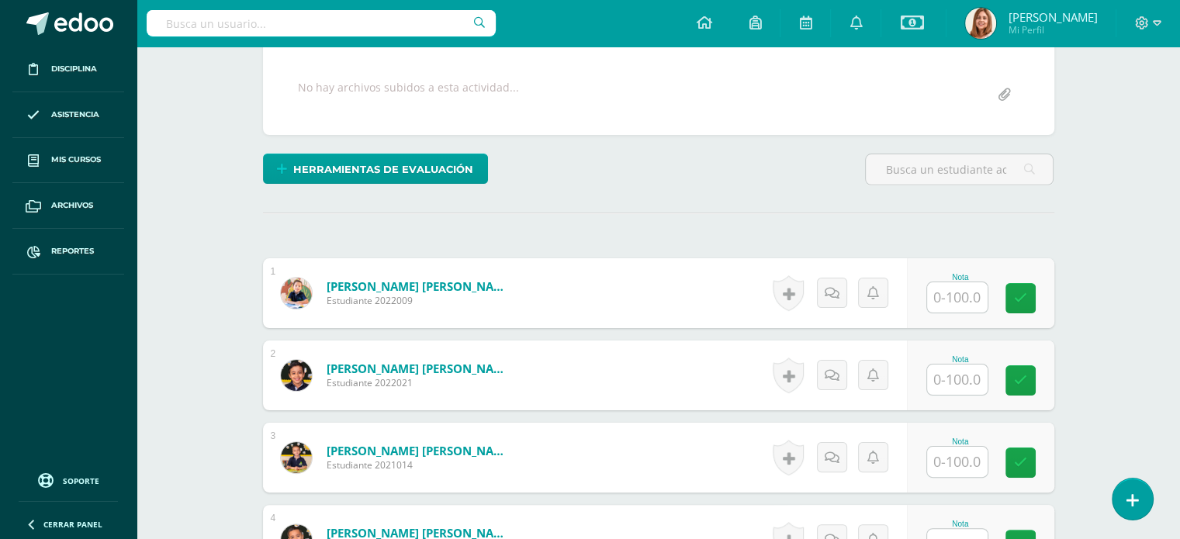
scroll to position [282, 0]
click at [958, 289] on input "text" at bounding box center [957, 297] width 61 height 30
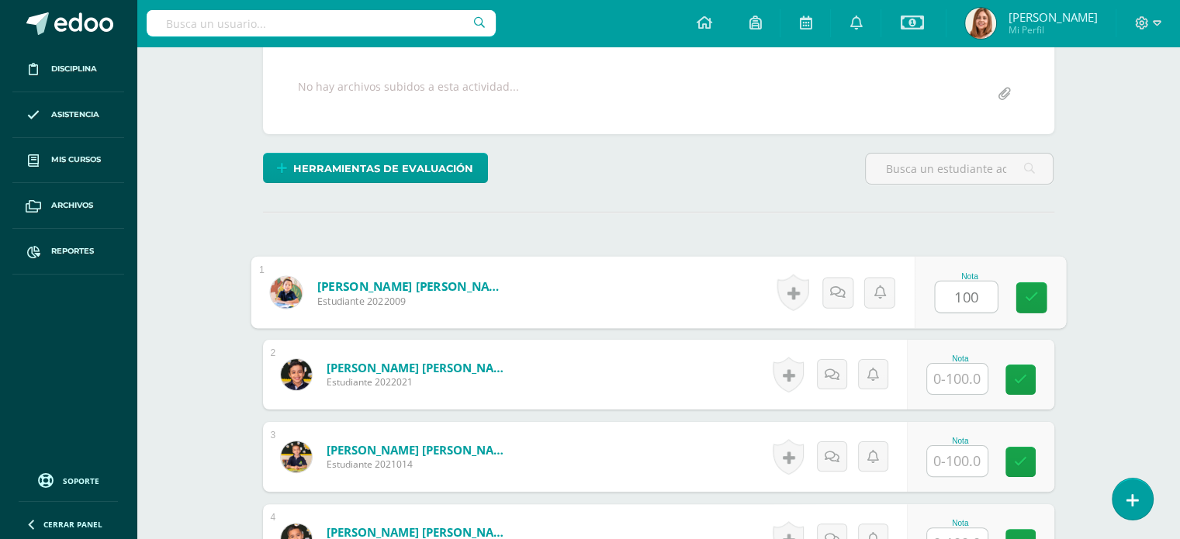
type input "100"
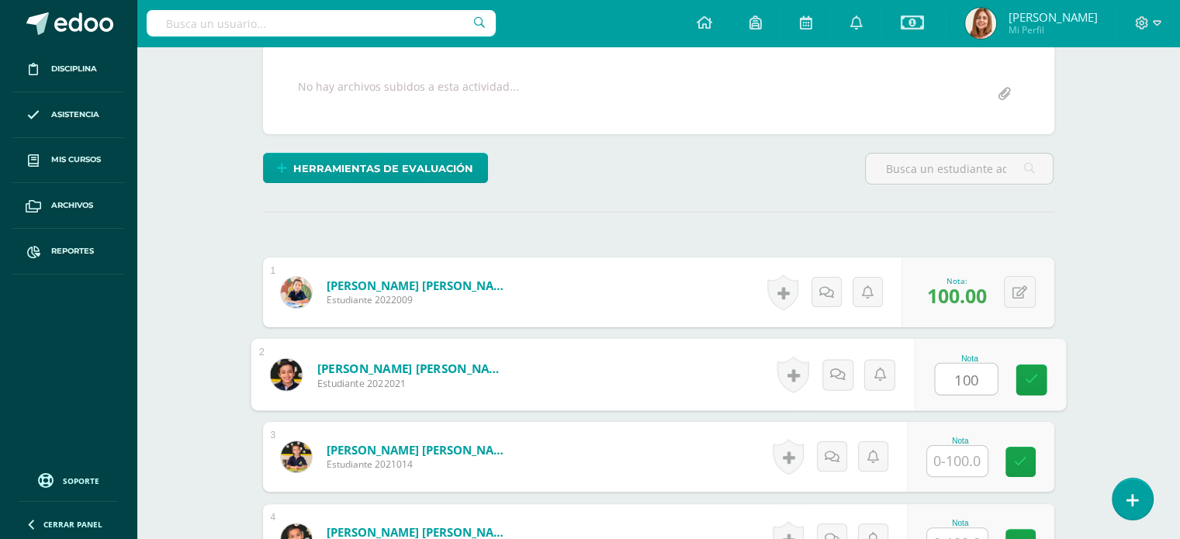
type input "100"
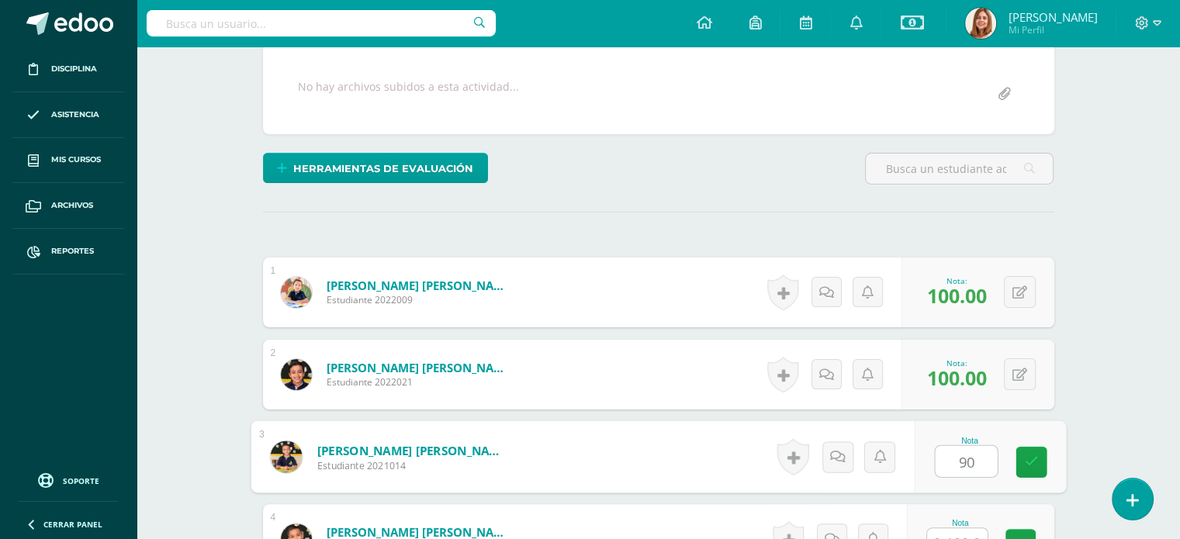
type input "90"
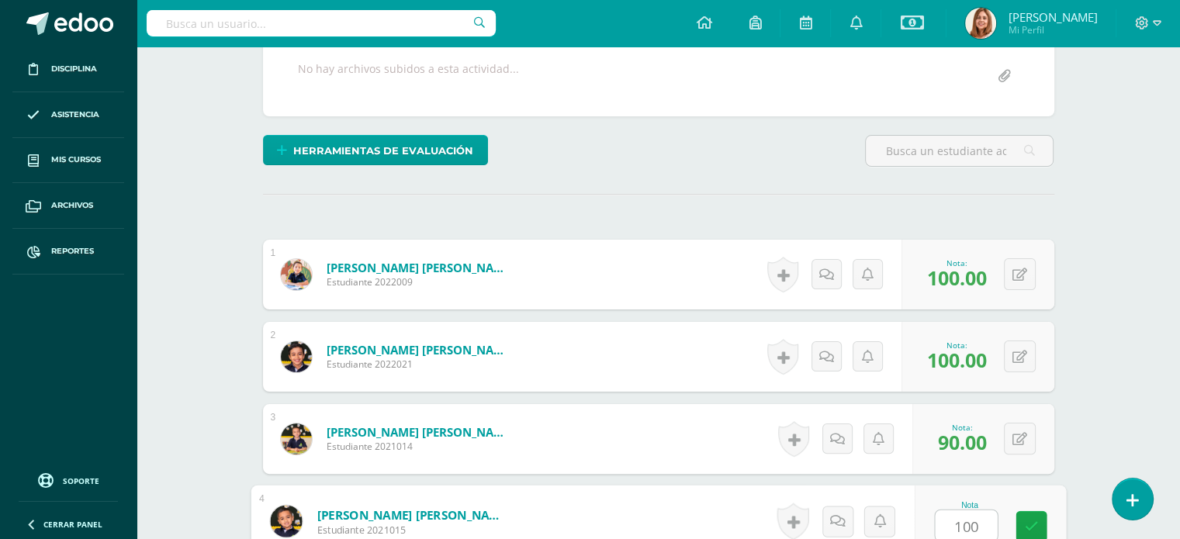
type input "100"
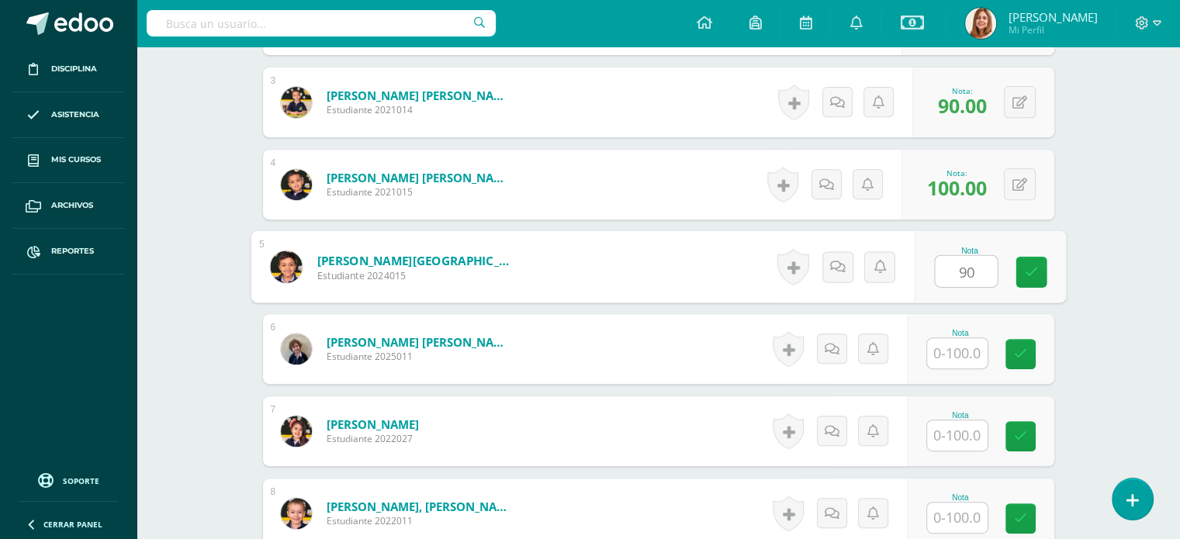
type input "90"
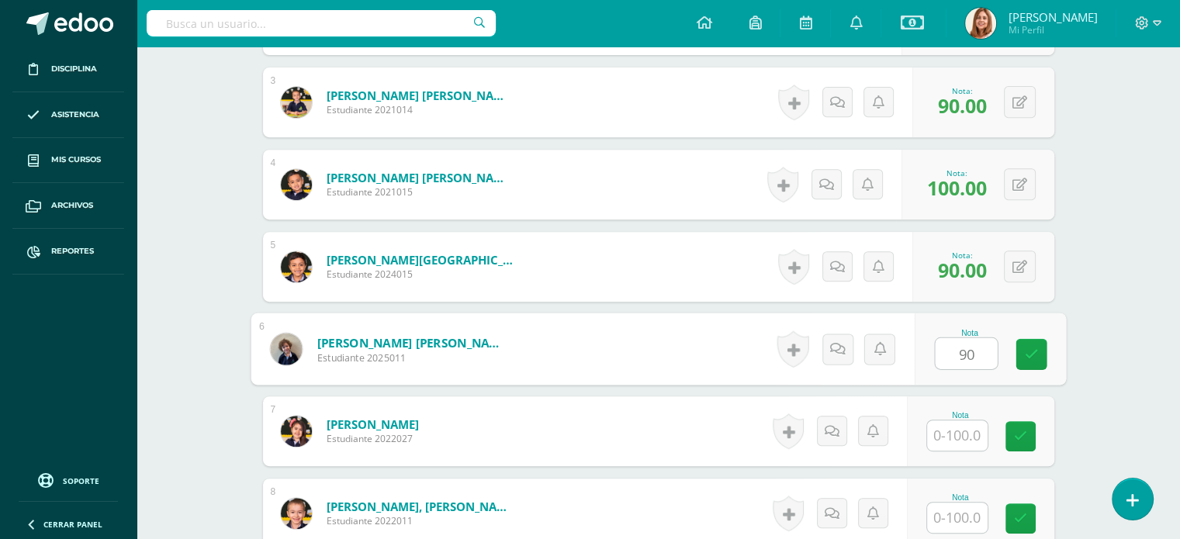
type input "90"
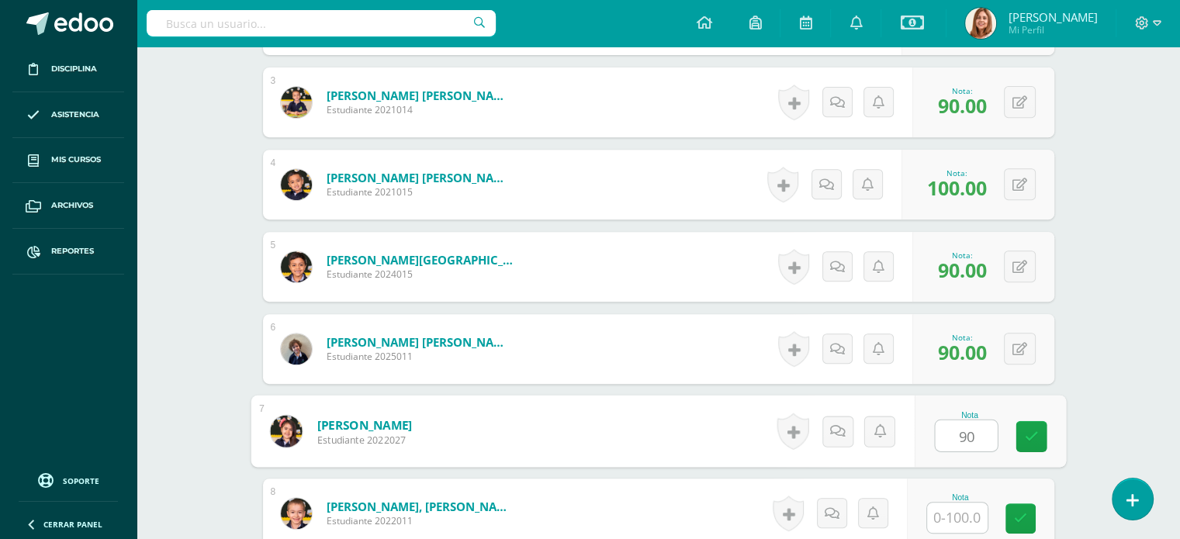
type input "90"
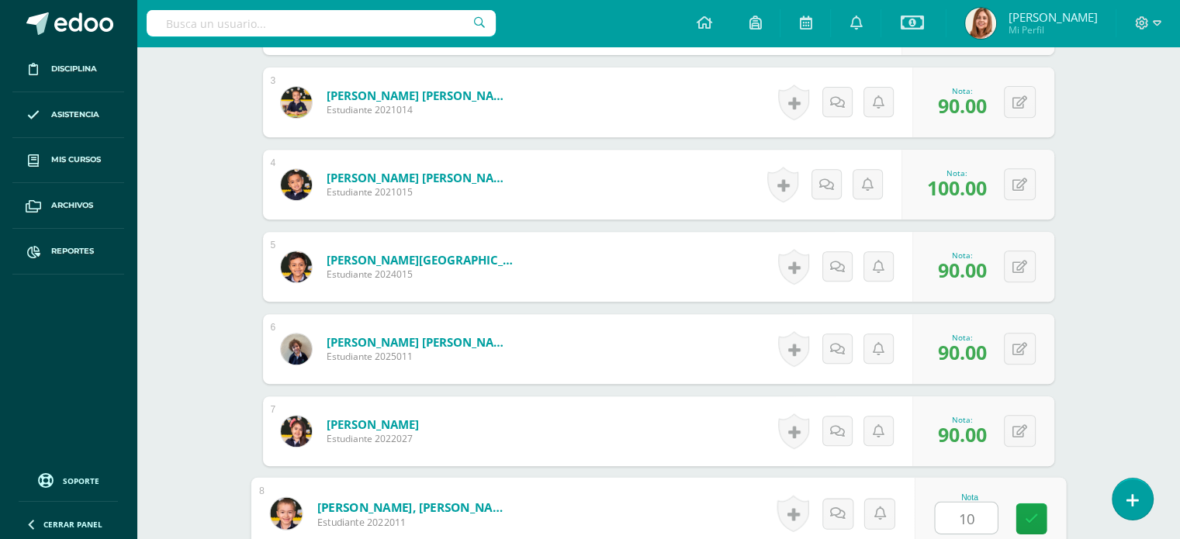
type input "100"
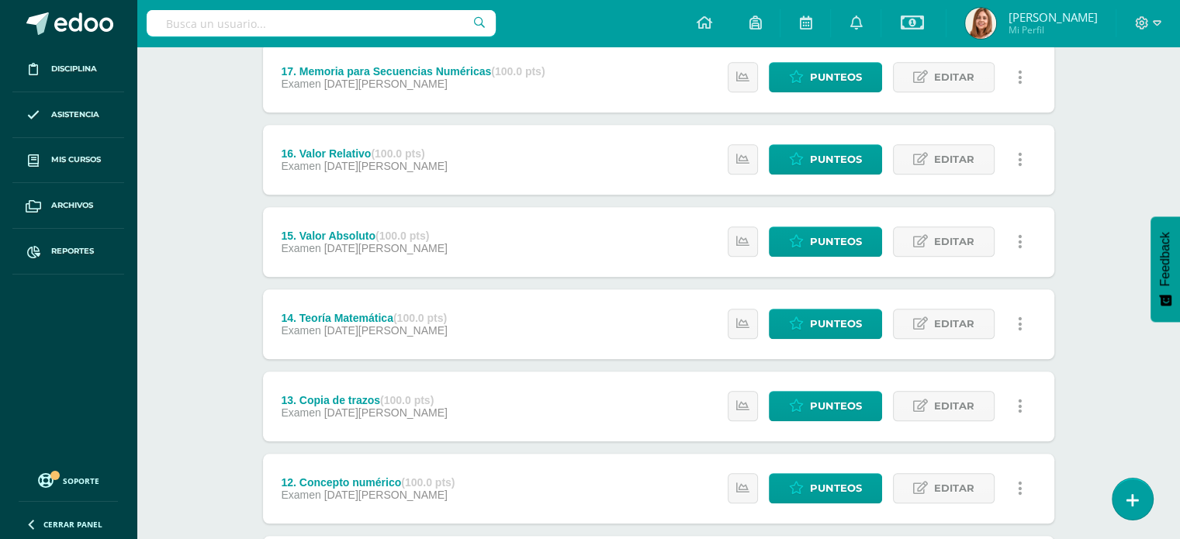
scroll to position [1784, 0]
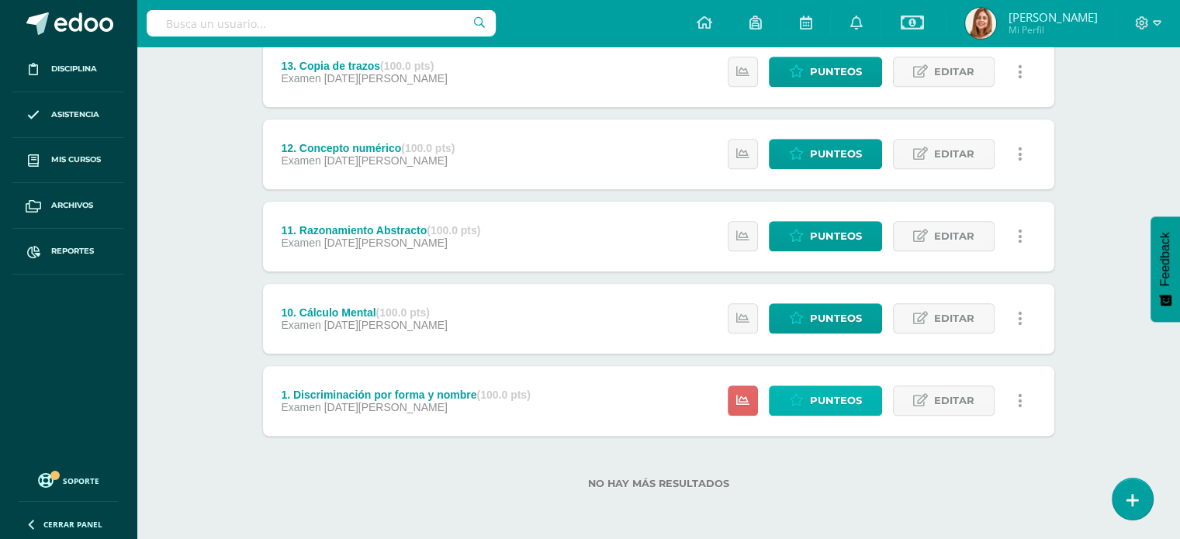
click at [814, 400] on span "Punteos" at bounding box center [836, 400] width 52 height 29
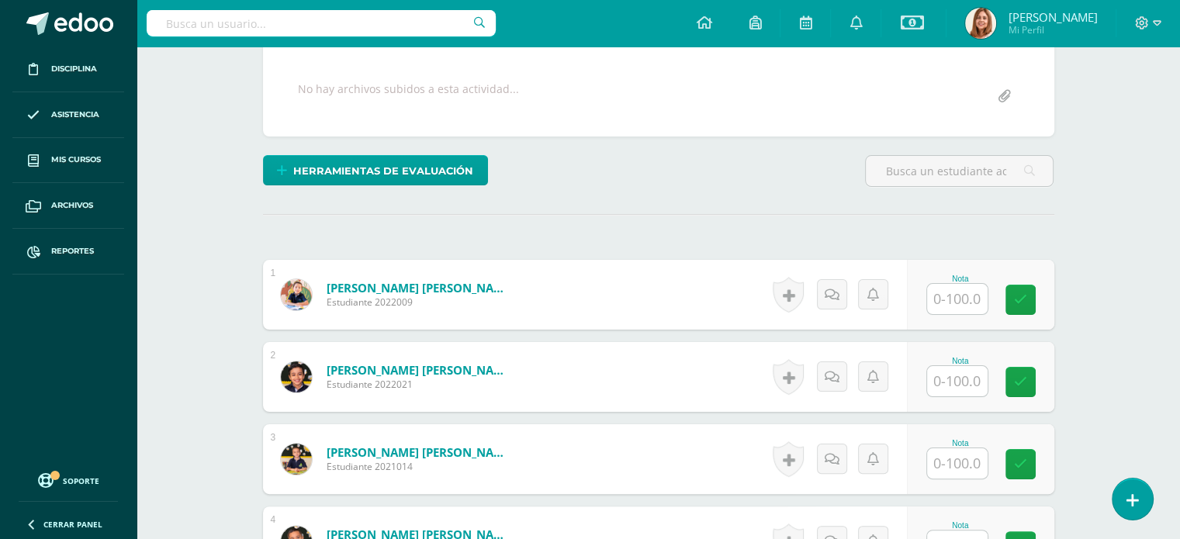
scroll to position [375, 0]
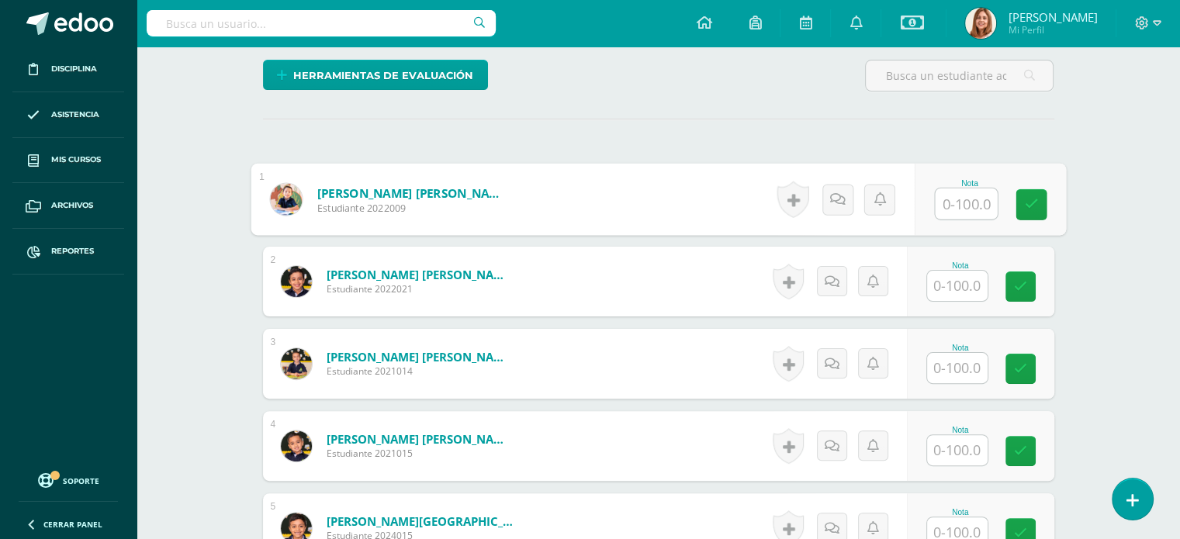
click at [932, 203] on div "Nota" at bounding box center [989, 200] width 151 height 72
type input "100"
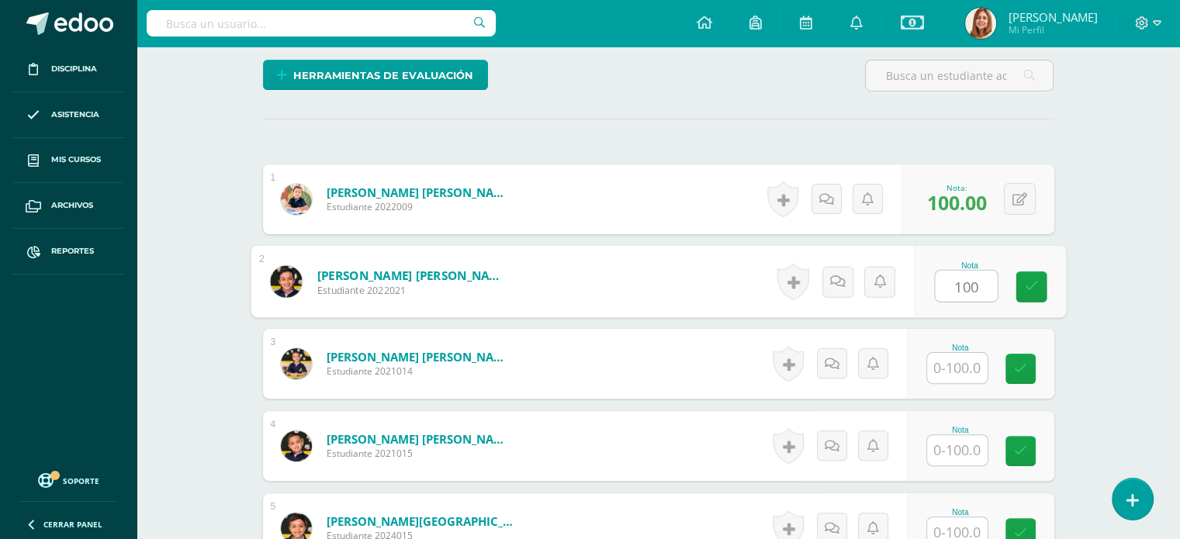
type input "100"
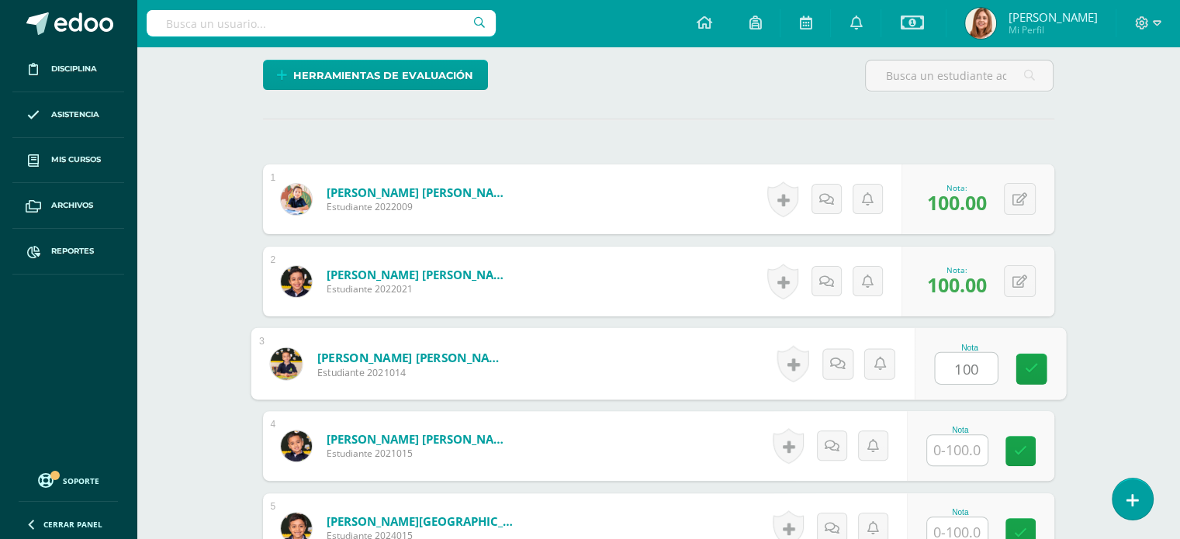
type input "100"
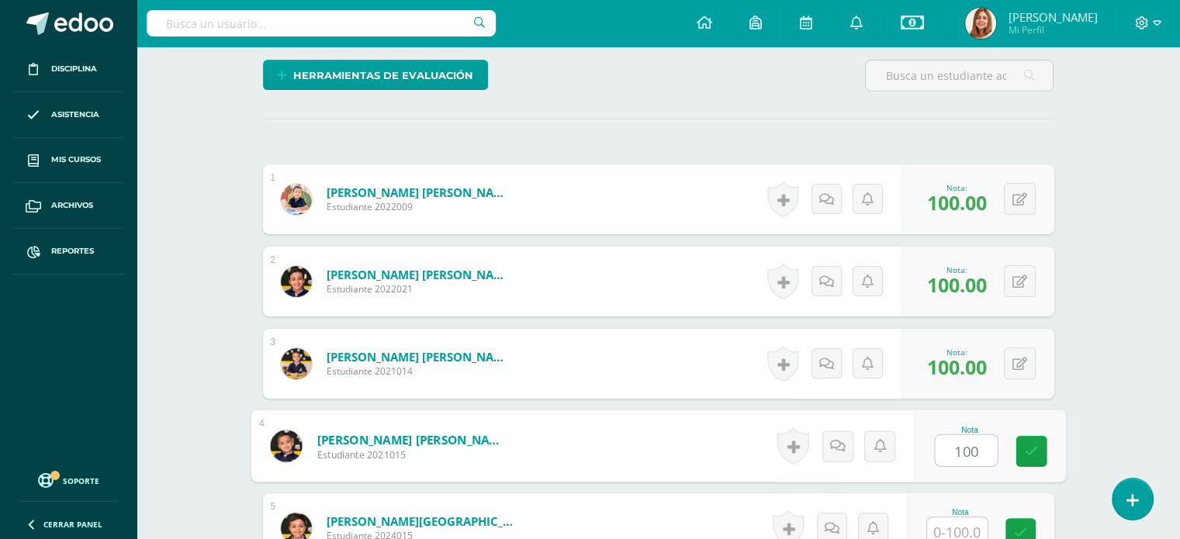
type input "100"
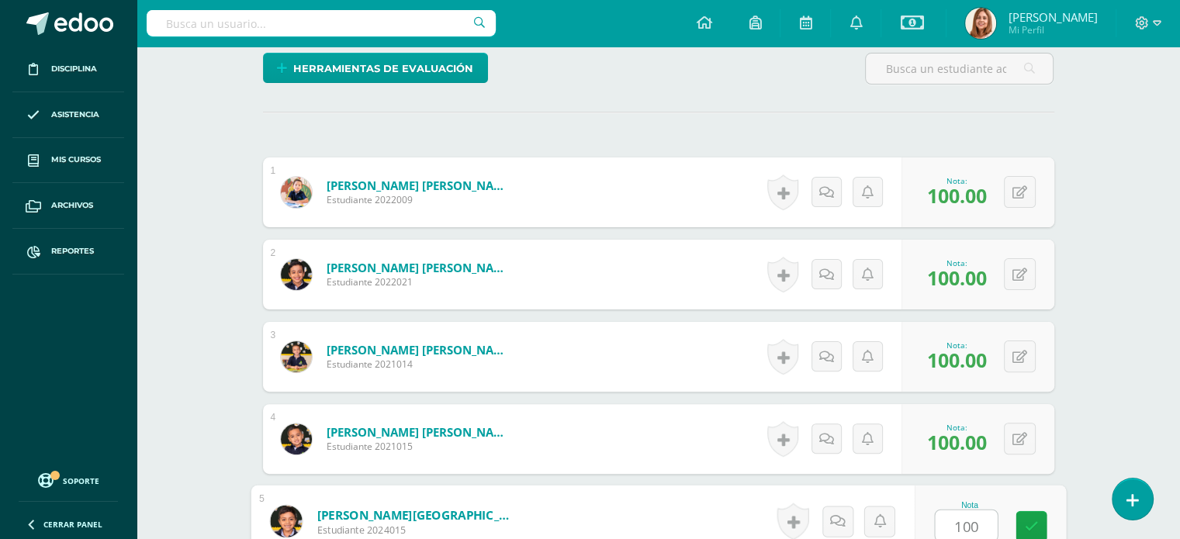
type input "100"
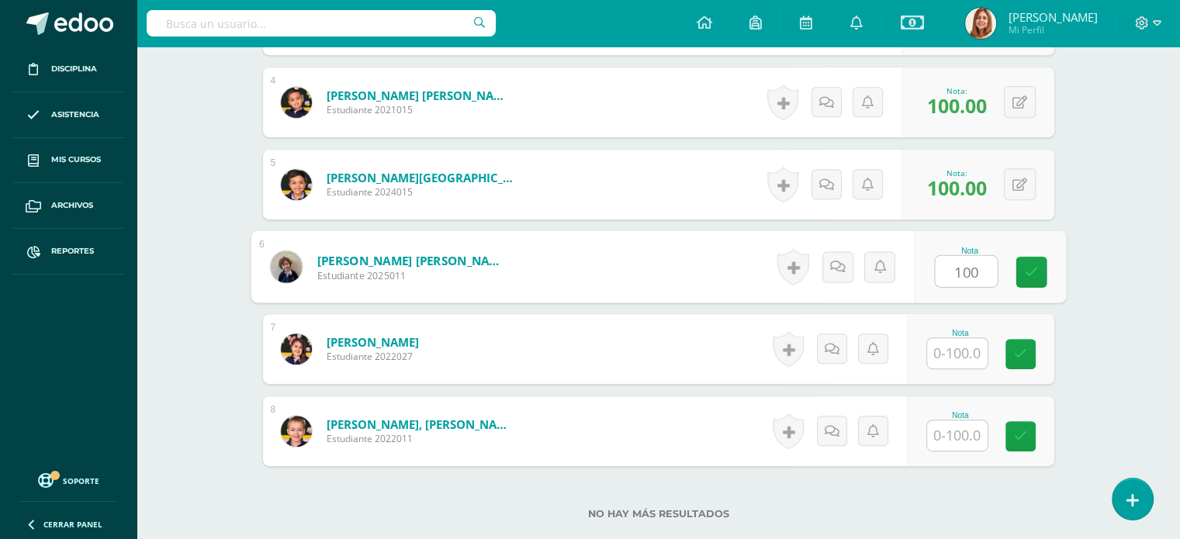
type input "100"
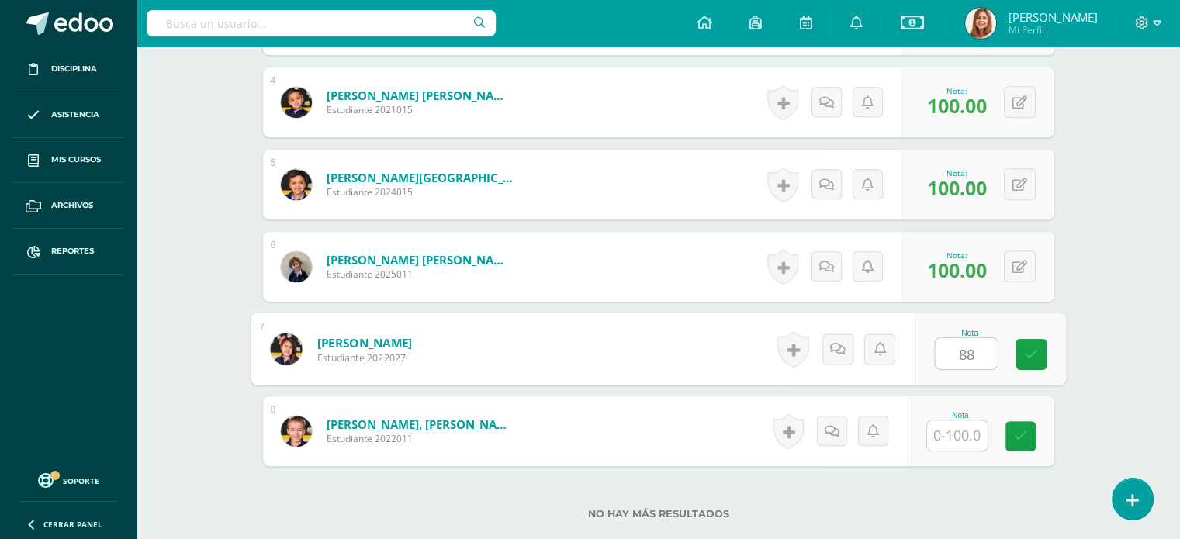
type input "88"
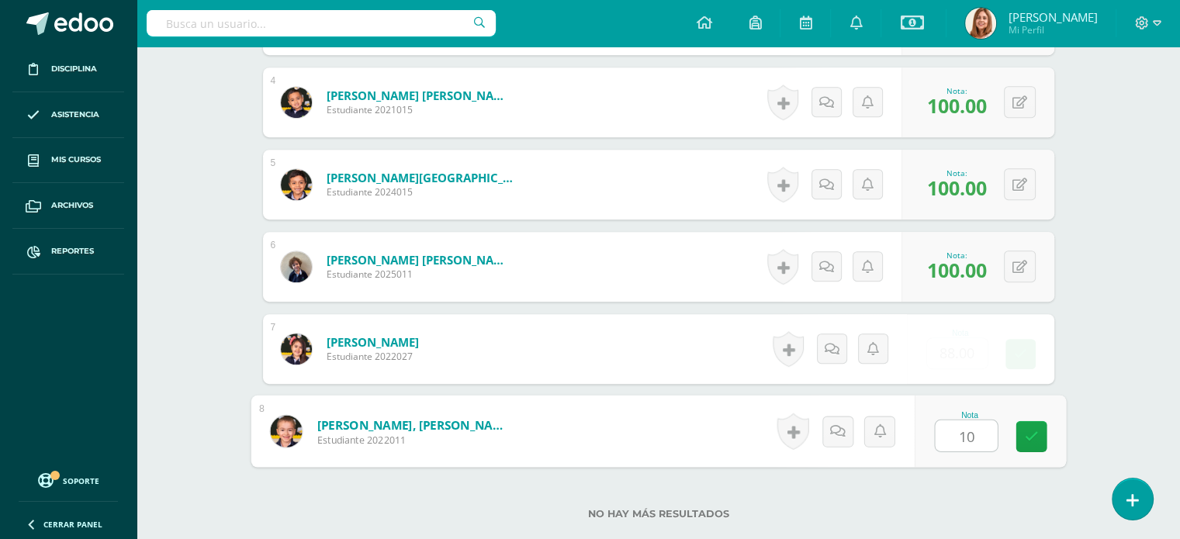
type input "100"
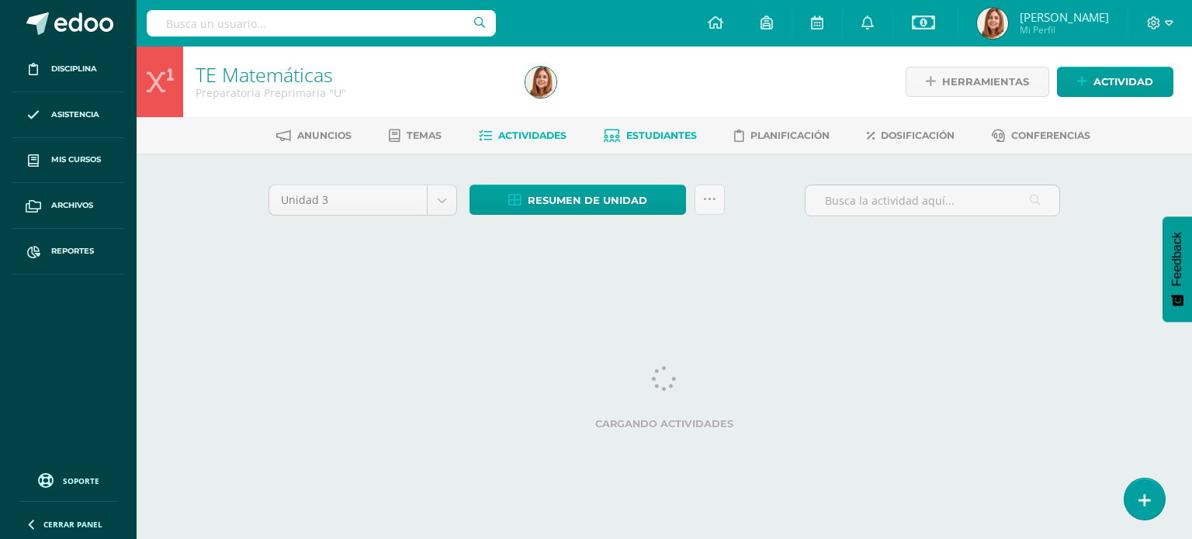
click at [660, 130] on span "Estudiantes" at bounding box center [661, 136] width 71 height 12
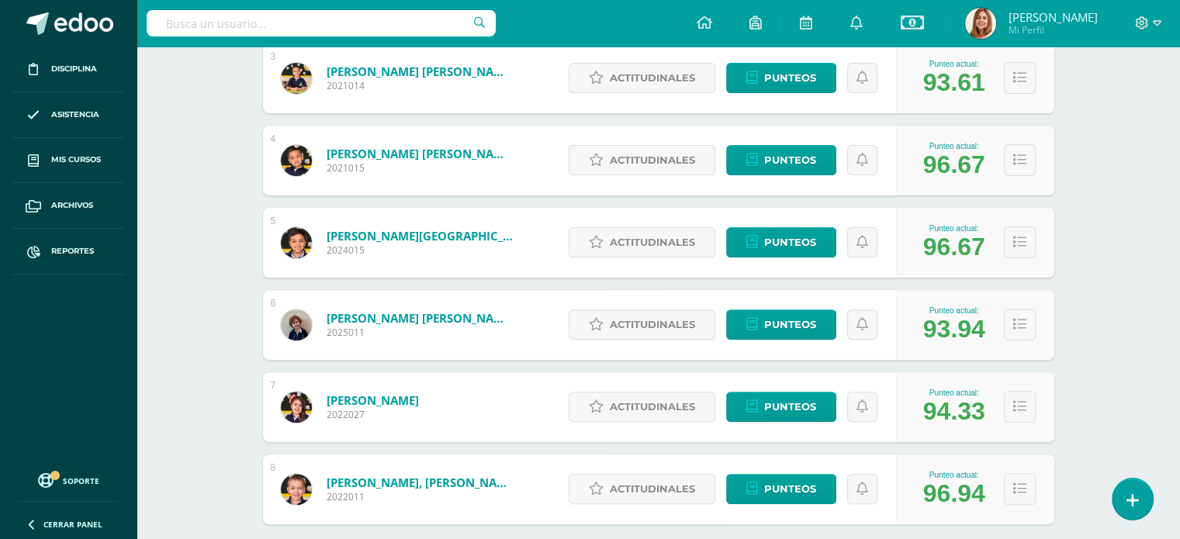
scroll to position [459, 0]
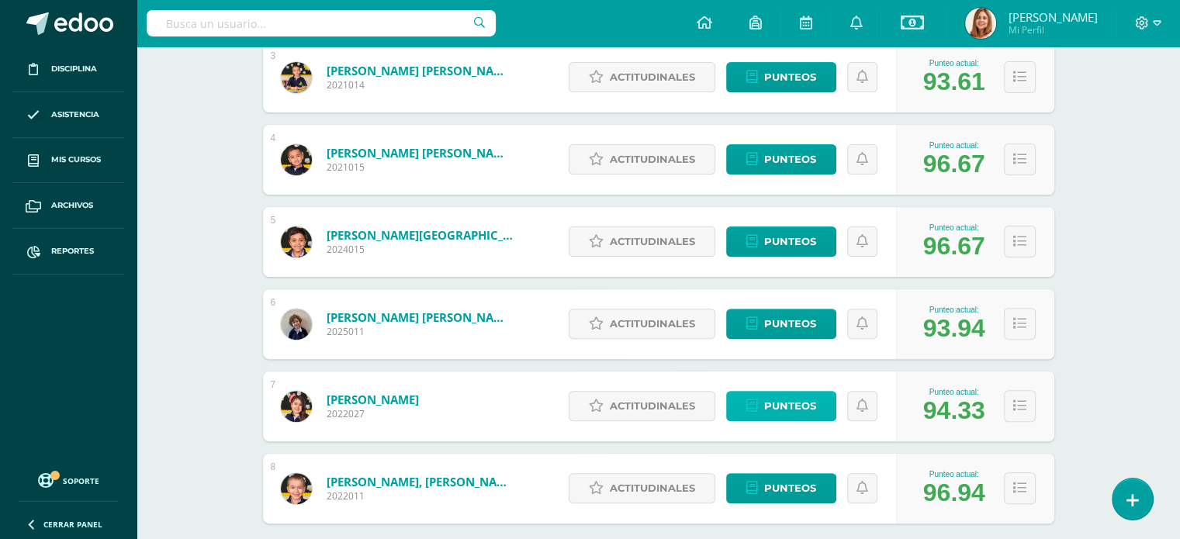
click at [798, 403] on span "Punteos" at bounding box center [790, 406] width 52 height 29
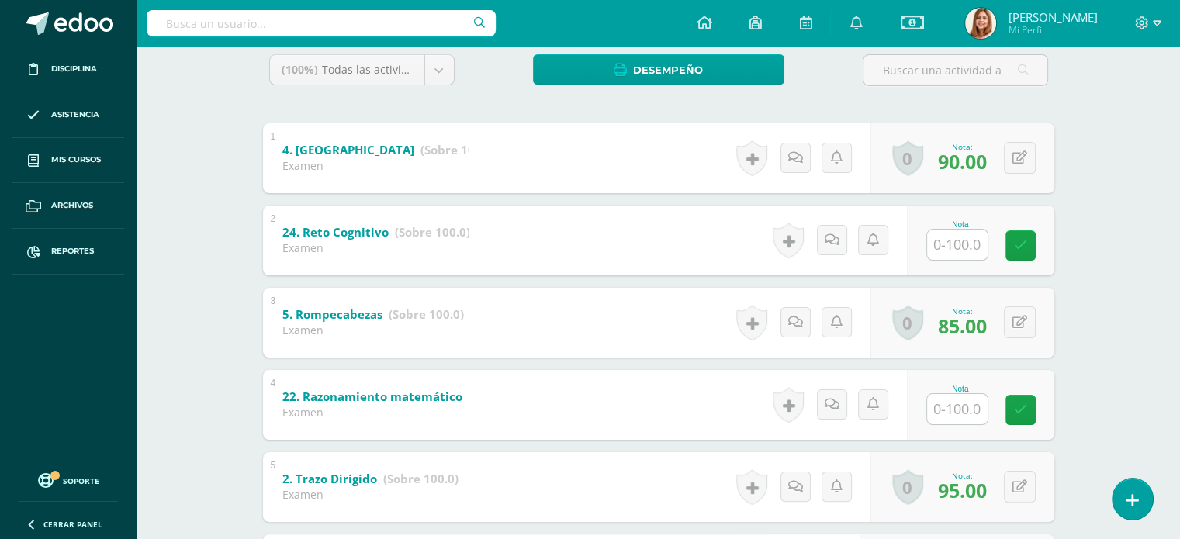
scroll to position [265, 0]
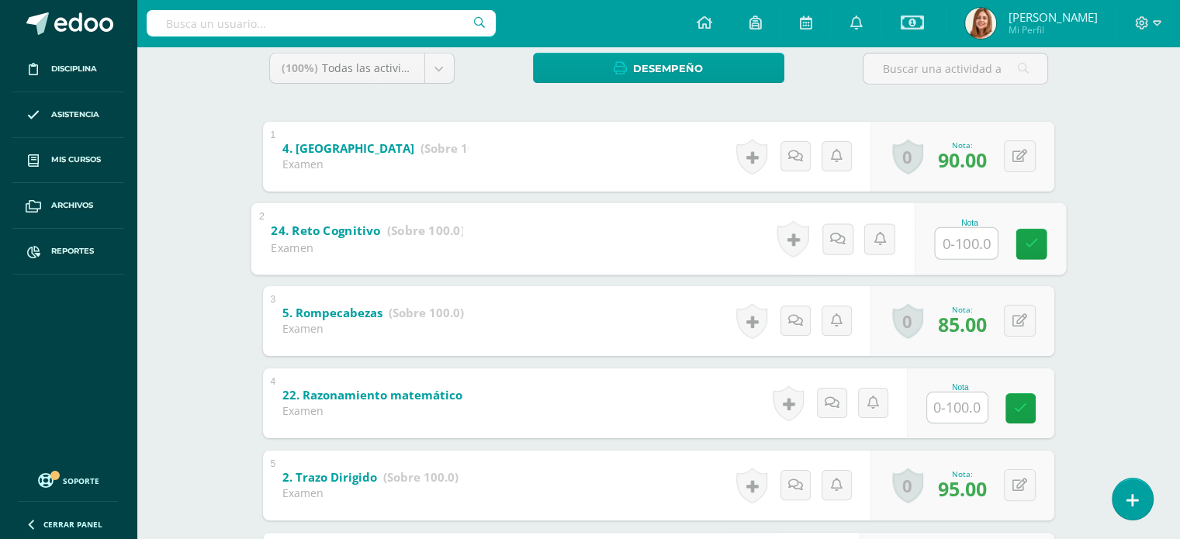
click at [944, 244] on input "text" at bounding box center [966, 242] width 62 height 31
type input "100"
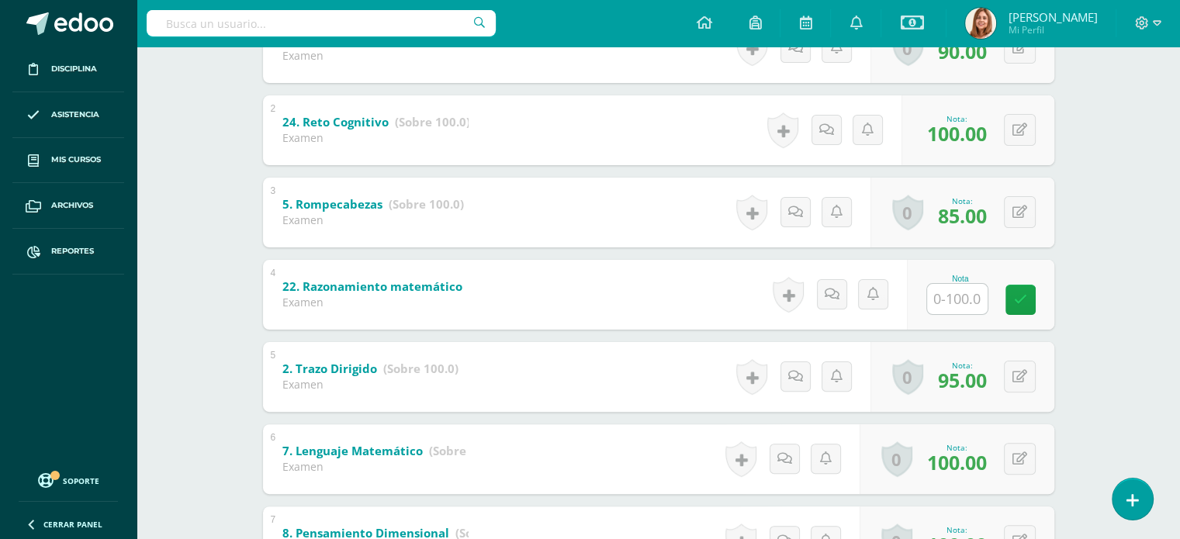
scroll to position [375, 0]
click at [977, 290] on input "text" at bounding box center [966, 297] width 62 height 31
type input "60"
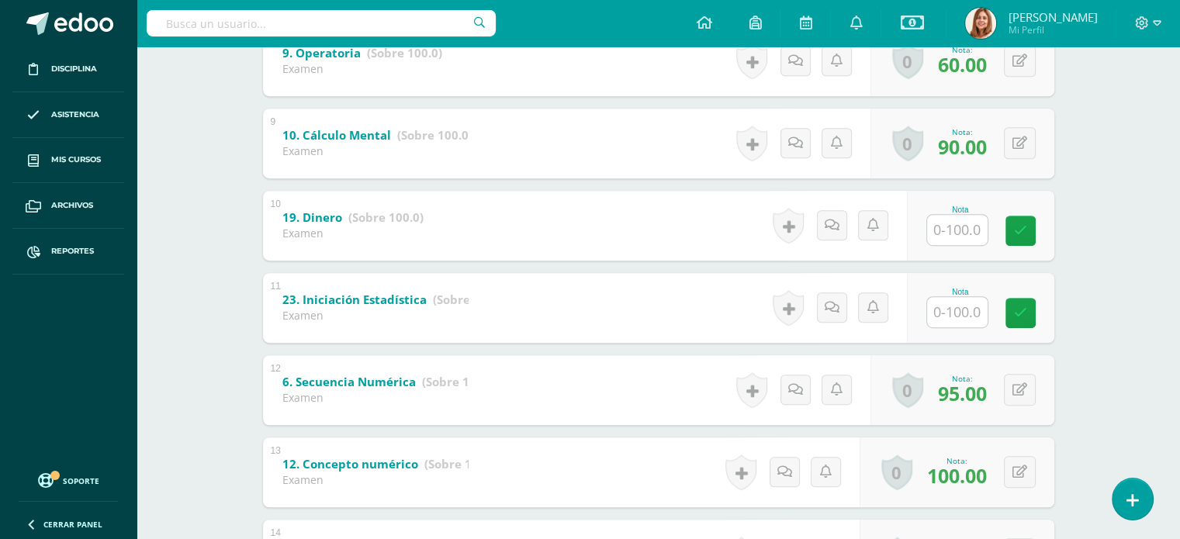
scroll to position [937, 0]
click at [961, 229] on input "text" at bounding box center [957, 229] width 61 height 30
type input "100"
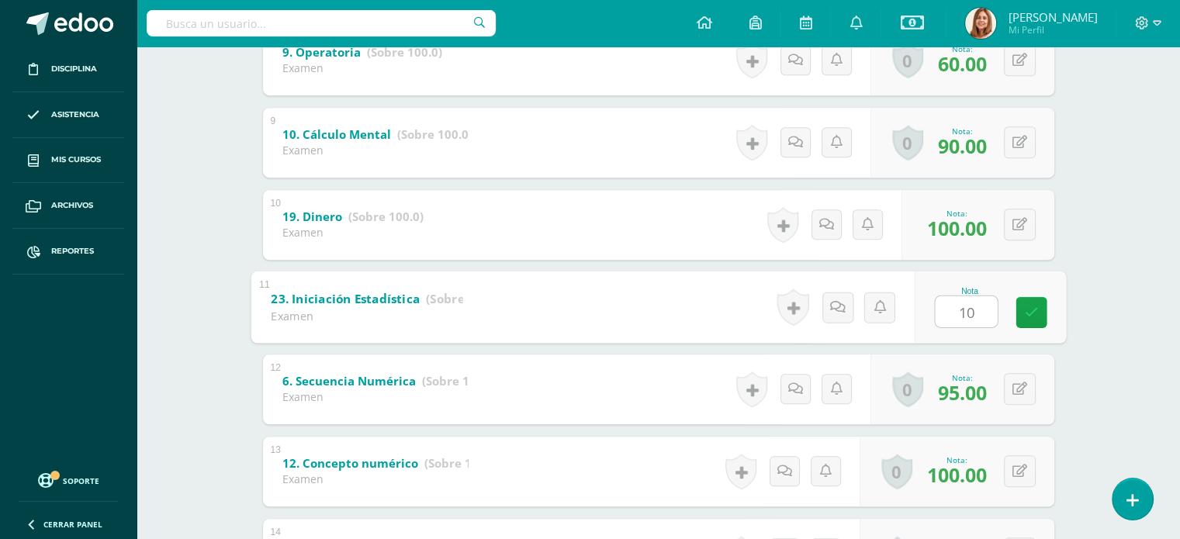
type input "100"
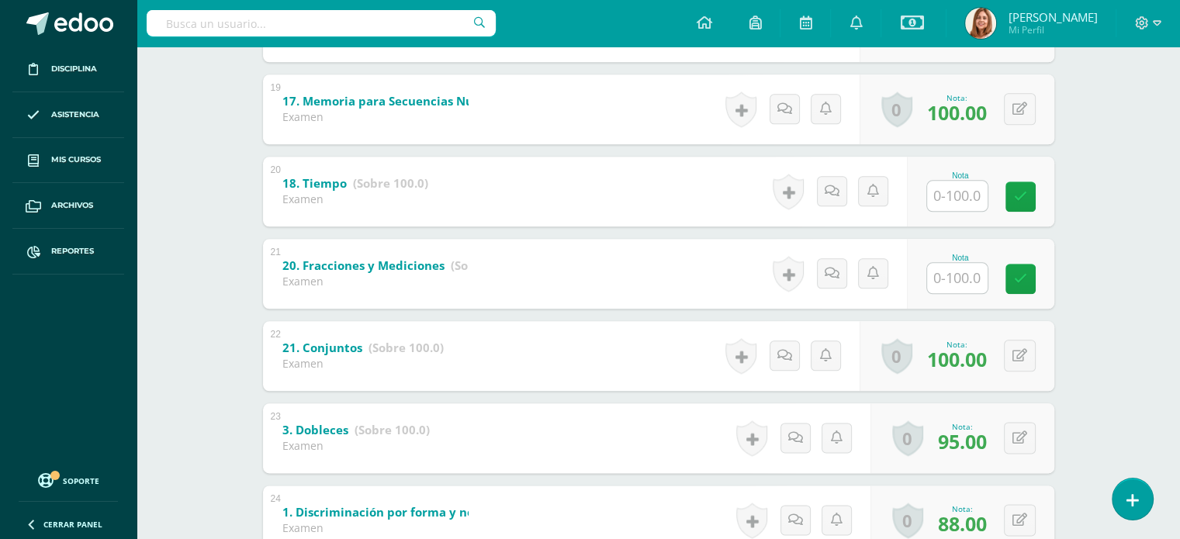
scroll to position [1794, 0]
click at [959, 201] on input "text" at bounding box center [966, 194] width 62 height 31
type input "90"
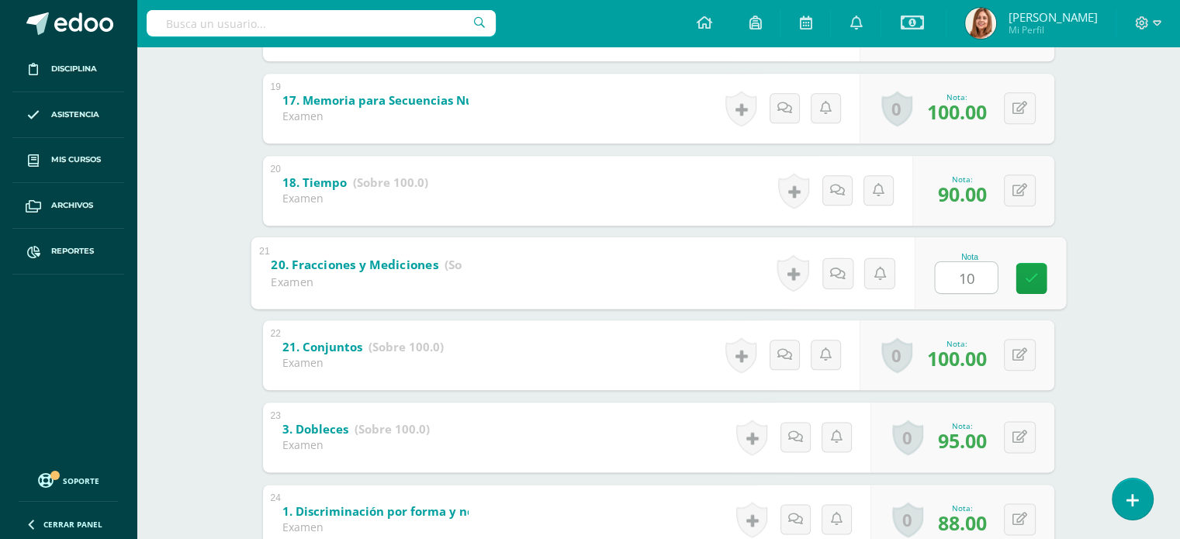
type input "100"
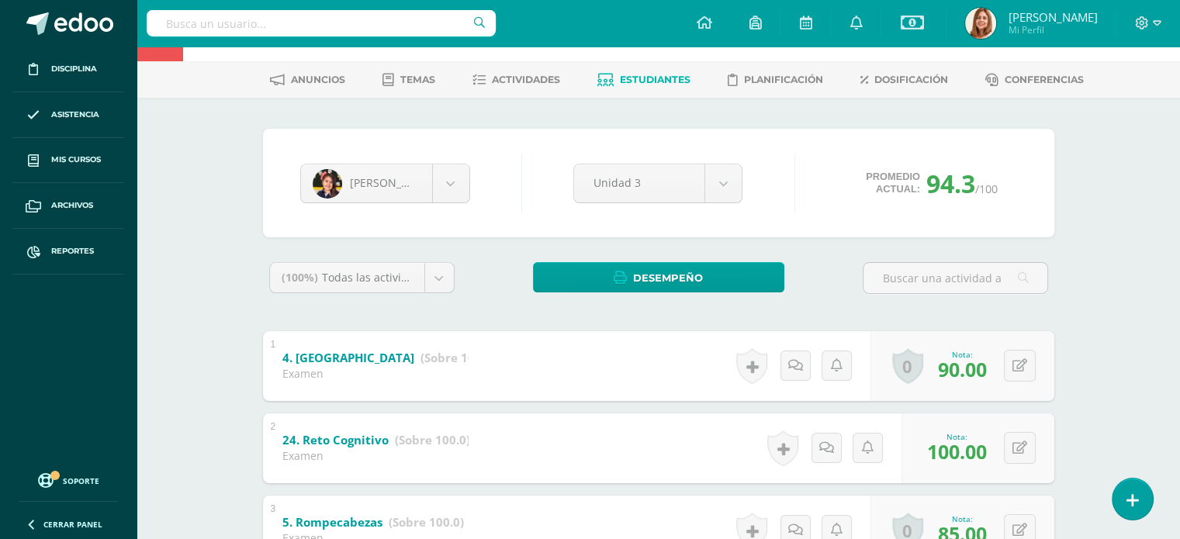
scroll to position [0, 0]
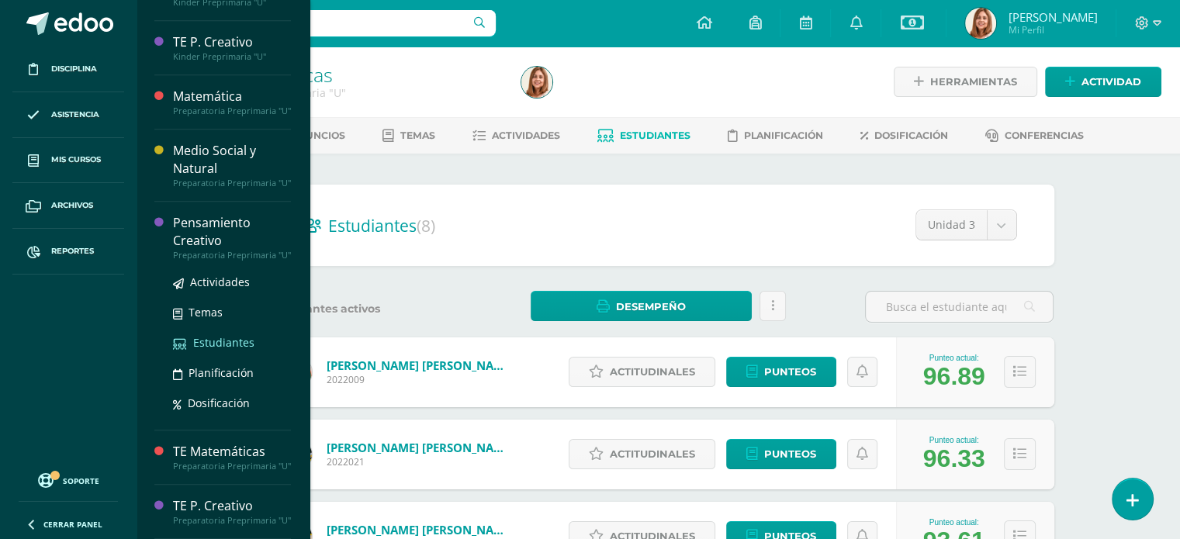
scroll to position [1170, 0]
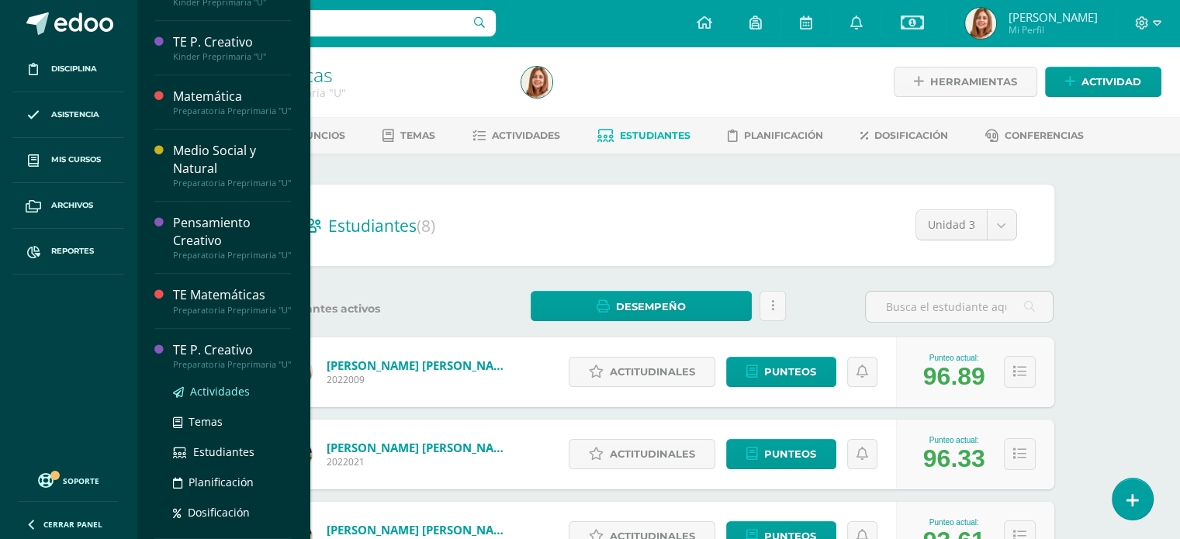
click at [206, 387] on span "Actividades" at bounding box center [220, 391] width 60 height 15
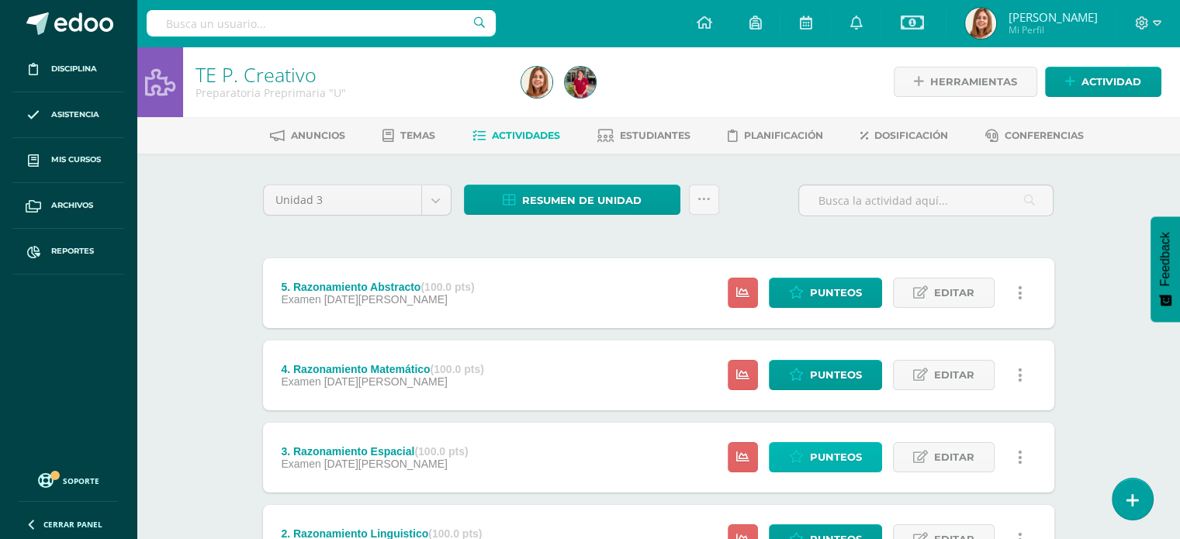
click at [813, 455] on span "Punteos" at bounding box center [836, 457] width 52 height 29
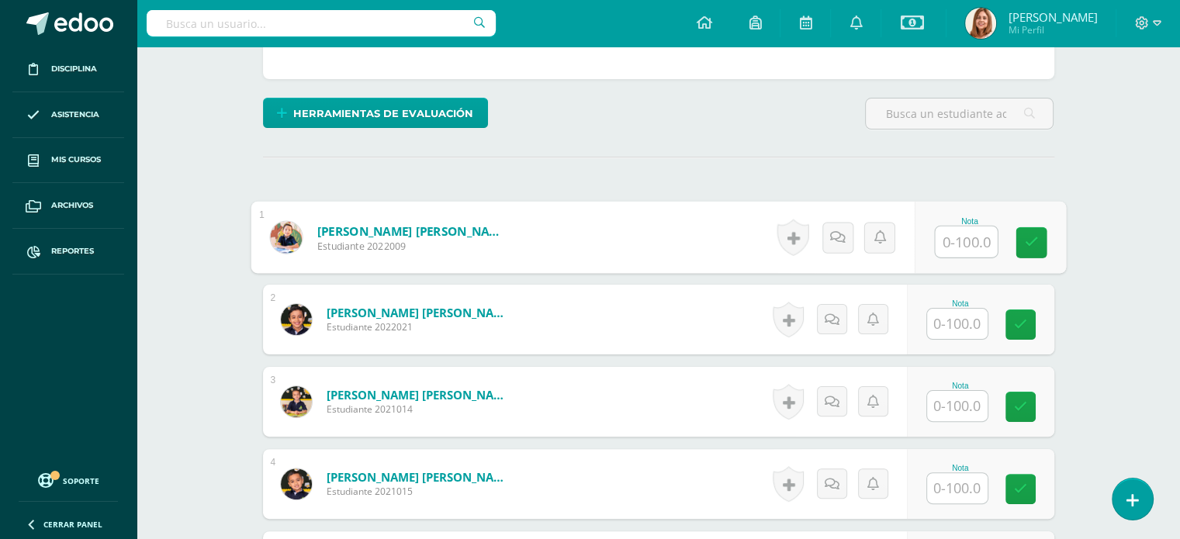
click at [967, 237] on input "text" at bounding box center [966, 242] width 62 height 31
type input "100"
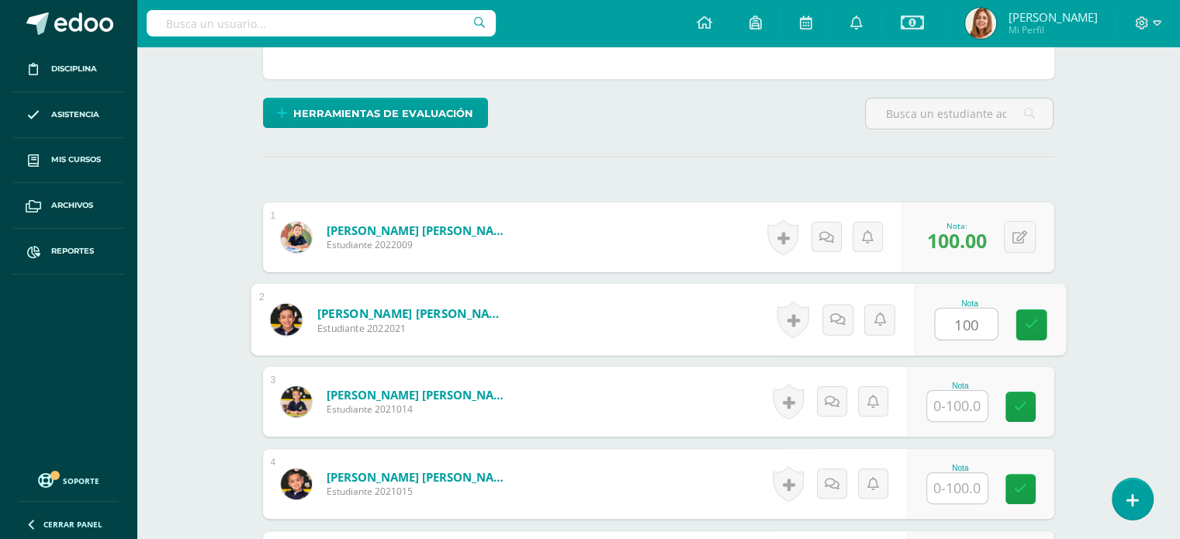
type input "100"
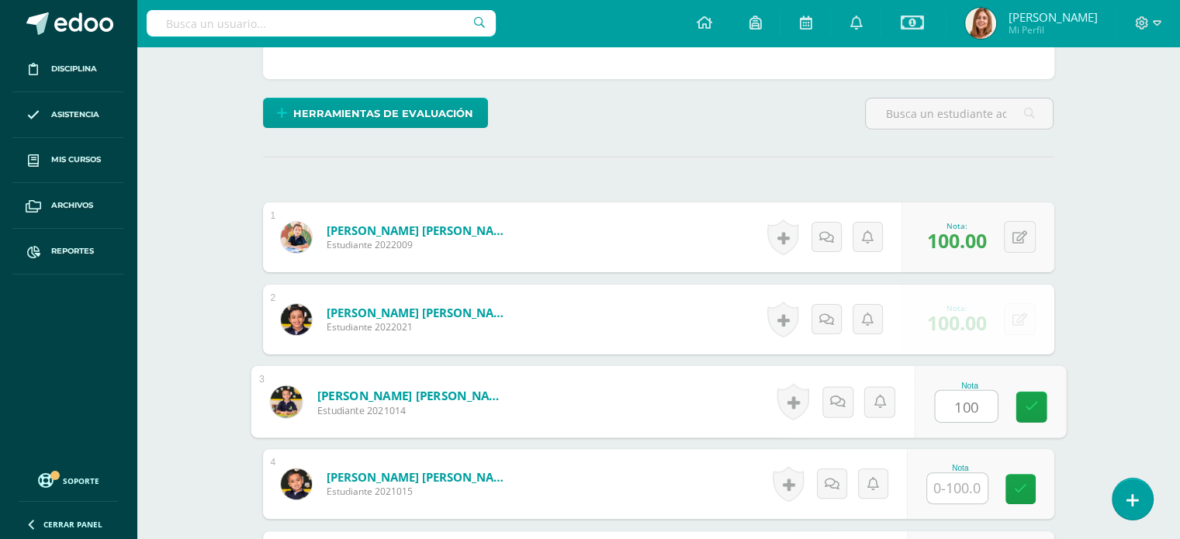
type input "100"
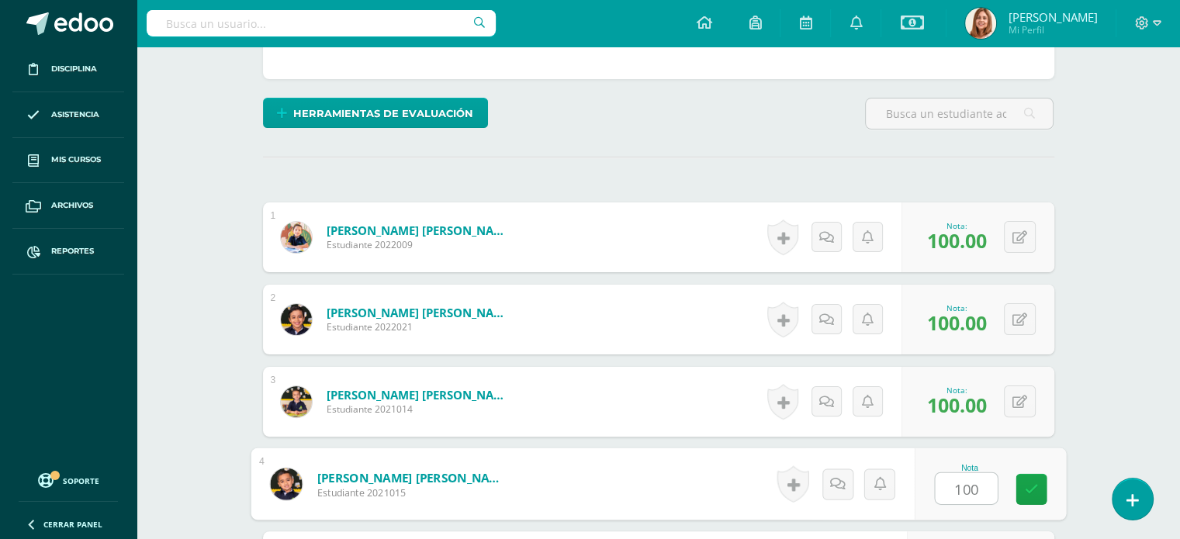
type input "100"
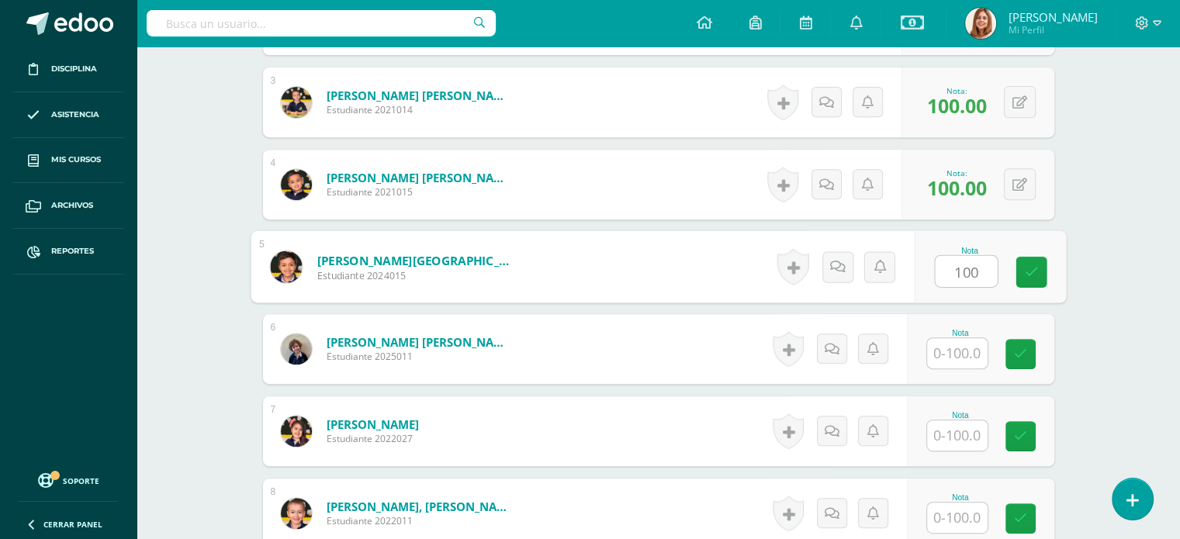
type input "100"
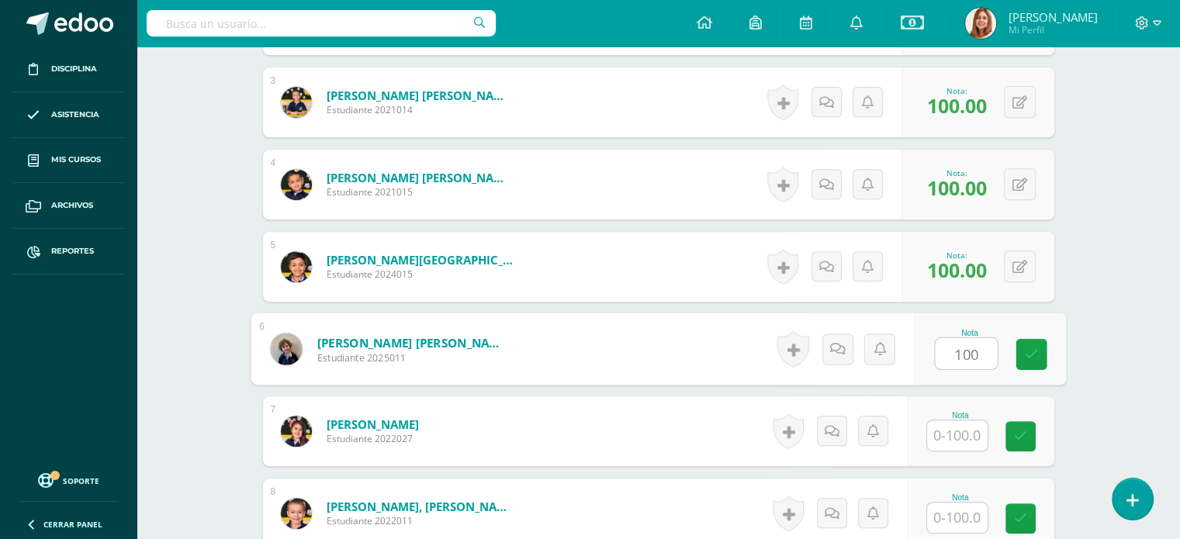
type input "100"
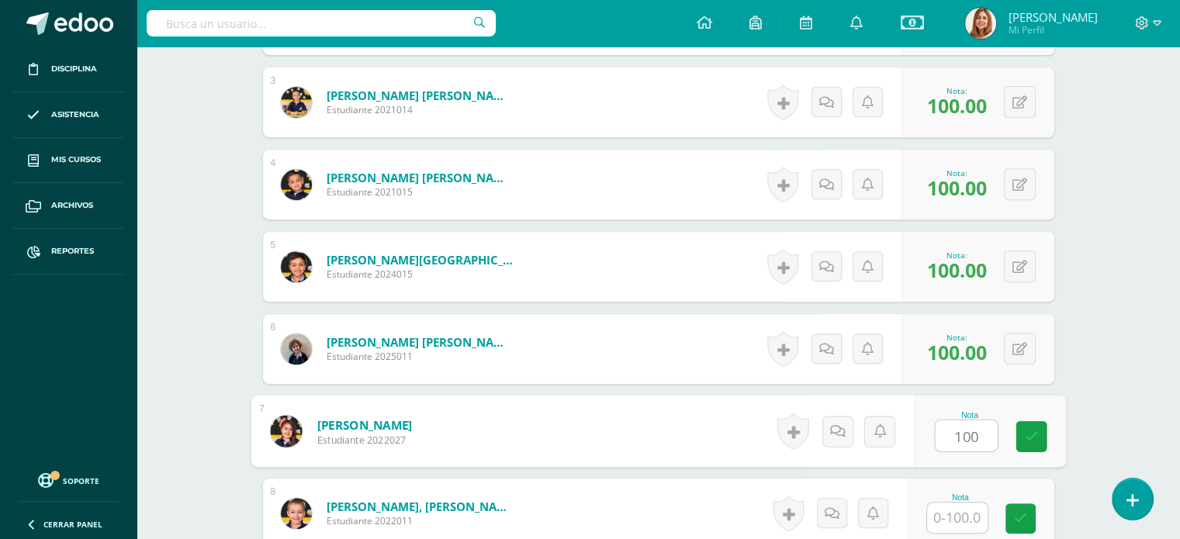
type input "100"
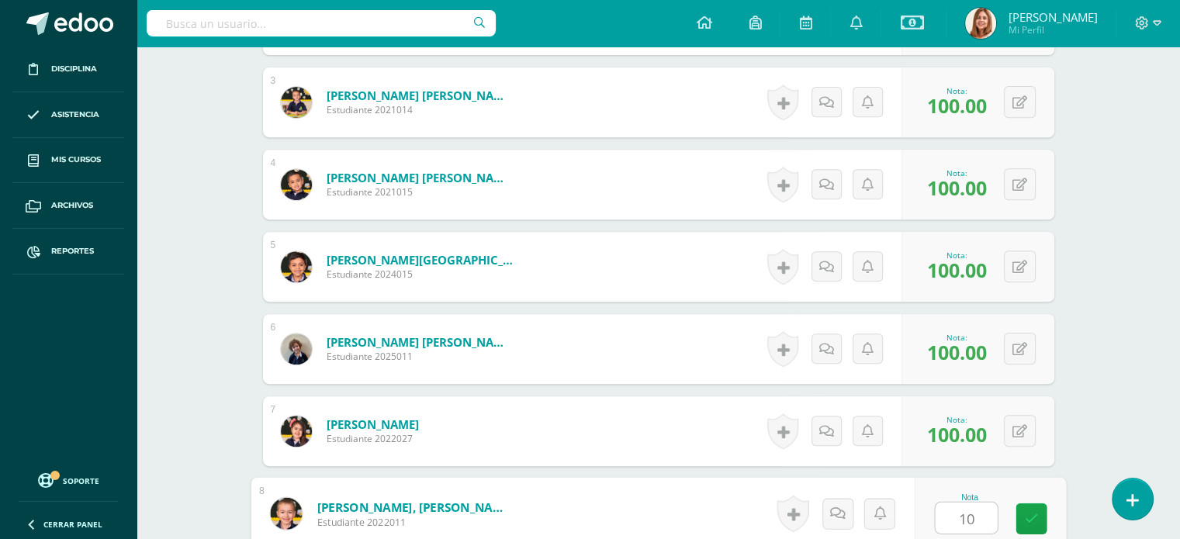
type input "100"
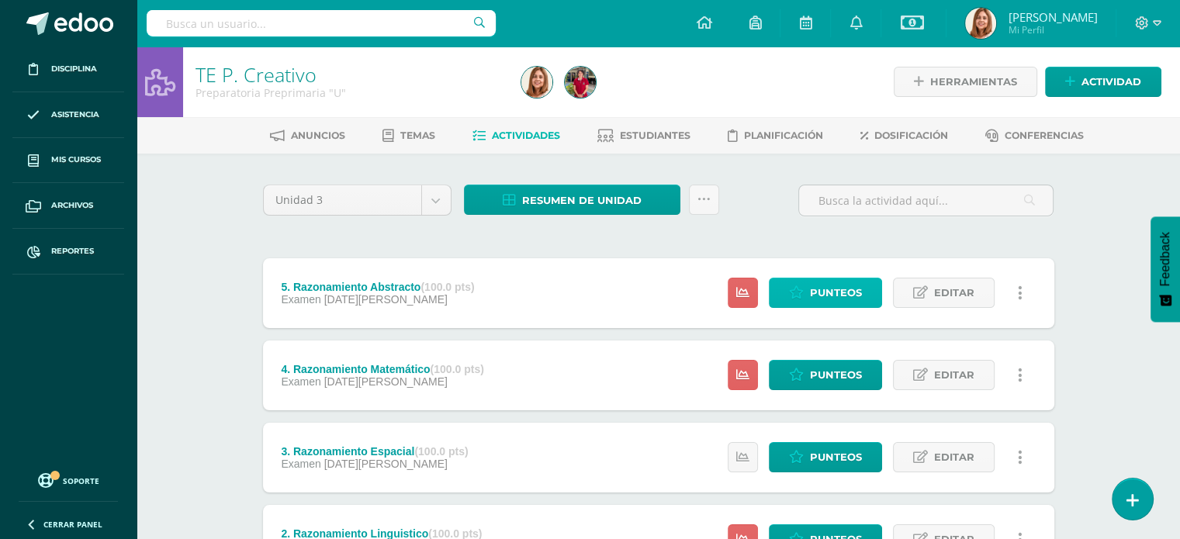
click at [829, 293] on span "Punteos" at bounding box center [836, 293] width 52 height 29
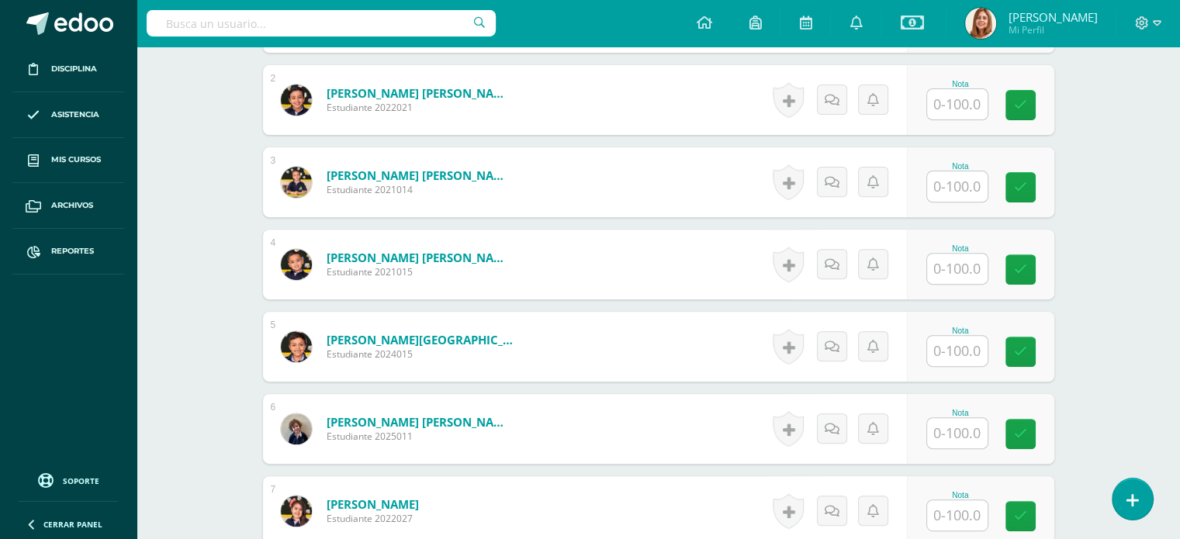
scroll to position [457, 0]
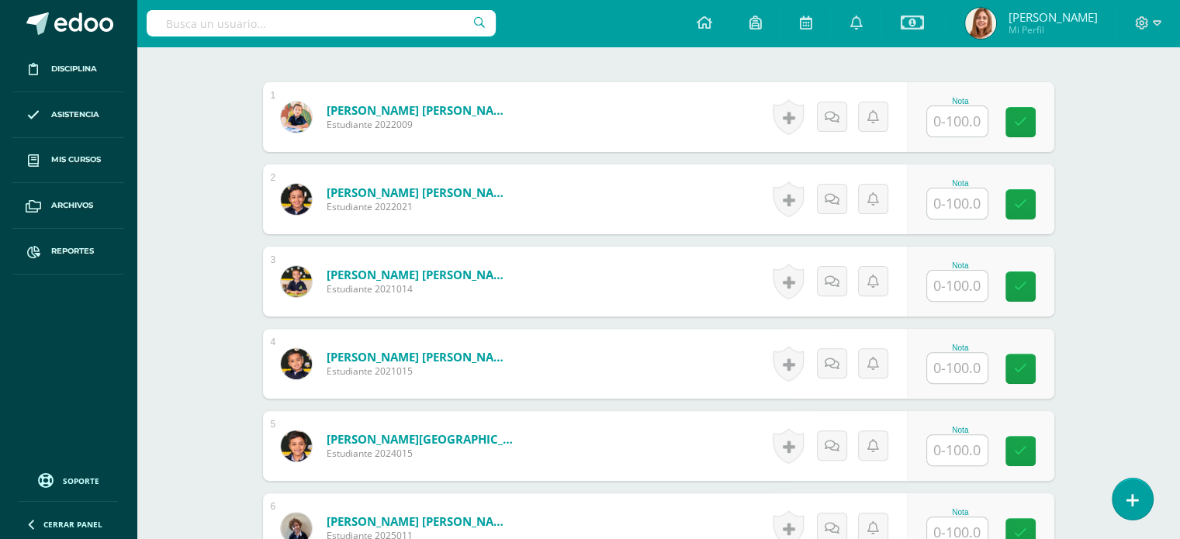
click at [951, 114] on input "text" at bounding box center [957, 121] width 61 height 30
type input "100"
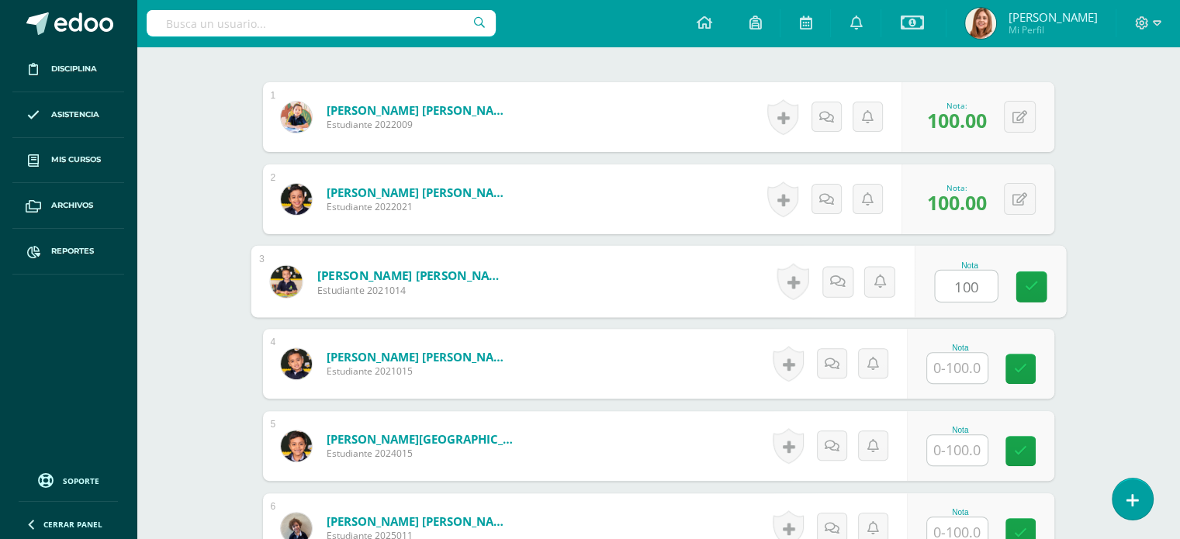
type input "100"
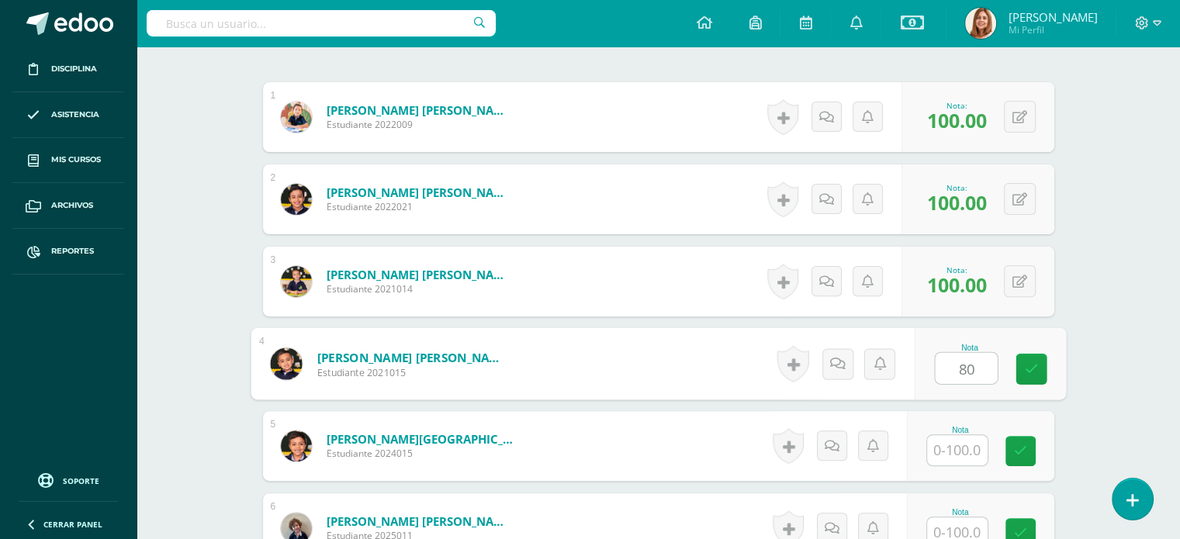
type input "80"
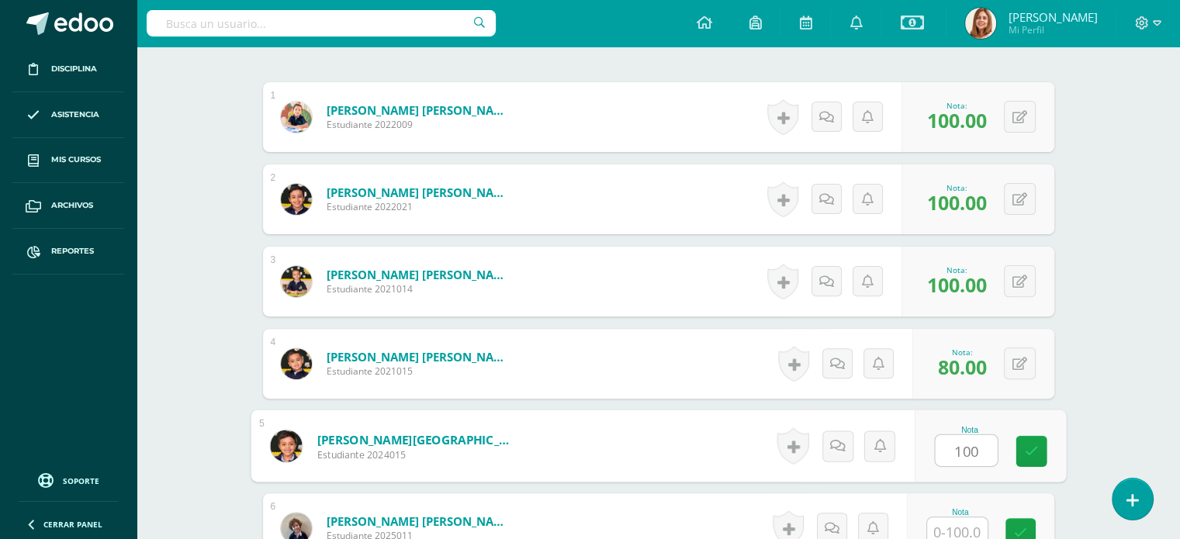
type input "100"
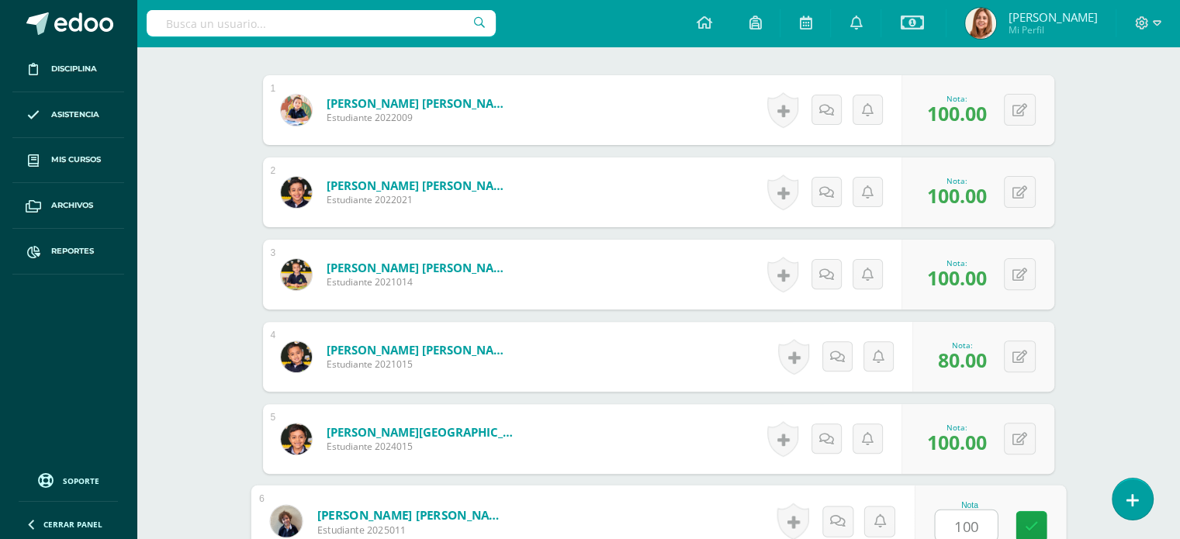
type input "100"
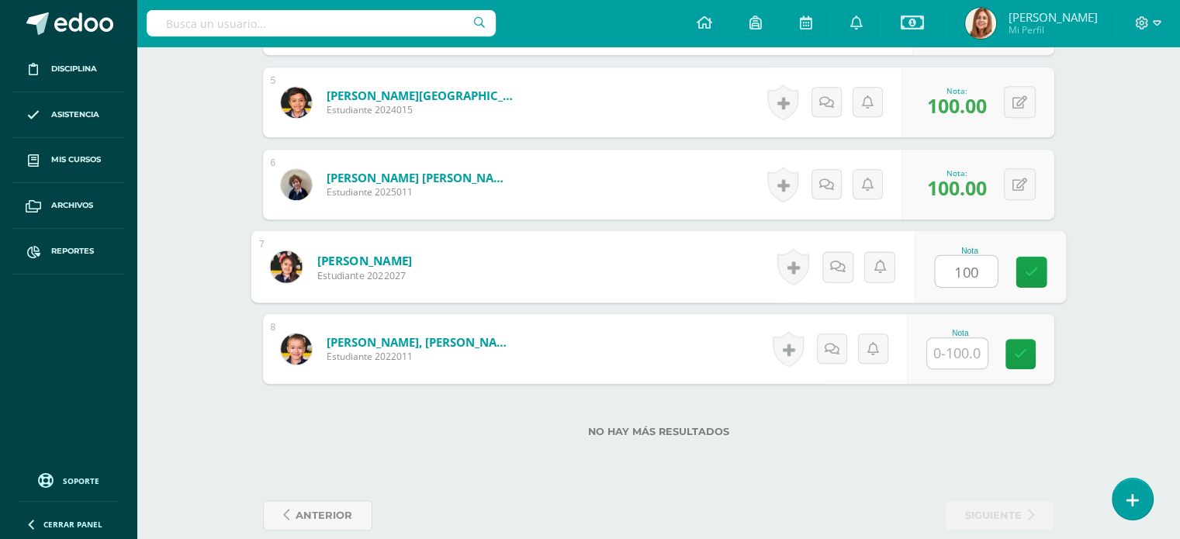
type input "100"
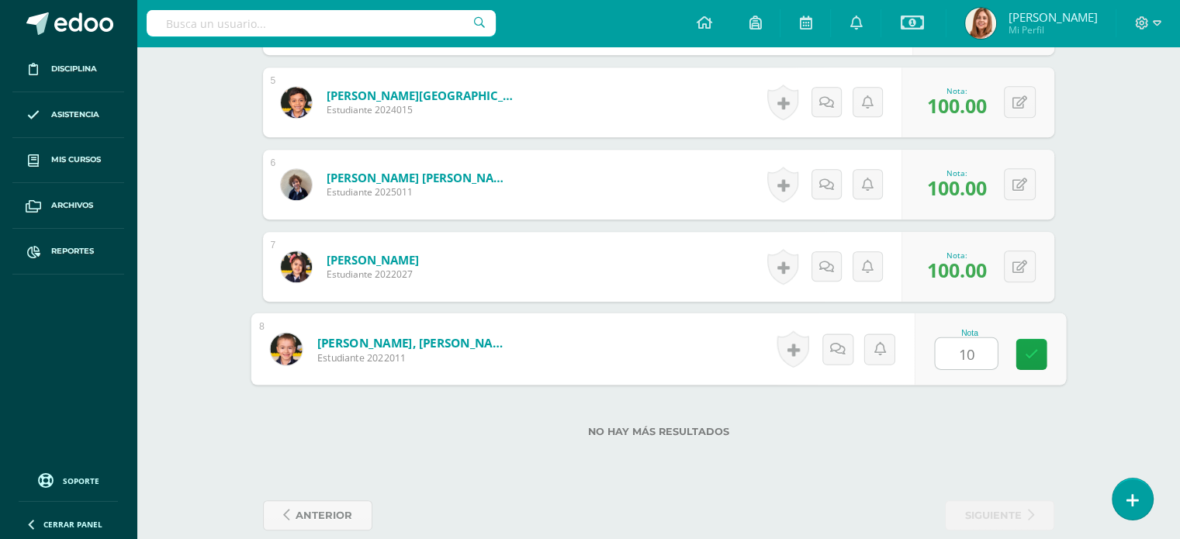
type input "100"
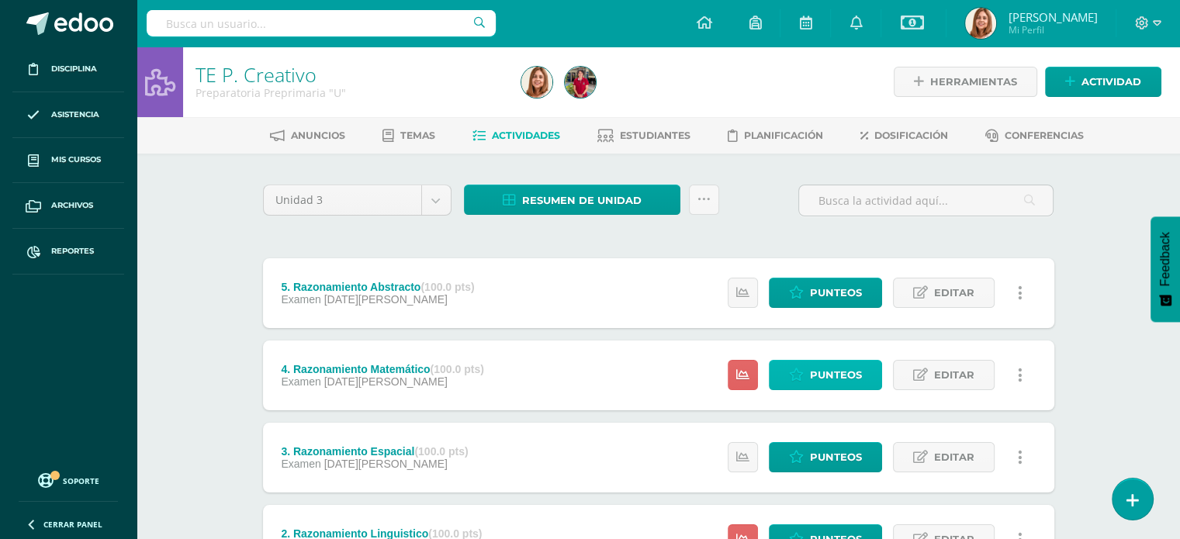
click at [831, 375] on span "Punteos" at bounding box center [836, 375] width 52 height 29
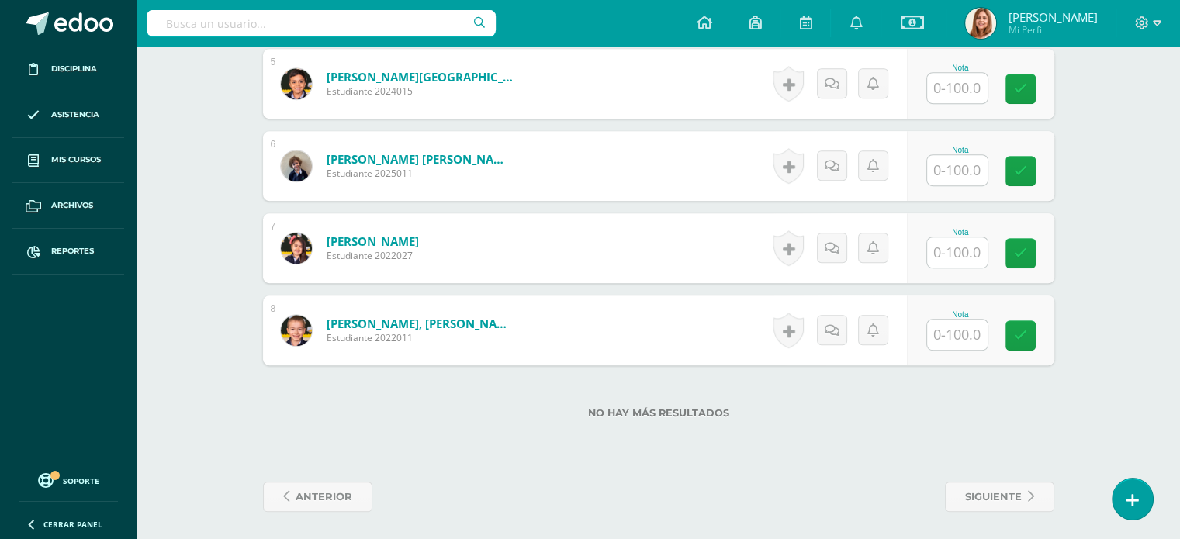
scroll to position [823, 0]
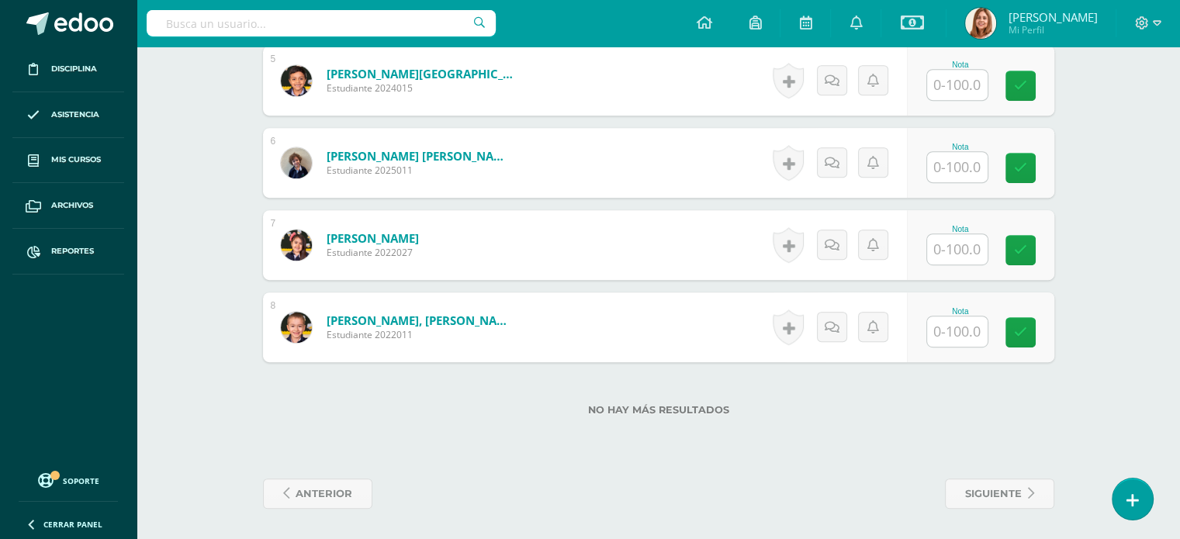
click at [954, 245] on input "text" at bounding box center [957, 249] width 61 height 30
type input "60"
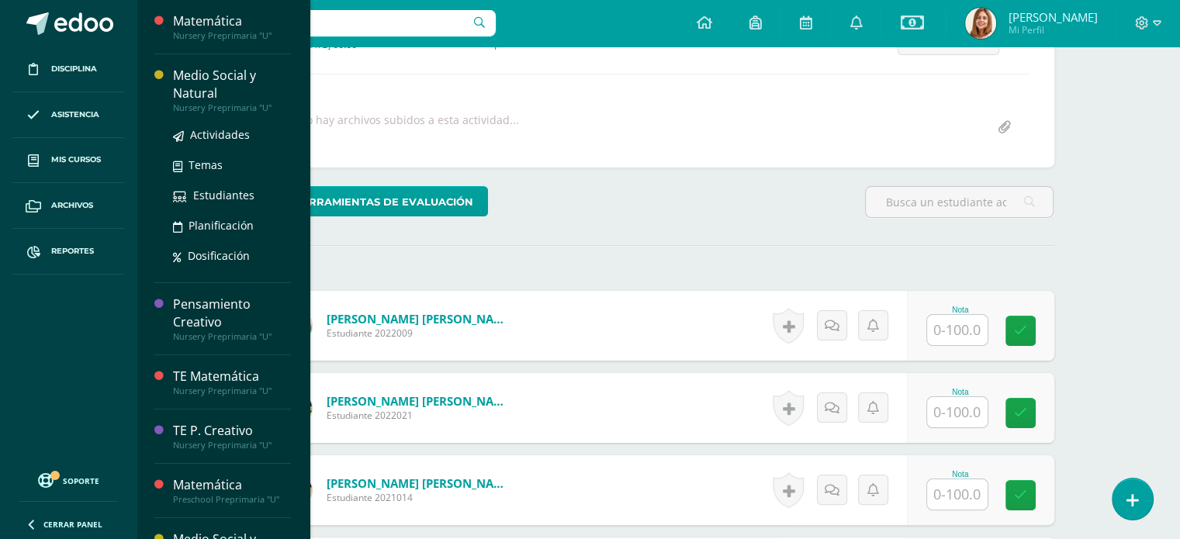
scroll to position [258, 0]
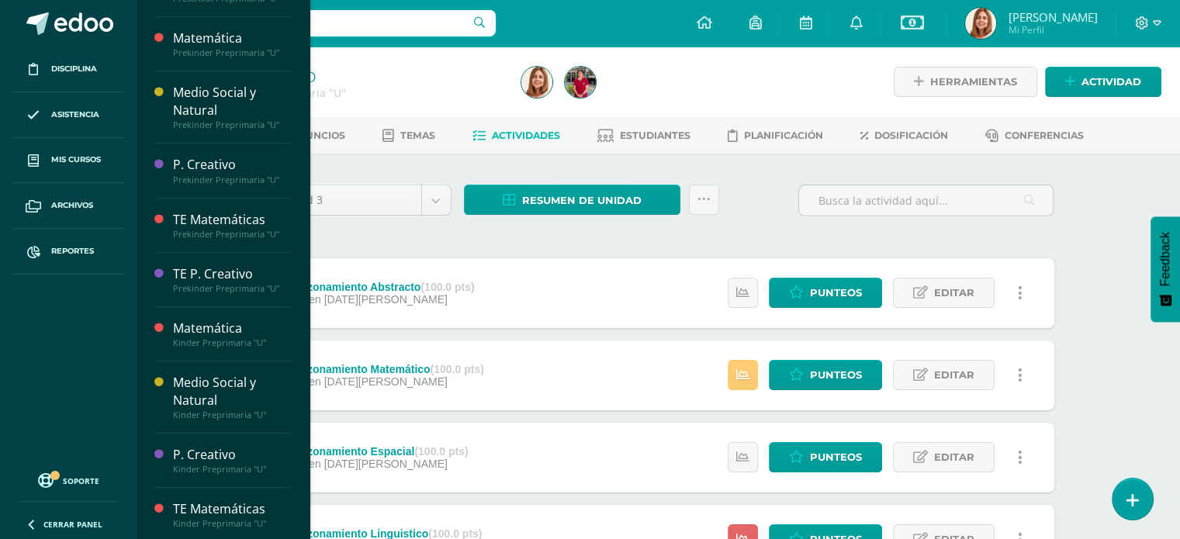
scroll to position [756, 0]
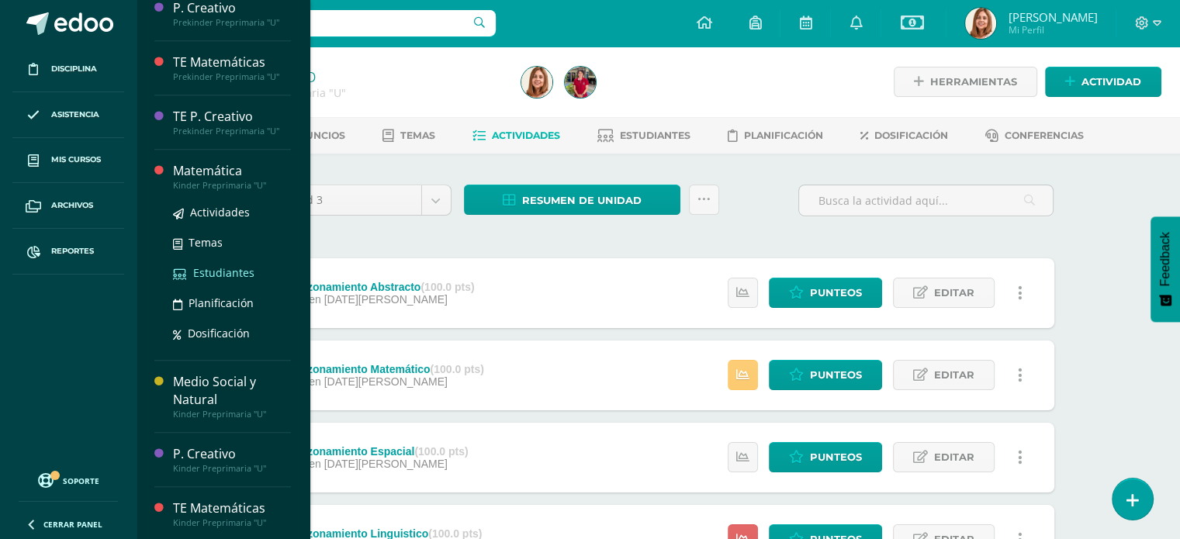
click at [217, 267] on span "Estudiantes" at bounding box center [223, 272] width 61 height 15
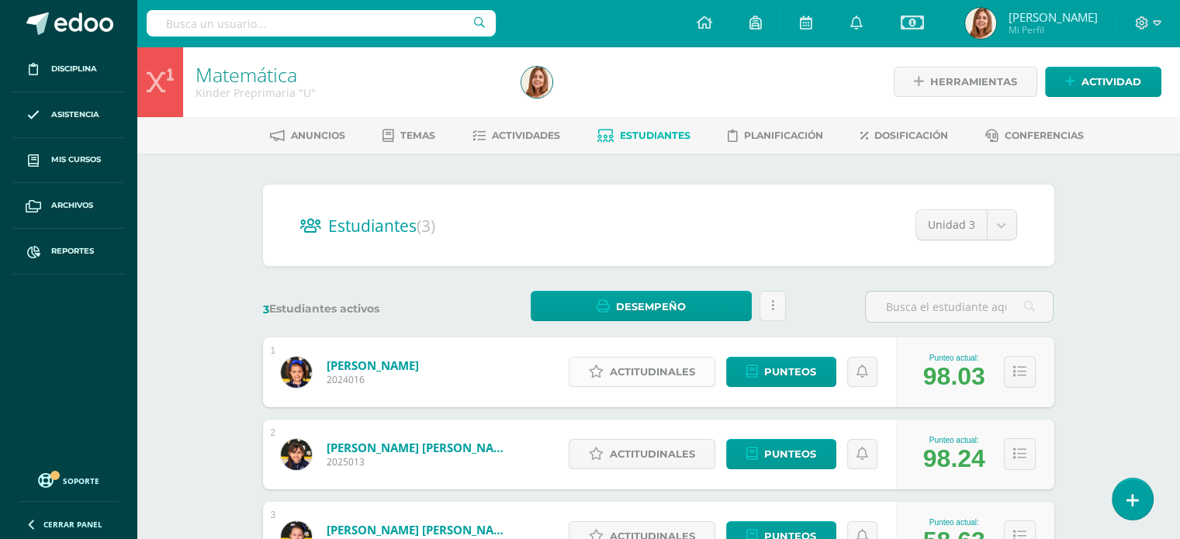
click at [653, 368] on span "Actitudinales" at bounding box center [652, 372] width 85 height 29
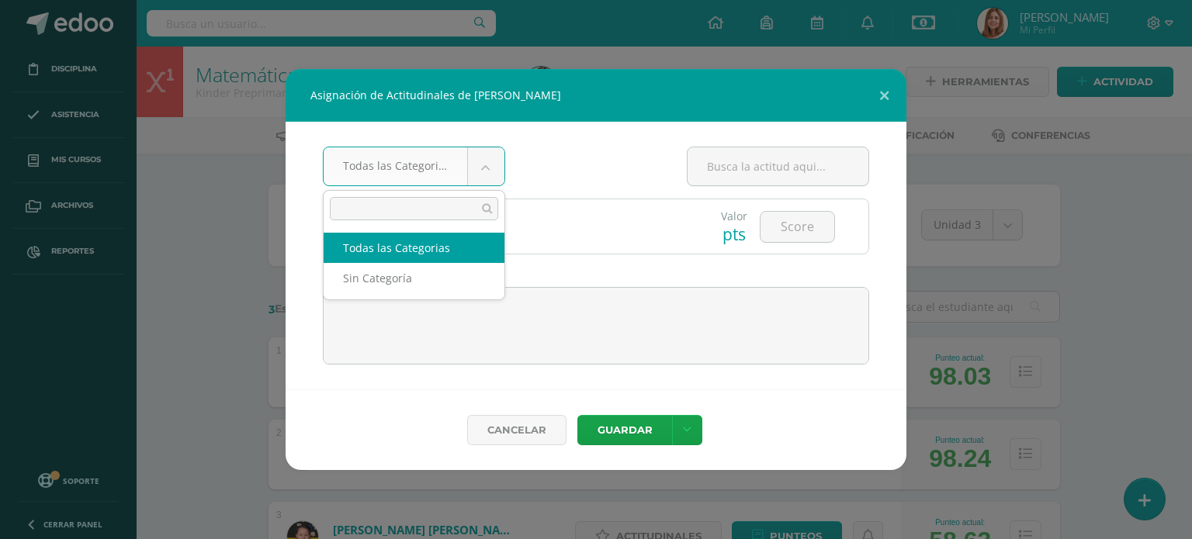
click at [490, 165] on body "Asignación de Actitudinales de Camila Méndez Ortiz Todas las Categorias Todas l…" at bounding box center [596, 337] width 1192 height 675
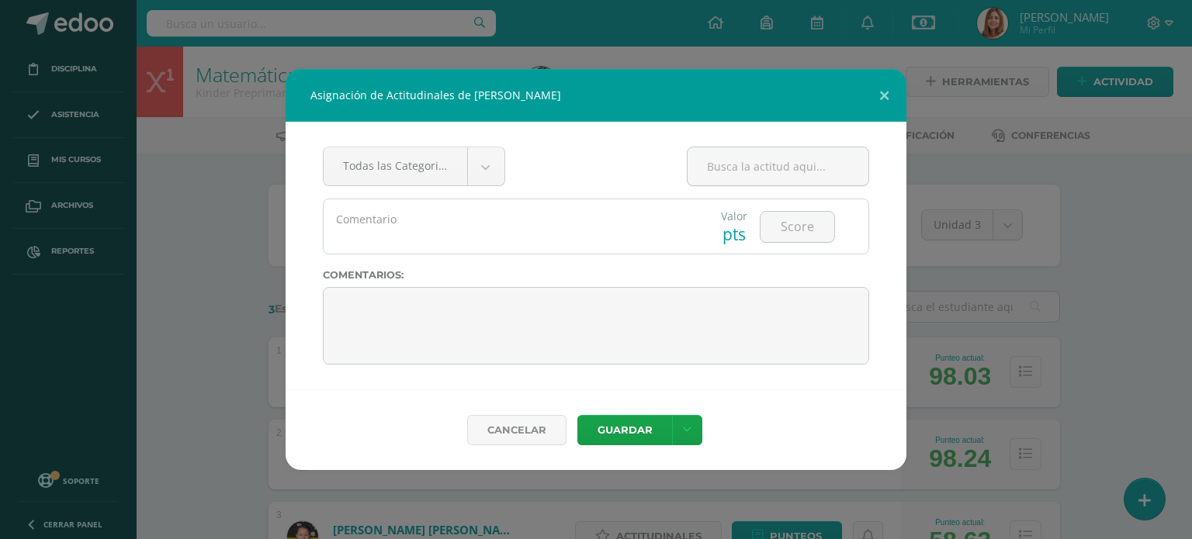
click at [602, 161] on body "Asignación de Actitudinales de Camila Méndez Ortiz Todas las Categorias Todas l…" at bounding box center [596, 337] width 1192 height 675
click at [882, 92] on button at bounding box center [884, 95] width 44 height 53
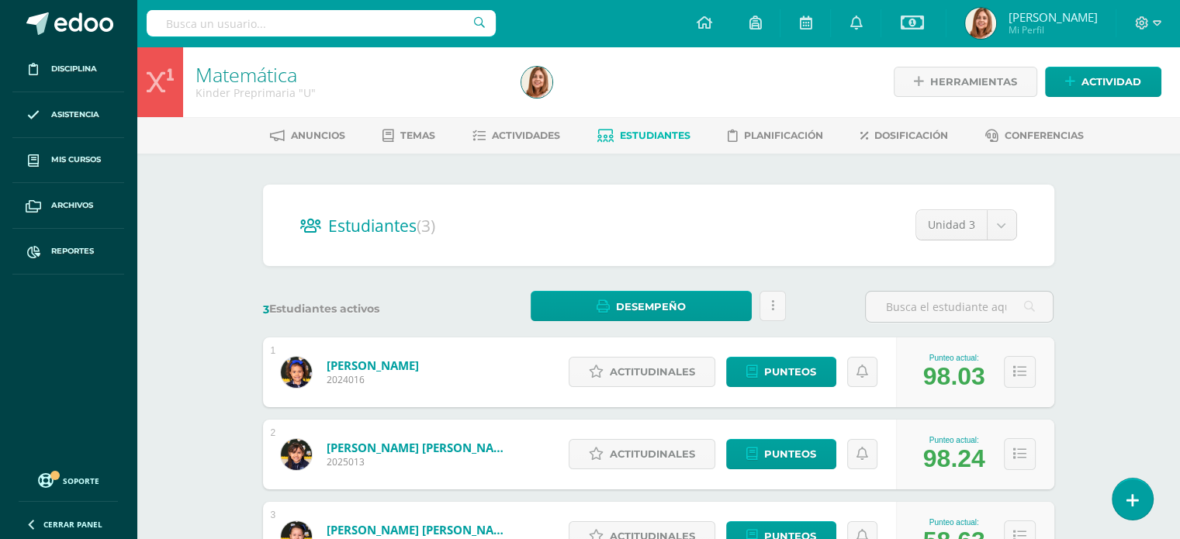
click at [1006, 223] on body "Disciplina Asistencia Mis cursos Archivos Reportes Soporte Ayuda Reportar un pr…" at bounding box center [590, 337] width 1180 height 675
select select "/dashboard/teacher/section/2557/students/?unit=201478"
click at [666, 365] on span "Actitudinales" at bounding box center [652, 372] width 85 height 29
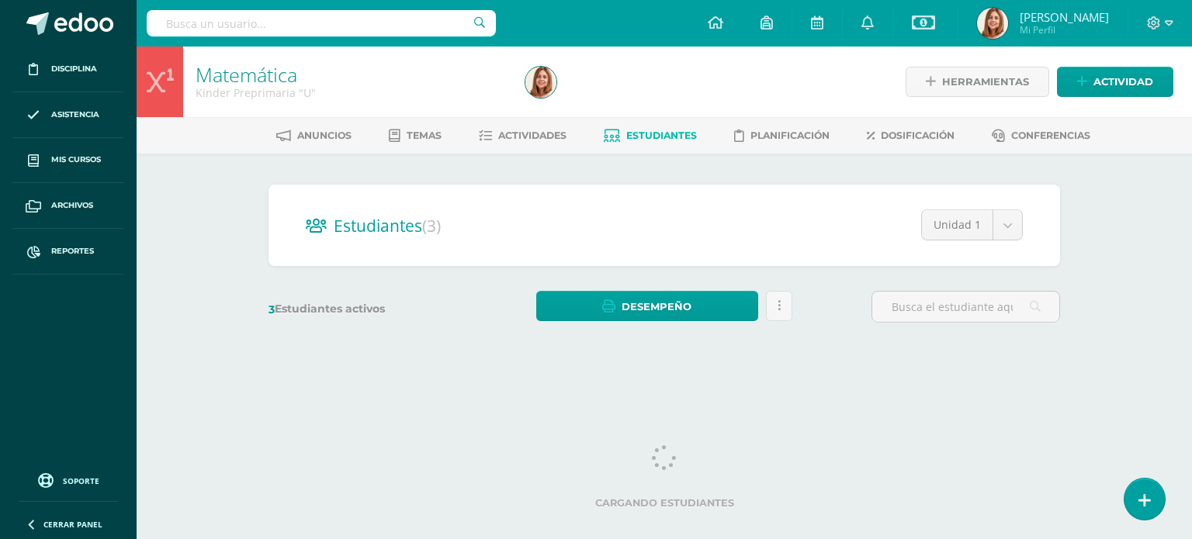
click at [860, 319] on div "3 Estudiantes activos Desempeño Descargar como HTML Descargar como PDF Enviar i…" at bounding box center [664, 307] width 804 height 32
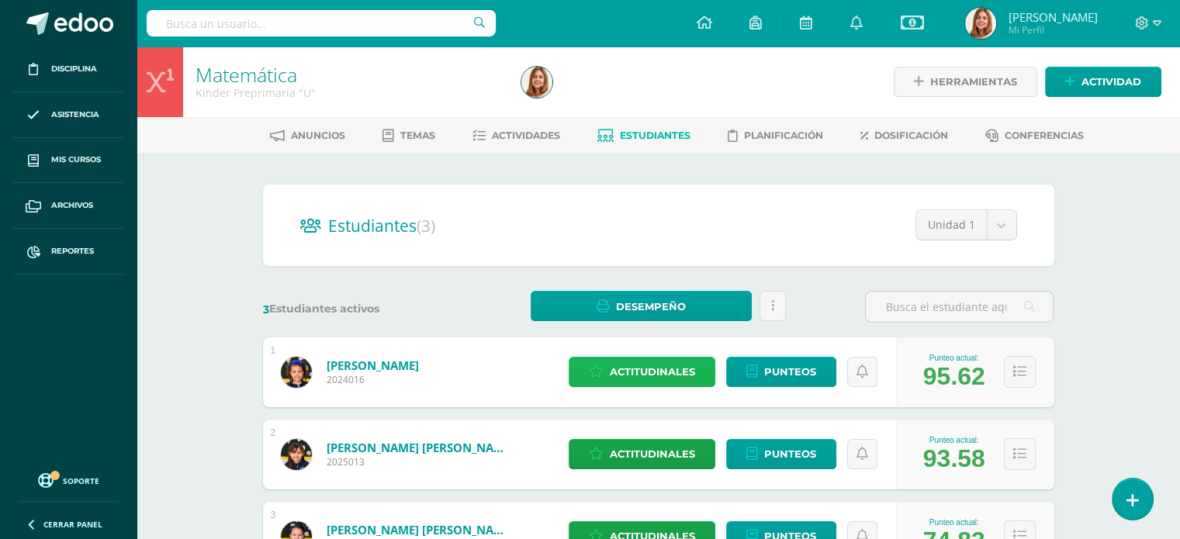
click at [674, 367] on span "Actitudinales" at bounding box center [652, 372] width 85 height 29
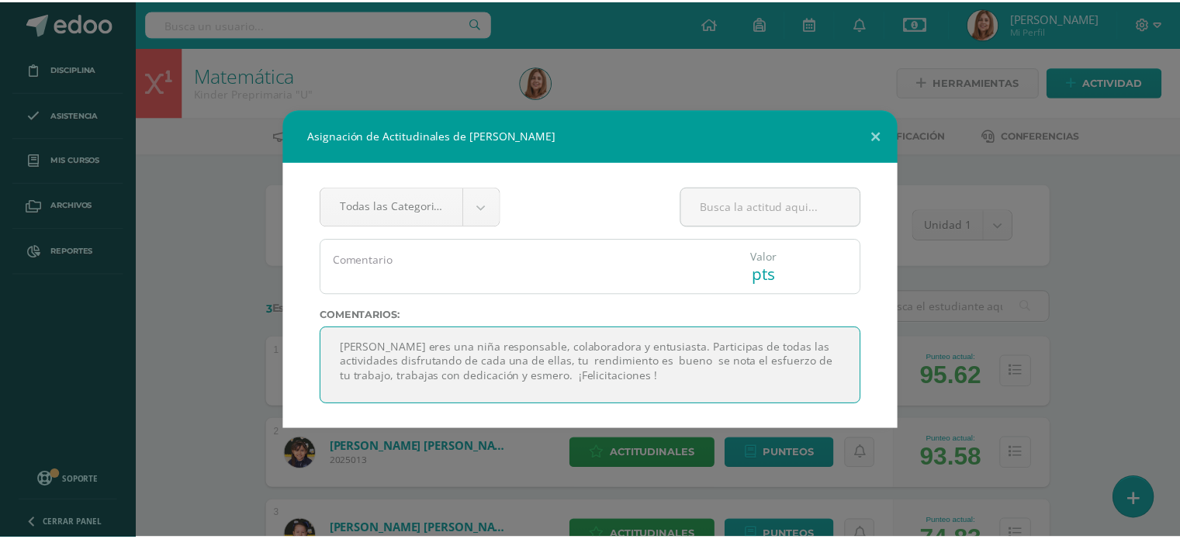
scroll to position [20, 0]
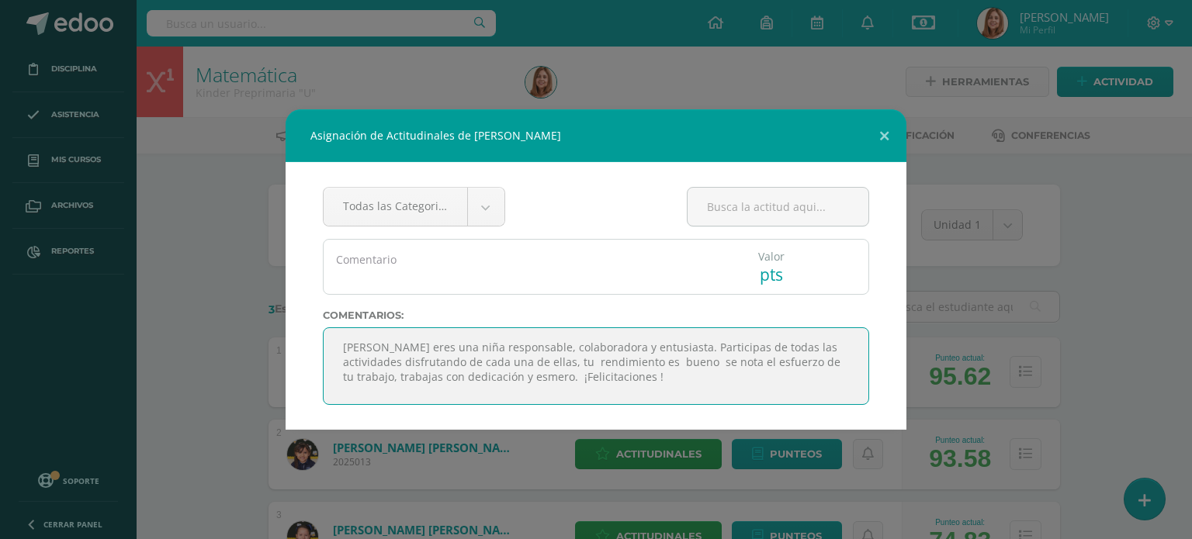
drag, startPoint x: 664, startPoint y: 387, endPoint x: 436, endPoint y: 363, distance: 229.4
drag, startPoint x: 436, startPoint y: 363, endPoint x: 722, endPoint y: 386, distance: 287.3
click at [722, 386] on textarea "Camila eres una niña responsable, colaboradora y entusiasta. Participas de toda…" at bounding box center [596, 366] width 546 height 78
drag, startPoint x: 652, startPoint y: 386, endPoint x: 402, endPoint y: 353, distance: 252.1
click at [402, 353] on textarea "Camila eres una niña responsable, colaboradora y entusiasta. Participas de toda…" at bounding box center [596, 366] width 546 height 78
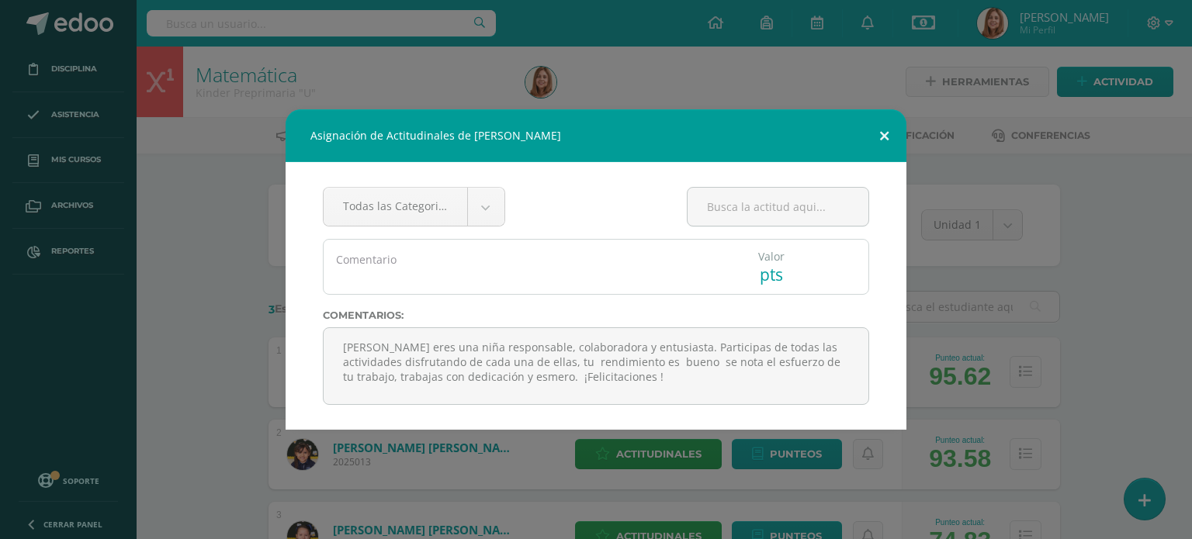
click at [885, 135] on button at bounding box center [884, 135] width 44 height 53
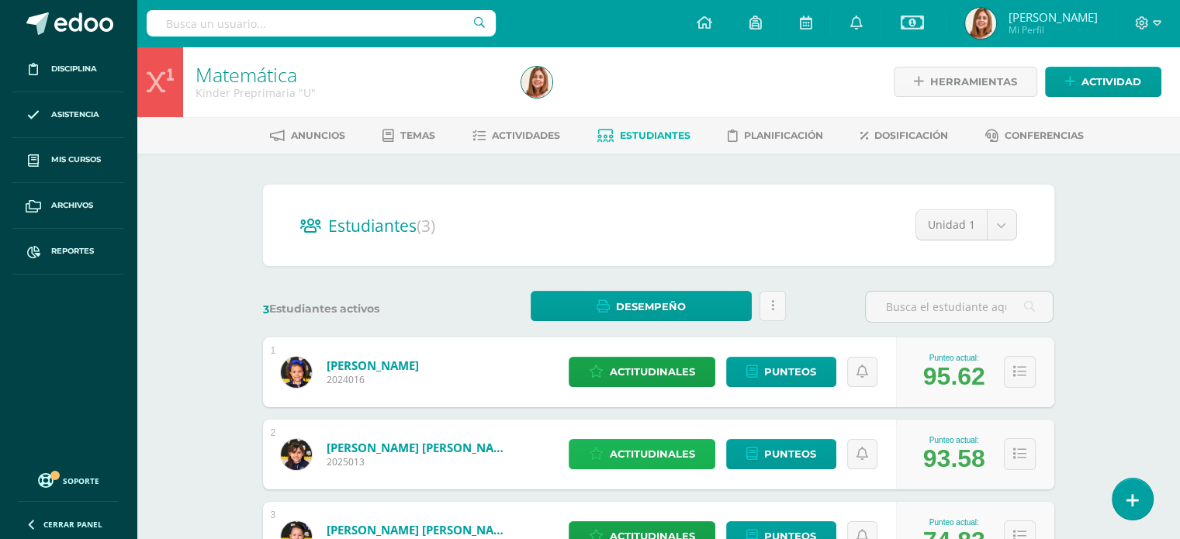
click at [670, 448] on span "Actitudinales" at bounding box center [652, 454] width 85 height 29
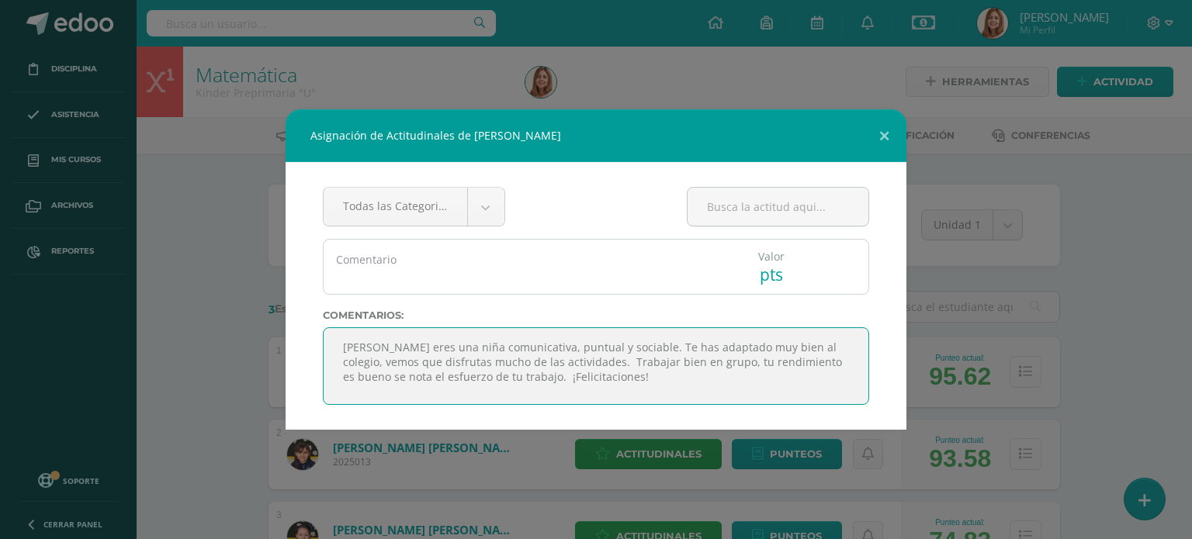
drag, startPoint x: 673, startPoint y: 387, endPoint x: 383, endPoint y: 360, distance: 291.5
click at [383, 360] on textarea "Paula eres una niña comunicativa, puntual y sociable. Te has adaptado muy bien …" at bounding box center [596, 366] width 546 height 78
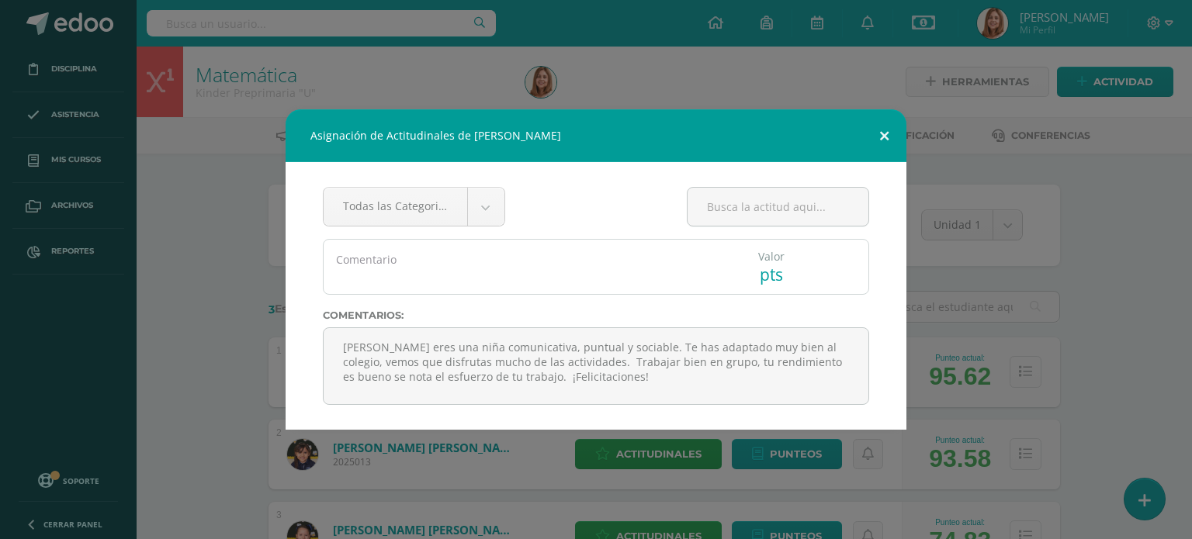
click at [887, 131] on button at bounding box center [884, 135] width 44 height 53
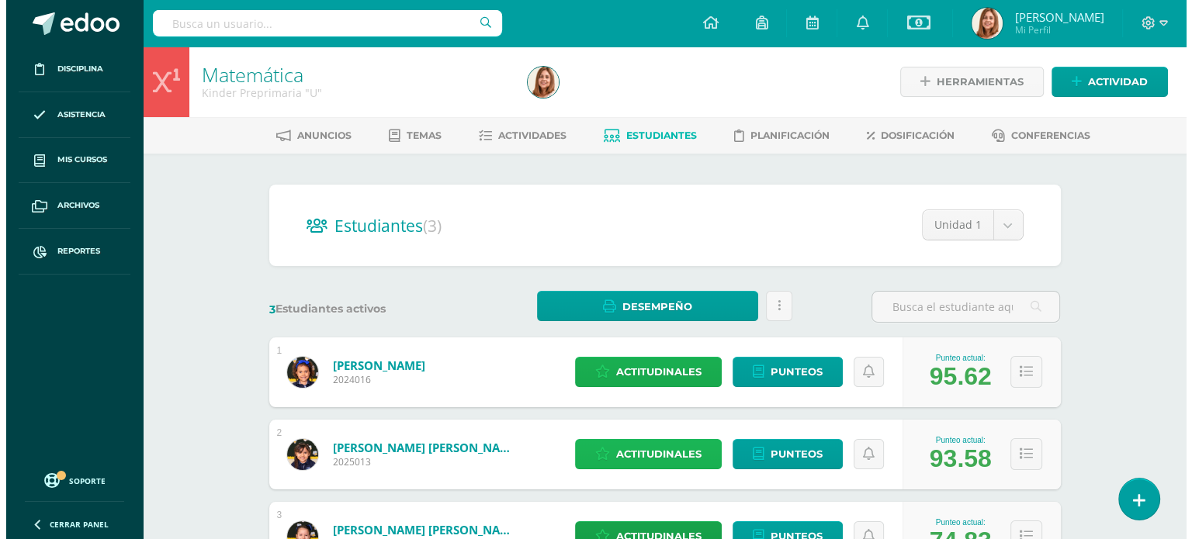
scroll to position [135, 0]
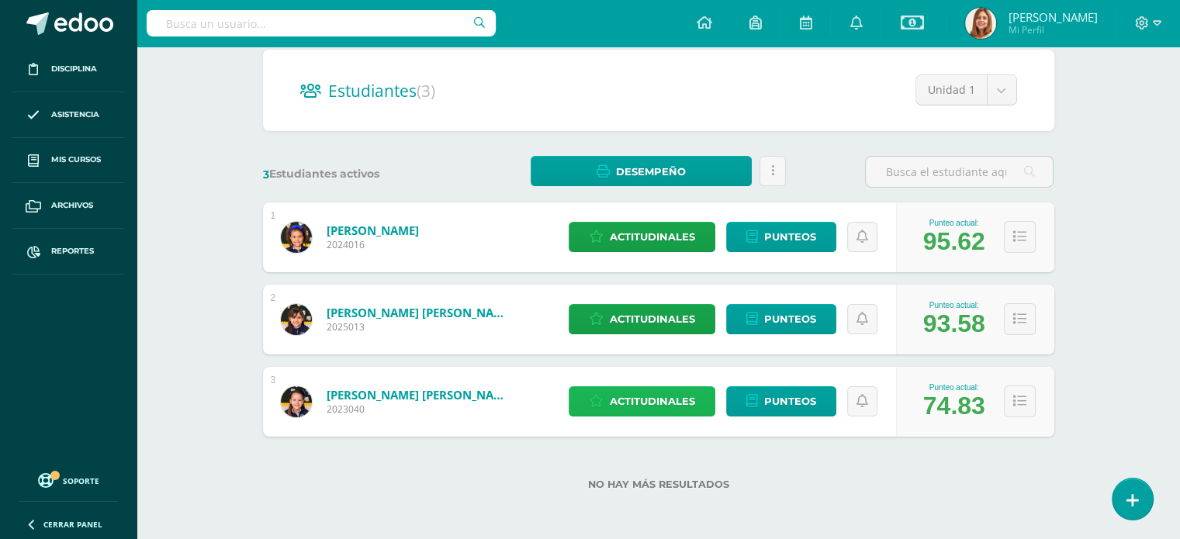
click at [641, 403] on span "Actitudinales" at bounding box center [652, 401] width 85 height 29
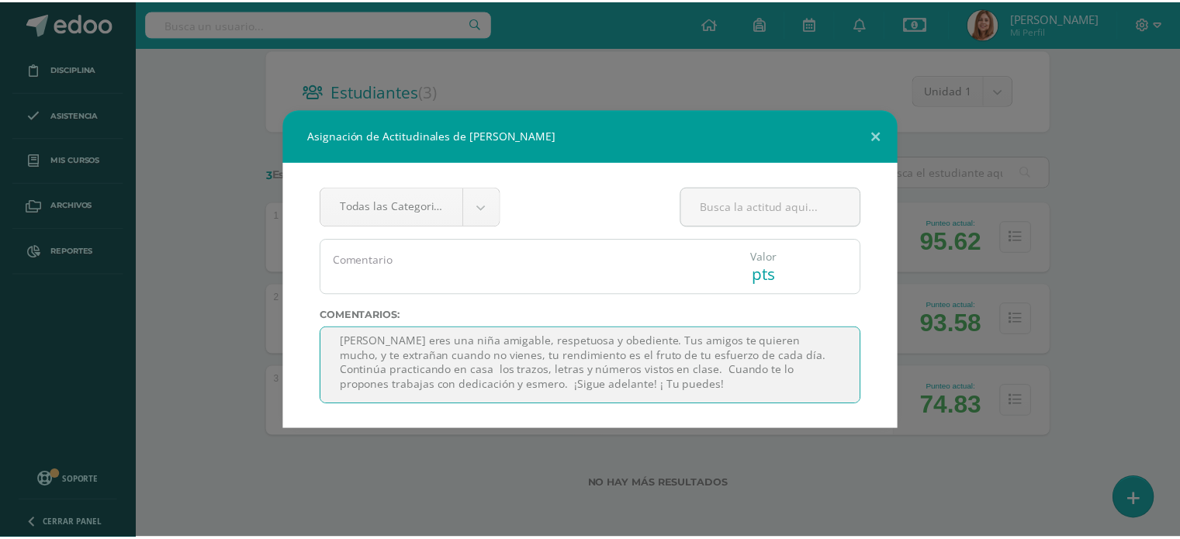
scroll to position [31, 0]
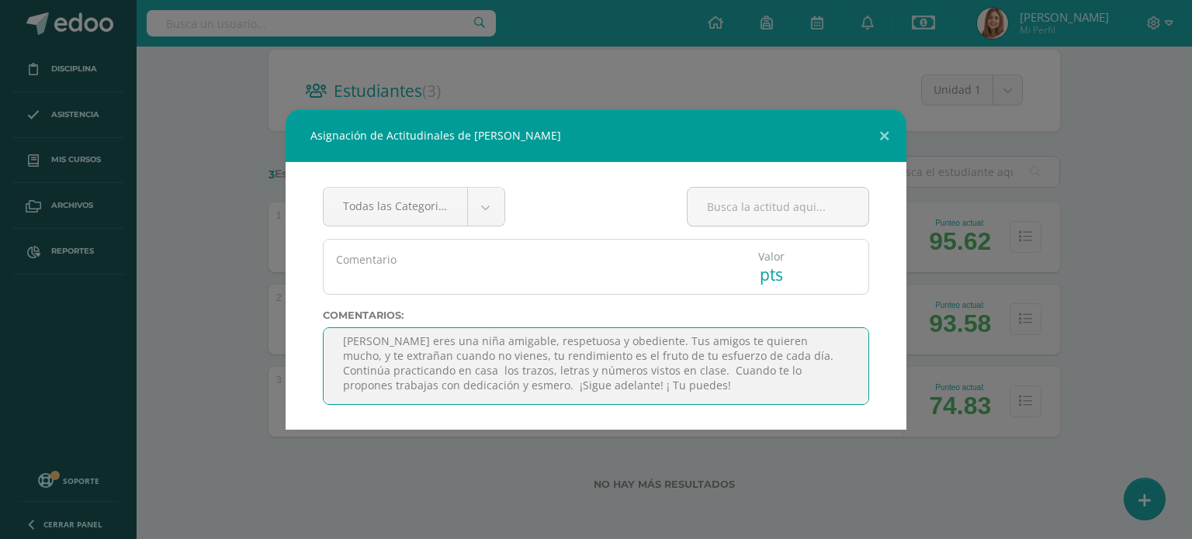
drag, startPoint x: 671, startPoint y: 391, endPoint x: 307, endPoint y: 348, distance: 366.5
click at [307, 348] on div "Todas las Categorias Todas las Categorias Sin Categoría Comentario Valor pts Co…" at bounding box center [596, 296] width 621 height 268
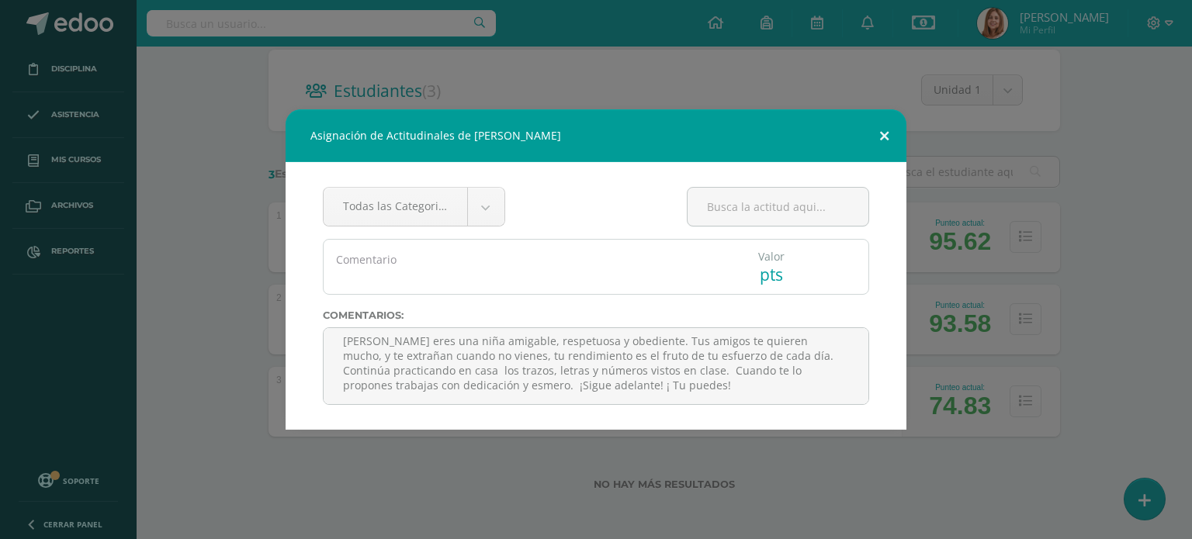
click at [878, 126] on button at bounding box center [884, 135] width 44 height 53
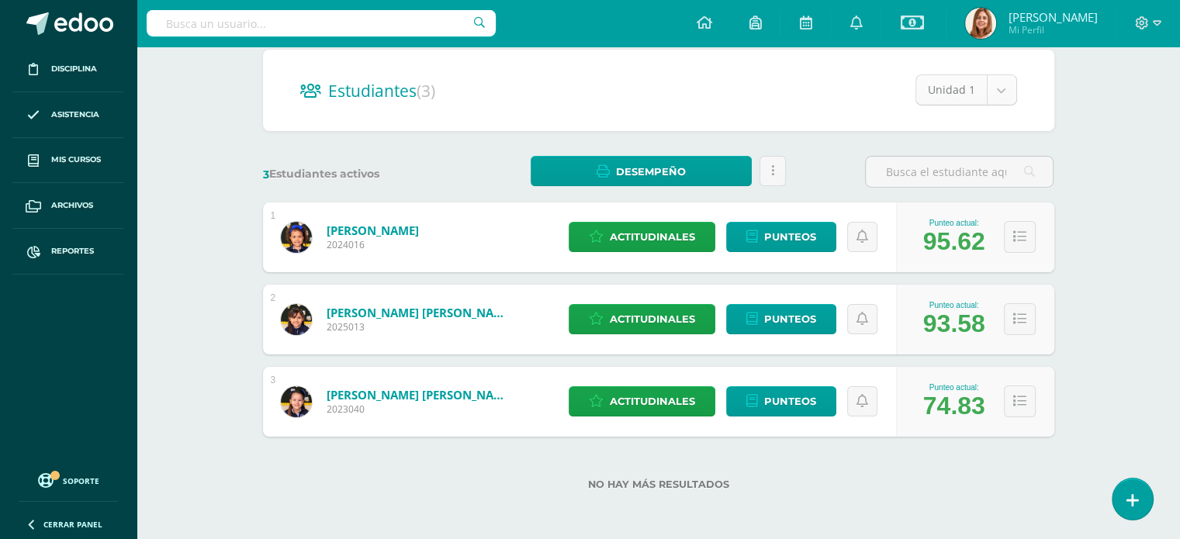
click at [1006, 90] on body "Disciplina Asistencia Mis cursos Archivos Reportes Soporte Ayuda Reportar un pr…" at bounding box center [590, 202] width 1180 height 675
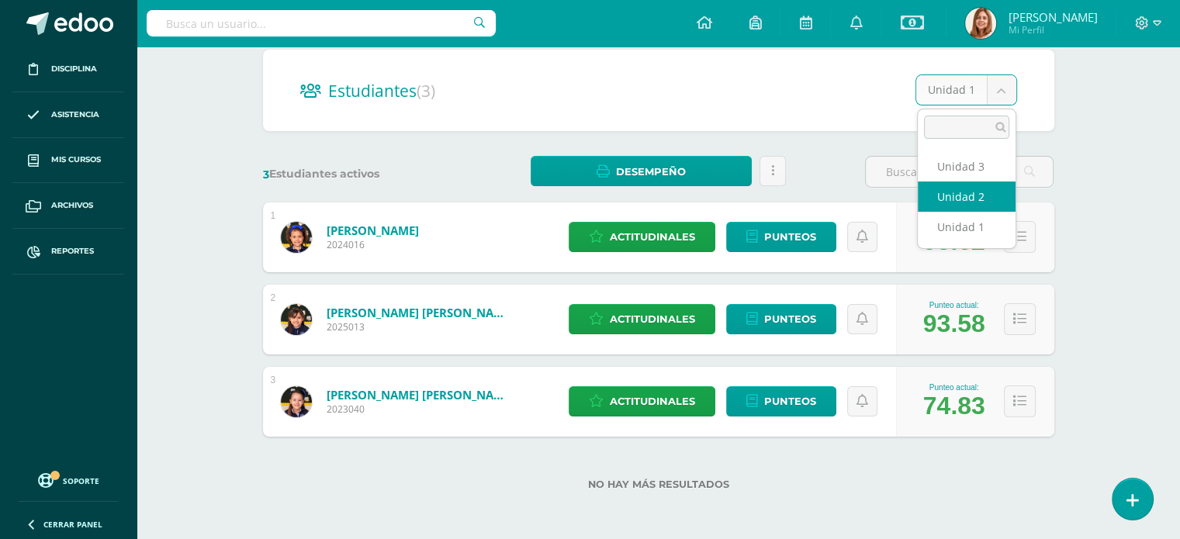
select select "/dashboard/teacher/section/2557/students/?unit=201481"
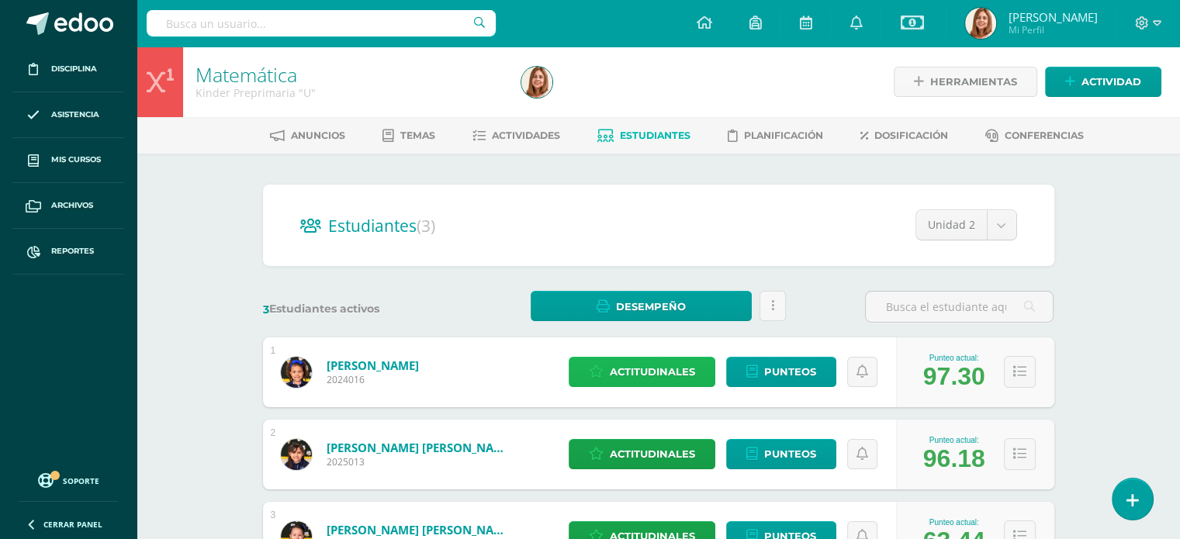
click at [646, 371] on span "Actitudinales" at bounding box center [652, 372] width 85 height 29
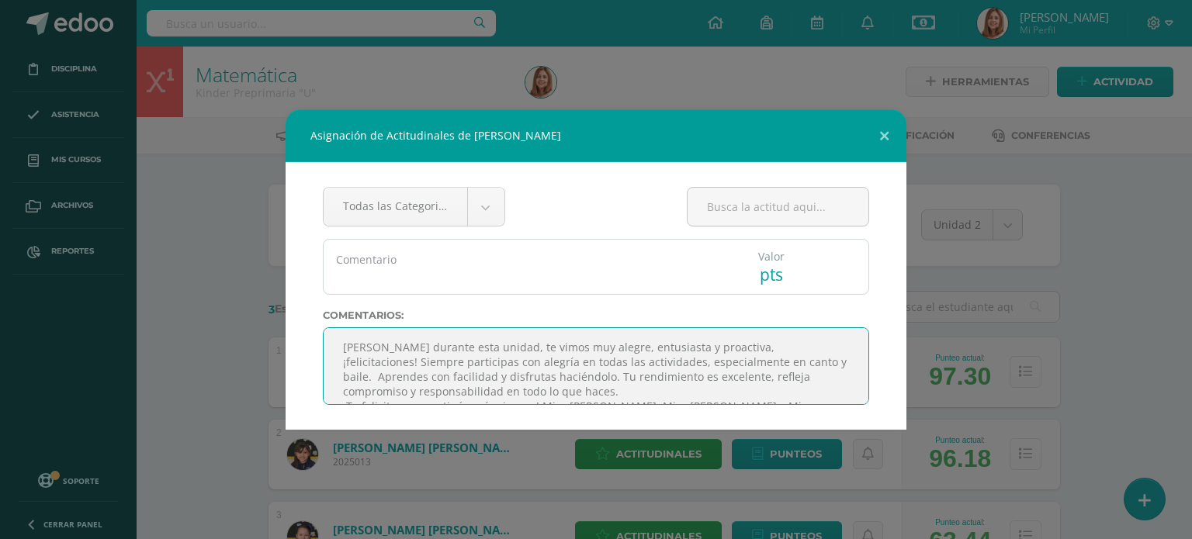
drag, startPoint x: 593, startPoint y: 383, endPoint x: 378, endPoint y: 382, distance: 214.9
click at [378, 382] on textarea "[PERSON_NAME] durante esta unidad, te vimos muy alegre, entusiasta y proactiva,…" at bounding box center [596, 366] width 546 height 78
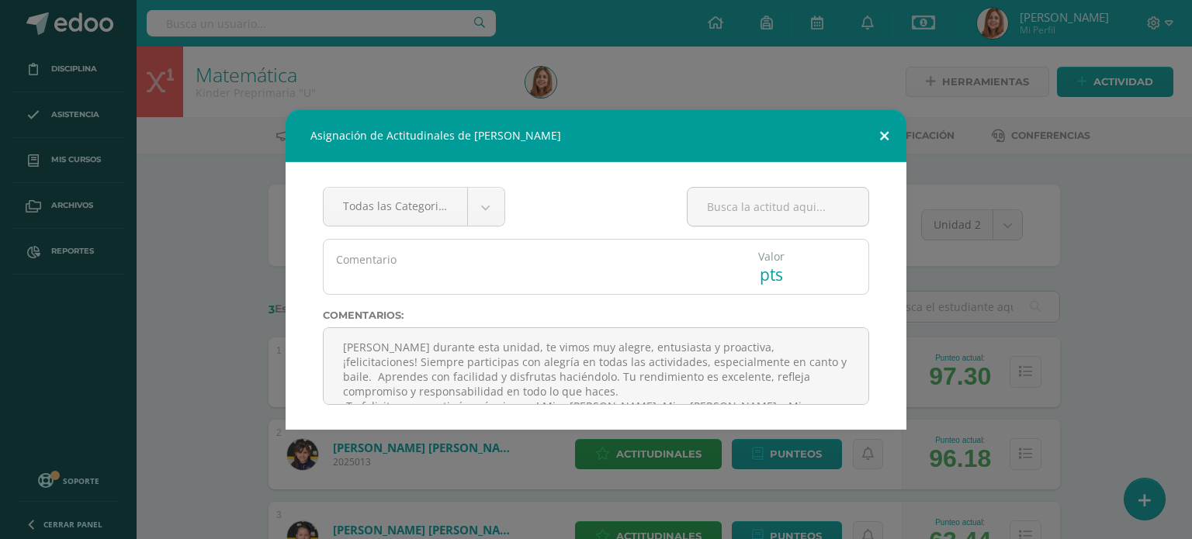
click at [885, 132] on button at bounding box center [884, 135] width 44 height 53
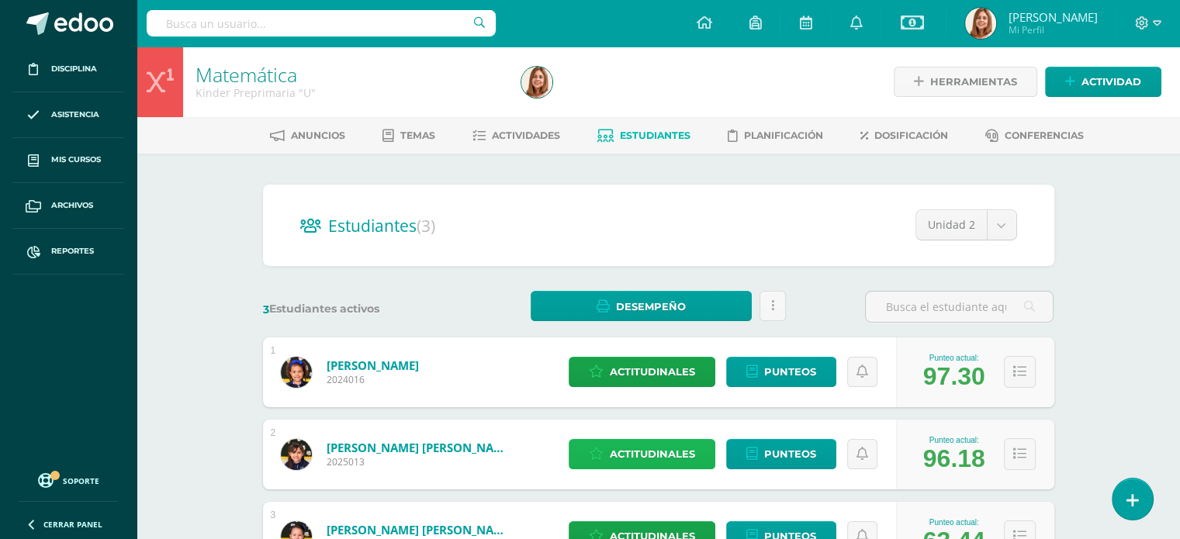
click at [686, 456] on span "Actitudinales" at bounding box center [652, 454] width 85 height 29
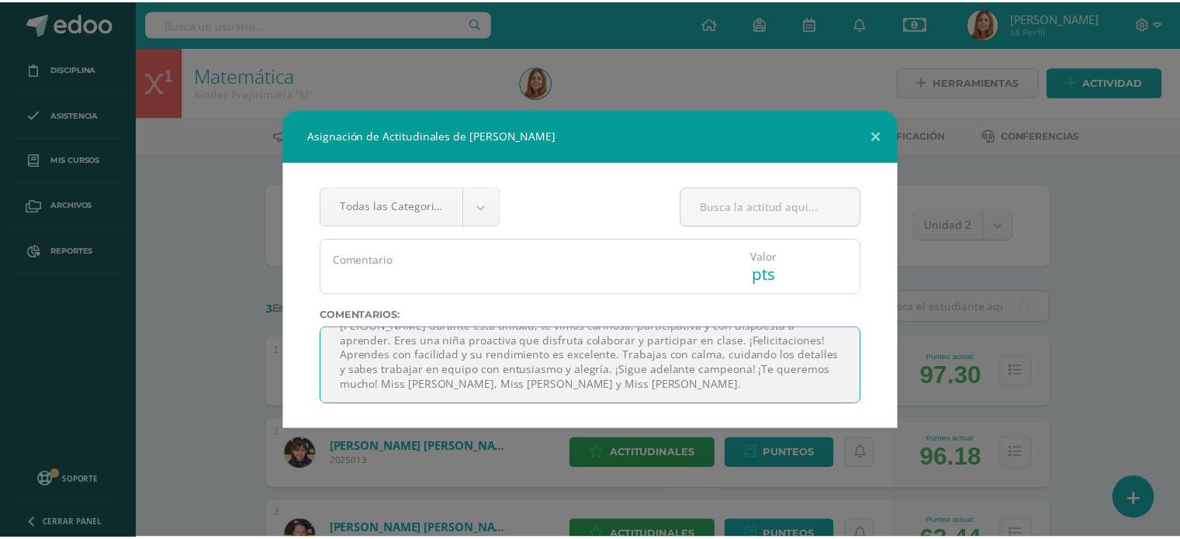
scroll to position [66, 0]
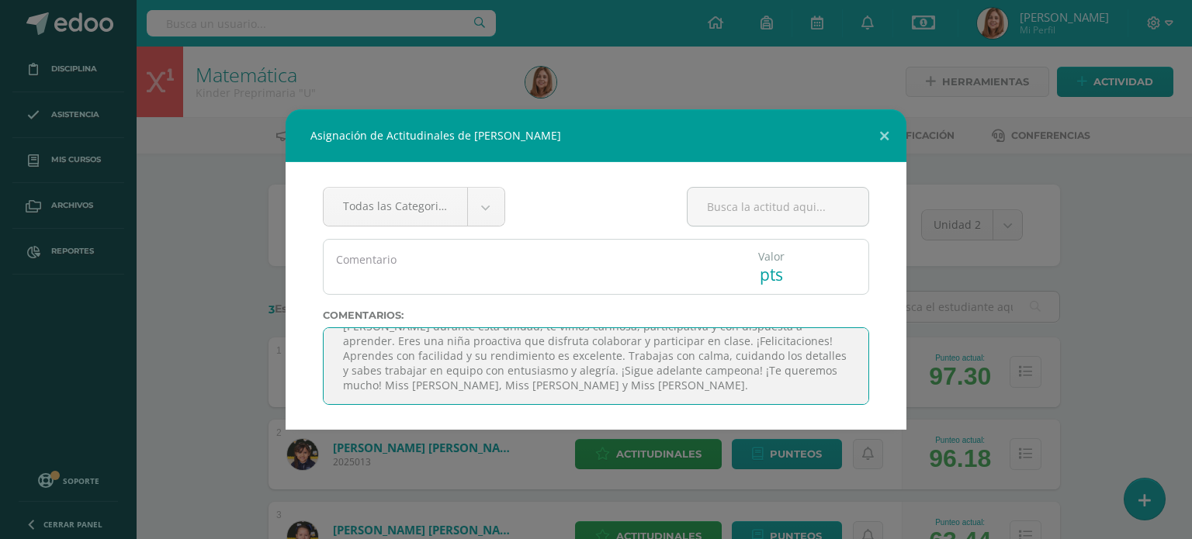
drag, startPoint x: 421, startPoint y: 338, endPoint x: 700, endPoint y: 415, distance: 289.9
click at [700, 415] on div "Todas las Categorias Todas las Categorias Sin Categoría Comentario Valor pts Co…" at bounding box center [596, 296] width 621 height 268
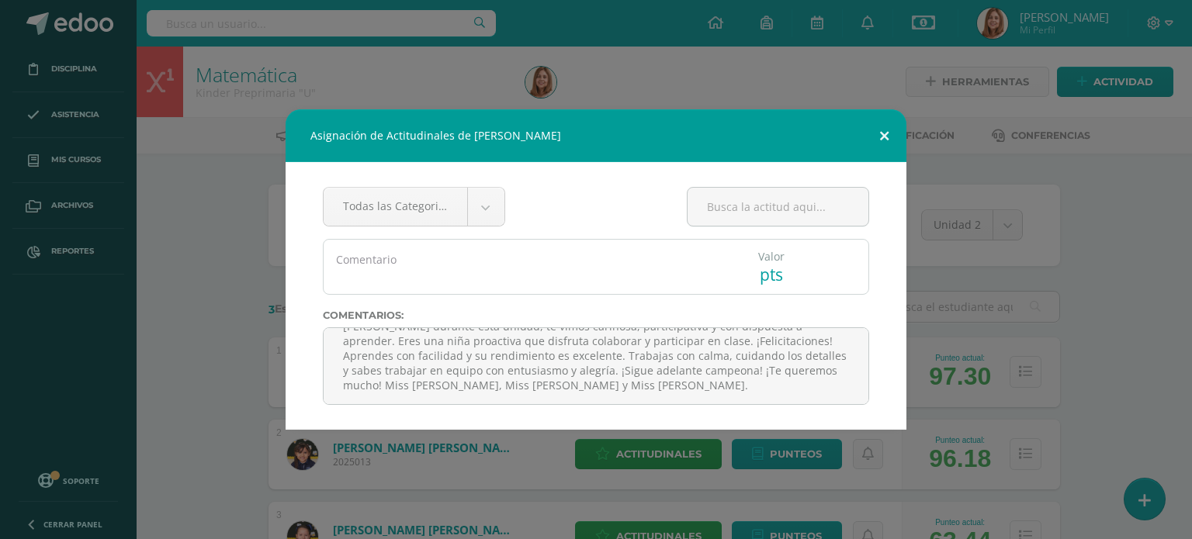
click at [885, 133] on button at bounding box center [884, 135] width 44 height 53
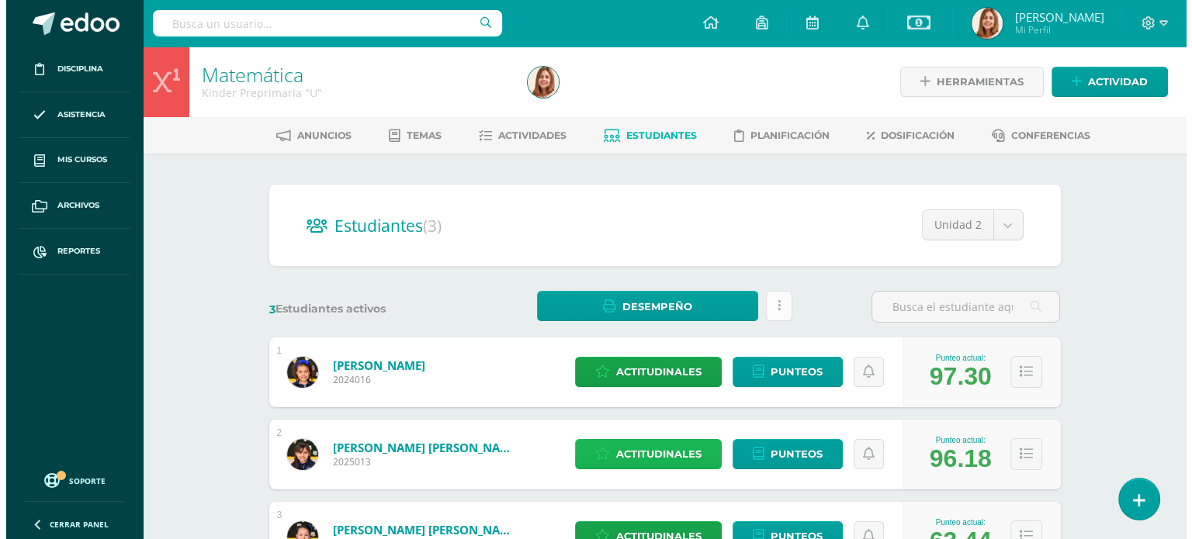
scroll to position [135, 0]
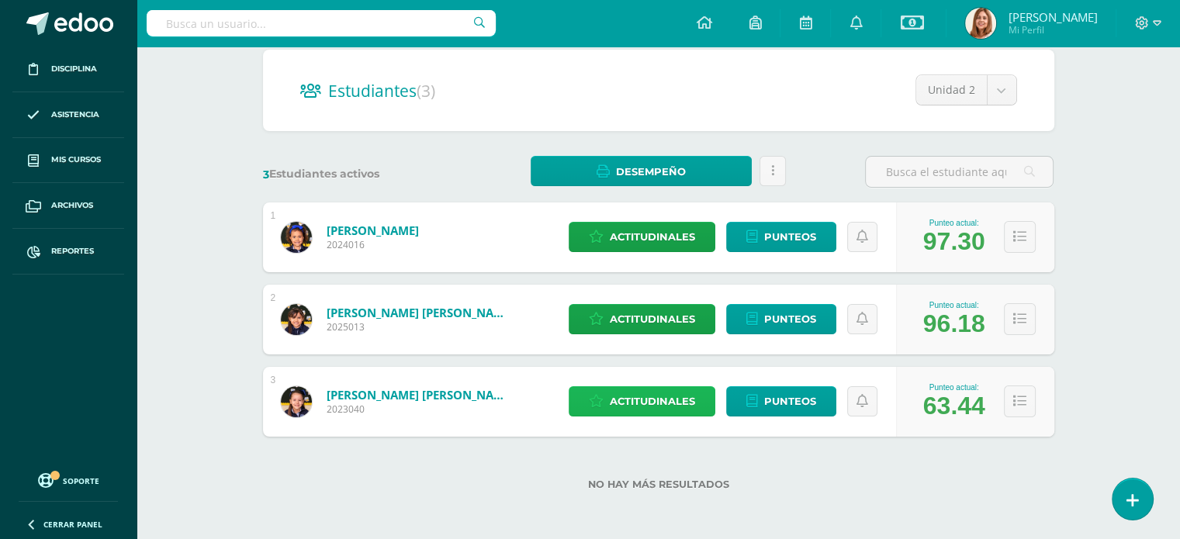
click at [664, 399] on span "Actitudinales" at bounding box center [652, 401] width 85 height 29
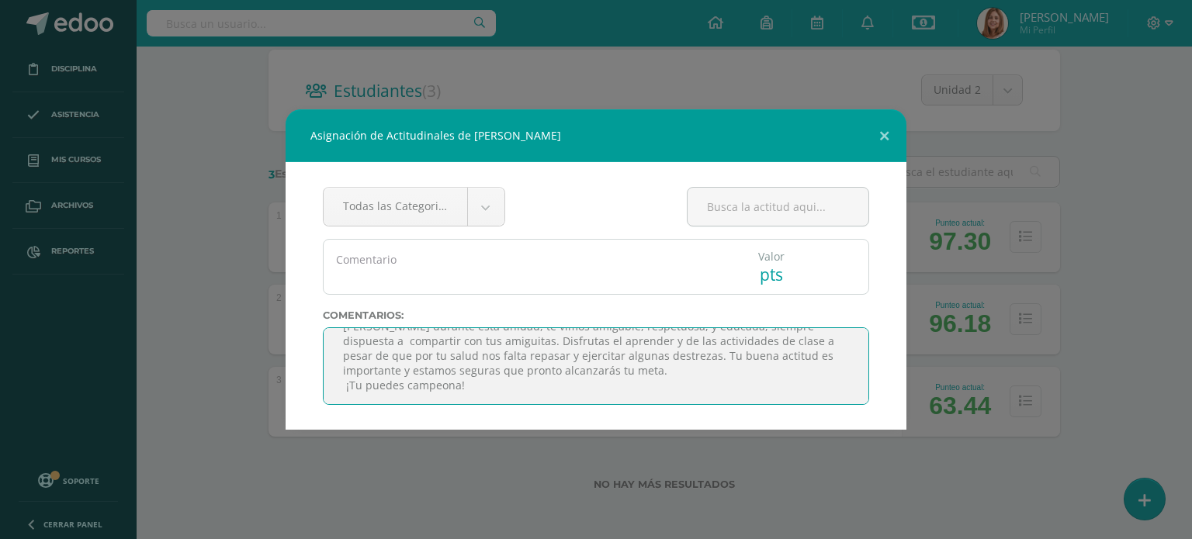
scroll to position [81, 0]
drag, startPoint x: 423, startPoint y: 331, endPoint x: 595, endPoint y: 409, distance: 188.9
click at [595, 409] on div "Todas las Categorias Todas las Categorias Sin Categoría Comentario Valor pts Co…" at bounding box center [596, 296] width 621 height 268
